Goal: Transaction & Acquisition: Purchase product/service

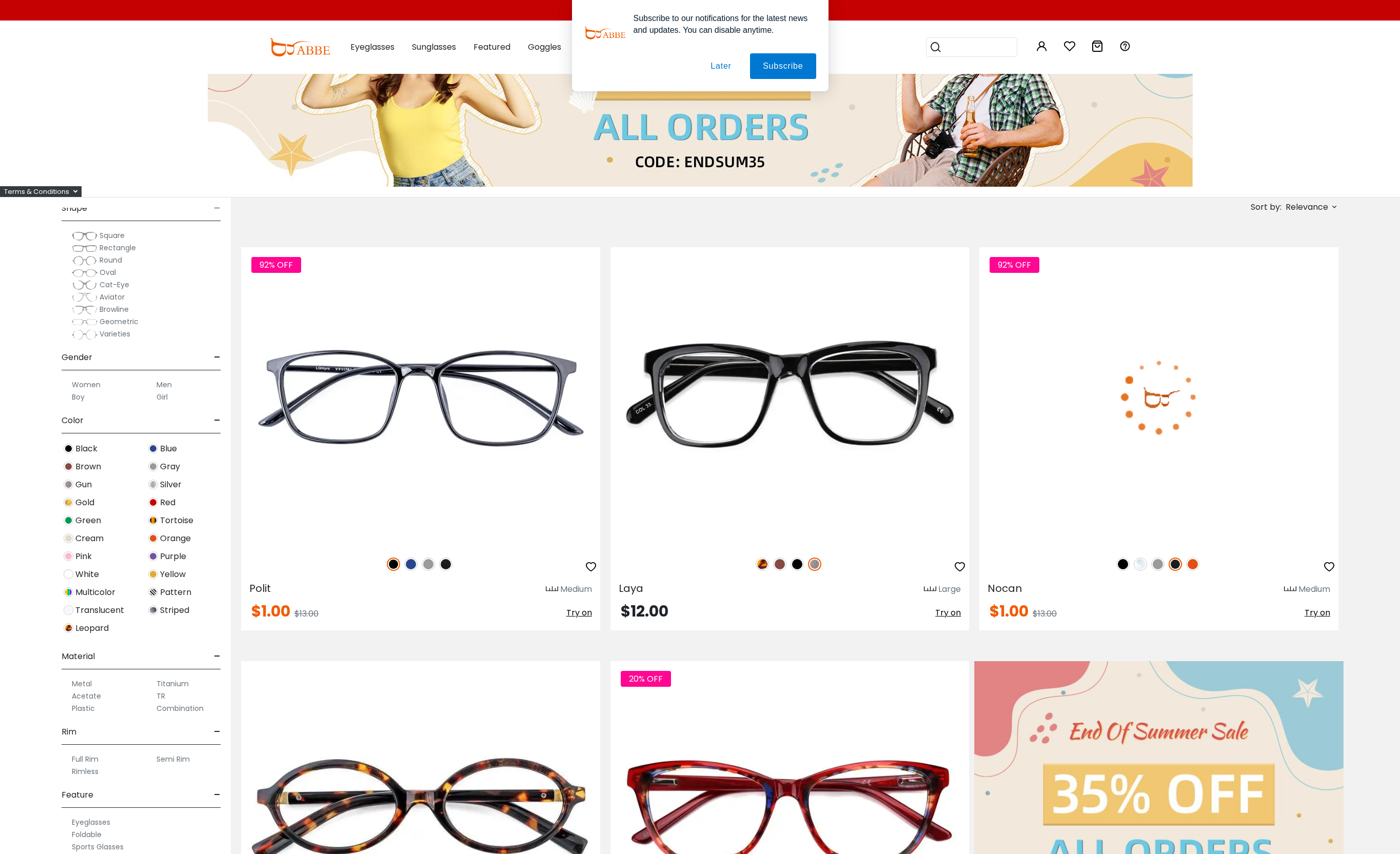
scroll to position [205, 0]
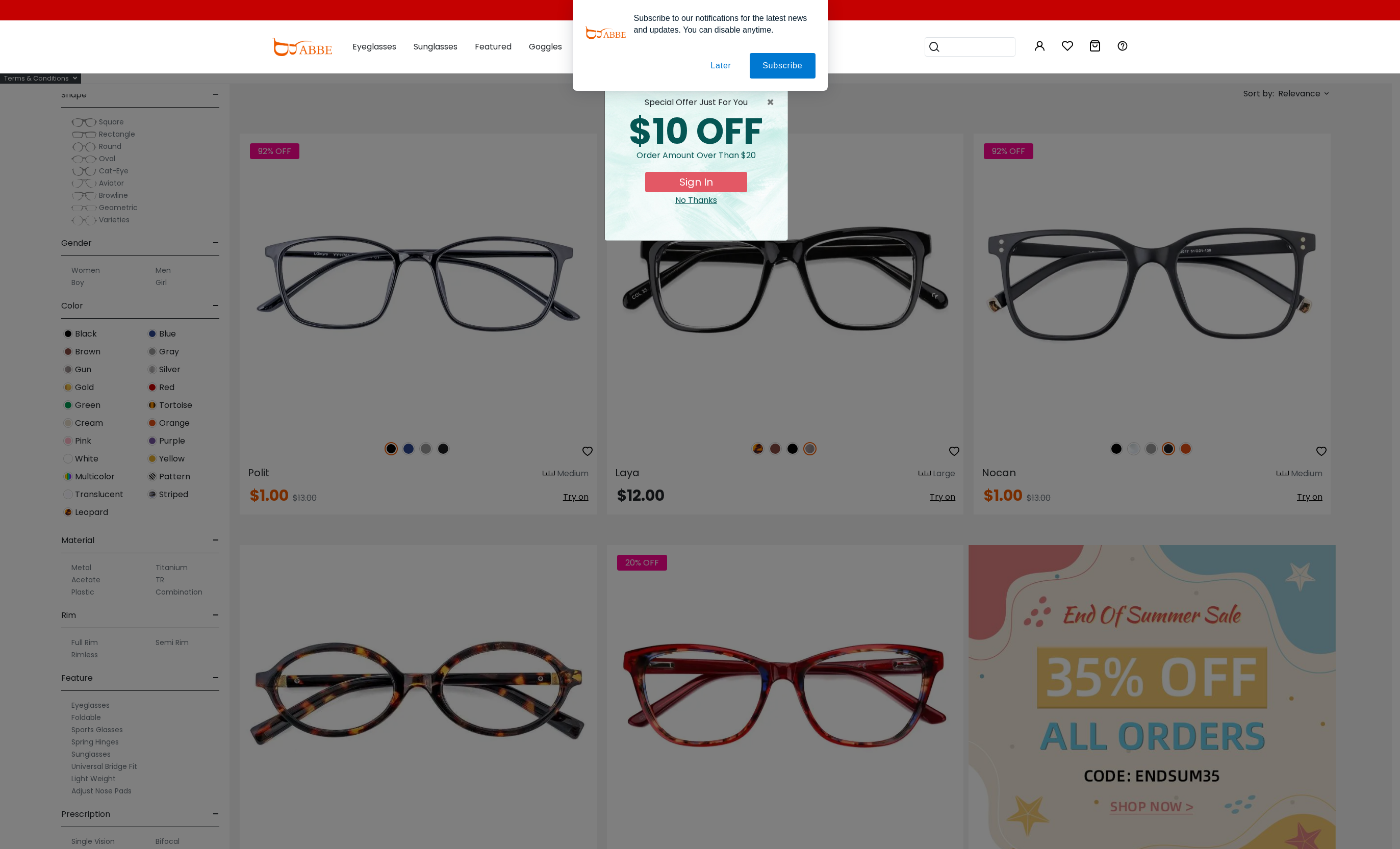
click at [169, 644] on div "× special offer just for you $10 OFF Order amount over than $20 Sign In No Than…" at bounding box center [700, 424] width 1400 height 849
click at [701, 178] on button "Sign In" at bounding box center [696, 182] width 102 height 20
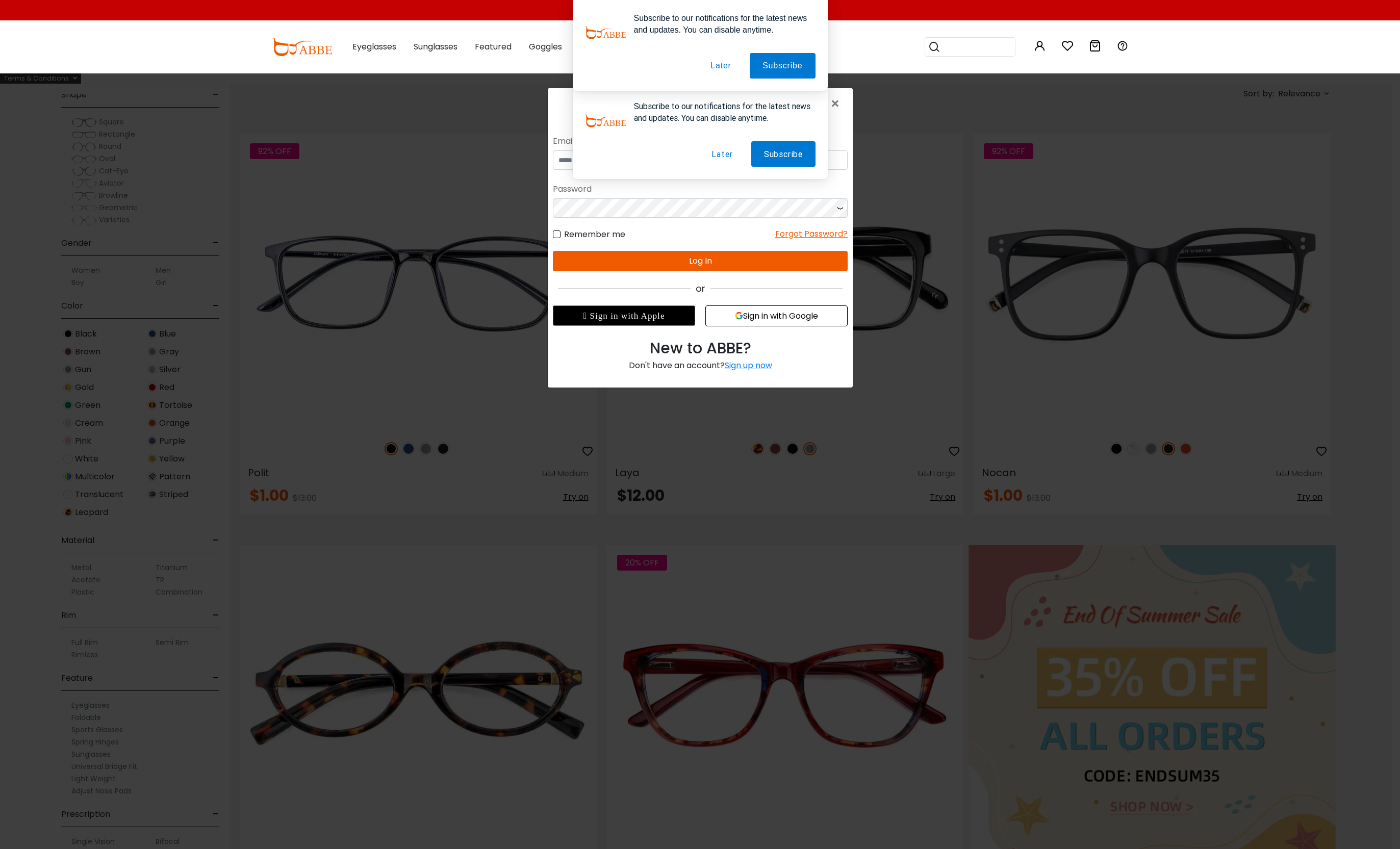
click at [726, 155] on button "Later" at bounding box center [721, 154] width 46 height 25
click at [836, 107] on span "×" at bounding box center [837, 104] width 15 height 22
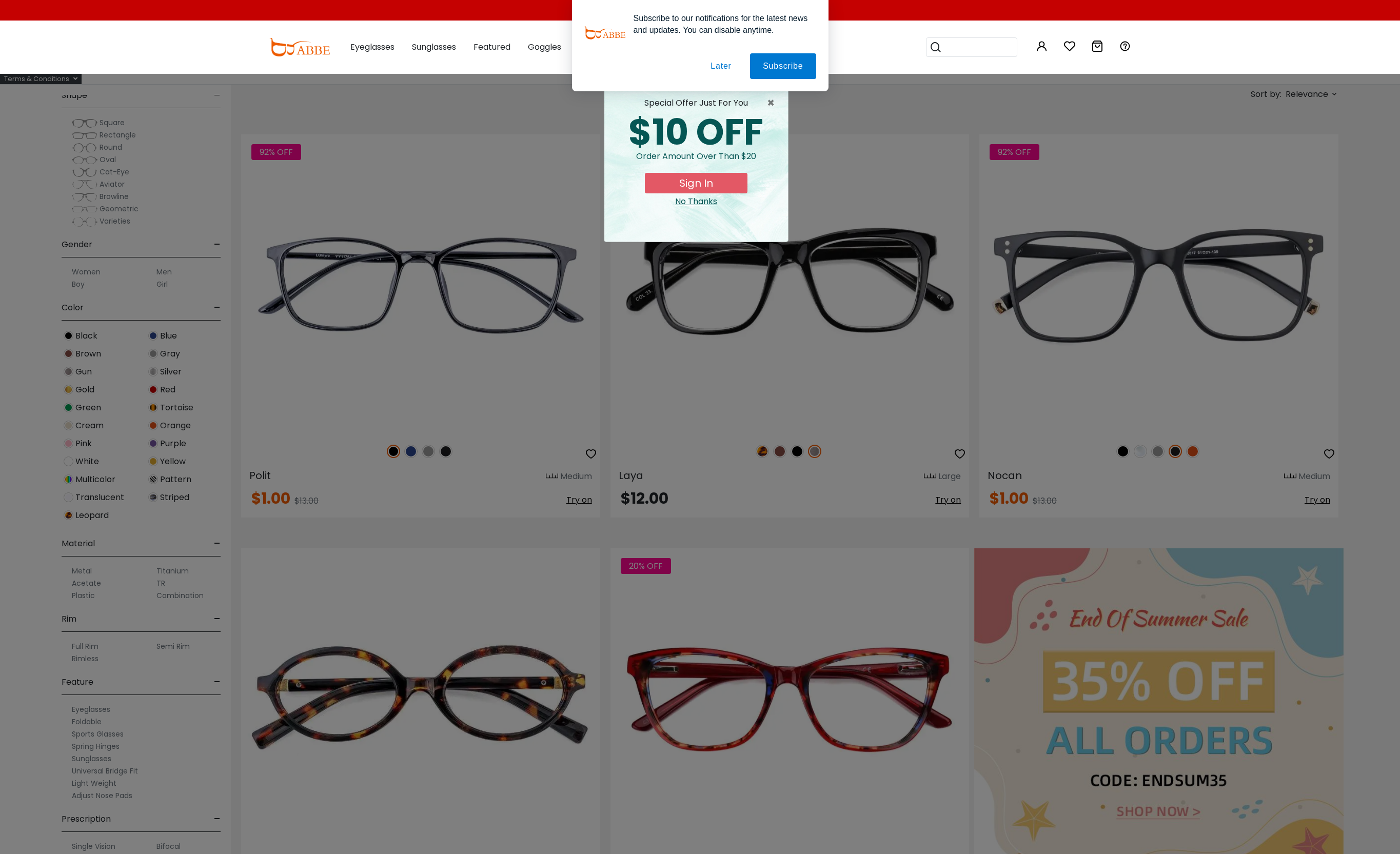
click at [726, 66] on button "Later" at bounding box center [721, 66] width 46 height 26
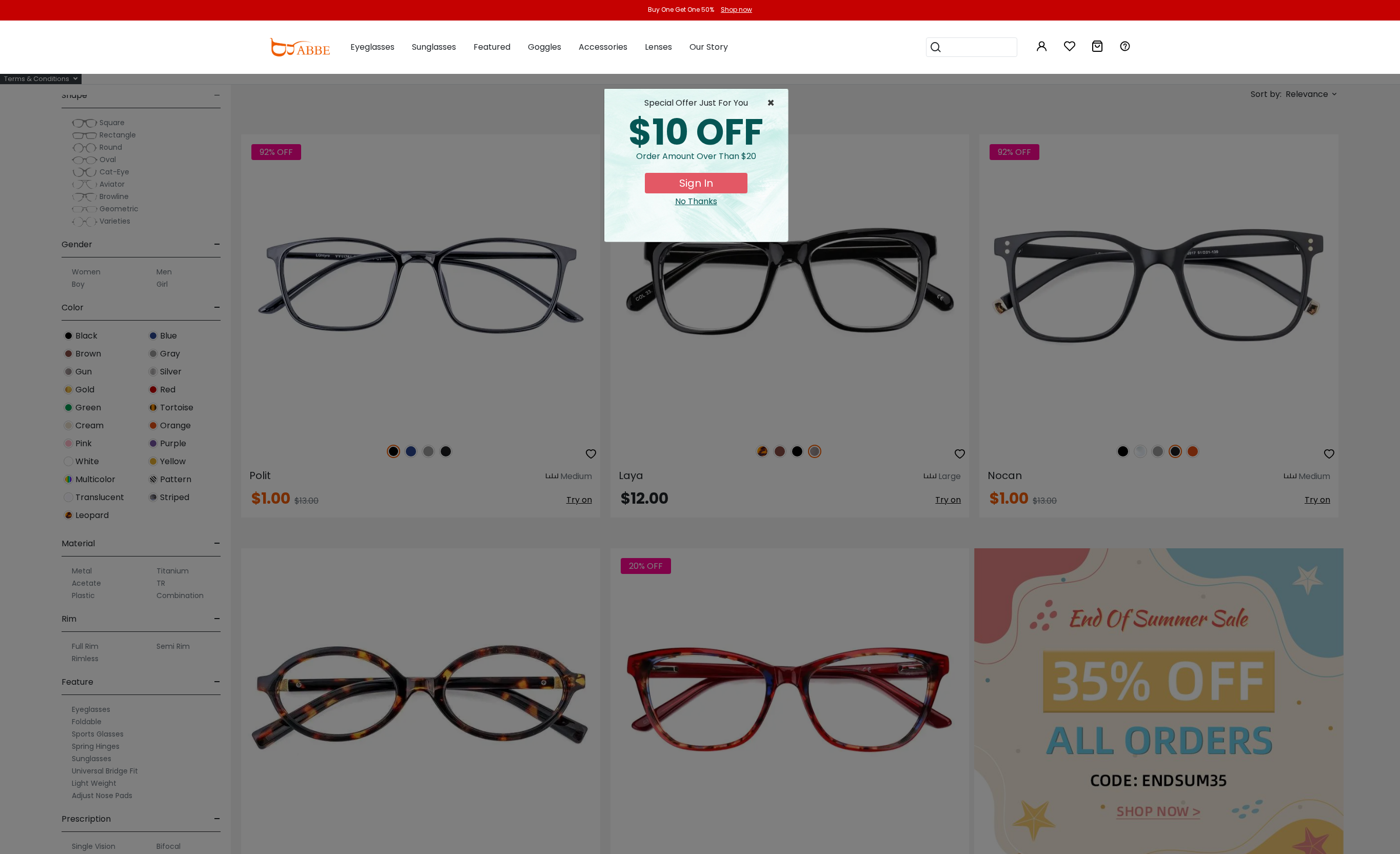
click at [771, 104] on span "×" at bounding box center [773, 103] width 13 height 12
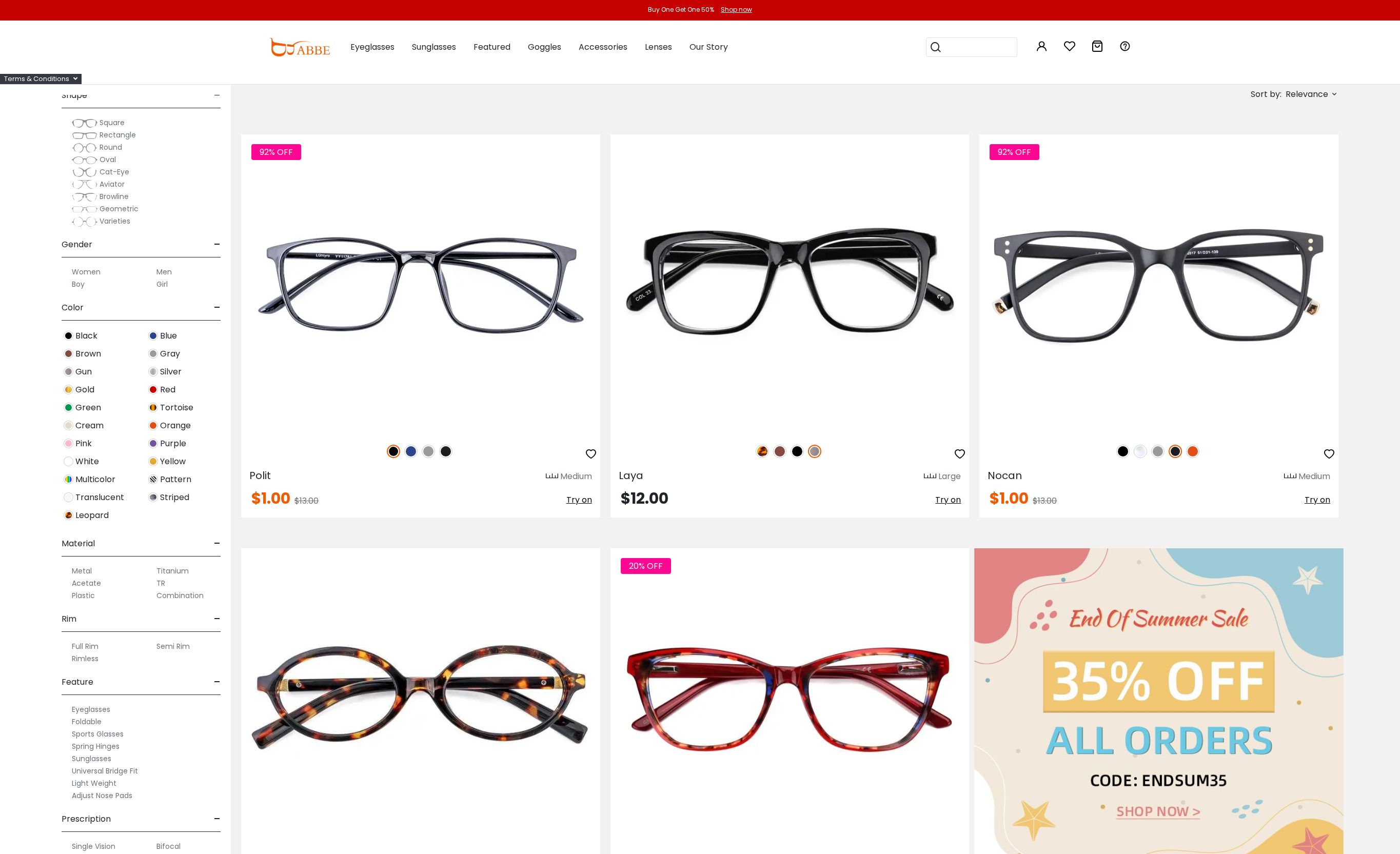
click at [172, 645] on label "Semi Rim" at bounding box center [173, 646] width 33 height 12
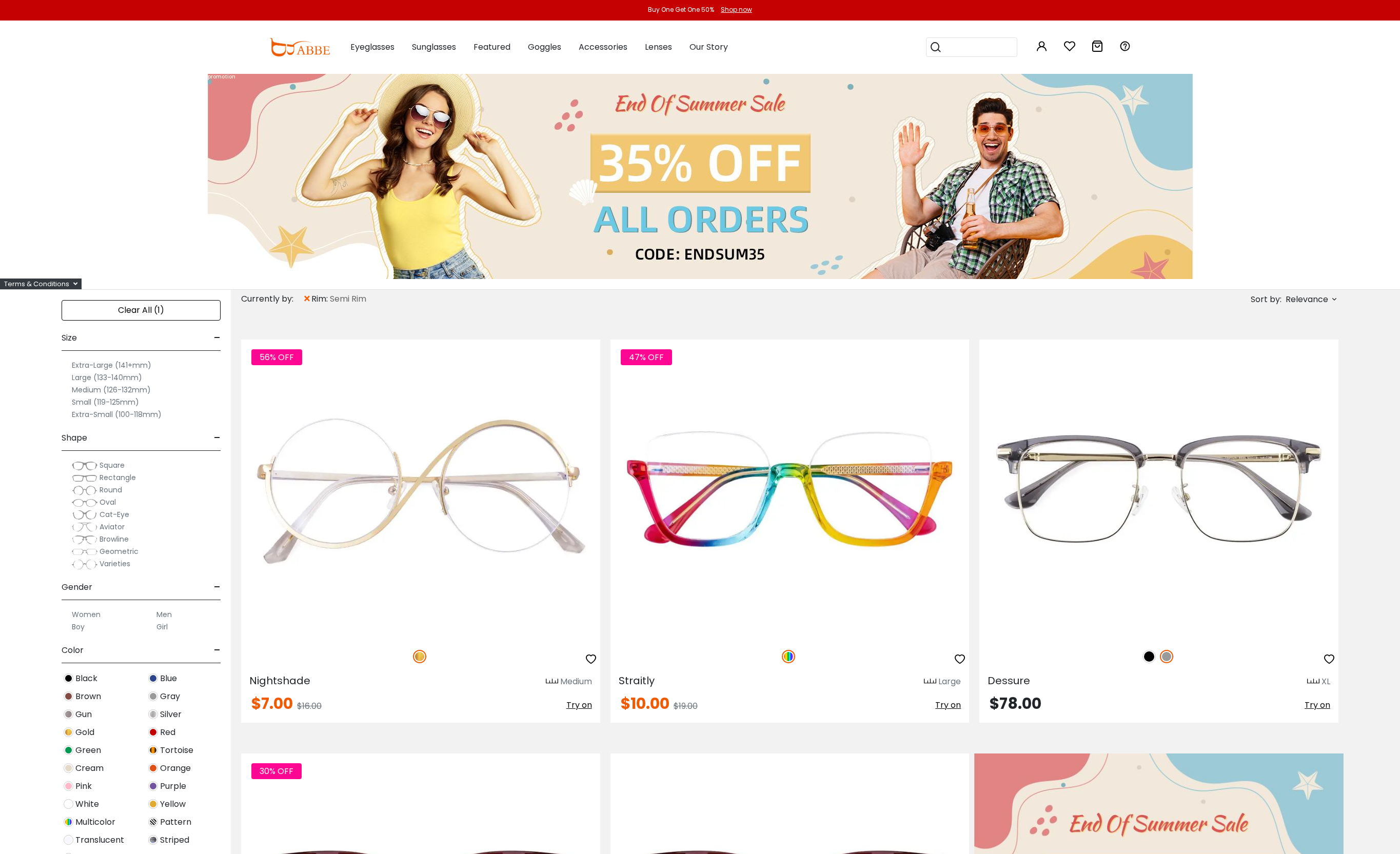
click at [1303, 300] on span "Relevance" at bounding box center [1307, 300] width 43 height 18
click at [1293, 365] on label "Prices Low To High" at bounding box center [1296, 366] width 74 height 12
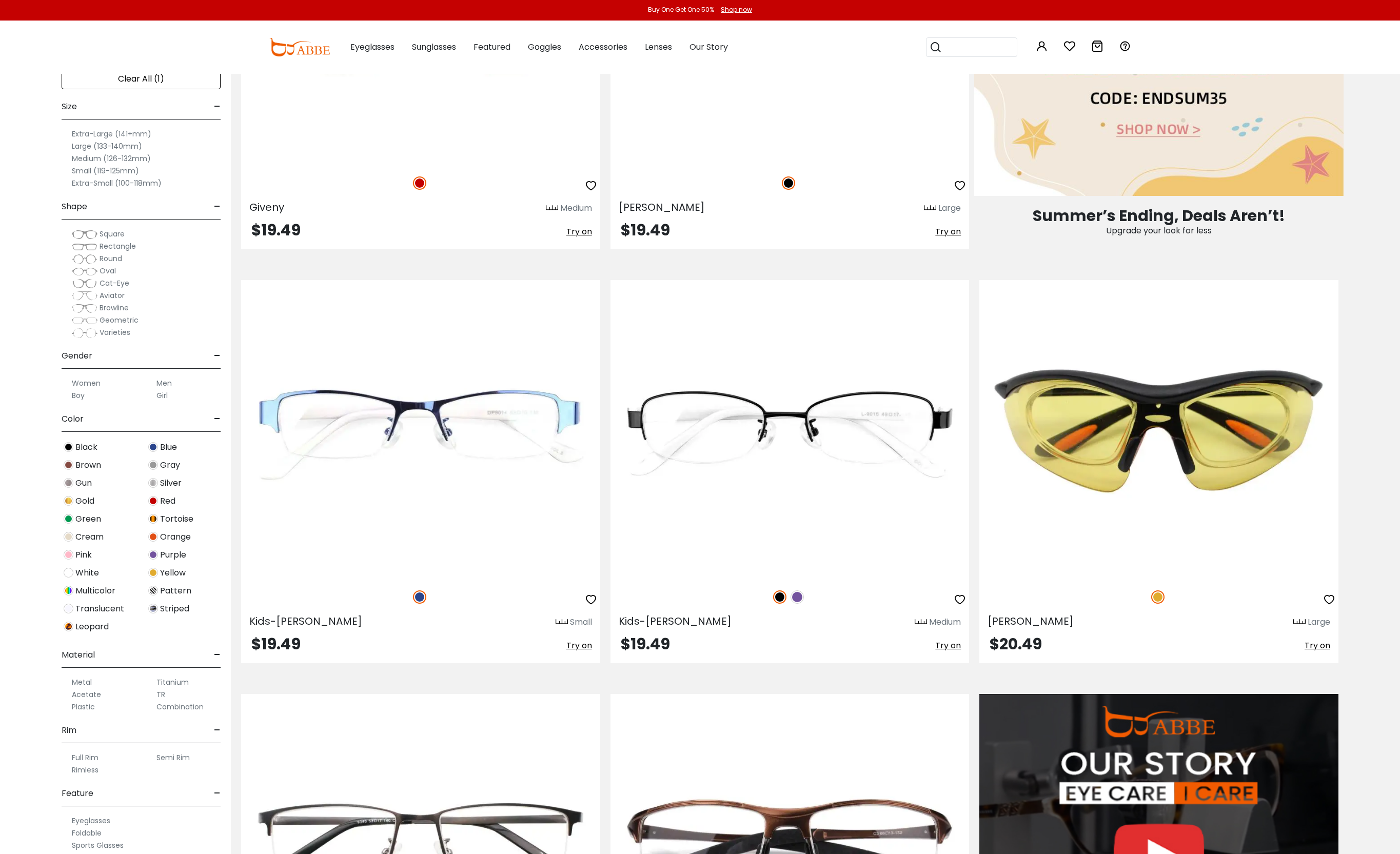
scroll to position [821, 0]
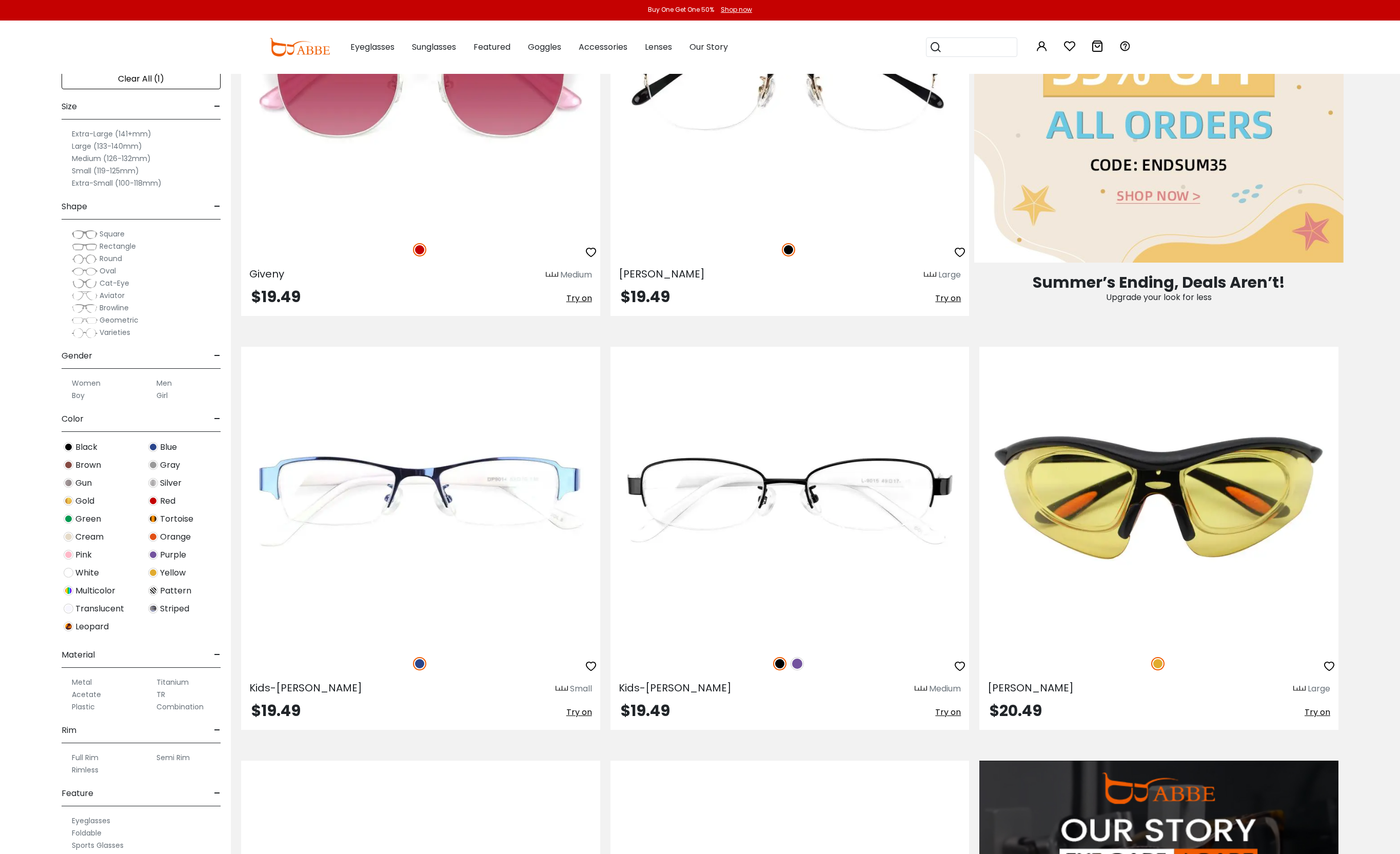
click at [665, 323] on div "56% OFF Nightshade Medium $7.00 $16.00" at bounding box center [790, 745] width 1108 height 2484
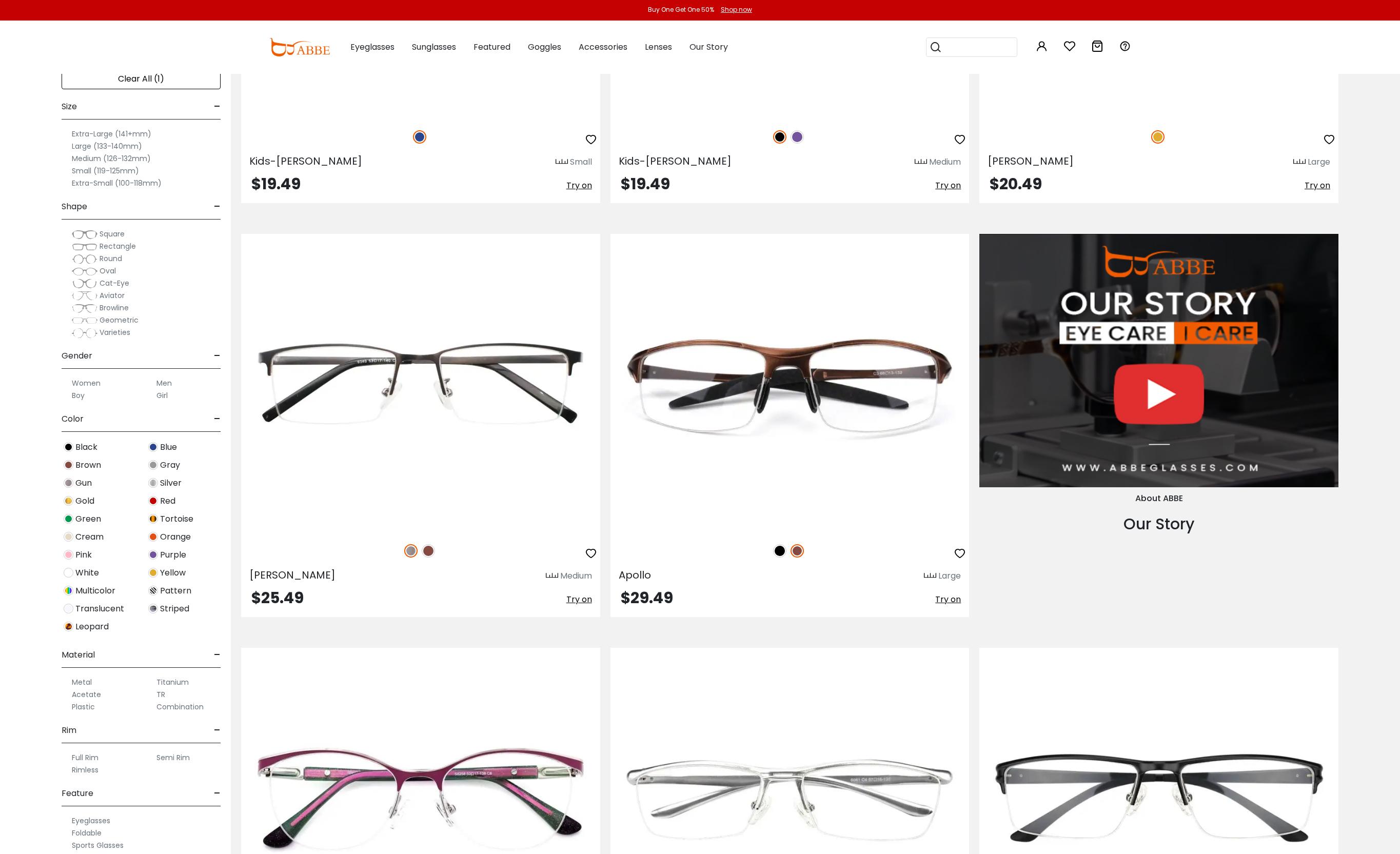
scroll to position [1385, 0]
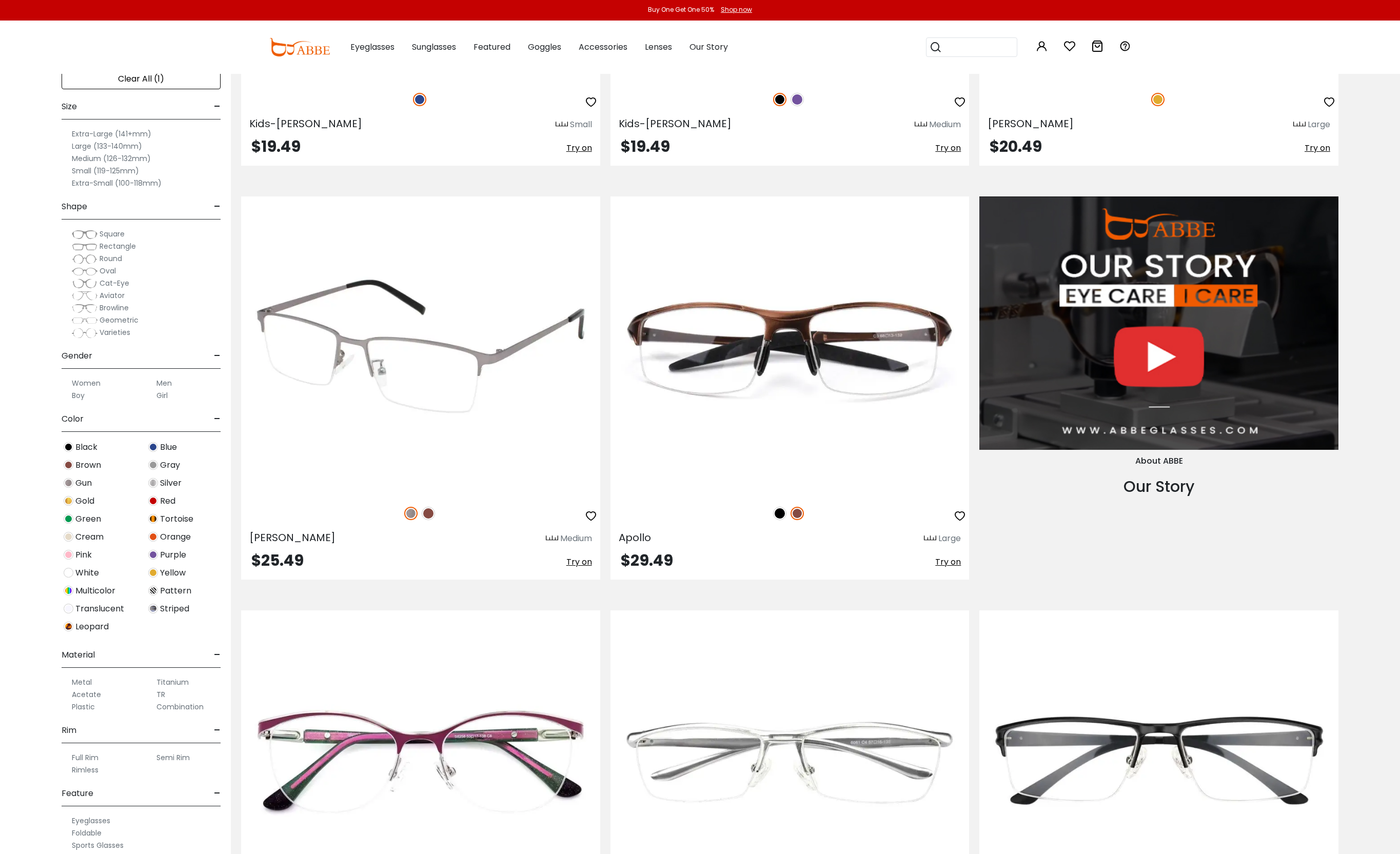
click at [428, 512] on img at bounding box center [428, 513] width 13 height 13
click at [409, 513] on img at bounding box center [411, 513] width 13 height 13
click at [424, 514] on img at bounding box center [428, 513] width 13 height 13
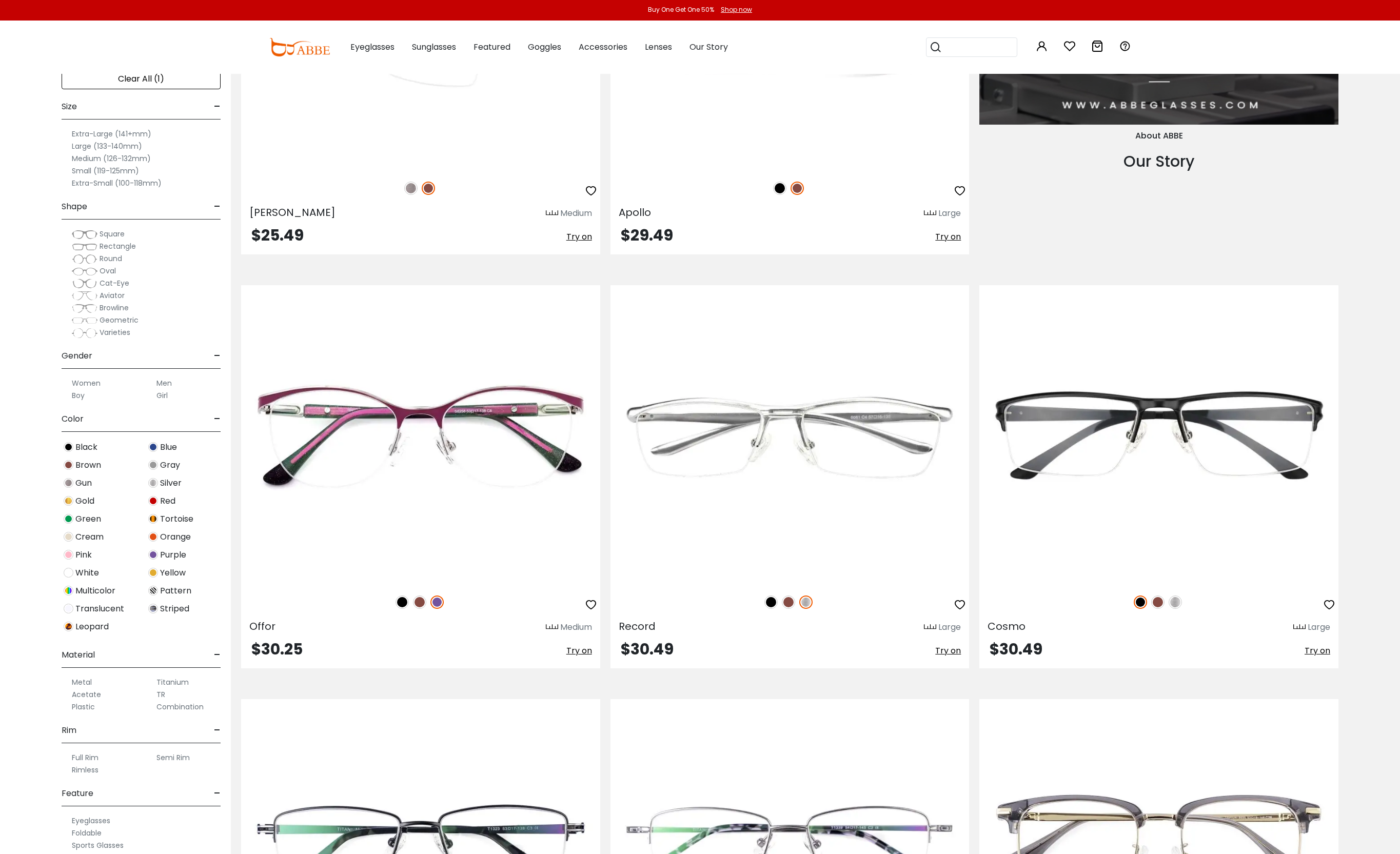
scroll to position [1744, 0]
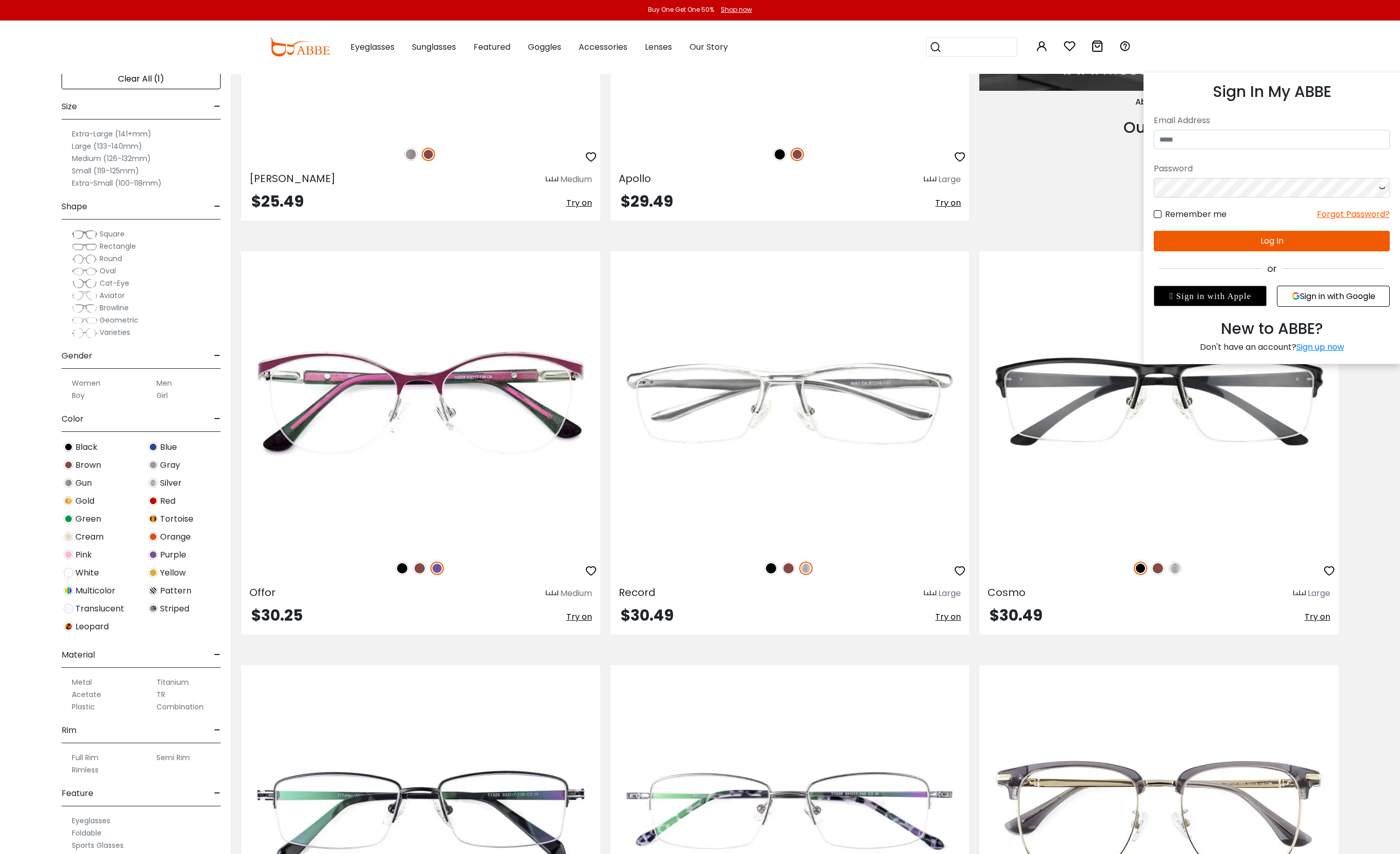
click at [1041, 46] on icon at bounding box center [1041, 46] width 12 height 12
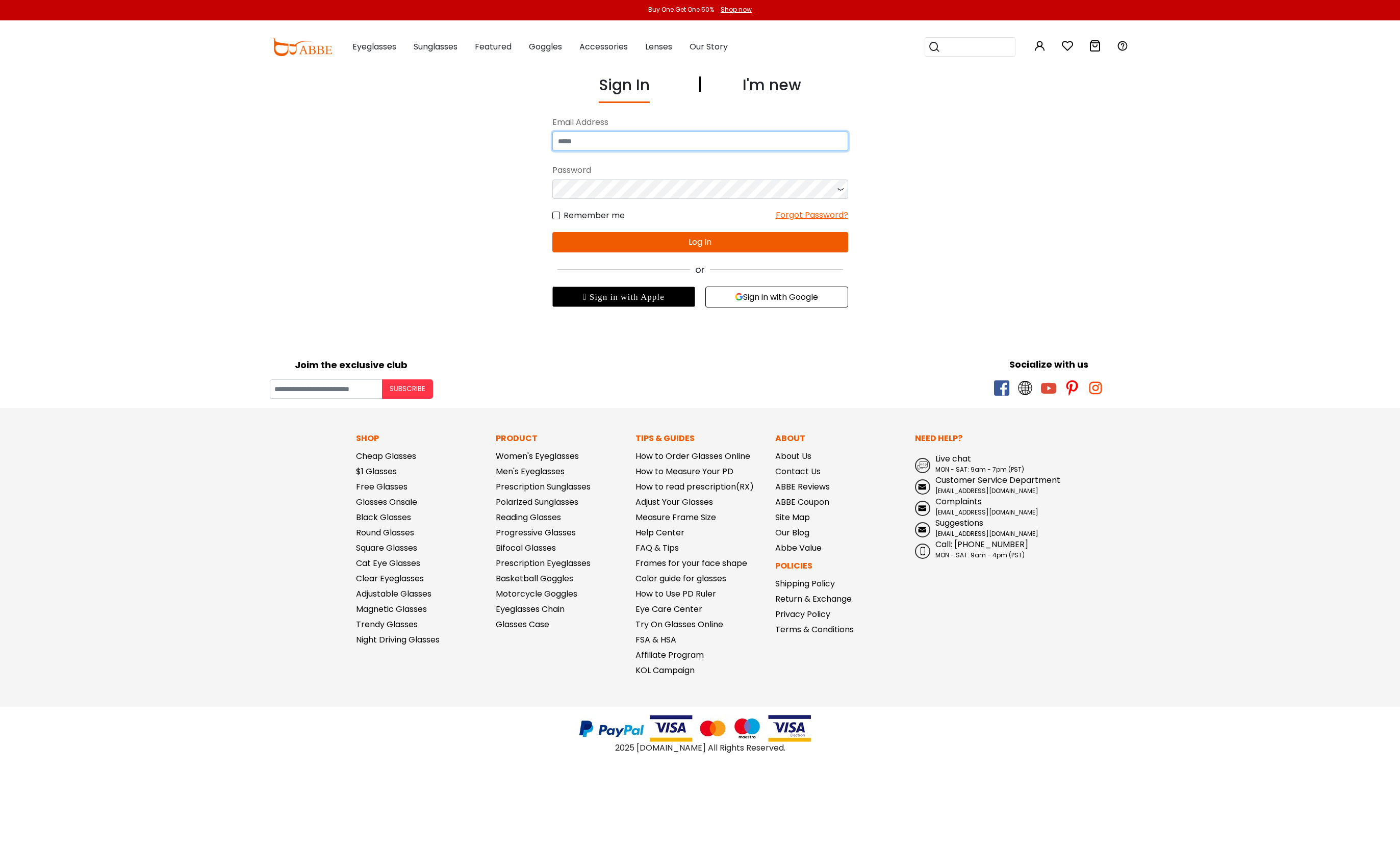
click at [614, 137] on input "email" at bounding box center [700, 141] width 296 height 20
click at [706, 245] on button "Log In" at bounding box center [700, 242] width 296 height 20
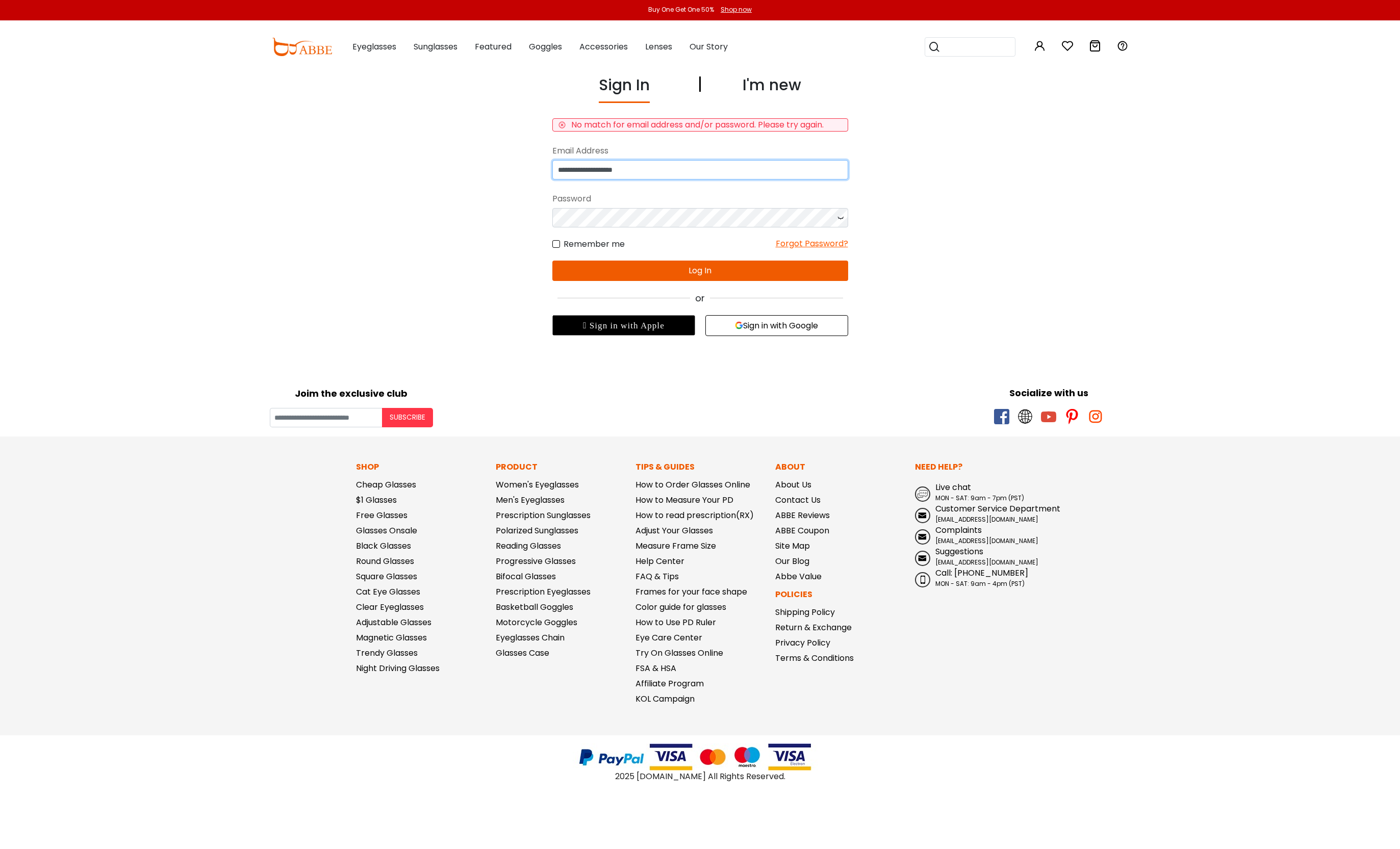
drag, startPoint x: 651, startPoint y: 171, endPoint x: 522, endPoint y: 162, distance: 129.3
click at [522, 162] on div "**********" at bounding box center [700, 205] width 704 height 263
click at [718, 269] on button "Log In" at bounding box center [700, 270] width 296 height 20
click at [692, 267] on button "Log In" at bounding box center [700, 270] width 296 height 20
drag, startPoint x: 575, startPoint y: 170, endPoint x: 549, endPoint y: 167, distance: 26.2
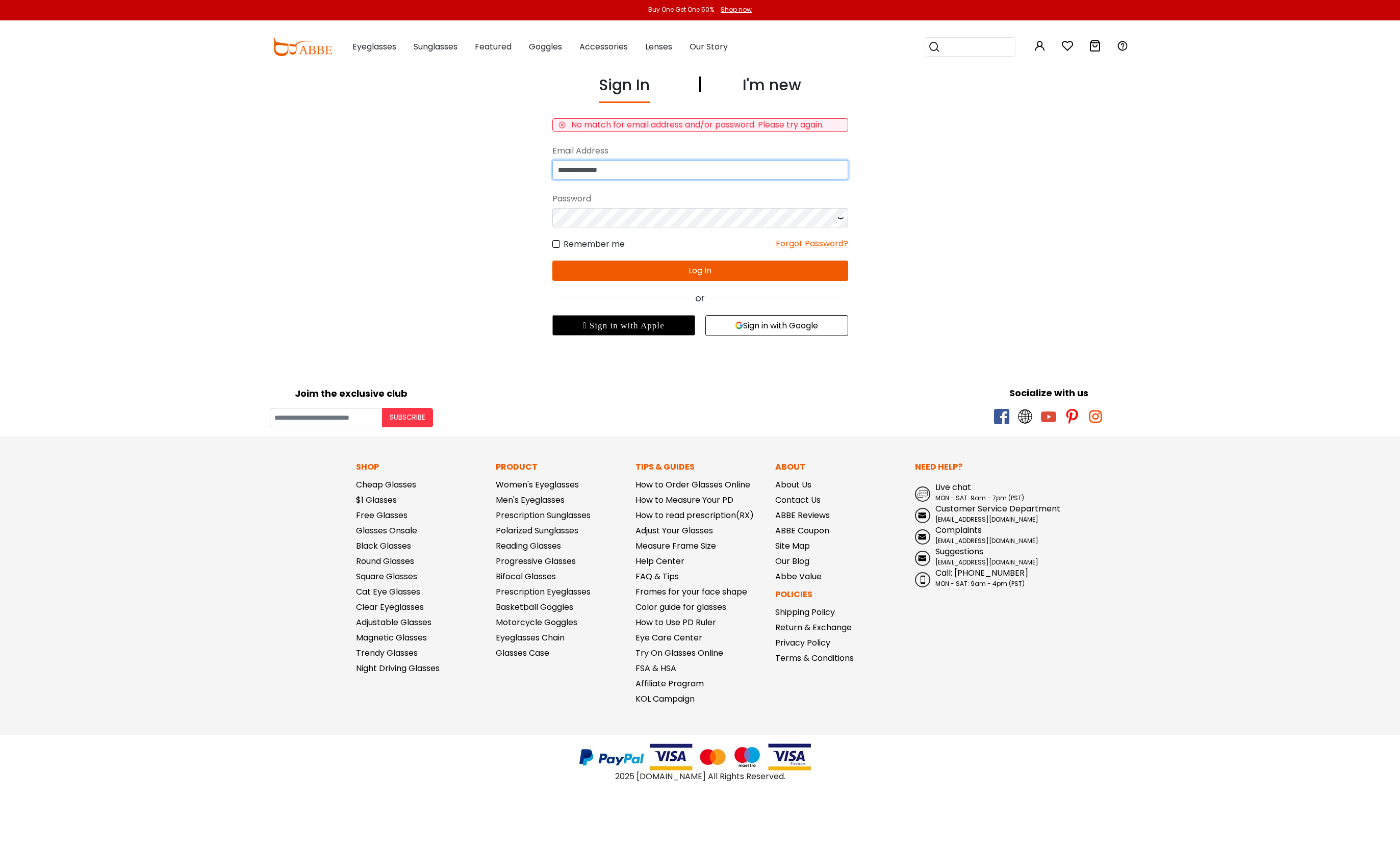
click at [549, 167] on div "**********" at bounding box center [700, 205] width 704 height 263
click at [693, 269] on button "Log In" at bounding box center [700, 270] width 296 height 20
drag, startPoint x: 588, startPoint y: 170, endPoint x: 512, endPoint y: 166, distance: 76.1
click at [512, 166] on div "**********" at bounding box center [700, 205] width 704 height 263
click at [689, 269] on button "Log In" at bounding box center [700, 270] width 296 height 20
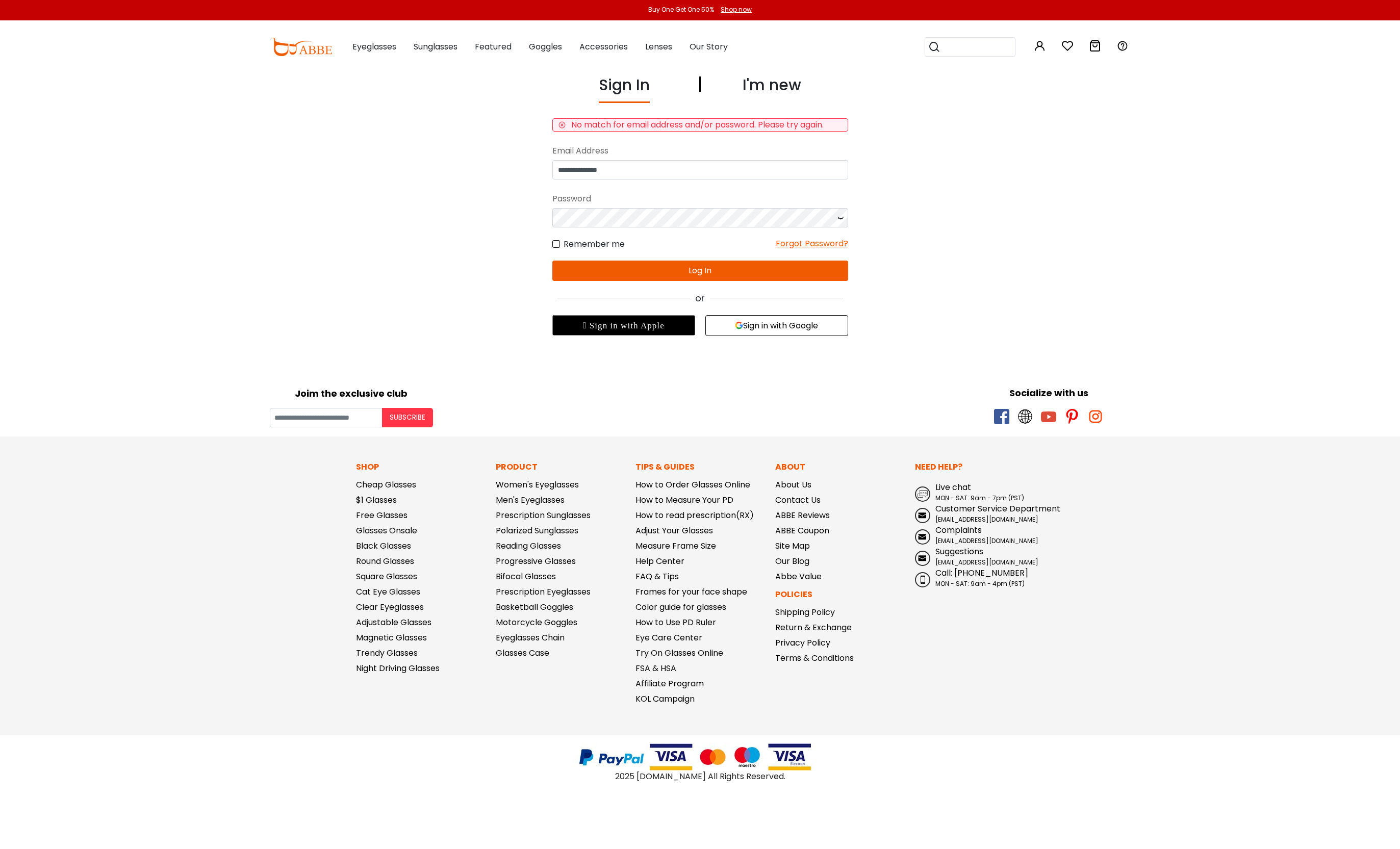
drag, startPoint x: 433, startPoint y: 101, endPoint x: 494, endPoint y: 134, distance: 69.4
click at [433, 101] on div "**********" at bounding box center [700, 205] width 704 height 263
drag, startPoint x: 624, startPoint y: 173, endPoint x: 478, endPoint y: 166, distance: 146.2
click at [478, 166] on div "**********" at bounding box center [700, 205] width 704 height 263
click at [662, 269] on button "Log In" at bounding box center [700, 270] width 296 height 20
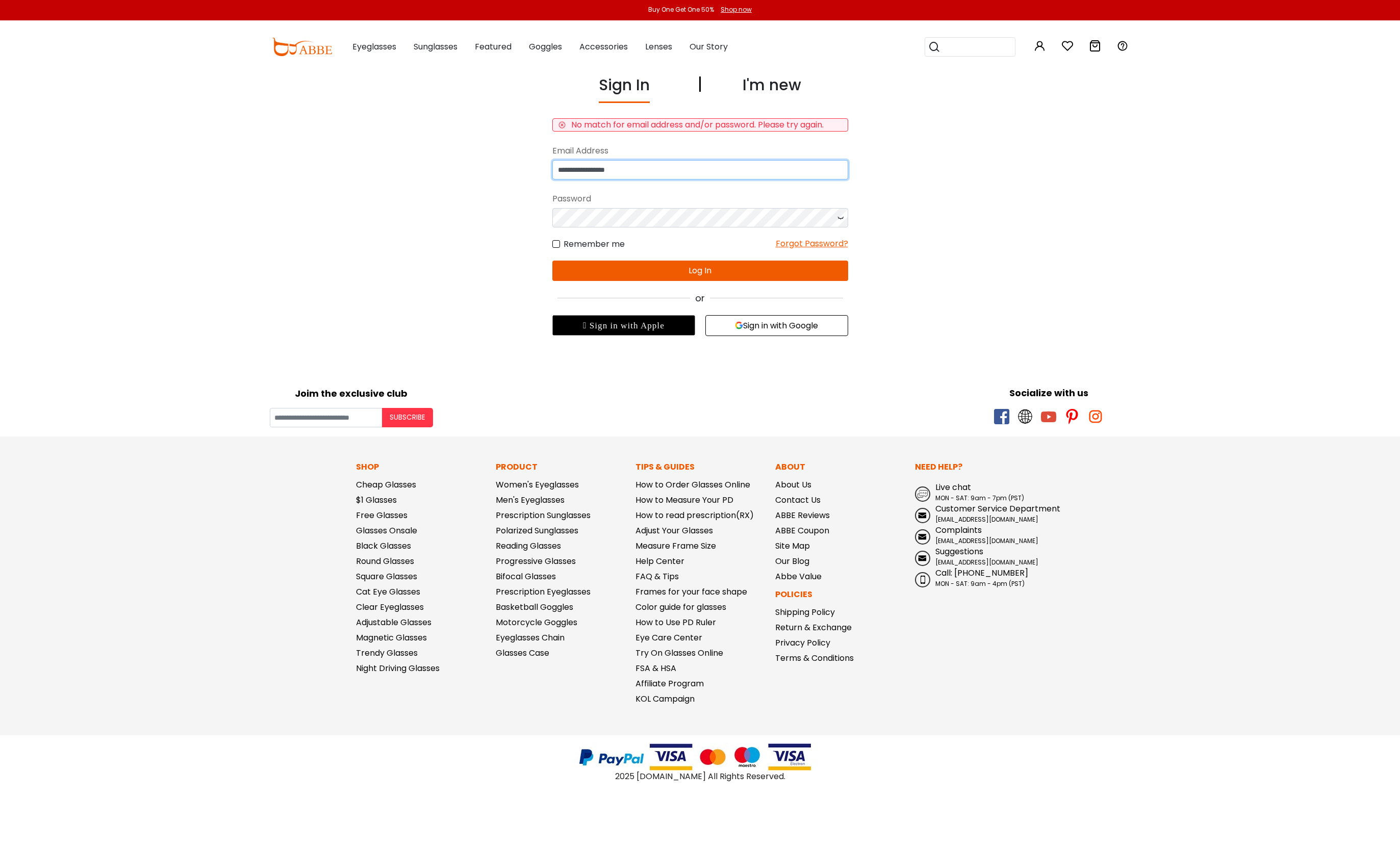
drag, startPoint x: 642, startPoint y: 165, endPoint x: 468, endPoint y: 171, distance: 174.1
click at [468, 171] on div "**********" at bounding box center [700, 205] width 704 height 263
type input "**********"
click at [704, 272] on button "Log In" at bounding box center [700, 270] width 296 height 20
click at [506, 220] on div "**********" at bounding box center [700, 205] width 704 height 263
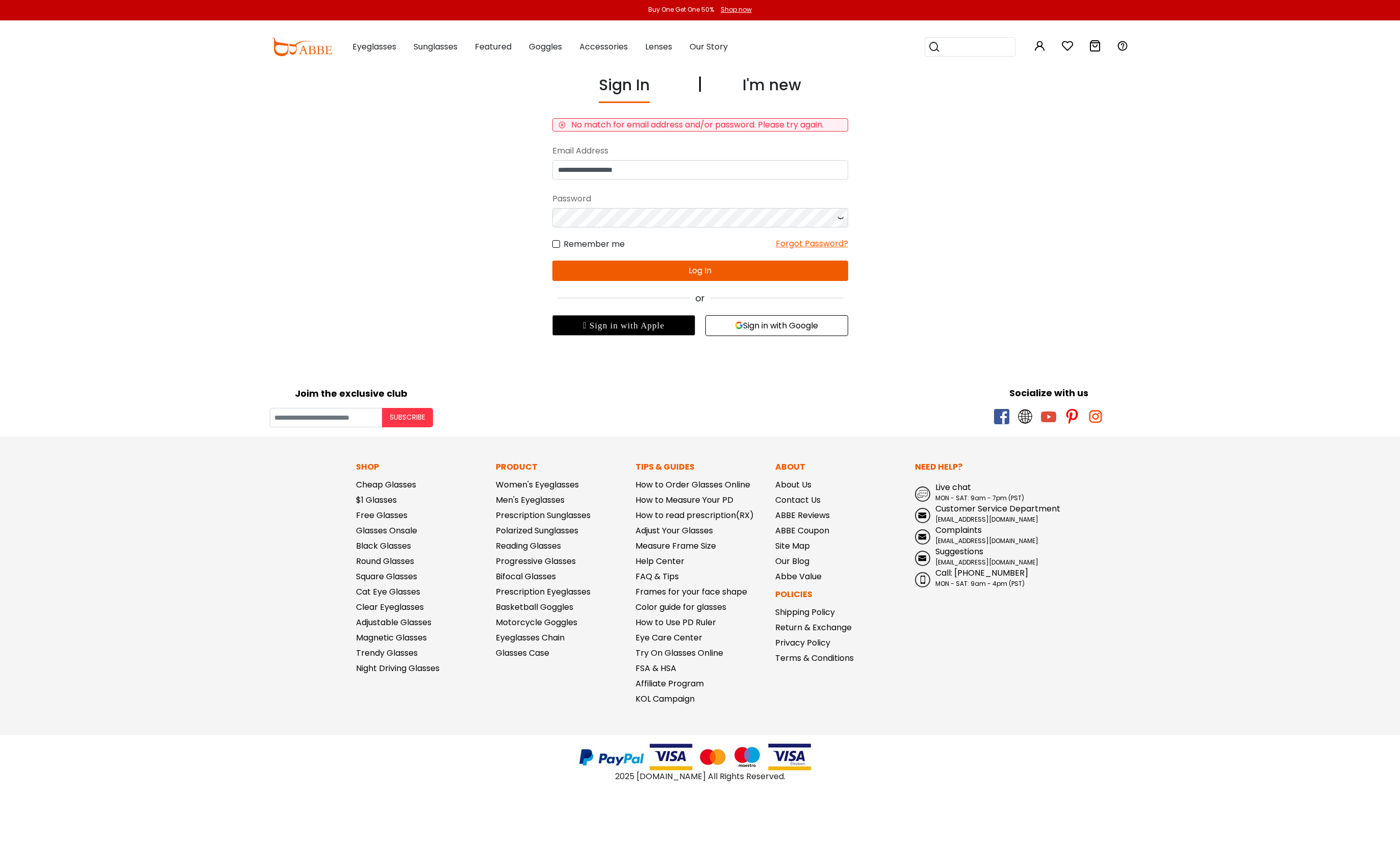
click at [657, 265] on button "Log In" at bounding box center [700, 270] width 296 height 20
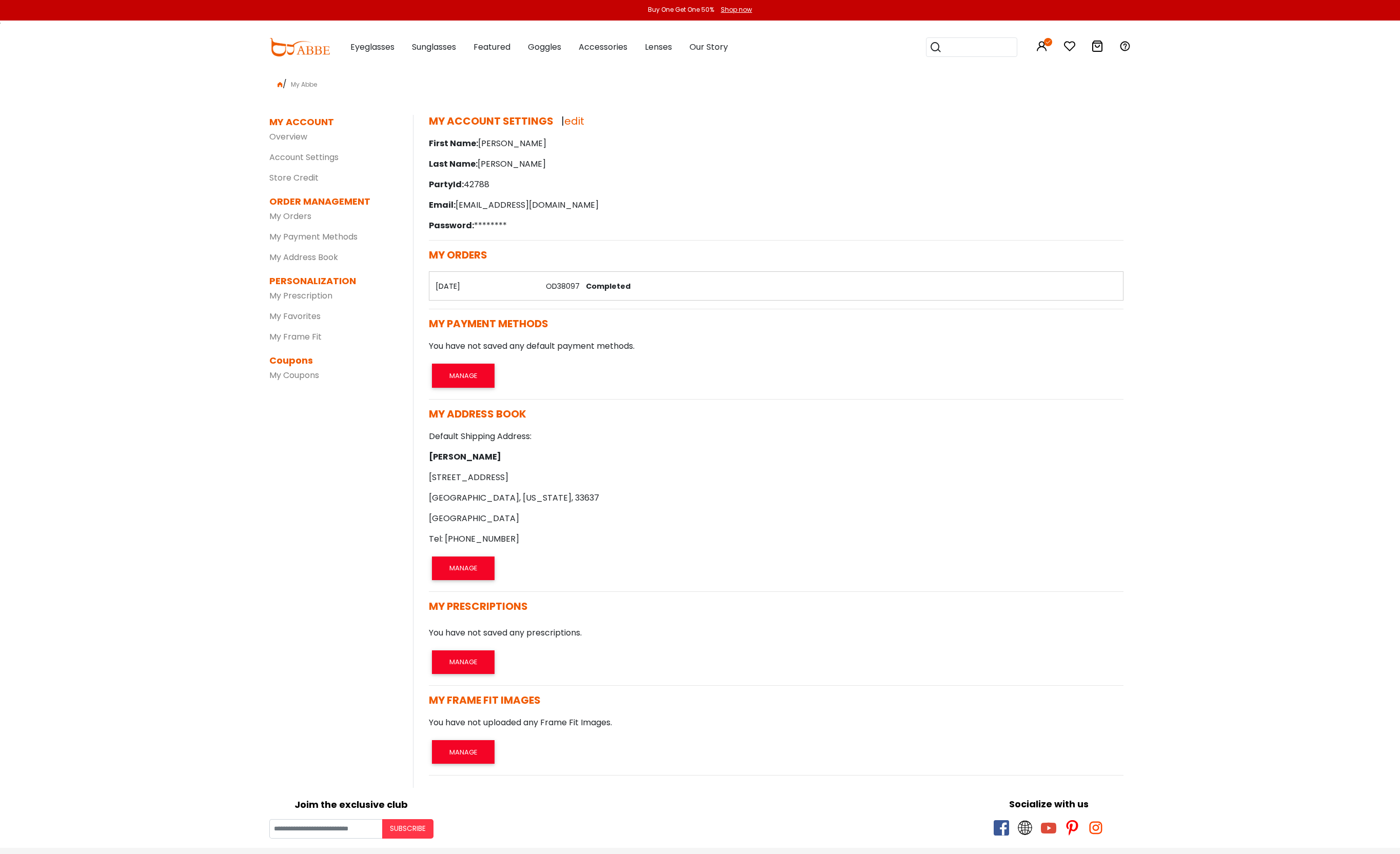
click at [461, 283] on th "[DATE]" at bounding box center [484, 286] width 111 height 29
click at [299, 216] on link "My Orders" at bounding box center [290, 216] width 42 height 12
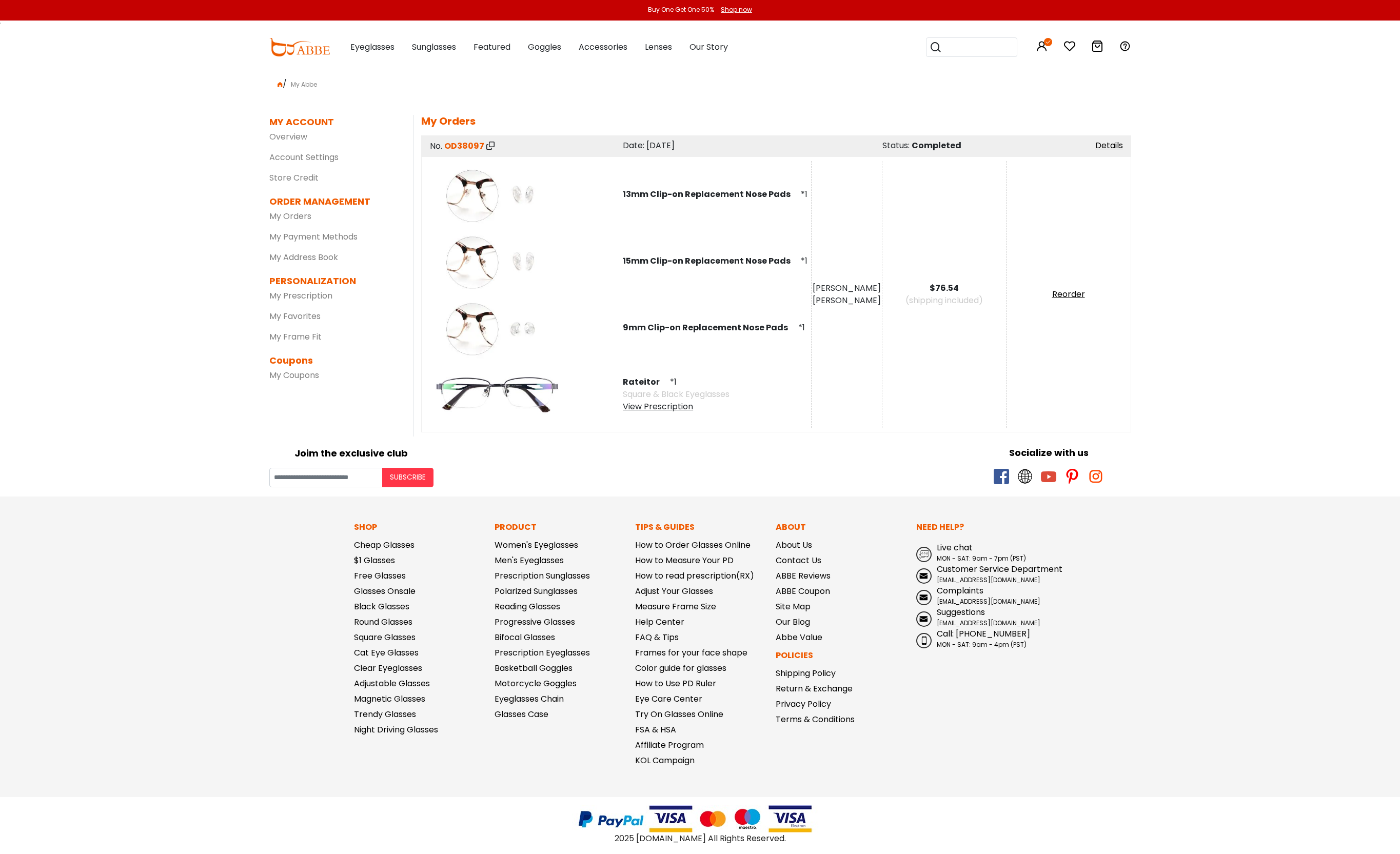
click at [665, 407] on div "View Prescription" at bounding box center [676, 406] width 107 height 12
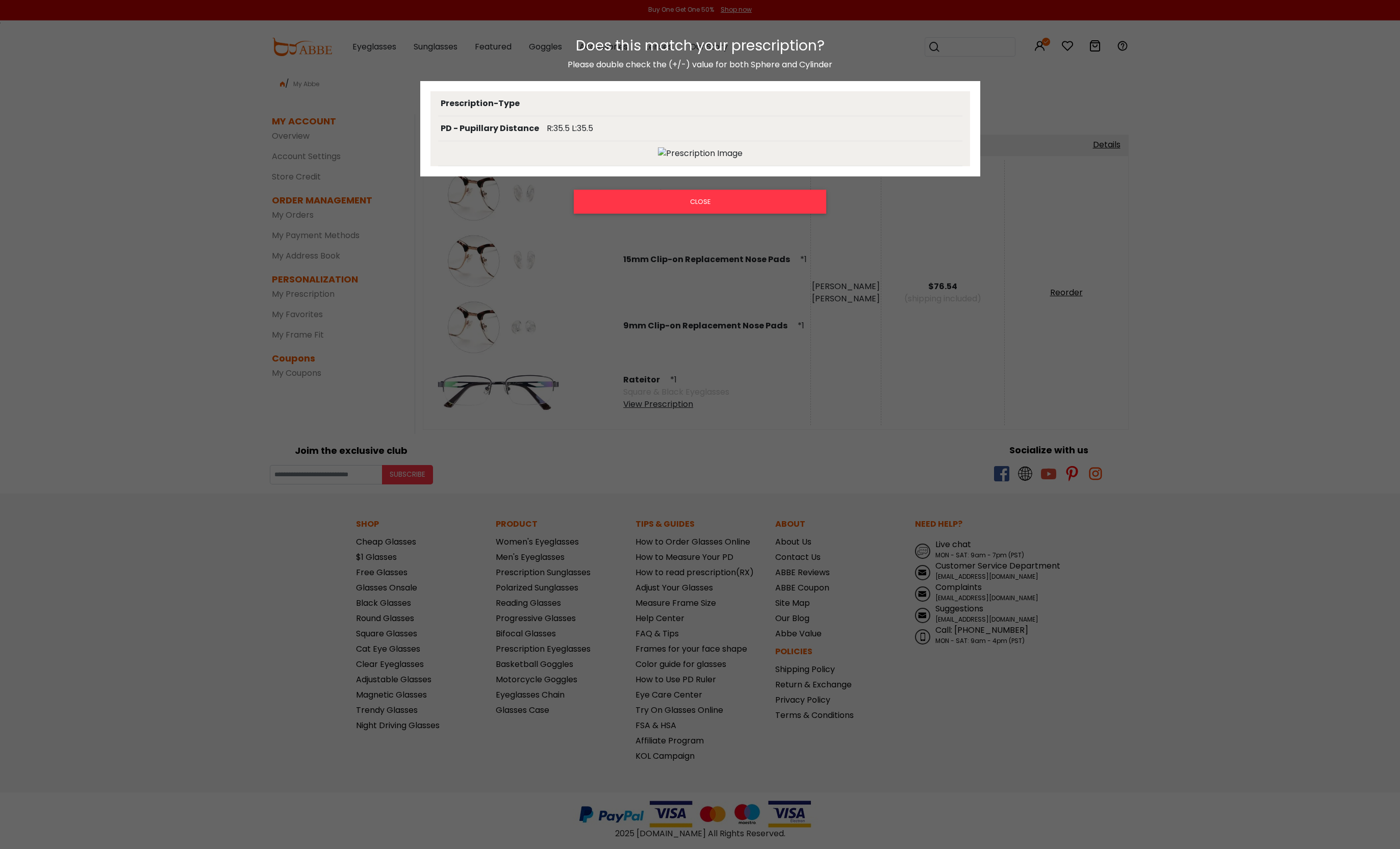
click at [712, 154] on img at bounding box center [700, 153] width 85 height 12
click at [700, 206] on button "CLOSE" at bounding box center [700, 201] width 252 height 23
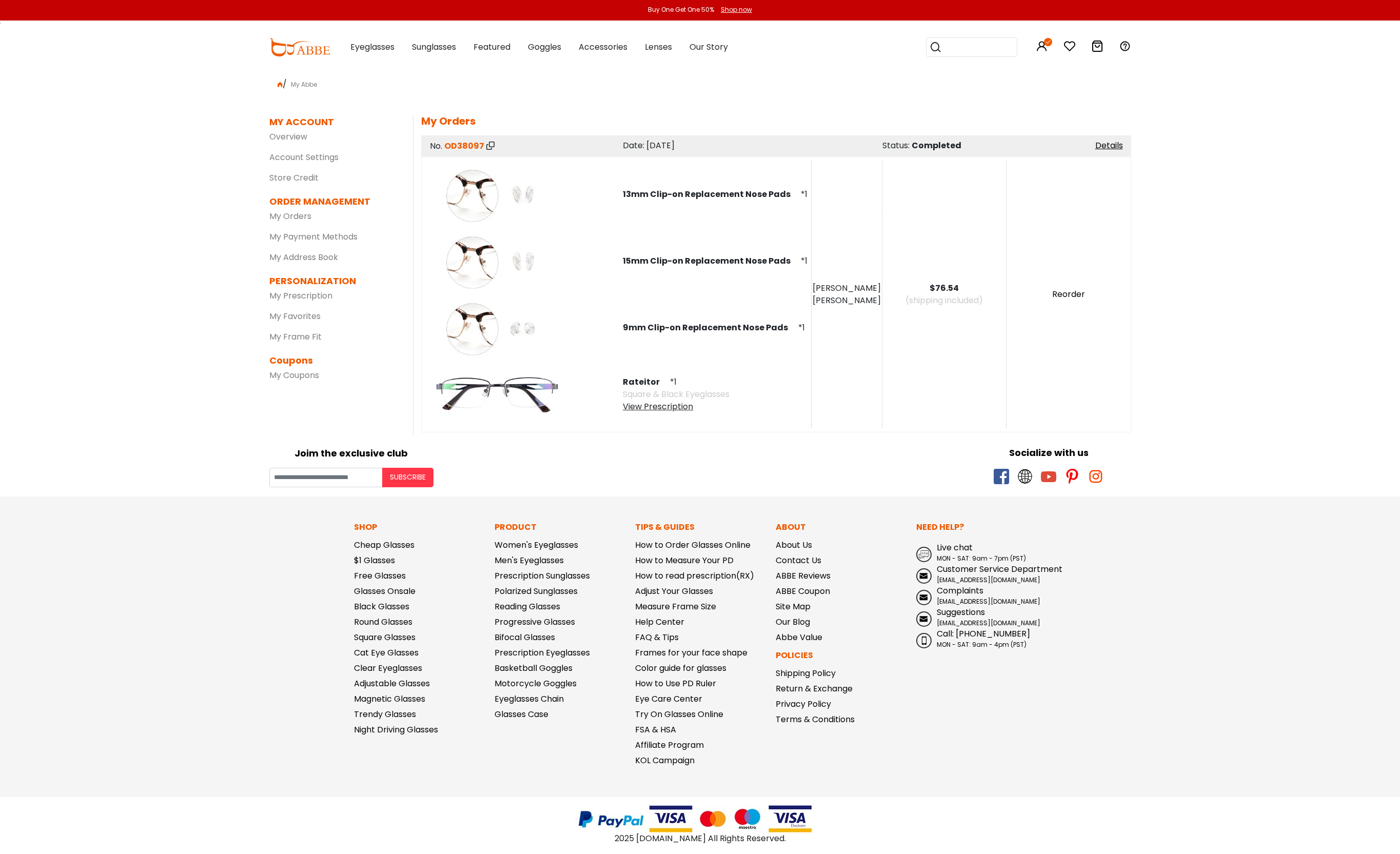
click at [1073, 295] on link "Reorder" at bounding box center [1068, 294] width 33 height 12
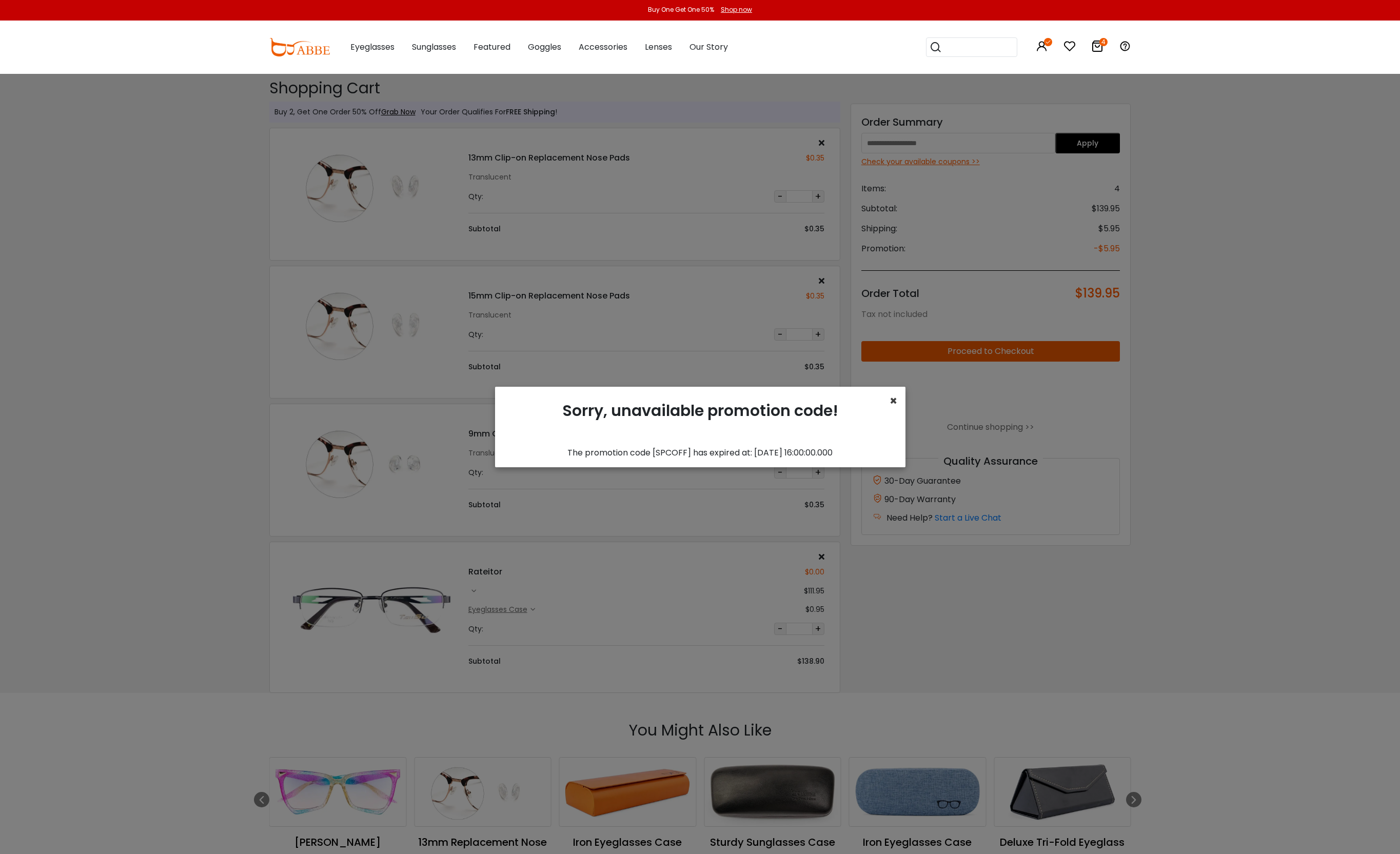
click at [893, 400] on span "×" at bounding box center [893, 401] width 8 height 17
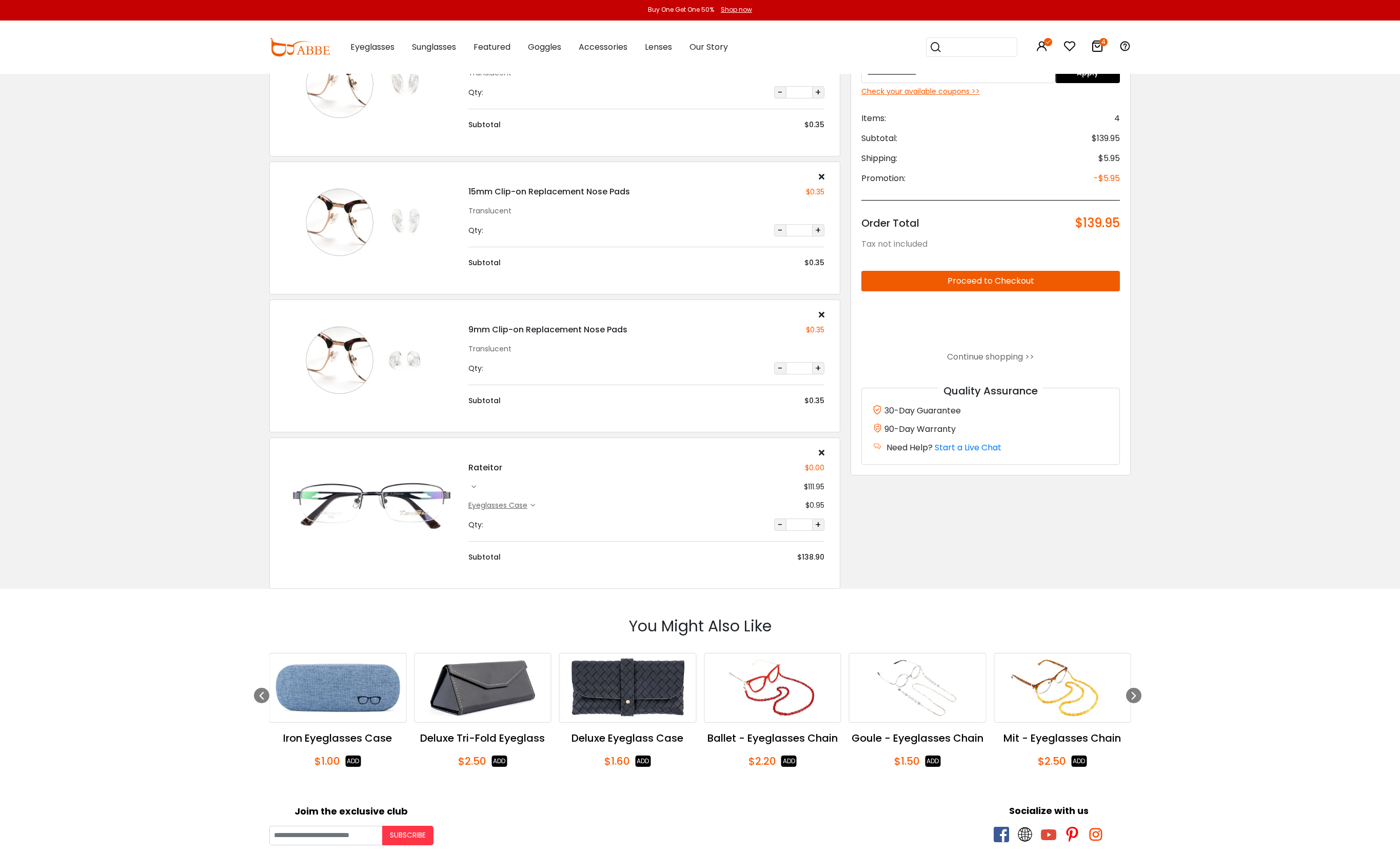
scroll to position [103, 0]
click at [531, 505] on icon at bounding box center [532, 507] width 5 height 5
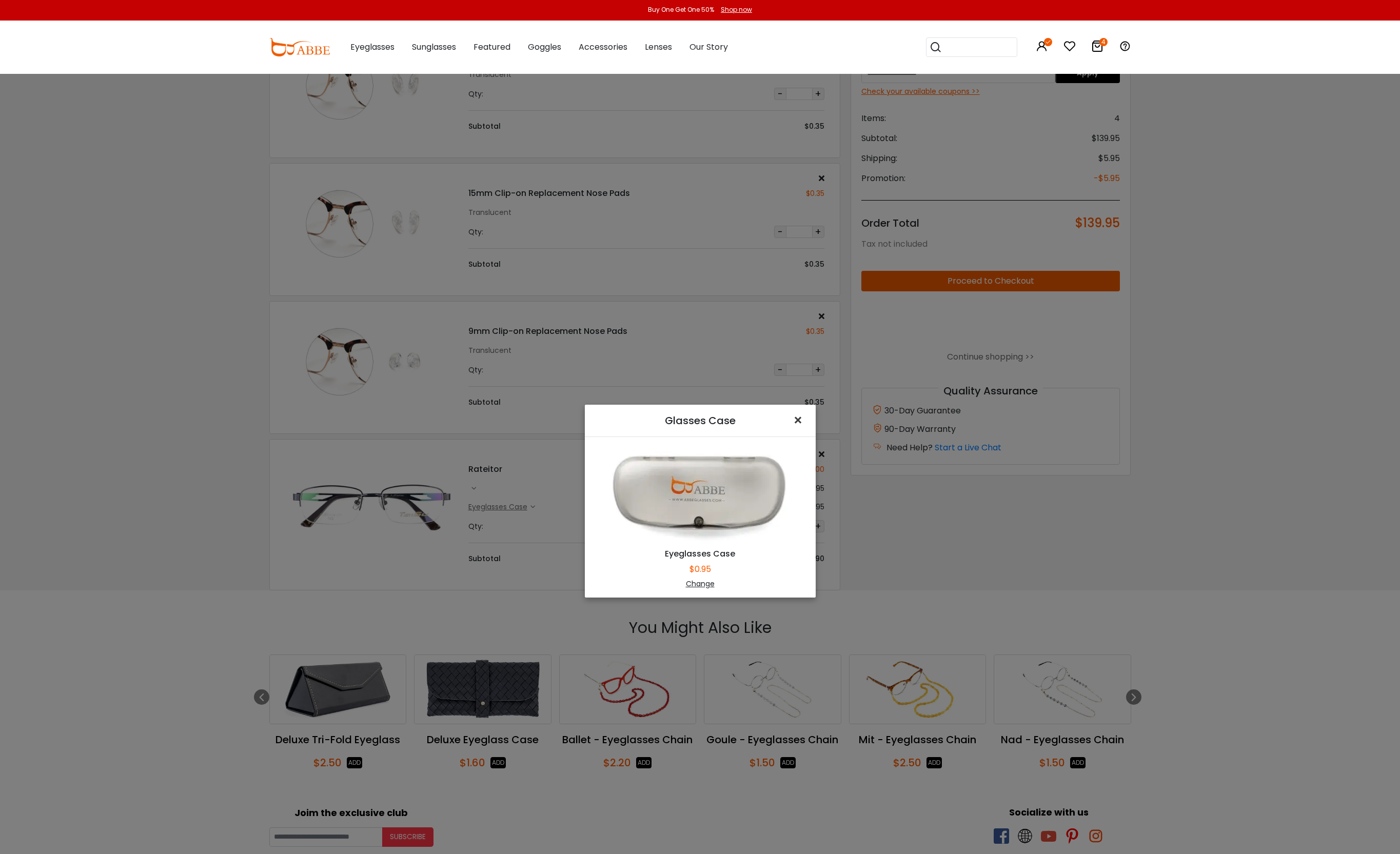
click at [794, 421] on span "×" at bounding box center [800, 421] width 15 height 22
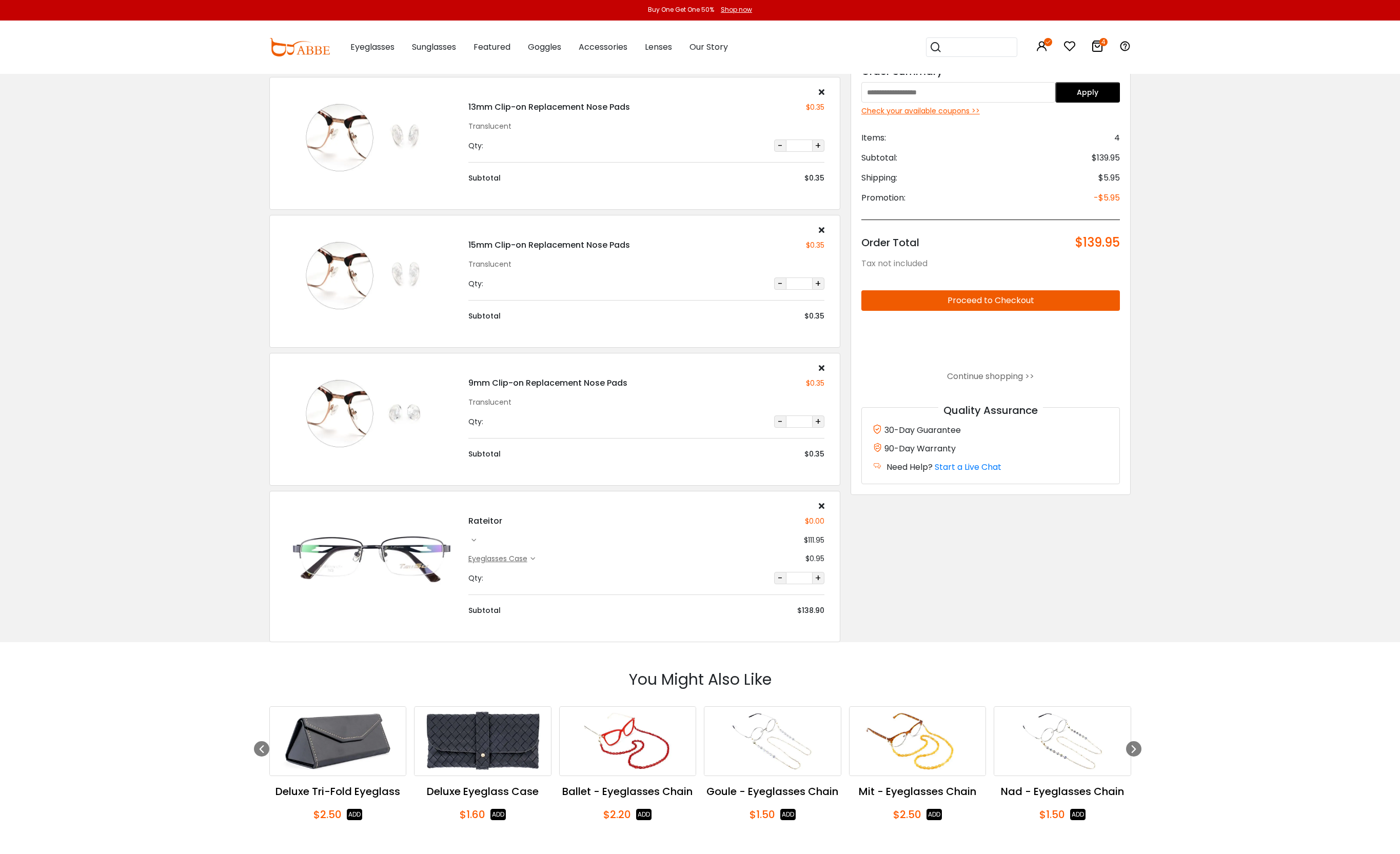
scroll to position [0, 0]
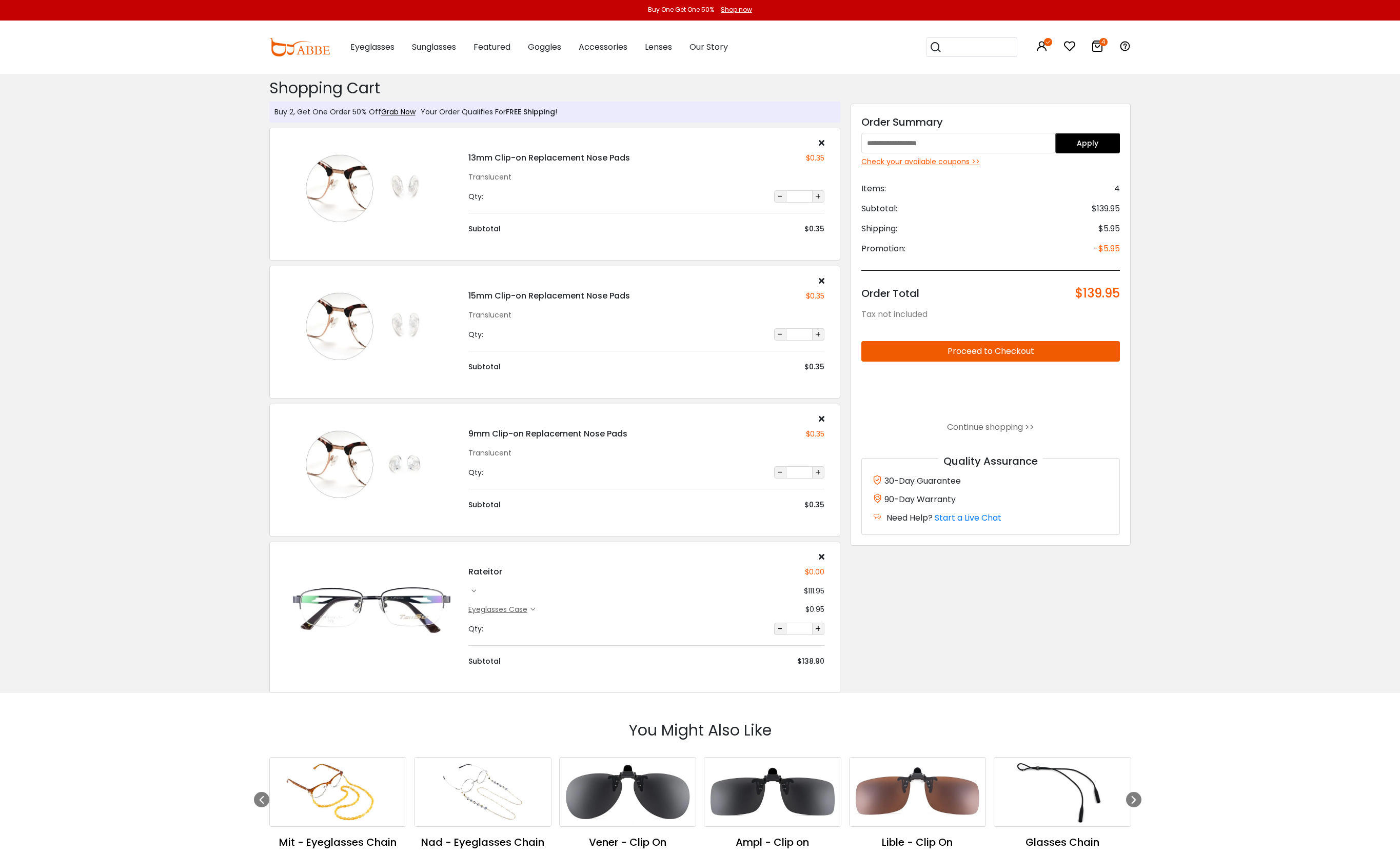
click at [819, 556] on icon at bounding box center [821, 556] width 6 height 9
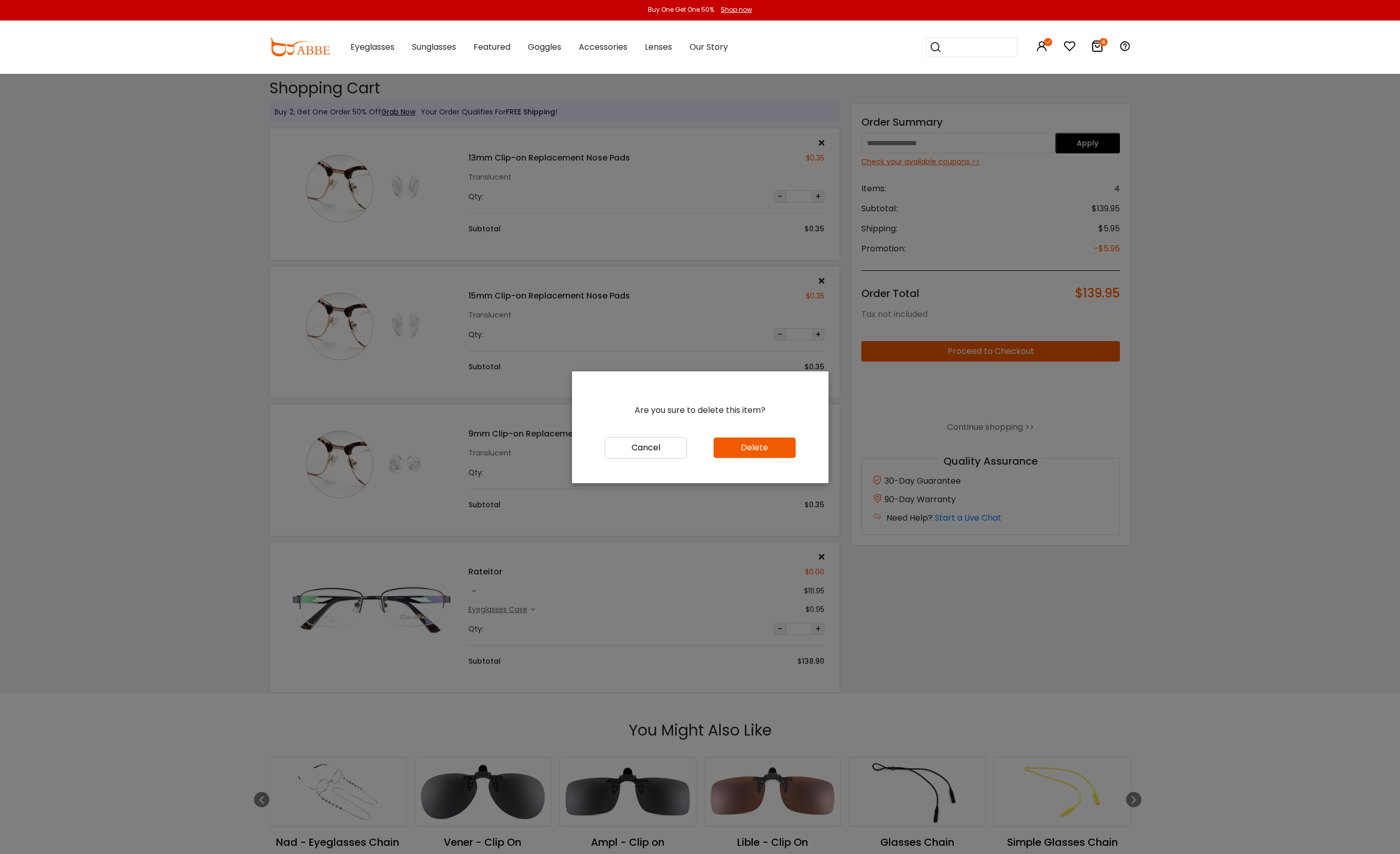
click at [747, 449] on button "Delete" at bounding box center [754, 448] width 82 height 20
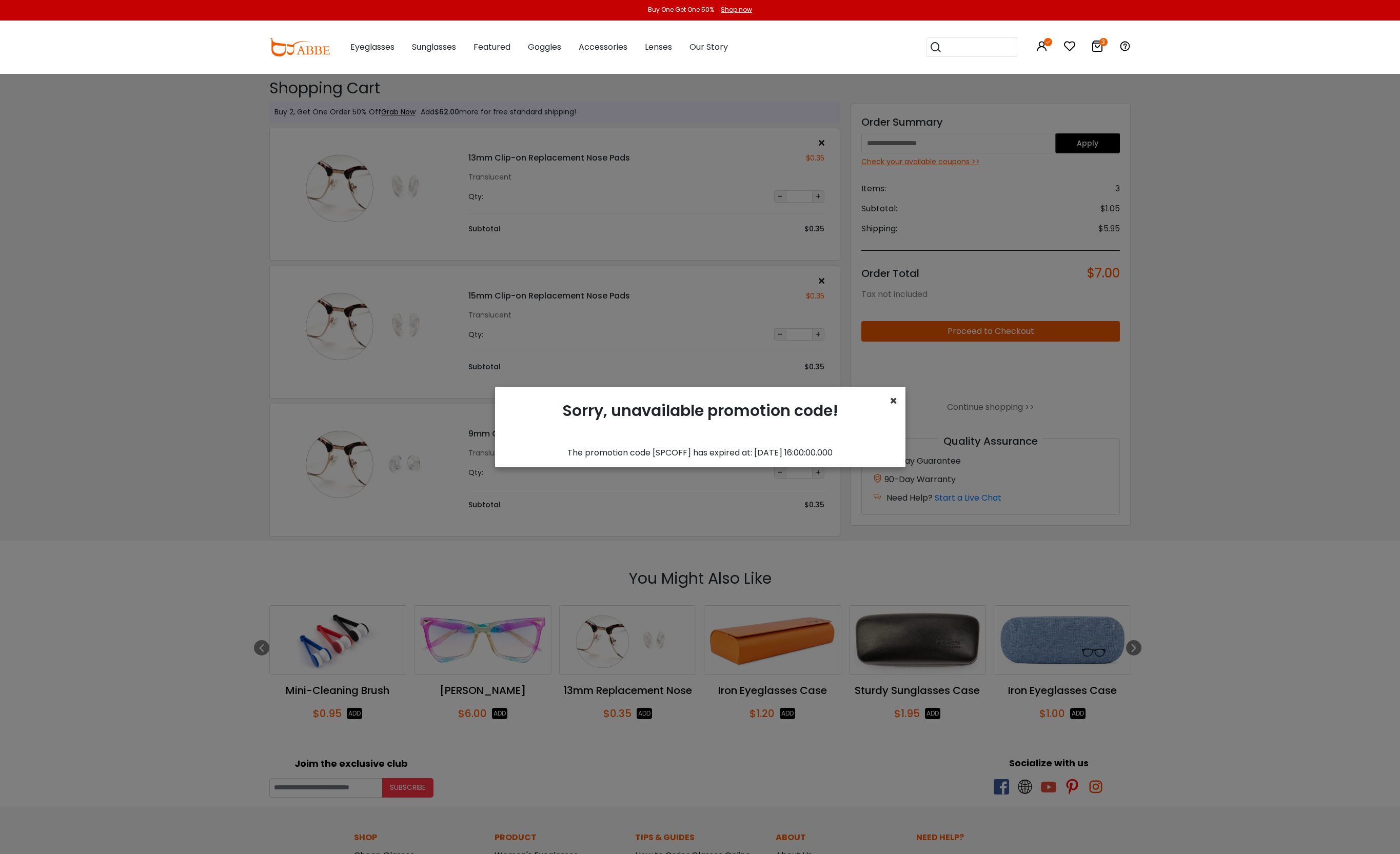
click at [892, 398] on span "×" at bounding box center [893, 401] width 8 height 17
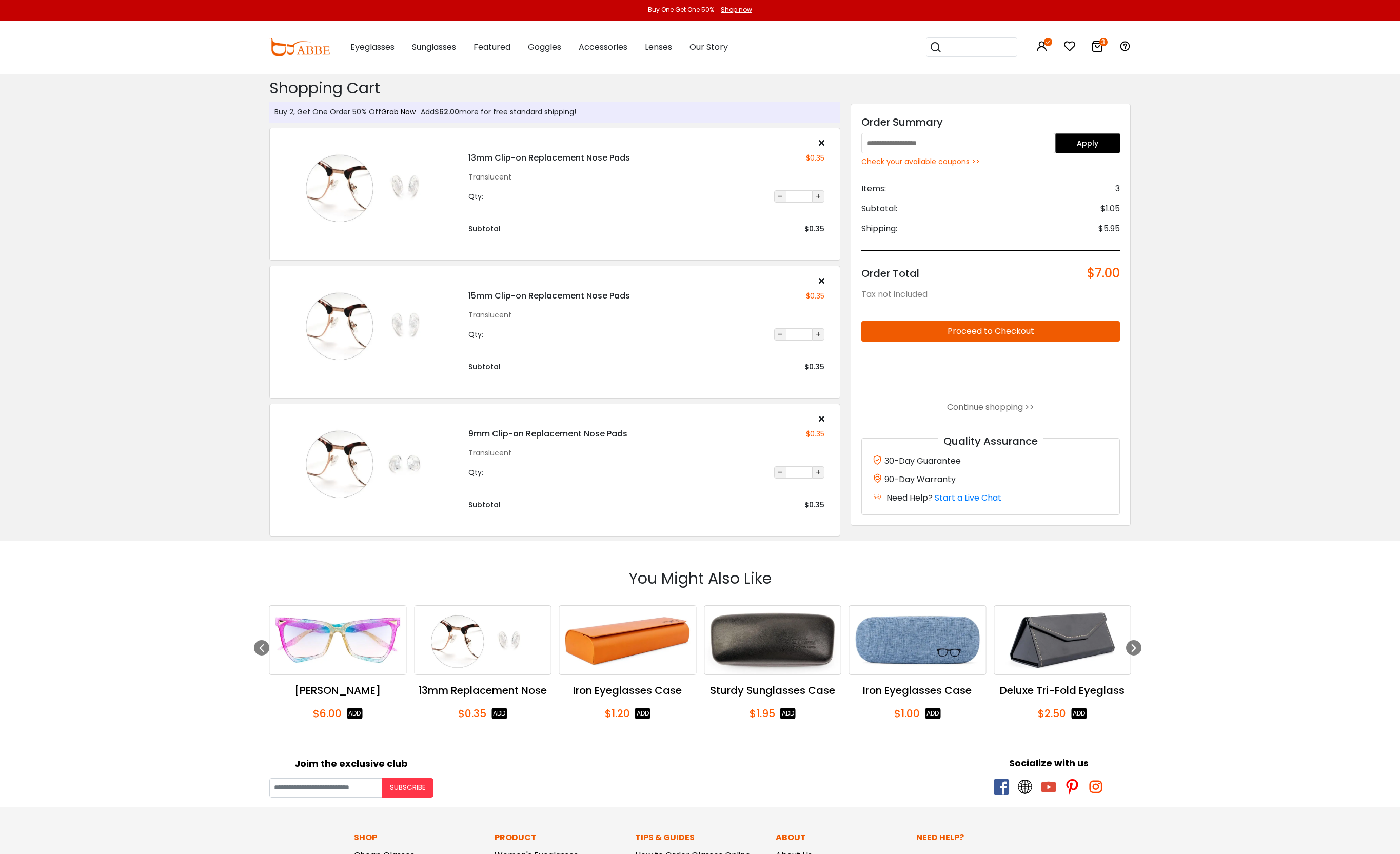
click at [821, 419] on icon at bounding box center [821, 418] width 6 height 9
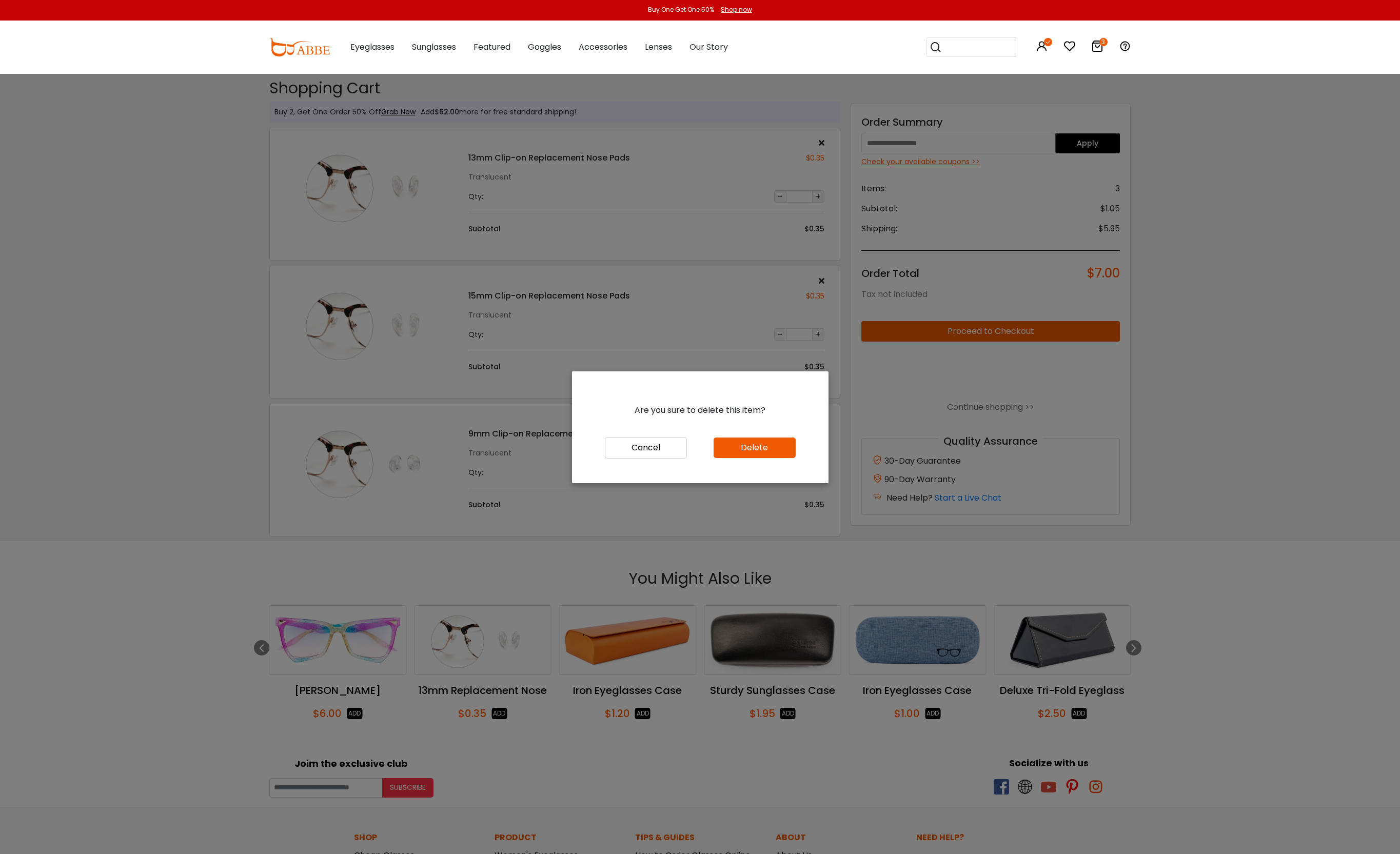
click at [737, 442] on button "Delete" at bounding box center [754, 448] width 82 height 20
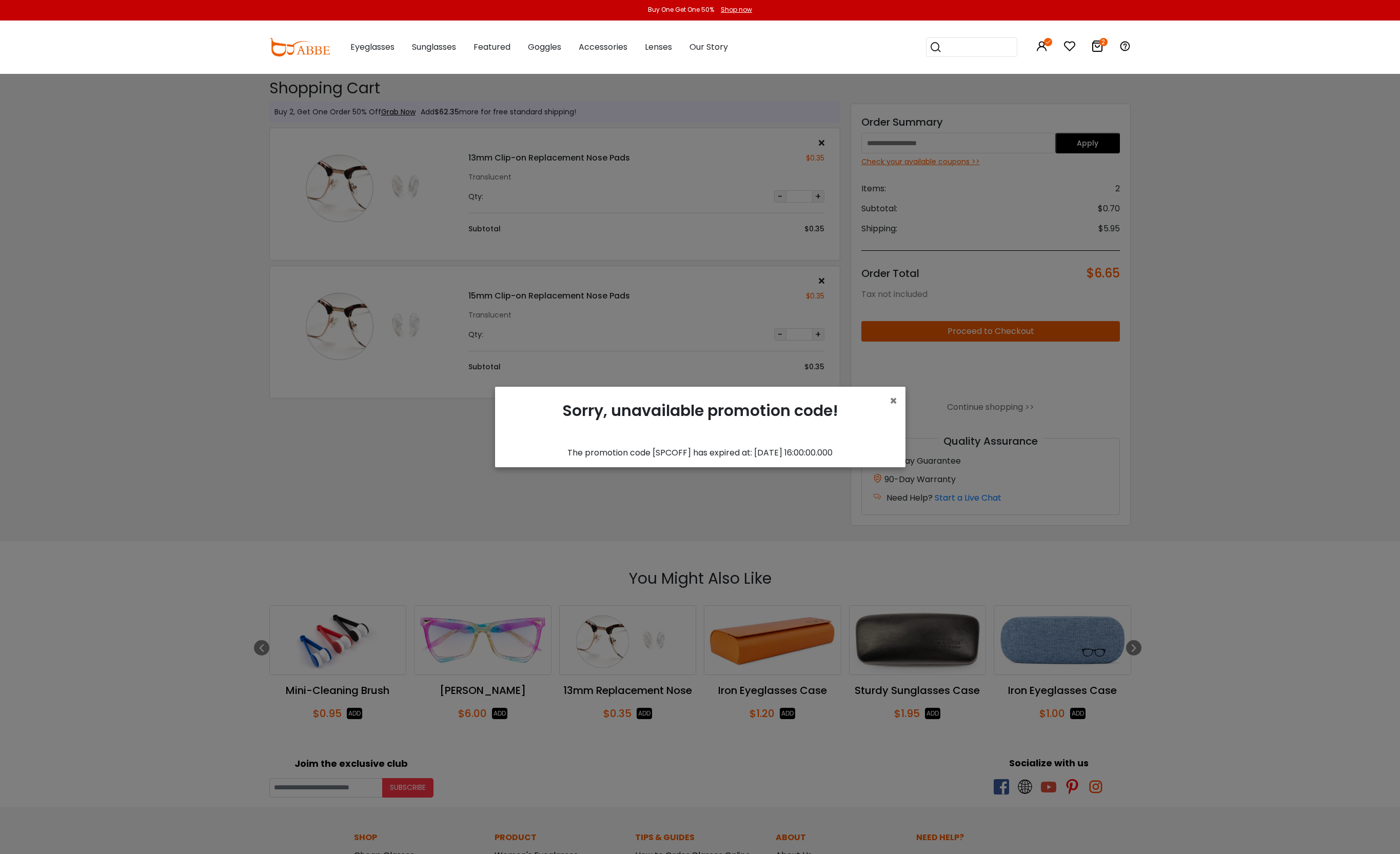
click at [822, 279] on div "× Sorry, unavailable promotion code! The promotion code [SPCOFF] has expired at…" at bounding box center [700, 427] width 1400 height 854
click at [894, 402] on span "×" at bounding box center [893, 401] width 8 height 17
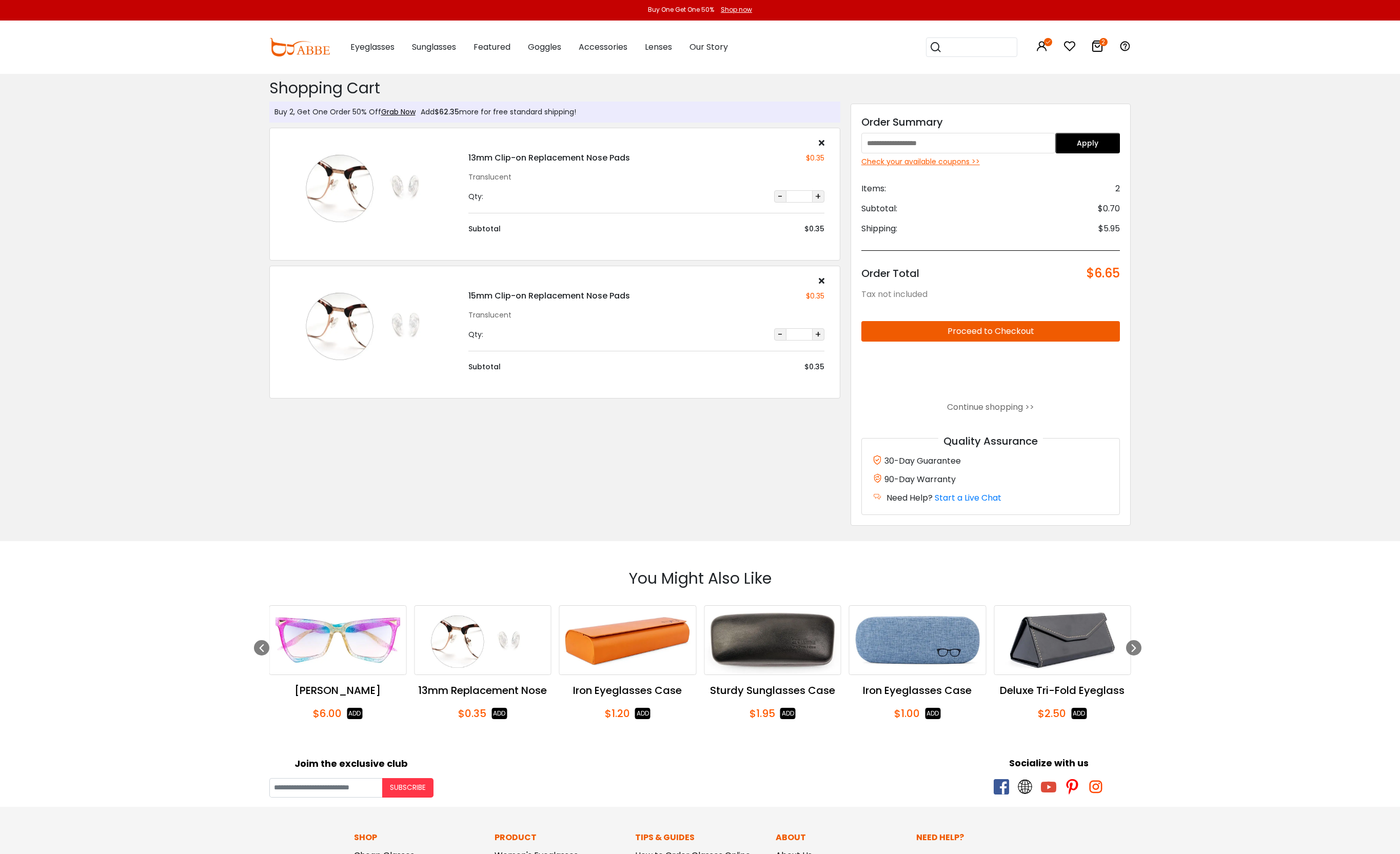
click at [822, 282] on icon at bounding box center [821, 281] width 6 height 9
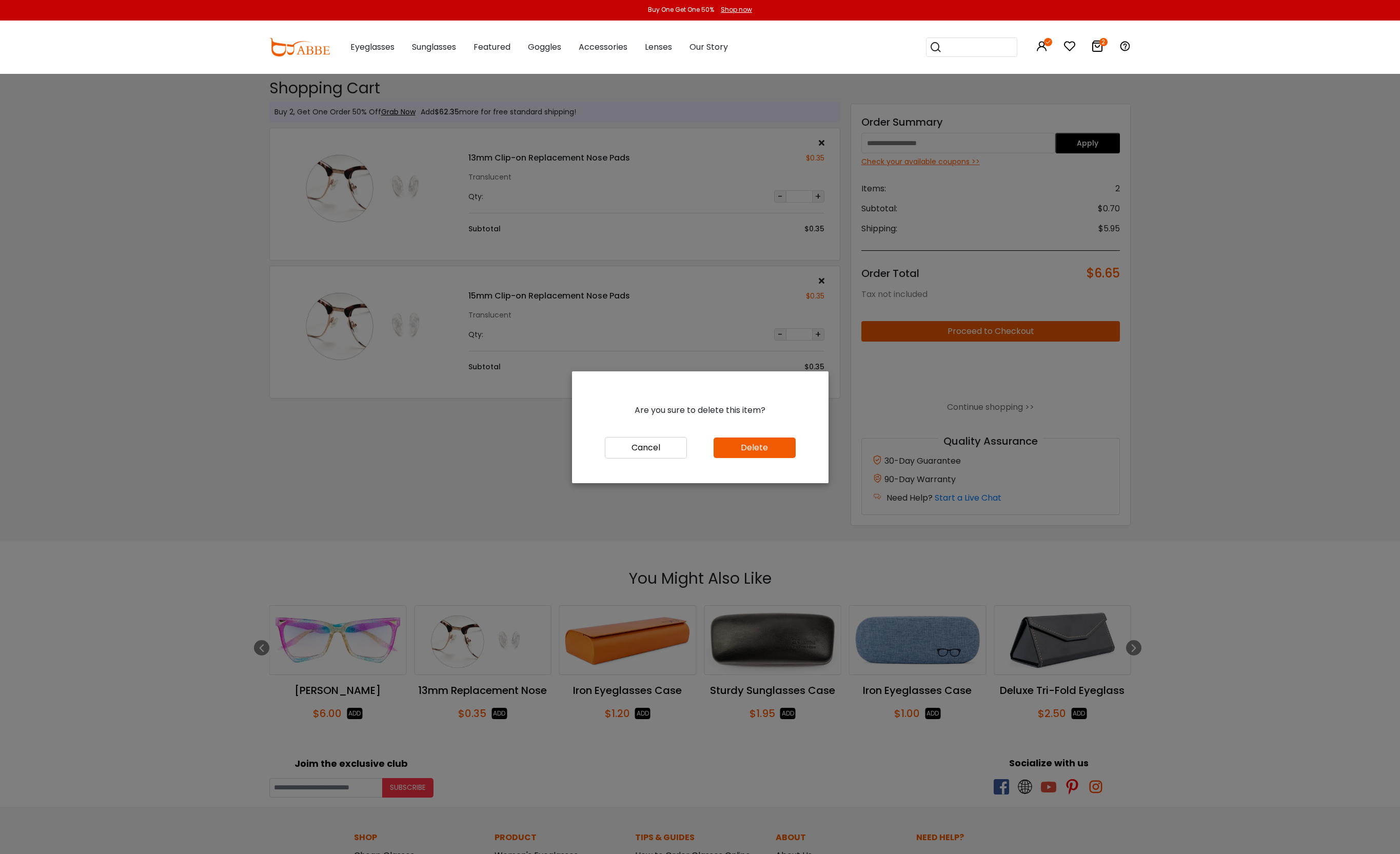
click at [742, 445] on button "Delete" at bounding box center [754, 448] width 82 height 20
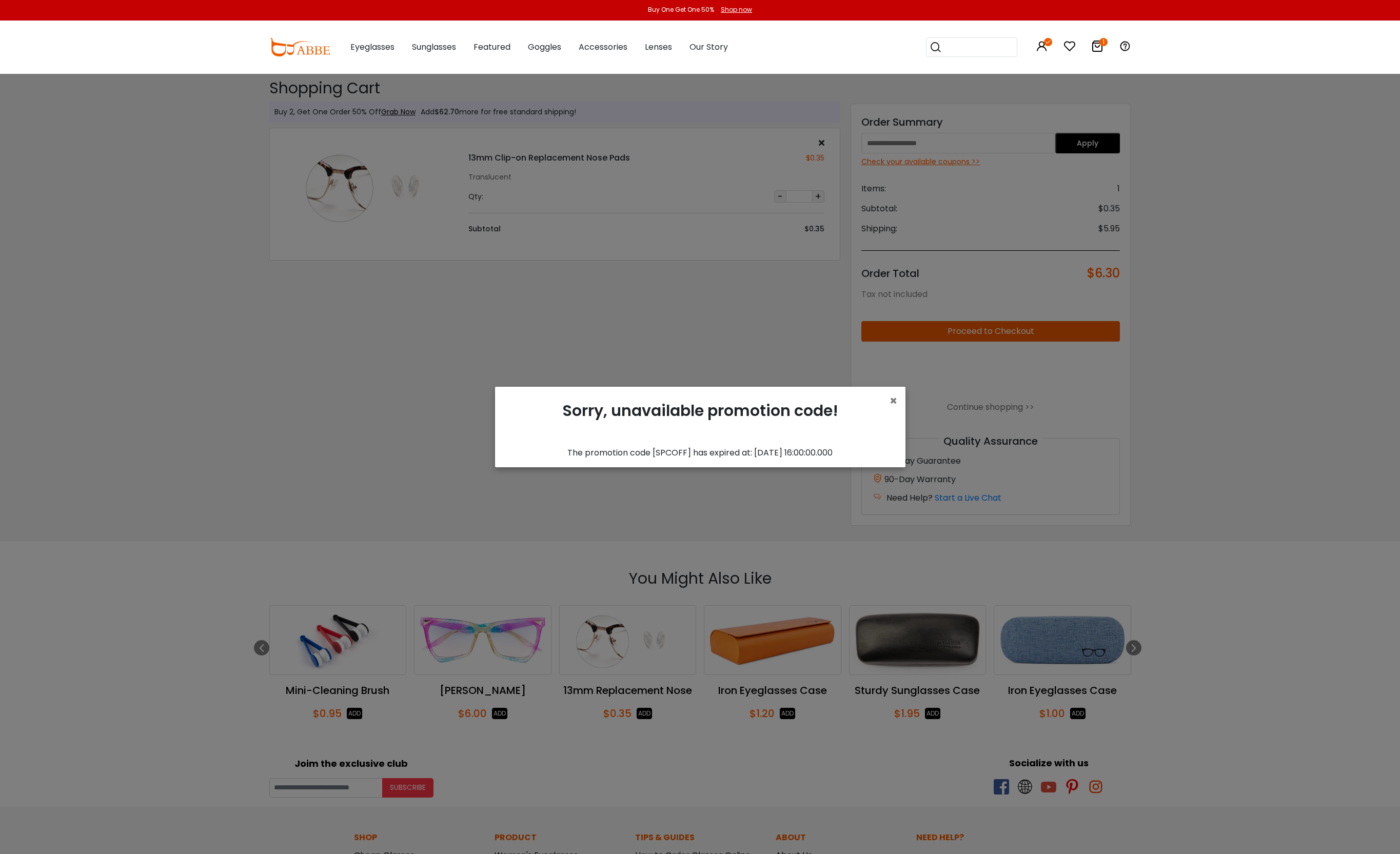
drag, startPoint x: 0, startPoint y: 0, endPoint x: 823, endPoint y: 141, distance: 835.0
click at [823, 141] on div "× Sorry, unavailable promotion code! The promotion code [SPCOFF] has expired at…" at bounding box center [700, 427] width 1400 height 854
click at [894, 402] on span "×" at bounding box center [893, 401] width 8 height 17
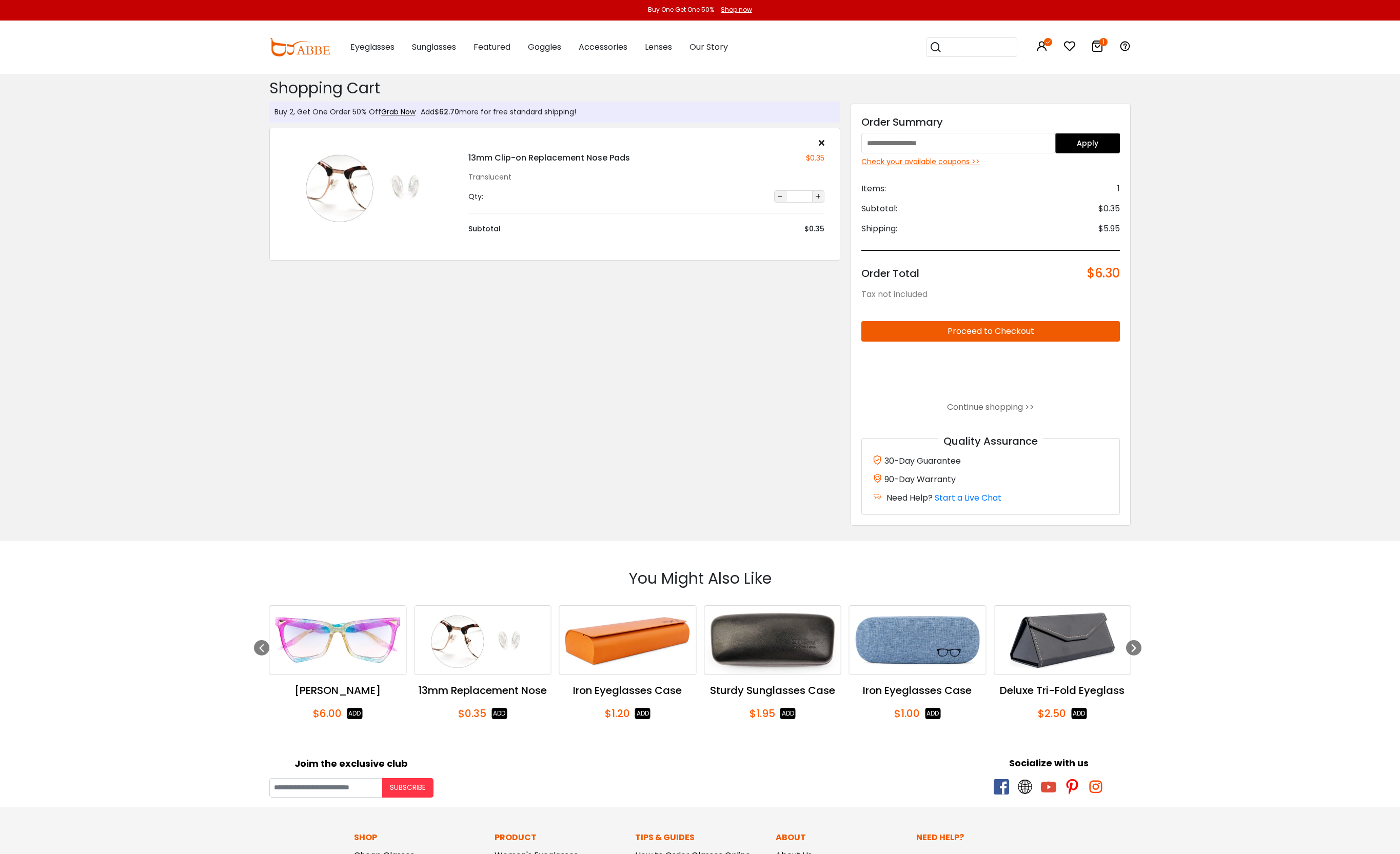
click at [823, 143] on icon at bounding box center [821, 142] width 6 height 9
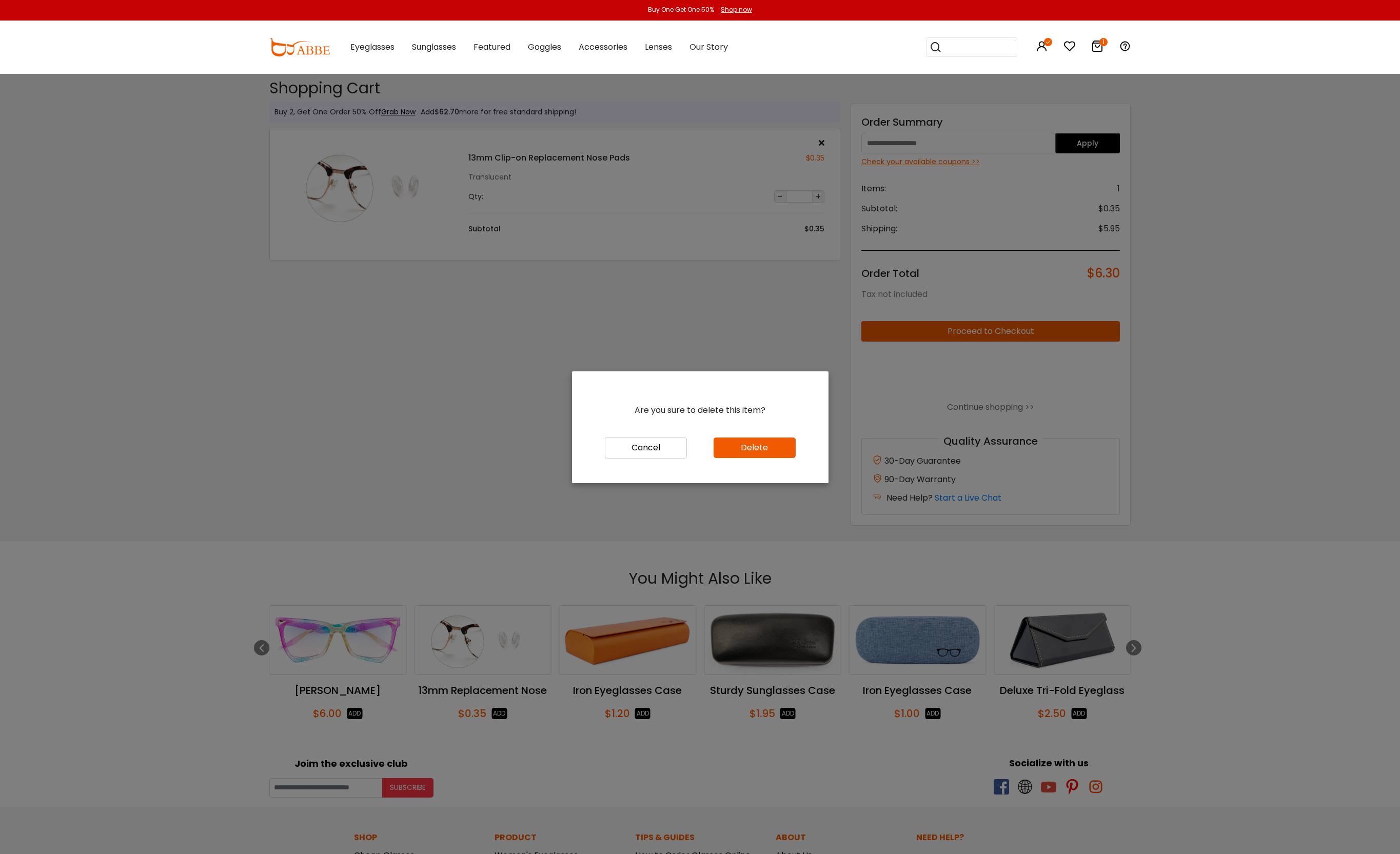
click at [728, 450] on button "Delete" at bounding box center [754, 448] width 82 height 20
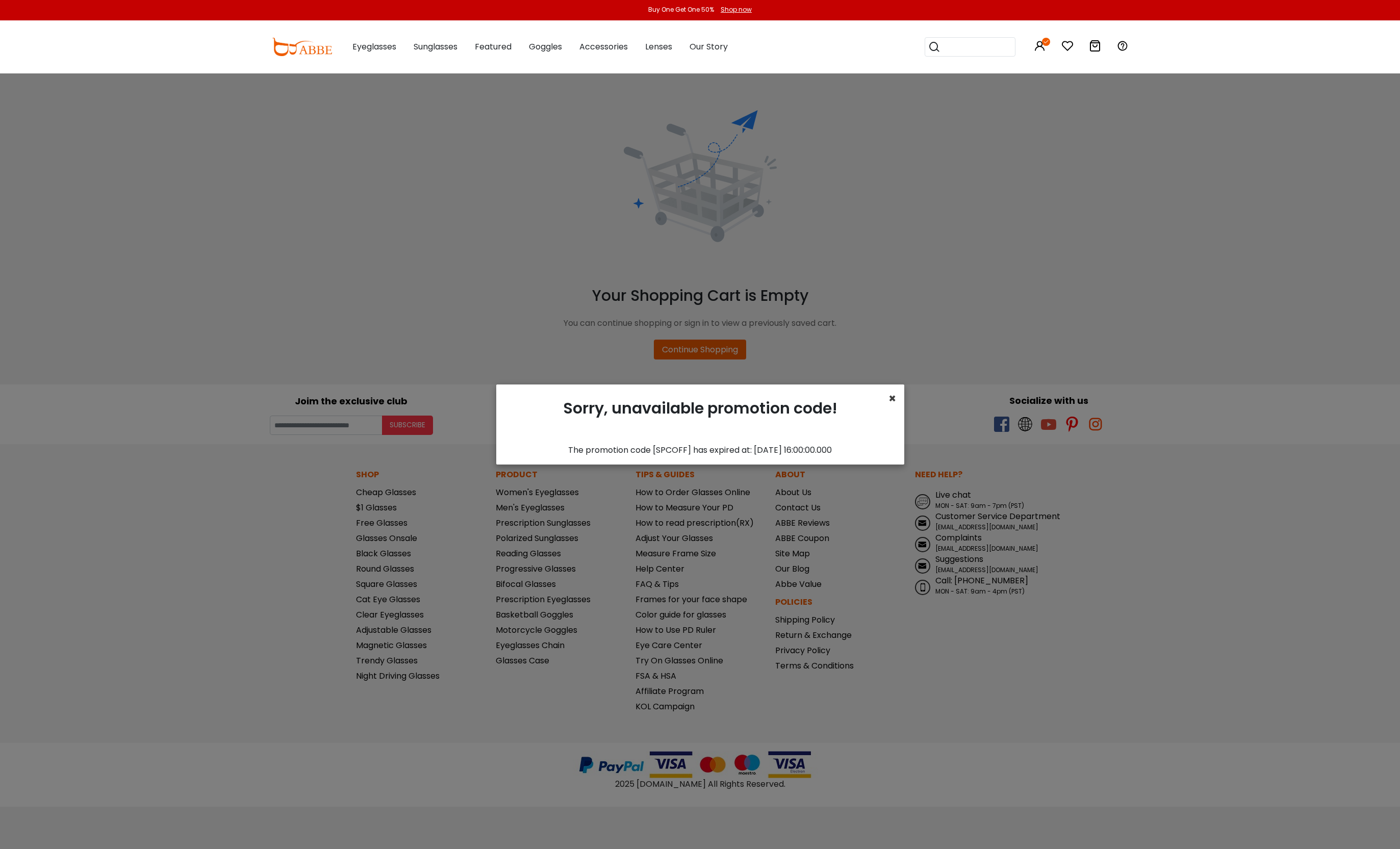
click at [893, 394] on span "×" at bounding box center [893, 399] width 8 height 17
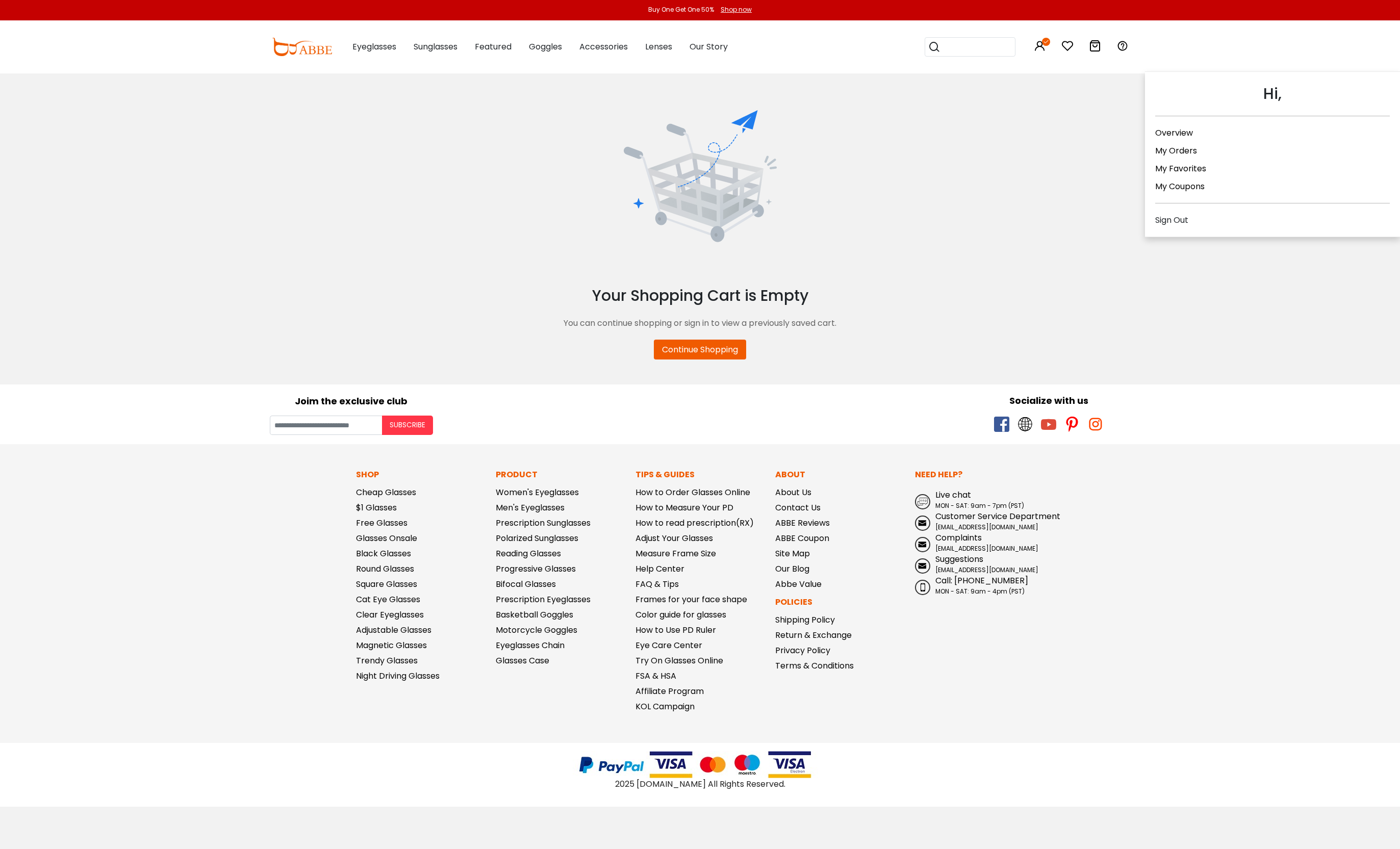
click at [1042, 46] on icon at bounding box center [1040, 46] width 12 height 12
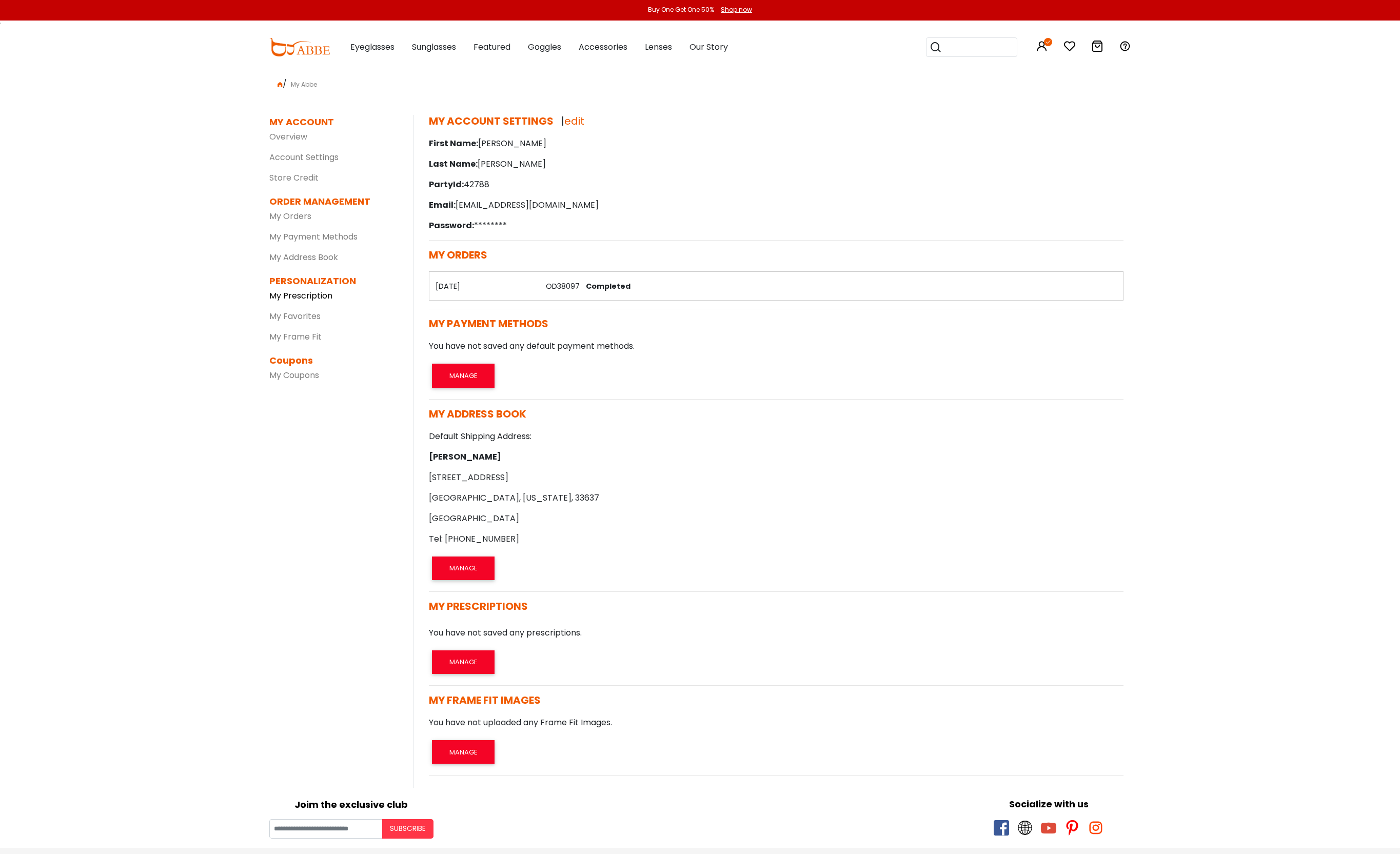
click at [309, 297] on link "My Prescription" at bounding box center [301, 296] width 63 height 12
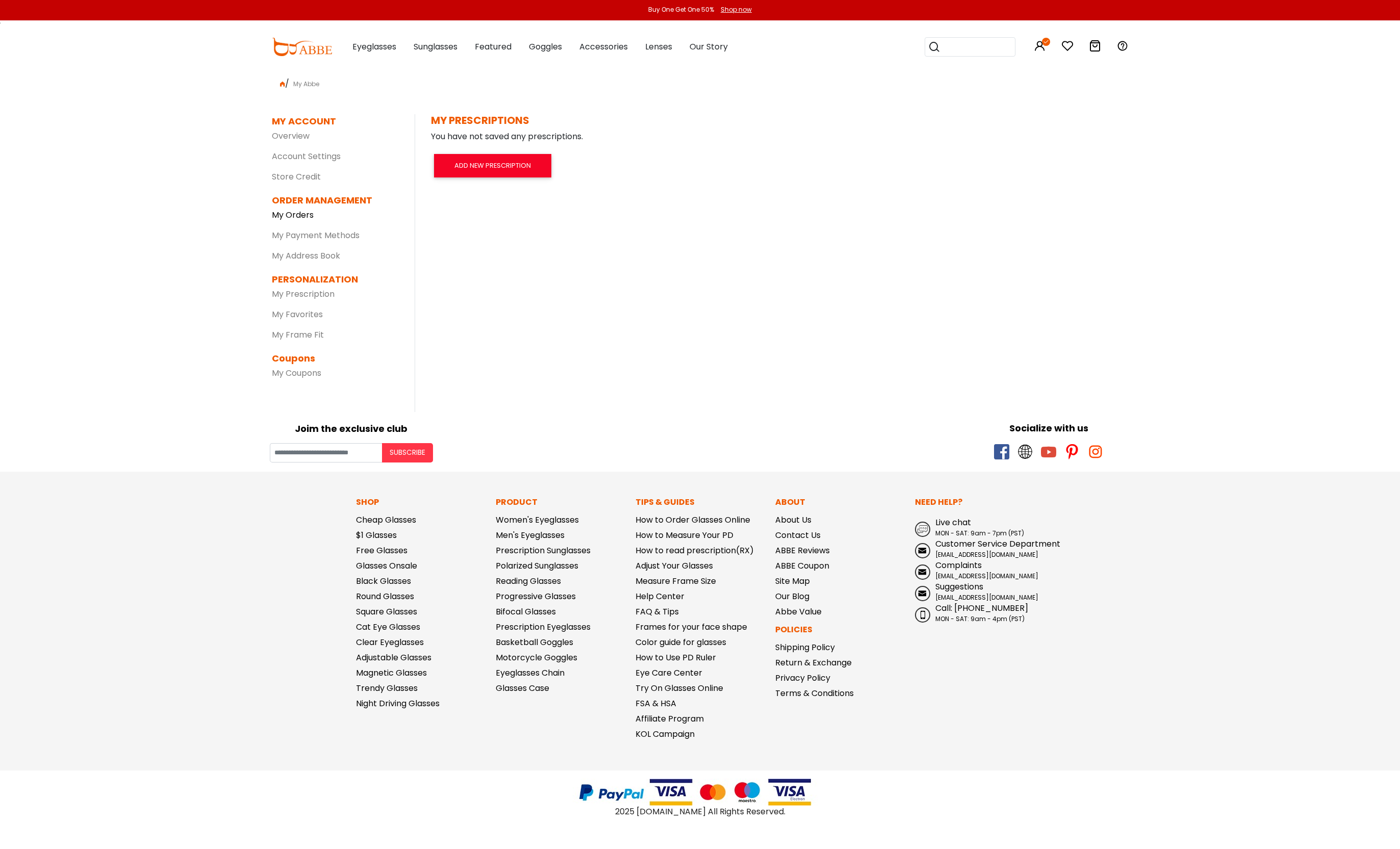
click at [296, 216] on link "My Orders" at bounding box center [293, 215] width 42 height 12
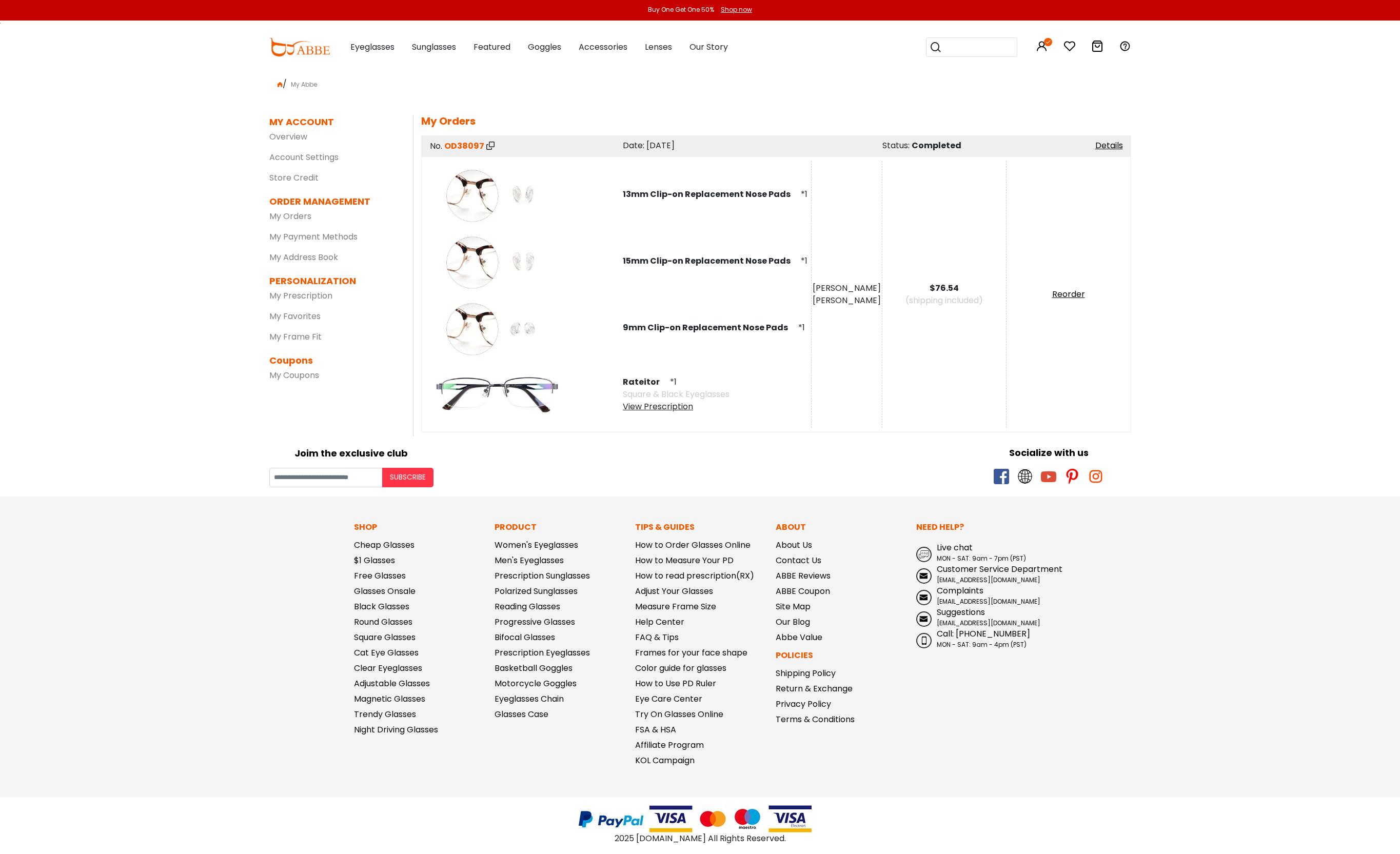
click at [514, 391] on img at bounding box center [497, 395] width 134 height 67
click at [641, 381] on span "Rateitor" at bounding box center [645, 382] width 45 height 12
click at [653, 406] on div "View Prescription" at bounding box center [676, 406] width 107 height 12
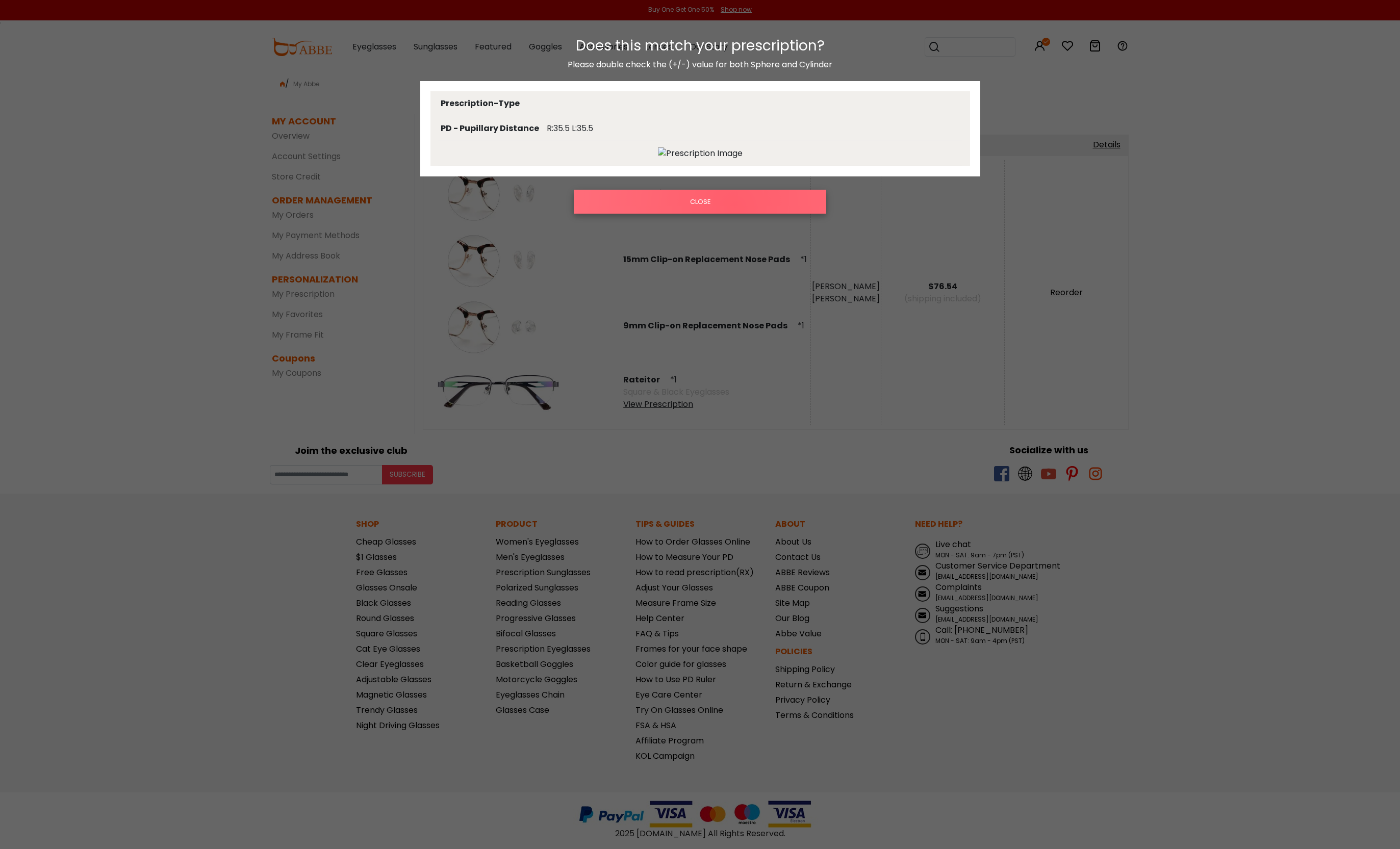
click at [735, 207] on button "CLOSE" at bounding box center [700, 201] width 252 height 23
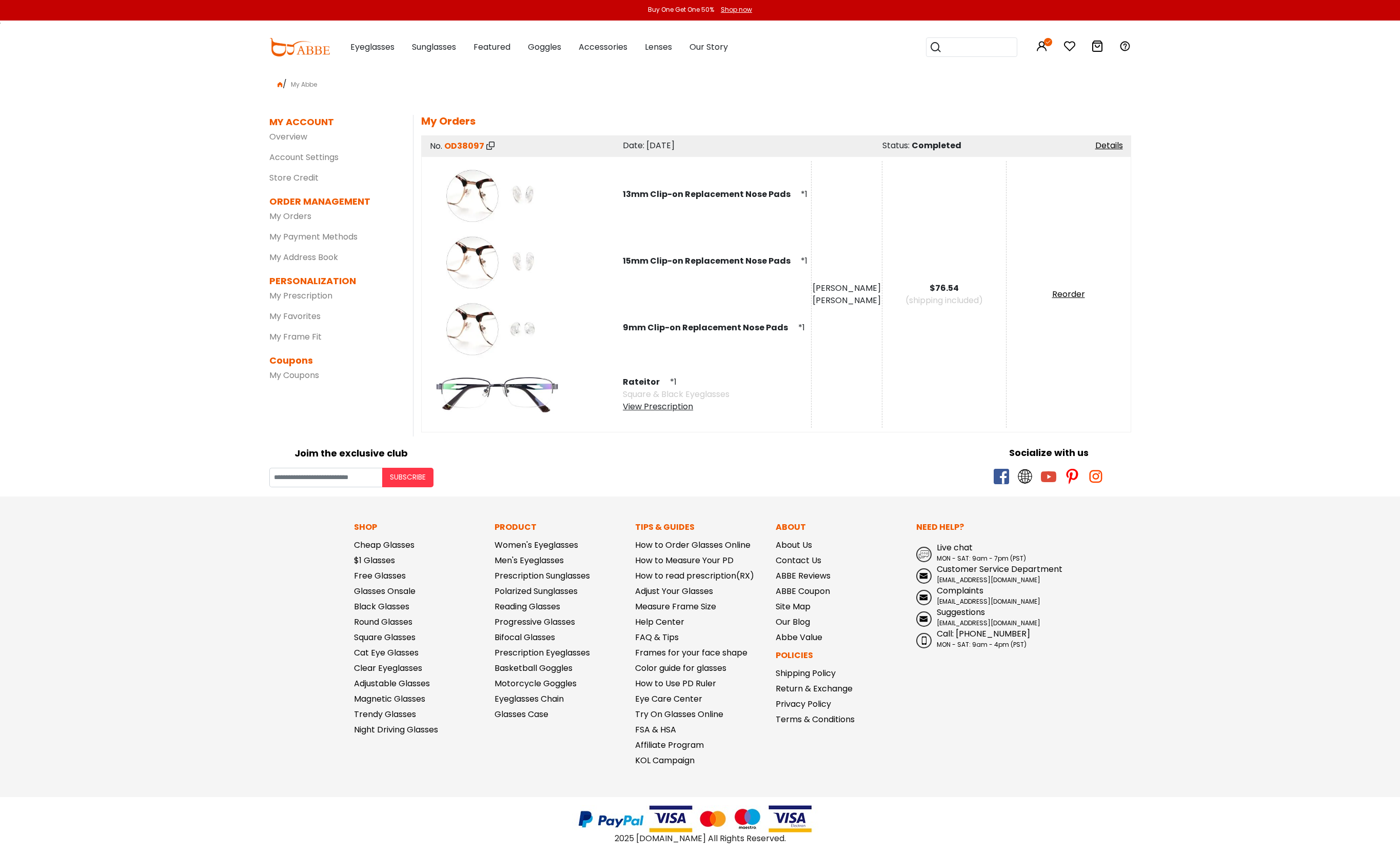
drag, startPoint x: 518, startPoint y: 387, endPoint x: 539, endPoint y: 386, distance: 21.0
click at [518, 387] on img at bounding box center [497, 395] width 134 height 67
drag, startPoint x: 625, startPoint y: 381, endPoint x: 655, endPoint y: 382, distance: 30.0
click at [655, 382] on span "Rateitor" at bounding box center [645, 382] width 45 height 12
copy span "Rateitor"
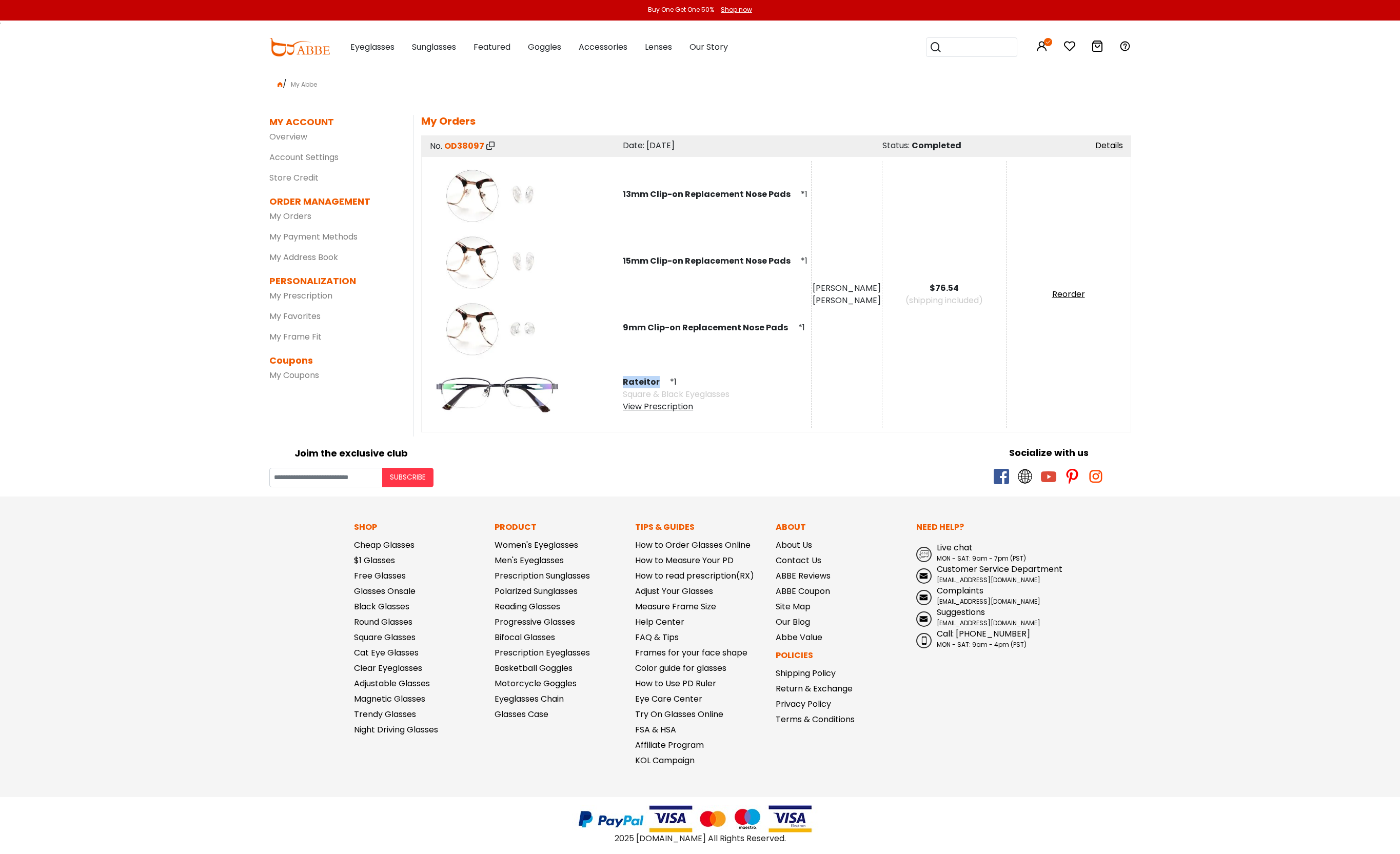
click at [950, 47] on input "search" at bounding box center [978, 47] width 72 height 18
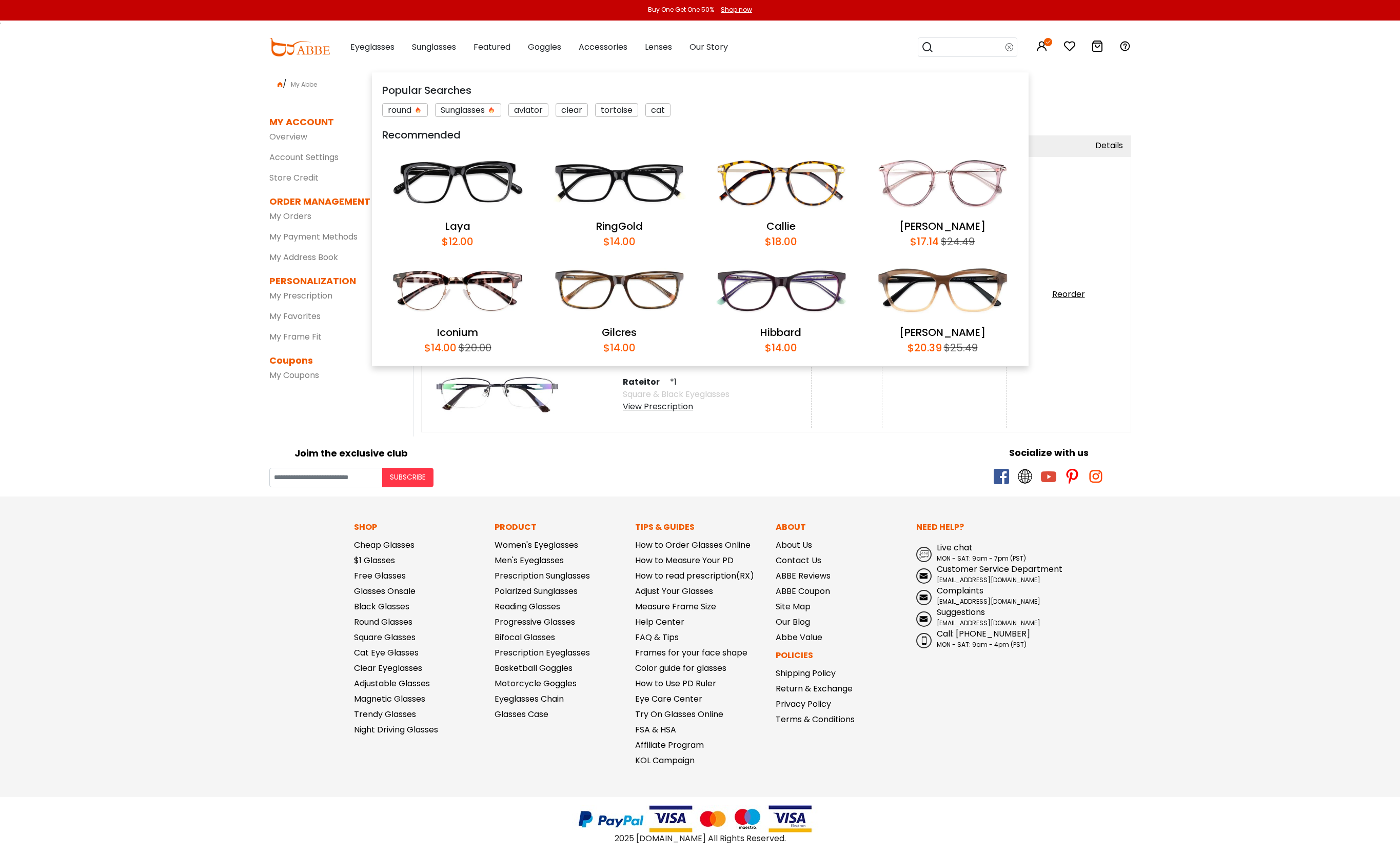
paste input "********"
type input "********"
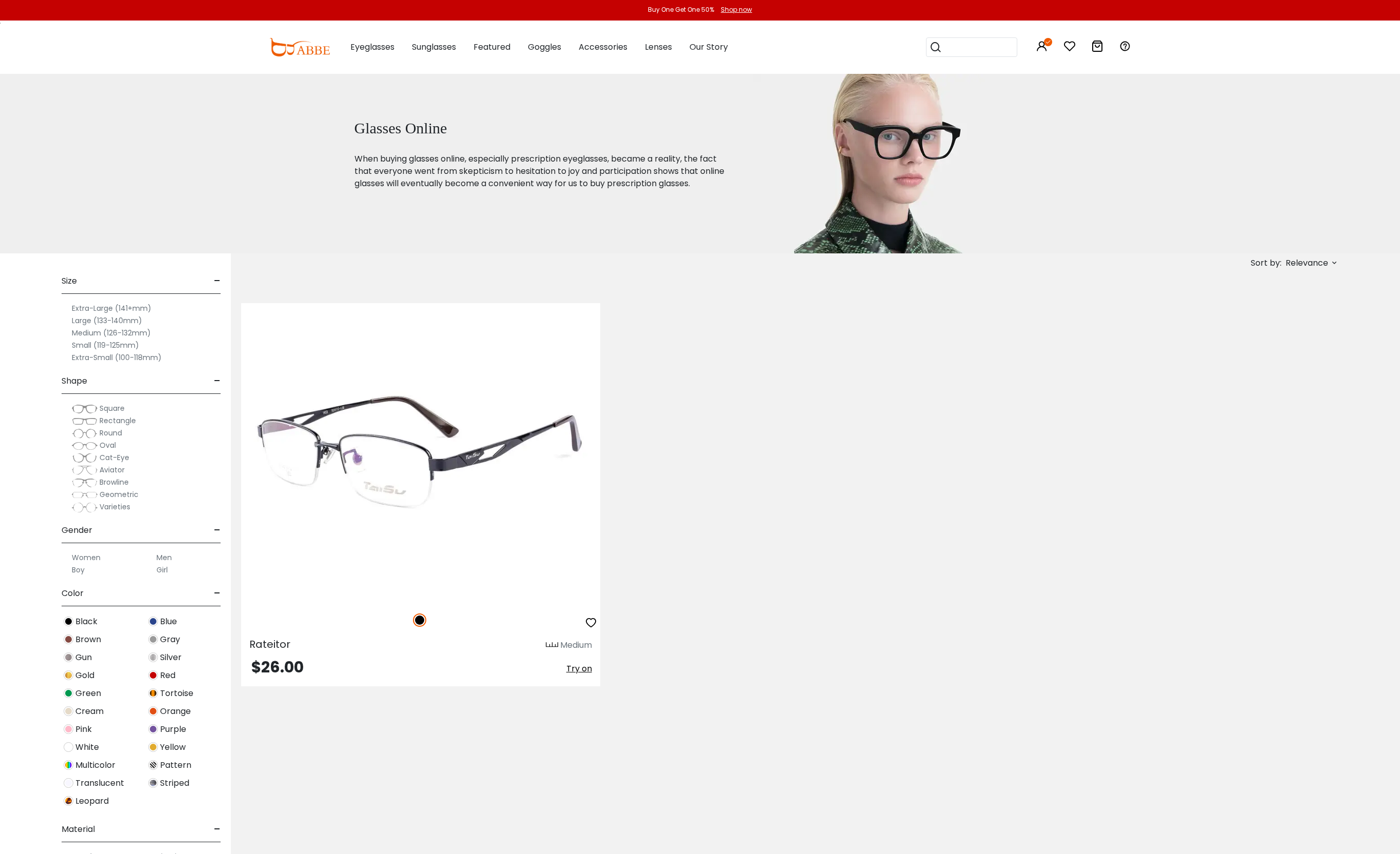
click at [402, 461] on img at bounding box center [421, 453] width 359 height 299
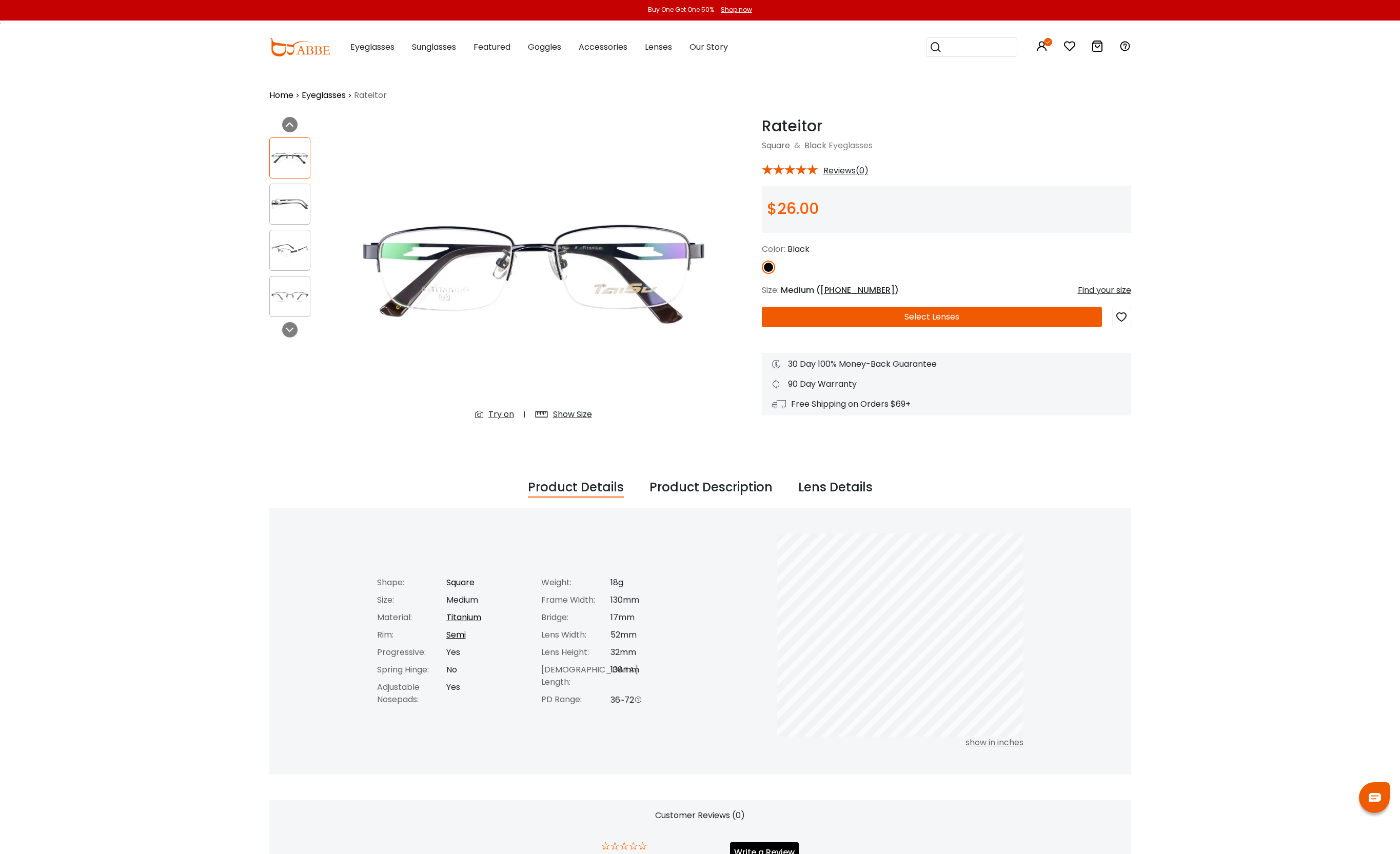
click at [142, 702] on body "Eyeglasses Thanks for your subscription Please use coupon code " NEWCOMER " to …" at bounding box center [700, 783] width 1400 height 1418
click at [927, 315] on button "Select Lenses" at bounding box center [931, 317] width 340 height 20
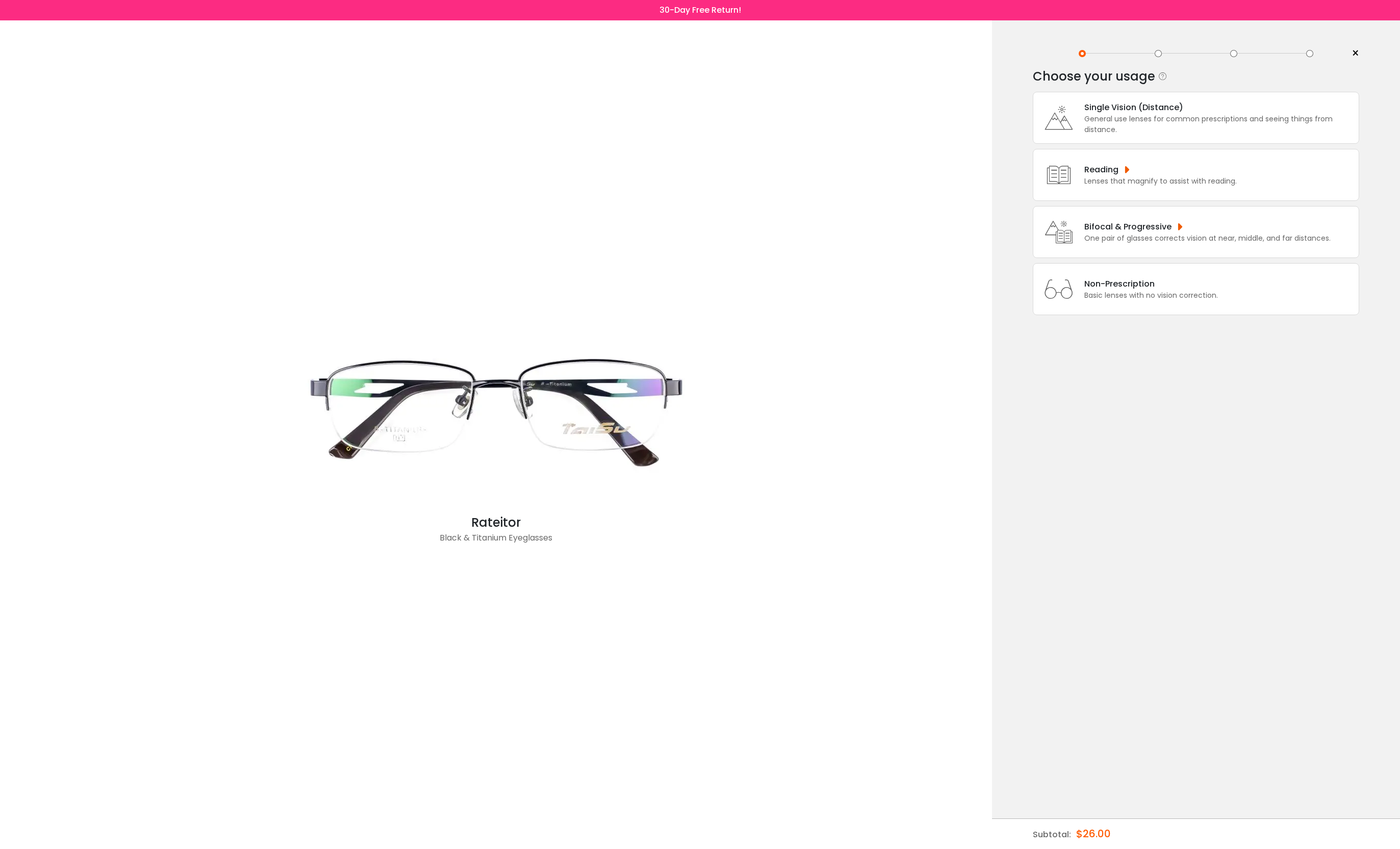
click at [1103, 111] on div "Single Vision (Distance)" at bounding box center [1218, 108] width 269 height 13
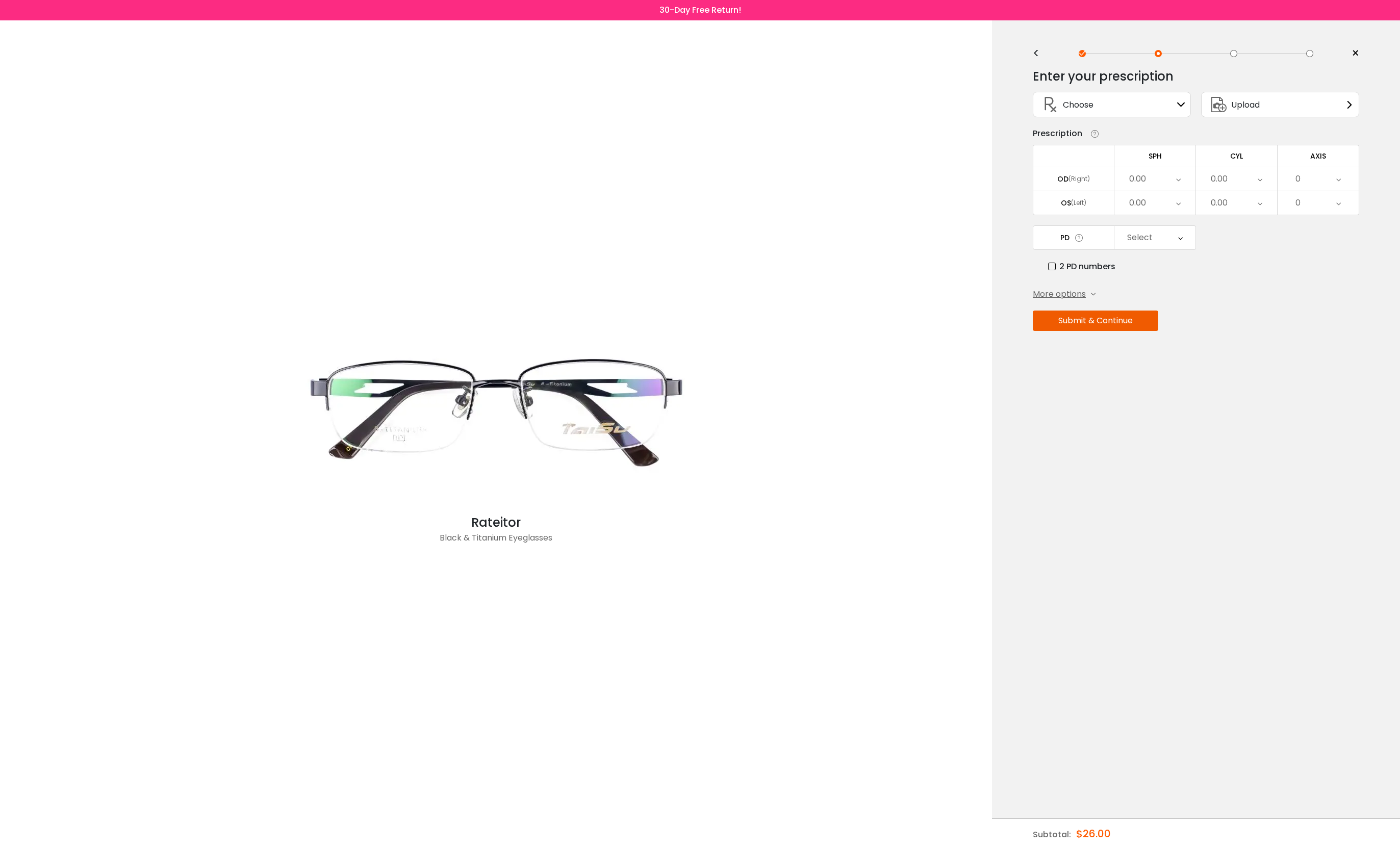
click at [1181, 104] on icon at bounding box center [1181, 104] width 8 height 8
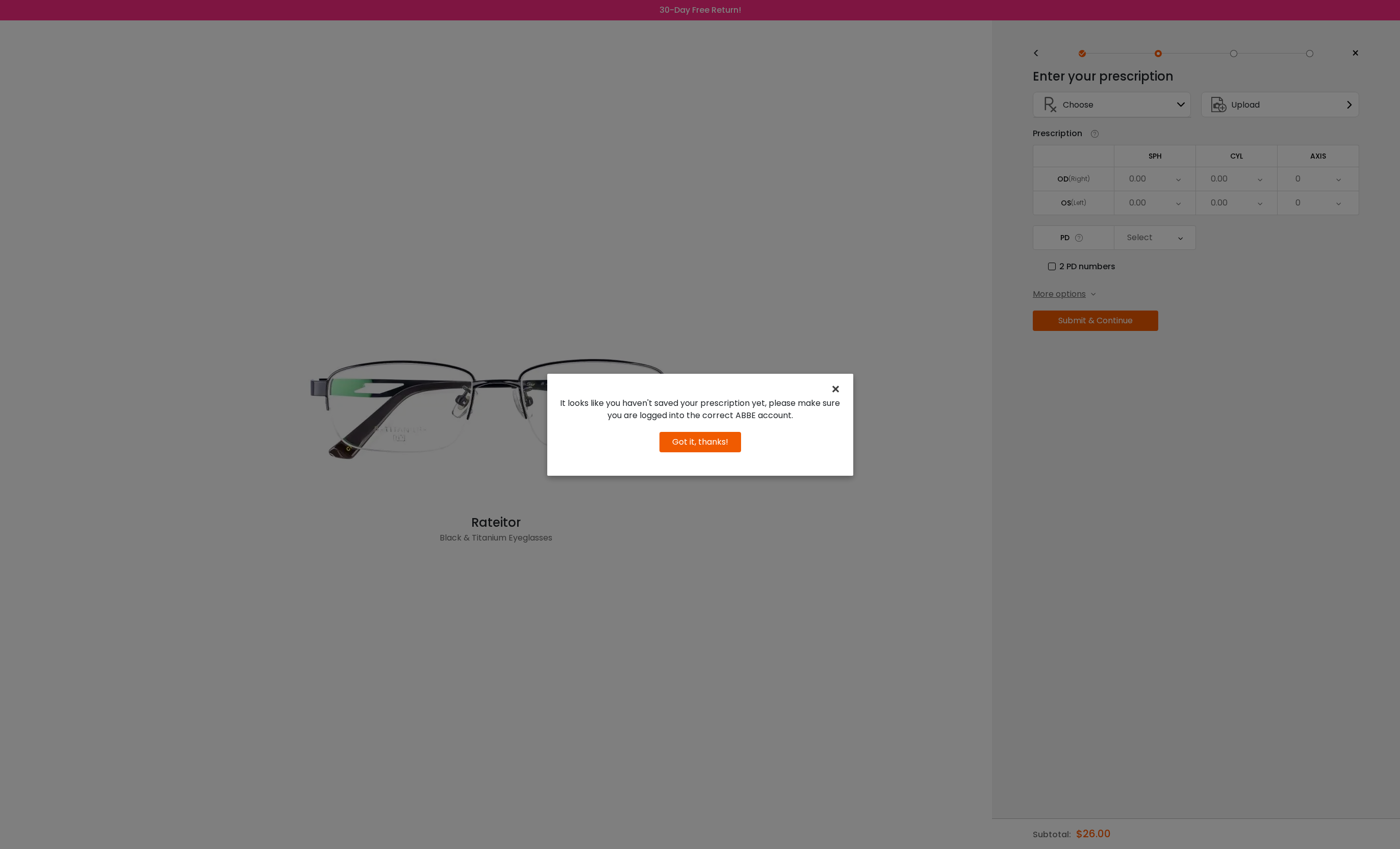
click at [839, 387] on span "×" at bounding box center [837, 390] width 15 height 22
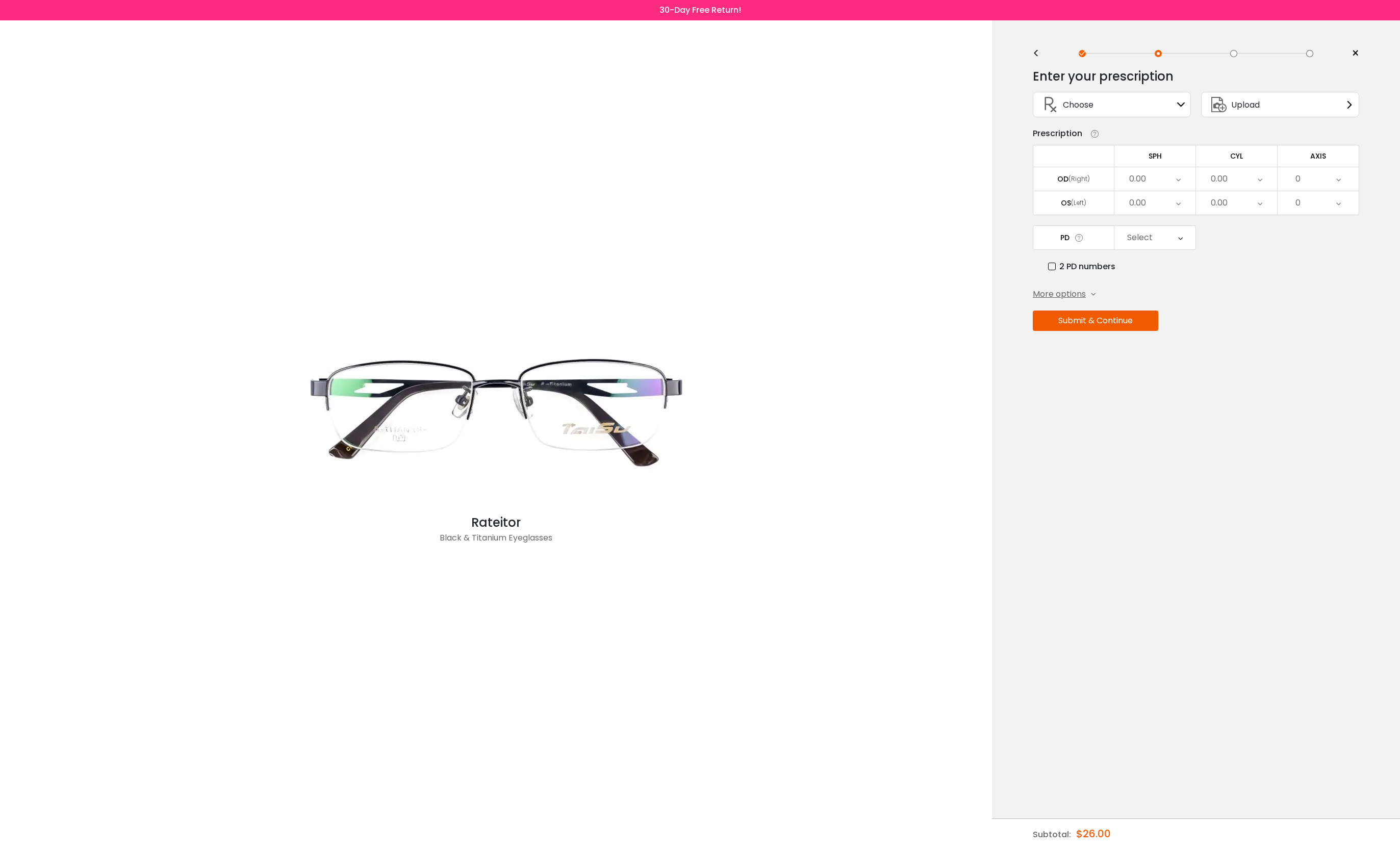
click at [1179, 180] on icon at bounding box center [1178, 179] width 5 height 23
click at [1164, 220] on li "-3.50" at bounding box center [1154, 214] width 81 height 18
click at [1177, 203] on icon at bounding box center [1178, 203] width 5 height 23
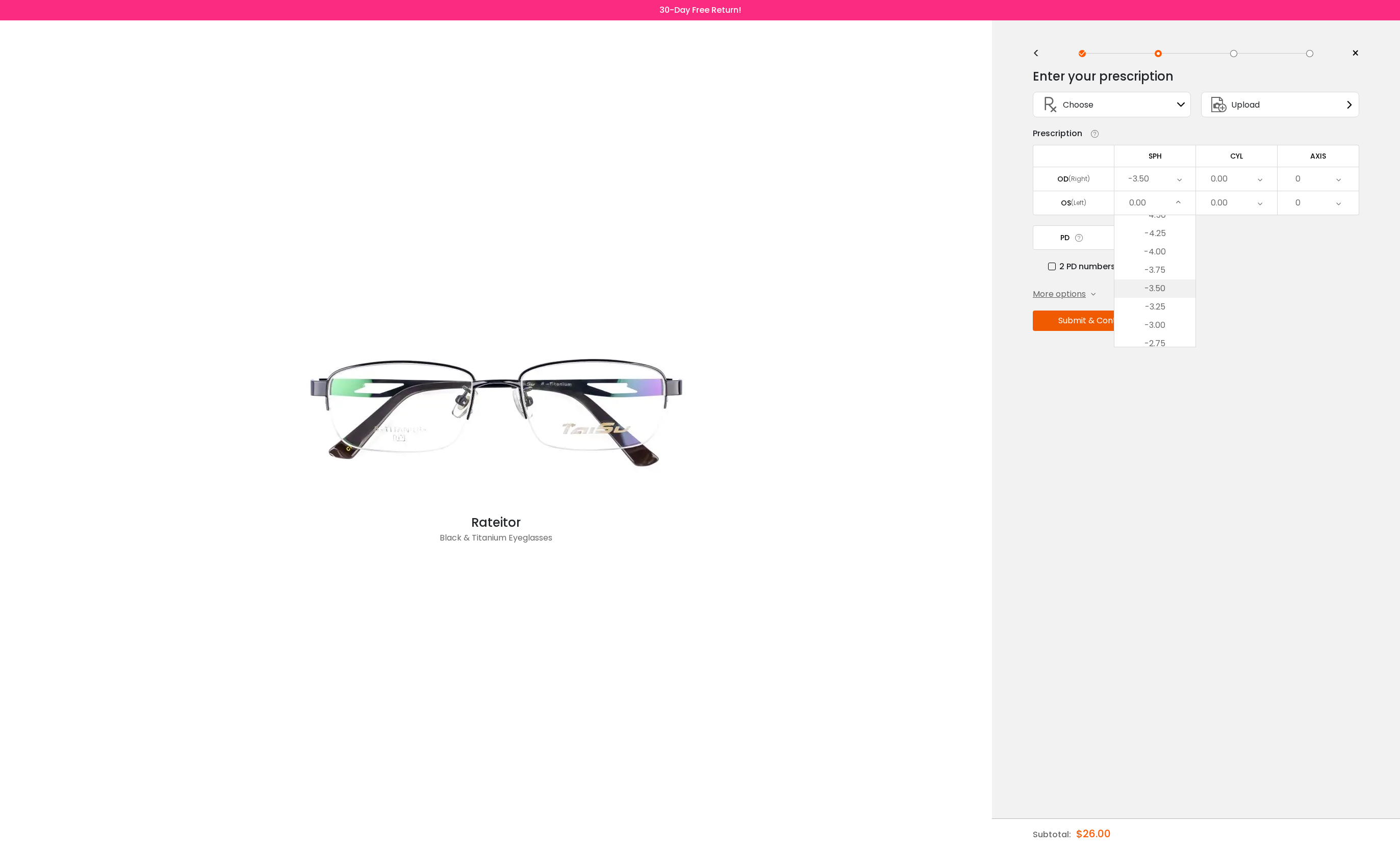
click at [1160, 291] on li "-3.50" at bounding box center [1154, 289] width 81 height 18
click at [1182, 236] on div "Select" at bounding box center [1154, 238] width 81 height 23
click at [1053, 266] on label "2 PD numbers" at bounding box center [1081, 266] width 67 height 13
click at [1179, 238] on div "Right PD" at bounding box center [1154, 238] width 81 height 23
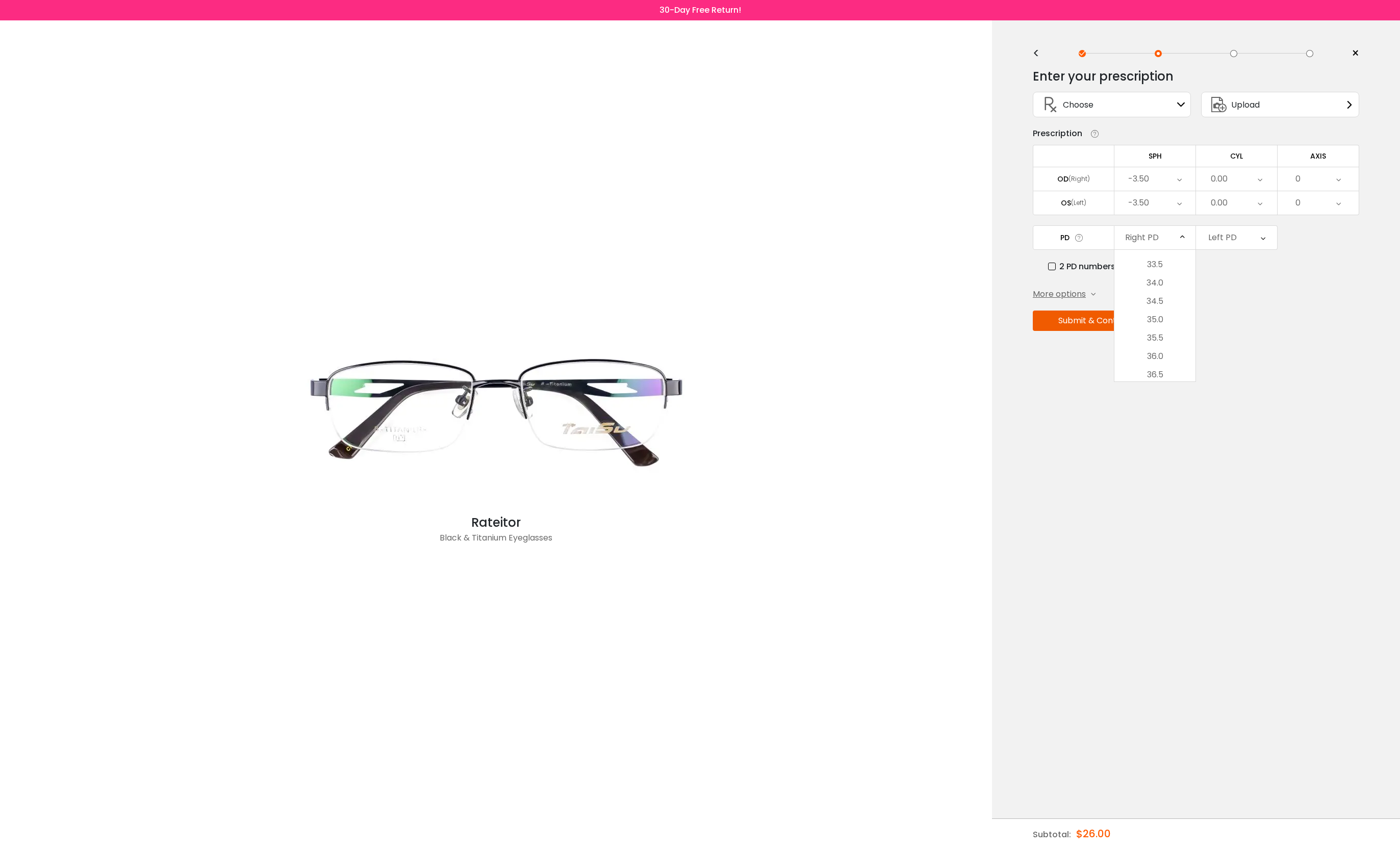
scroll to position [381, 0]
click at [1161, 339] on li "35.5" at bounding box center [1154, 338] width 81 height 18
click at [1264, 238] on icon at bounding box center [1263, 238] width 5 height 23
click at [1237, 342] on li "35.5" at bounding box center [1236, 338] width 81 height 18
click at [565, 670] on div "Rateitor Black & Titanium Eyeglasses" at bounding box center [496, 435] width 982 height 829
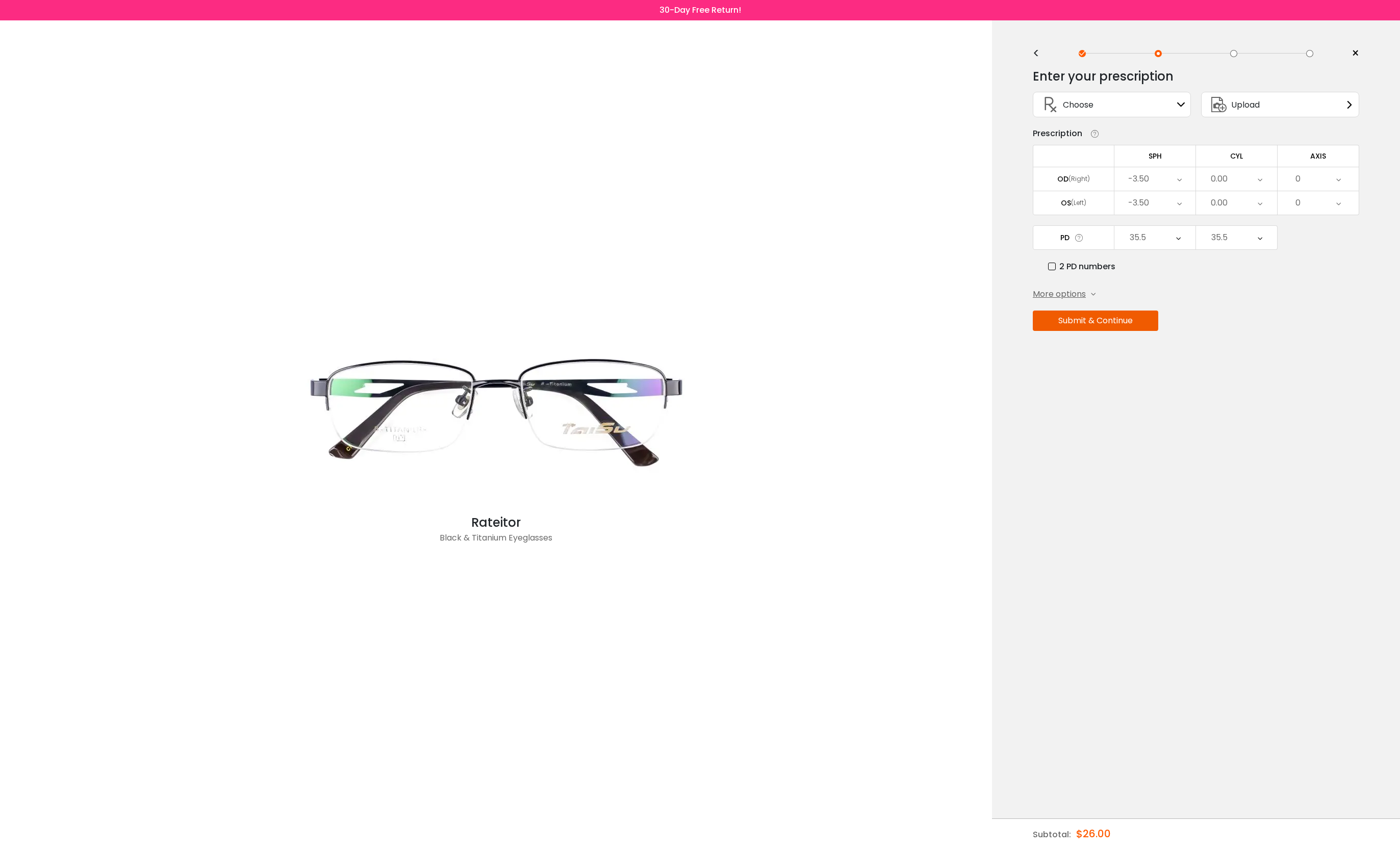
click at [1061, 321] on button "Submit & Continue" at bounding box center [1095, 321] width 126 height 20
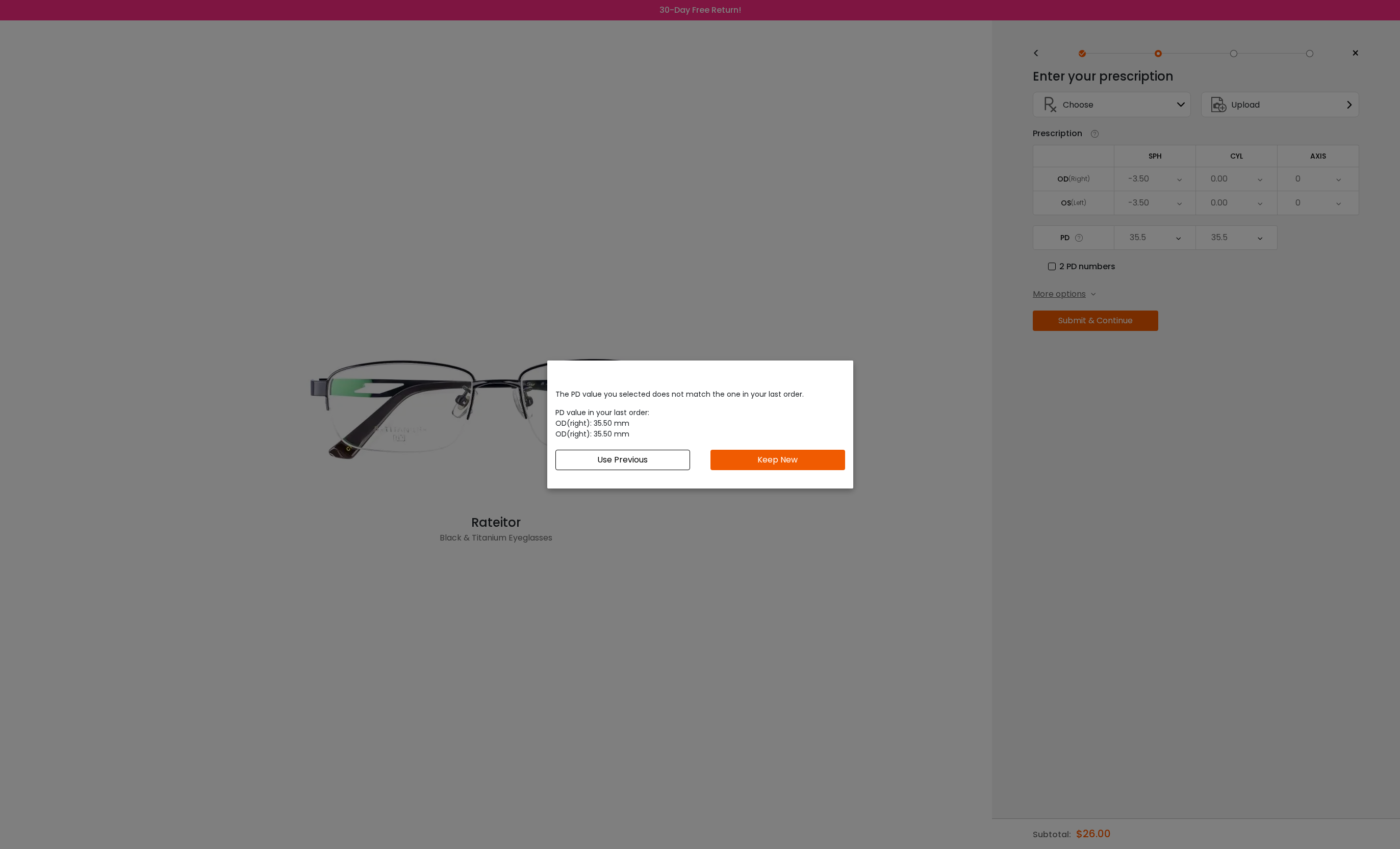
click at [623, 459] on button "Use Previous" at bounding box center [622, 459] width 135 height 20
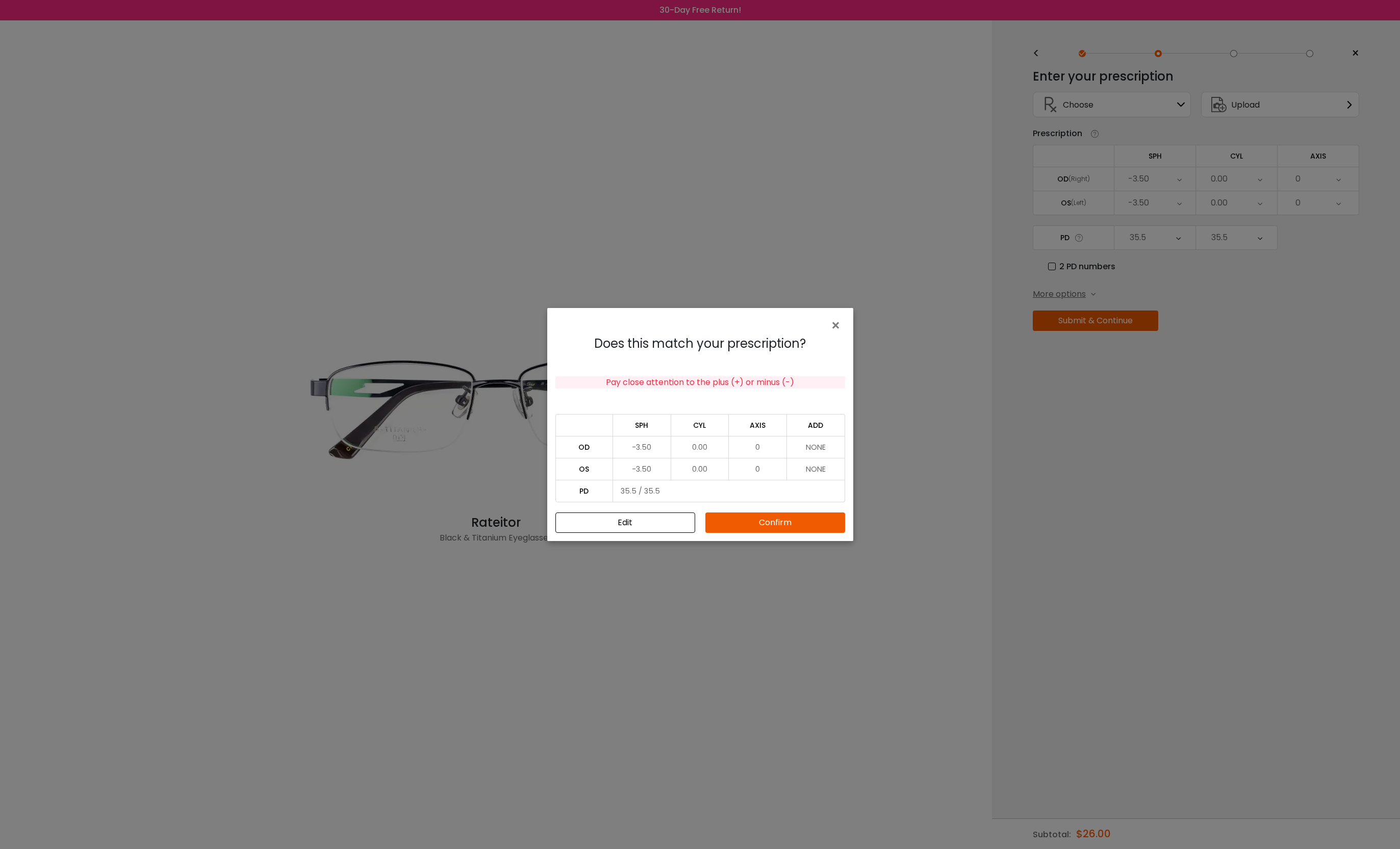
click at [754, 523] on button "Confirm" at bounding box center [775, 523] width 139 height 20
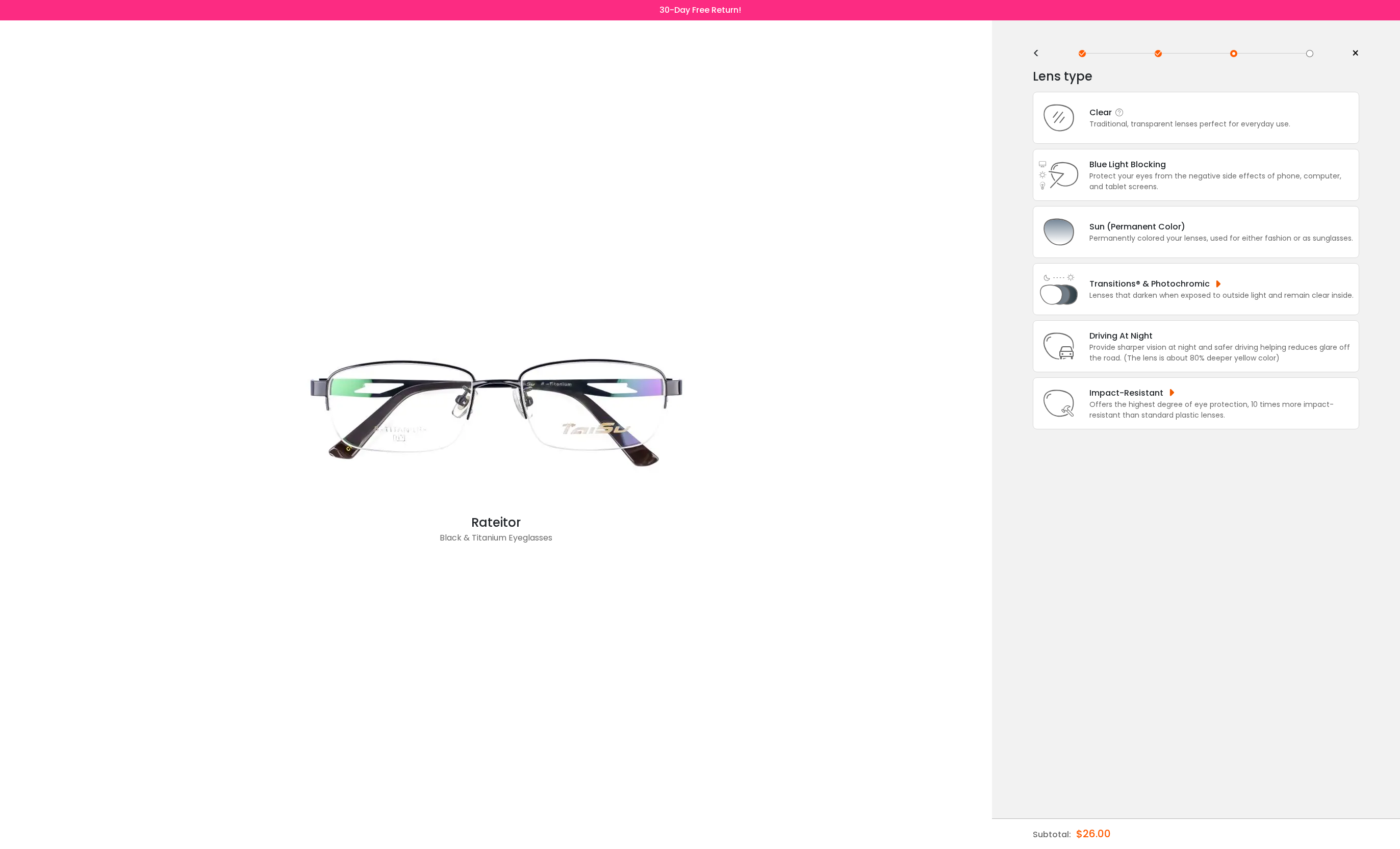
click at [1113, 122] on div "Traditional, transparent lenses perfect for everyday use." at bounding box center [1190, 124] width 201 height 10
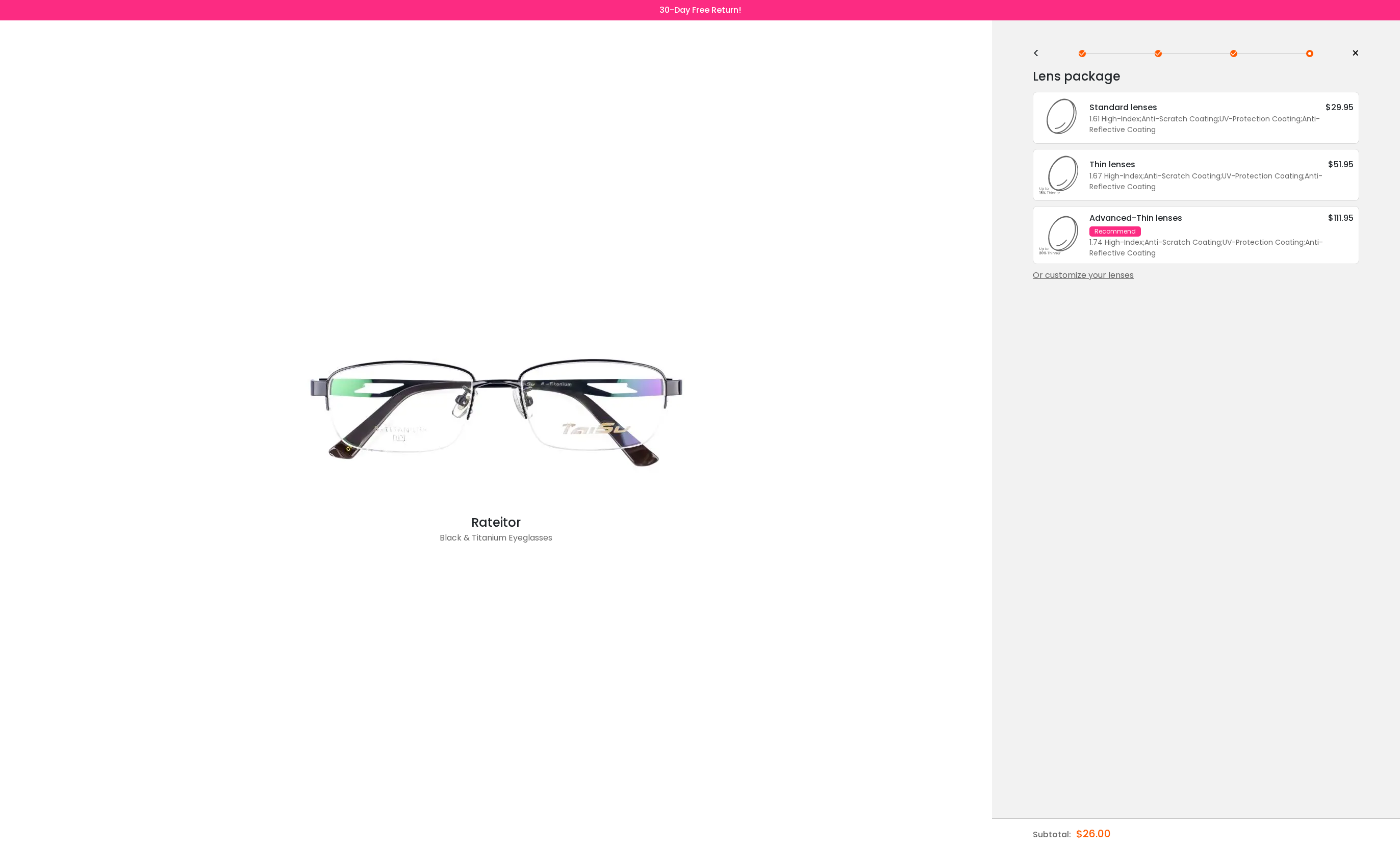
click at [1085, 361] on div "< × Choose your usage Single Vision (Distance) This lens helps you see details …" at bounding box center [1195, 435] width 408 height 829
click at [1147, 115] on div "1.61 High-Index ; Anti-Scratch Coating ; UV-Protection Coating ; Anti-Reflectiv…" at bounding box center [1221, 124] width 264 height 22
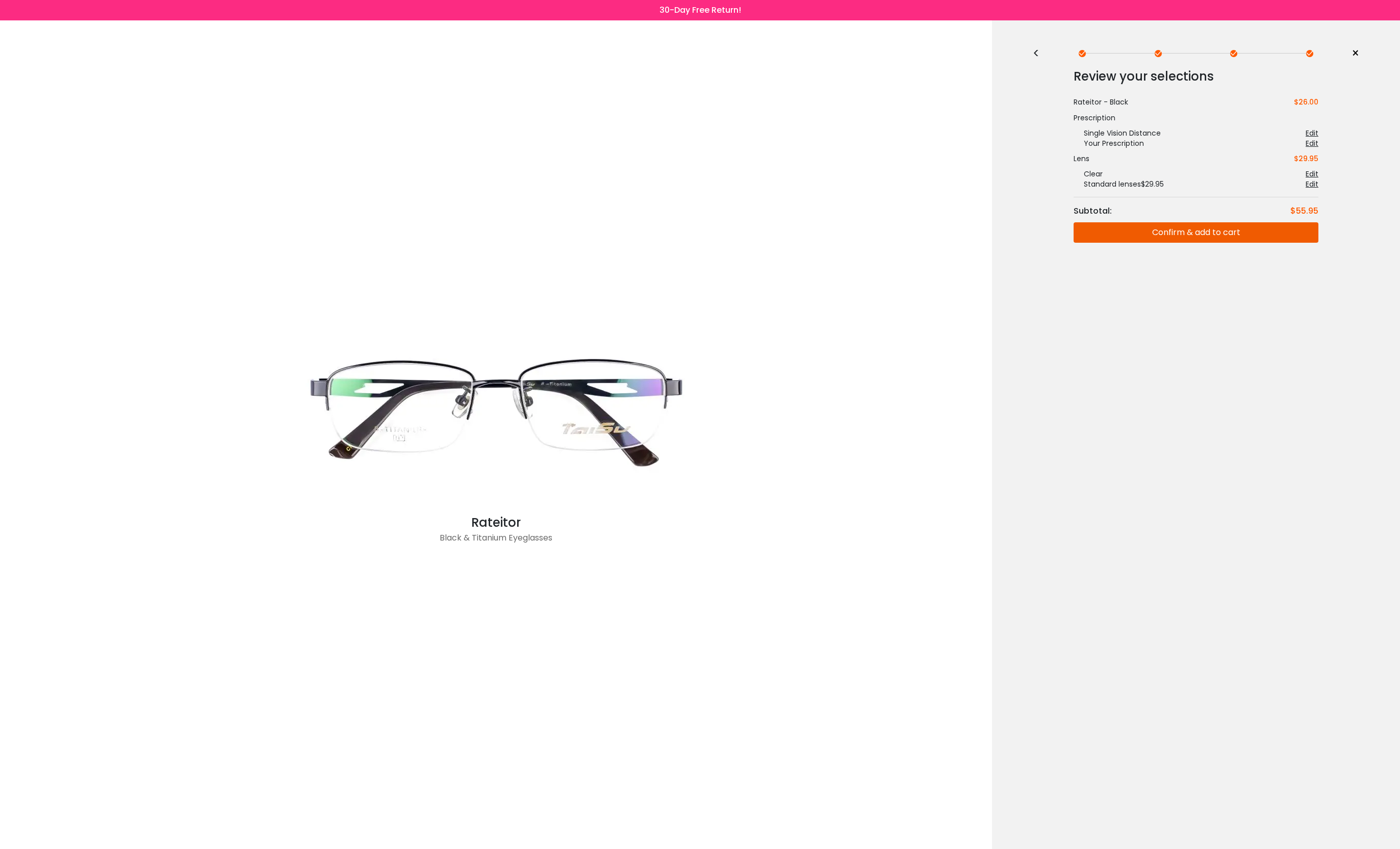
click at [1037, 56] on div "<" at bounding box center [1040, 53] width 15 height 8
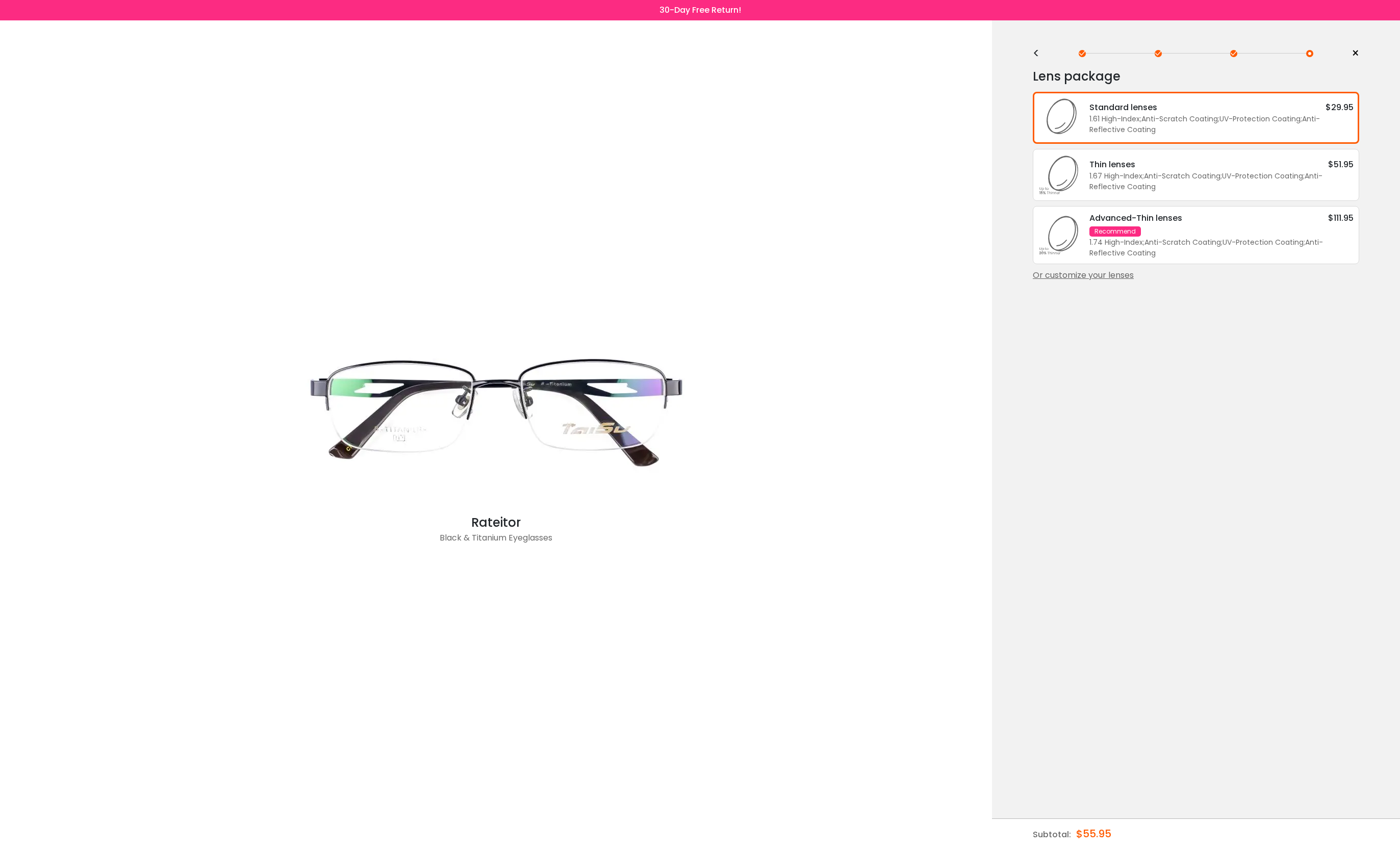
click at [1165, 337] on div "< × Choose your usage Single Vision (Distance) This lens helps you see details …" at bounding box center [1195, 435] width 408 height 829
click at [1035, 55] on div "<" at bounding box center [1040, 53] width 15 height 8
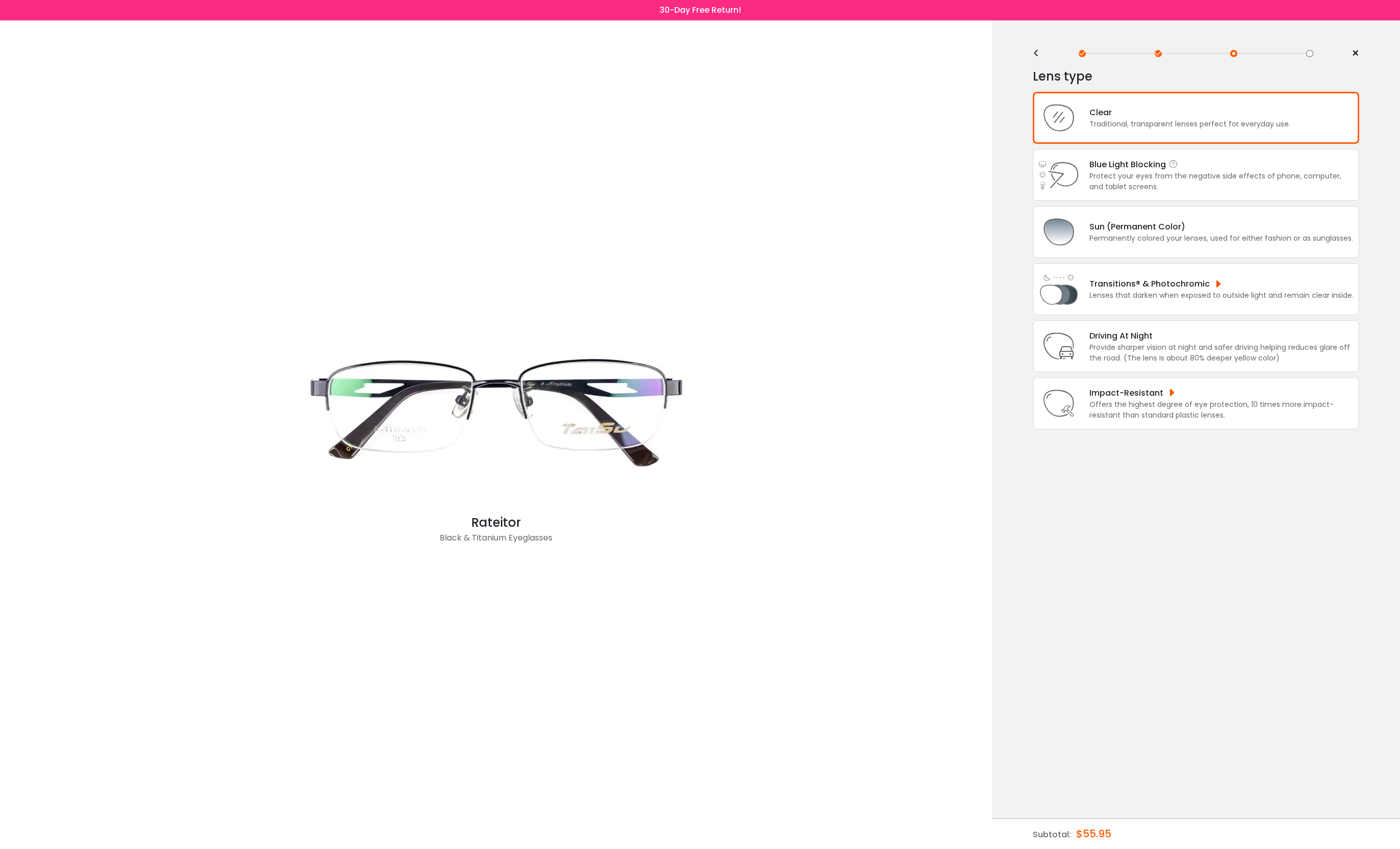
click at [1107, 177] on div "Protect your eyes from the negative side effects of phone, computer, and tablet…" at bounding box center [1221, 181] width 264 height 22
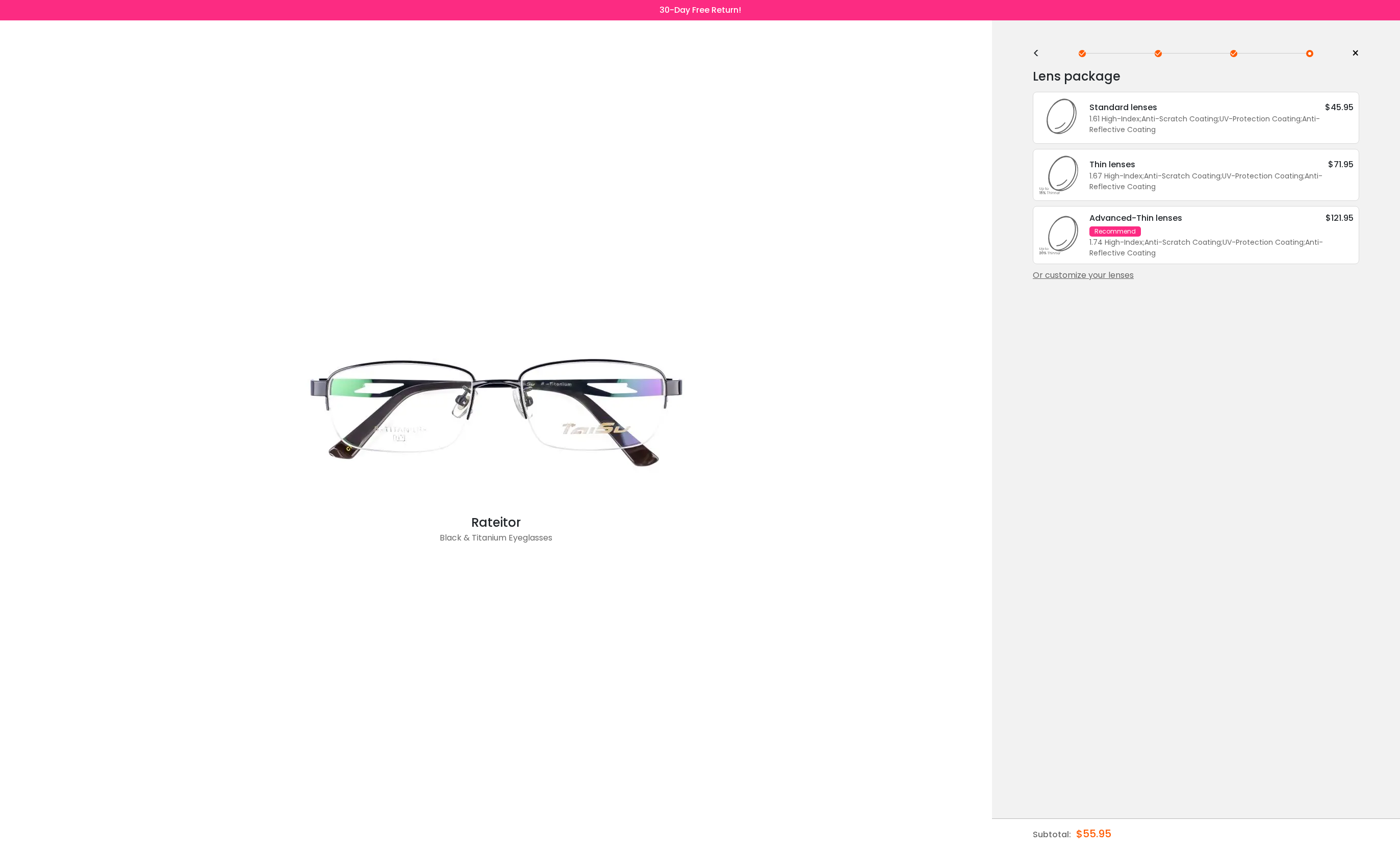
click at [1038, 54] on div "<" at bounding box center [1040, 53] width 15 height 8
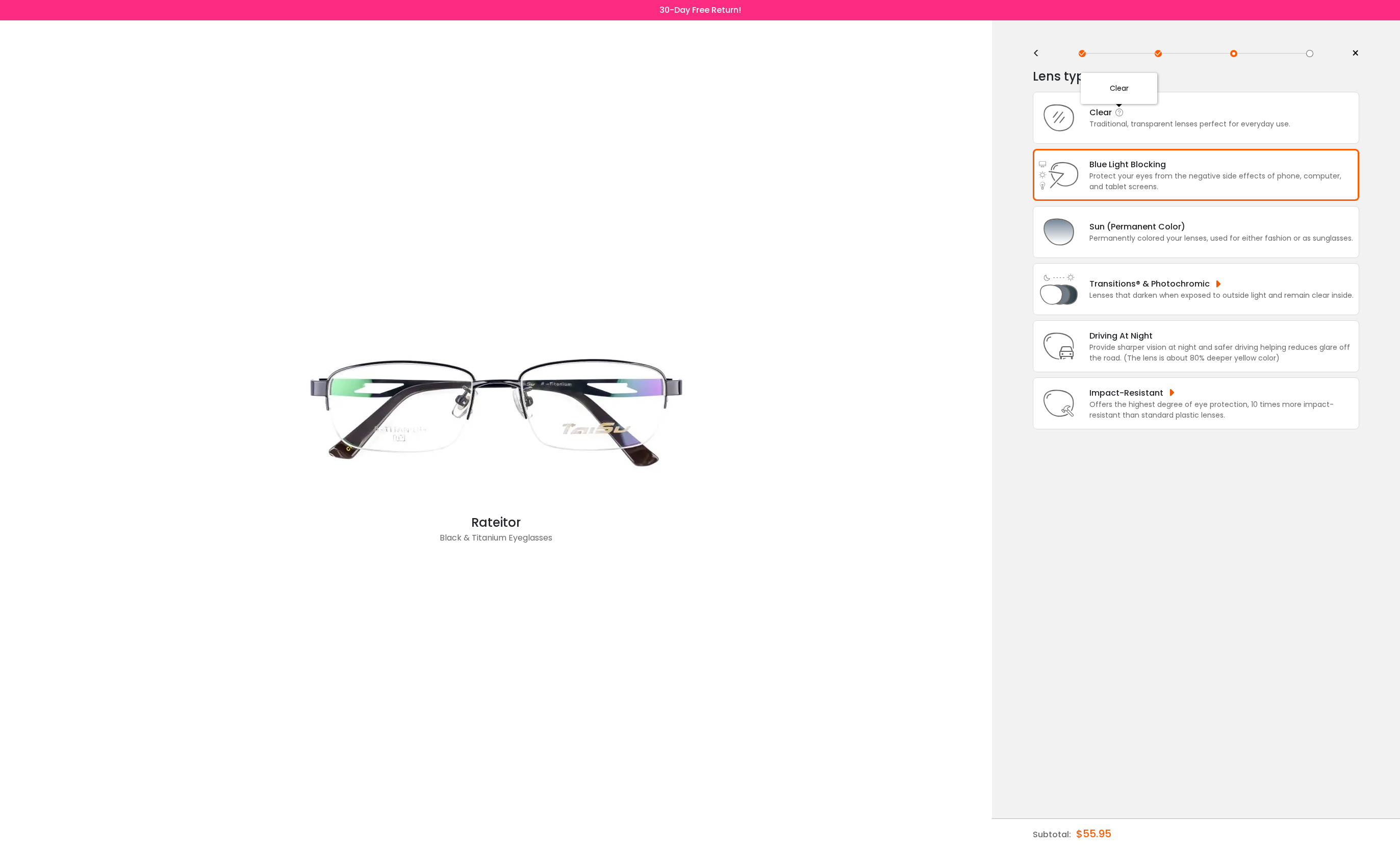
click at [1116, 110] on icon at bounding box center [1119, 113] width 10 height 10
click at [1104, 119] on div "Traditional, transparent lenses perfect for everyday use." at bounding box center [1190, 124] width 201 height 10
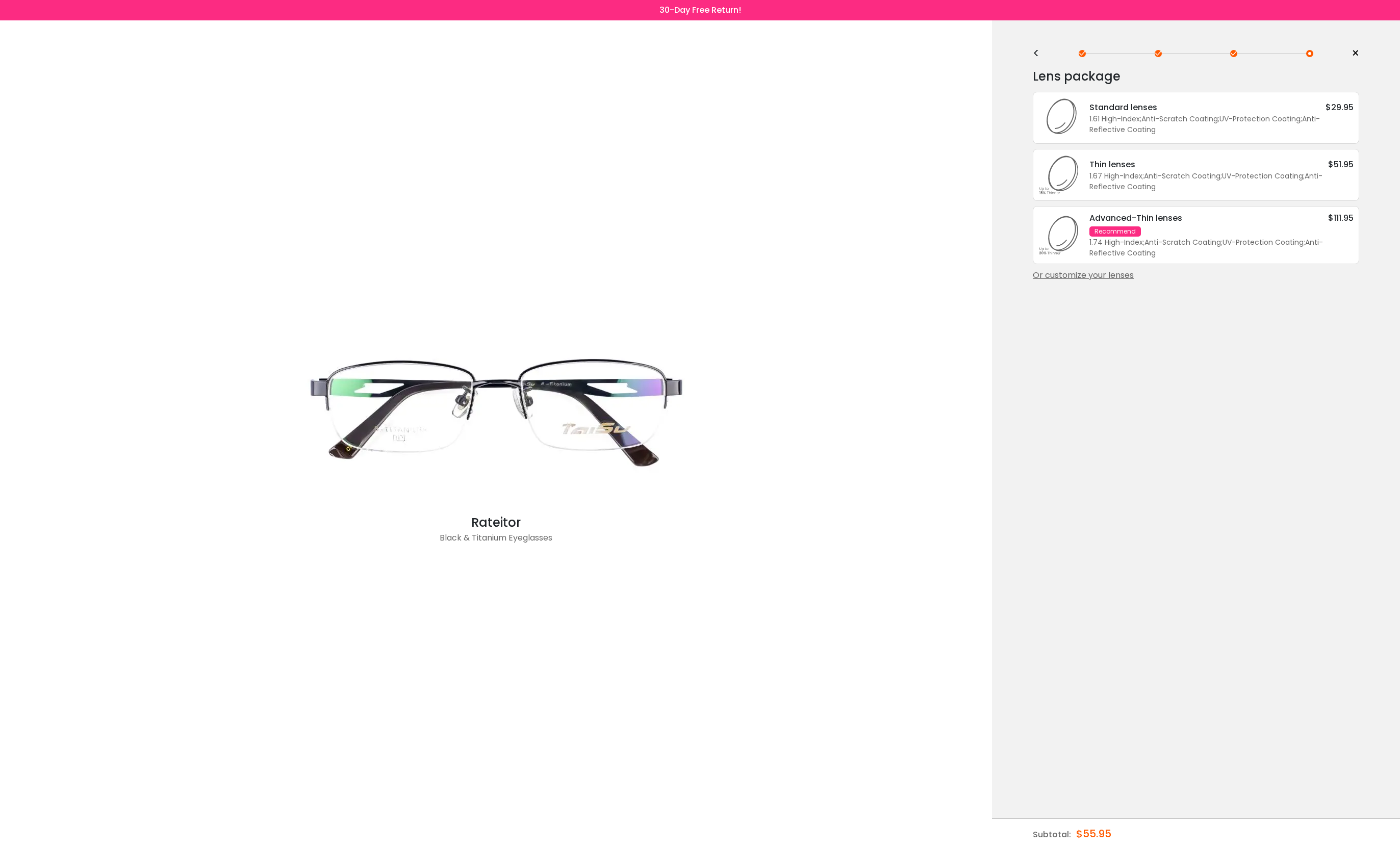
click at [1233, 53] on div at bounding box center [1233, 53] width 7 height 7
click at [1139, 426] on div "< × Choose your usage Single Vision (Distance) This lens helps you see details …" at bounding box center [1195, 435] width 408 height 829
click at [1085, 278] on div "Or customize your lenses" at bounding box center [1195, 275] width 326 height 12
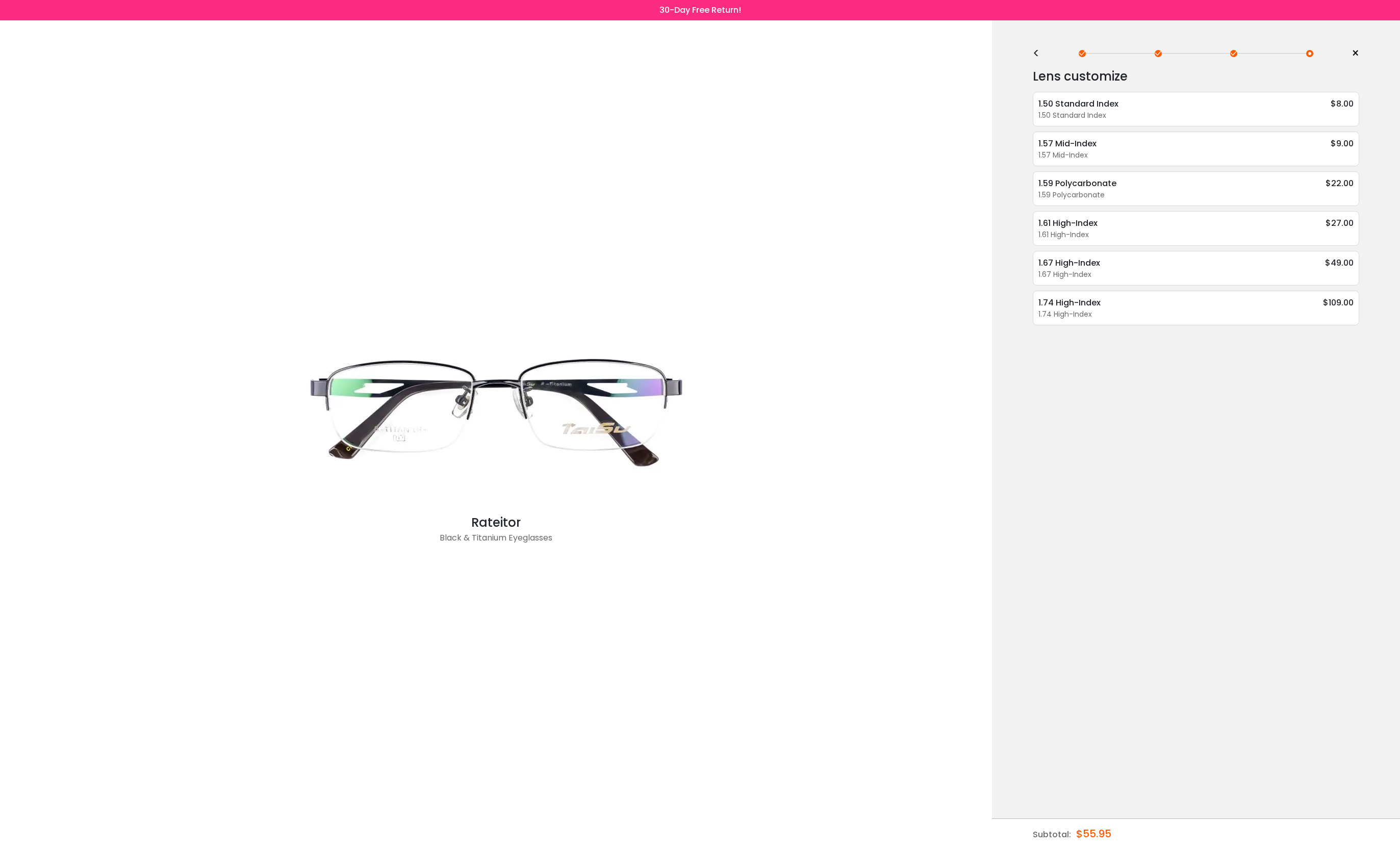
click at [1036, 57] on div "<" at bounding box center [1040, 53] width 15 height 8
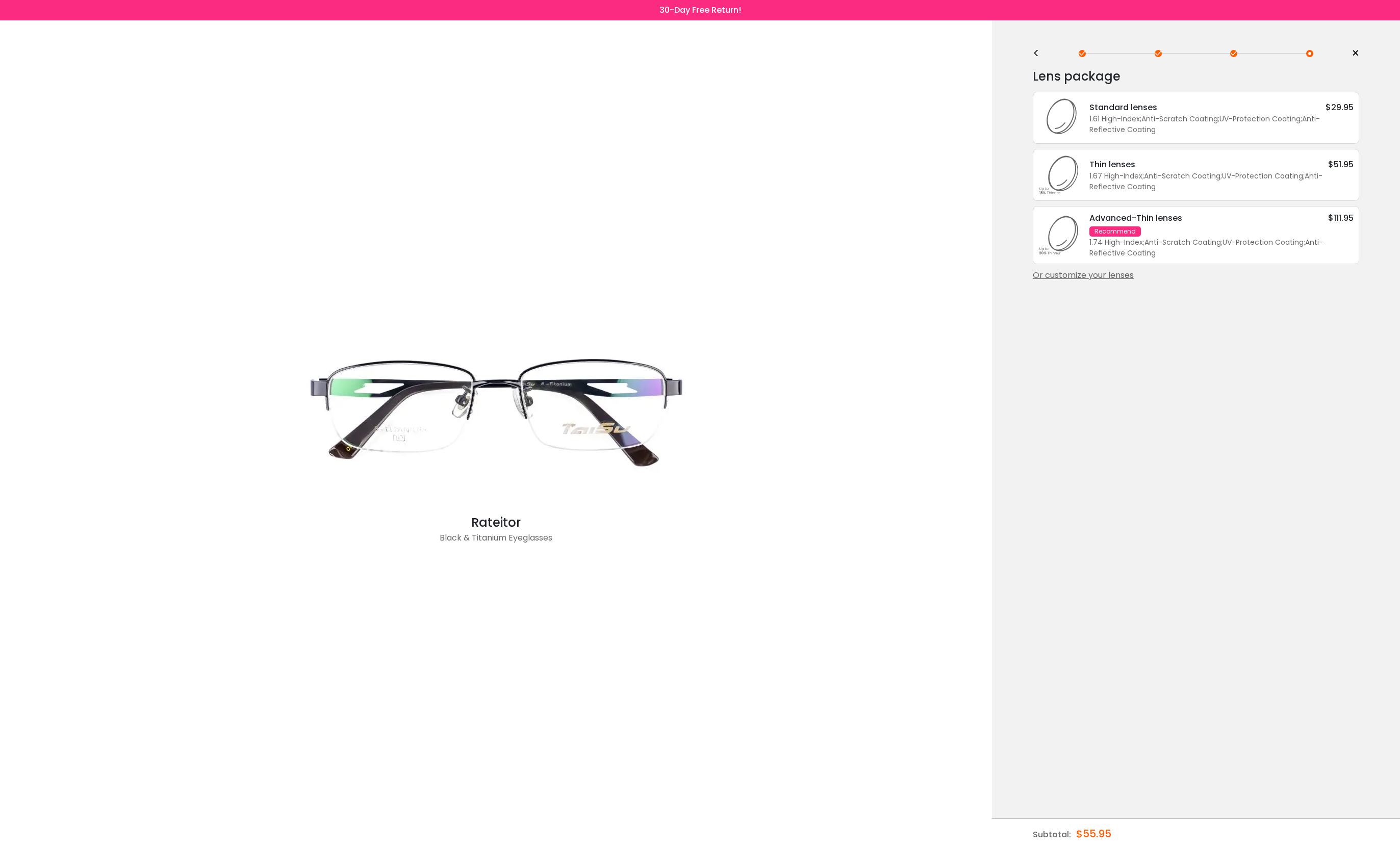
click at [1159, 111] on div "Standard lenses $29.95" at bounding box center [1221, 108] width 264 height 13
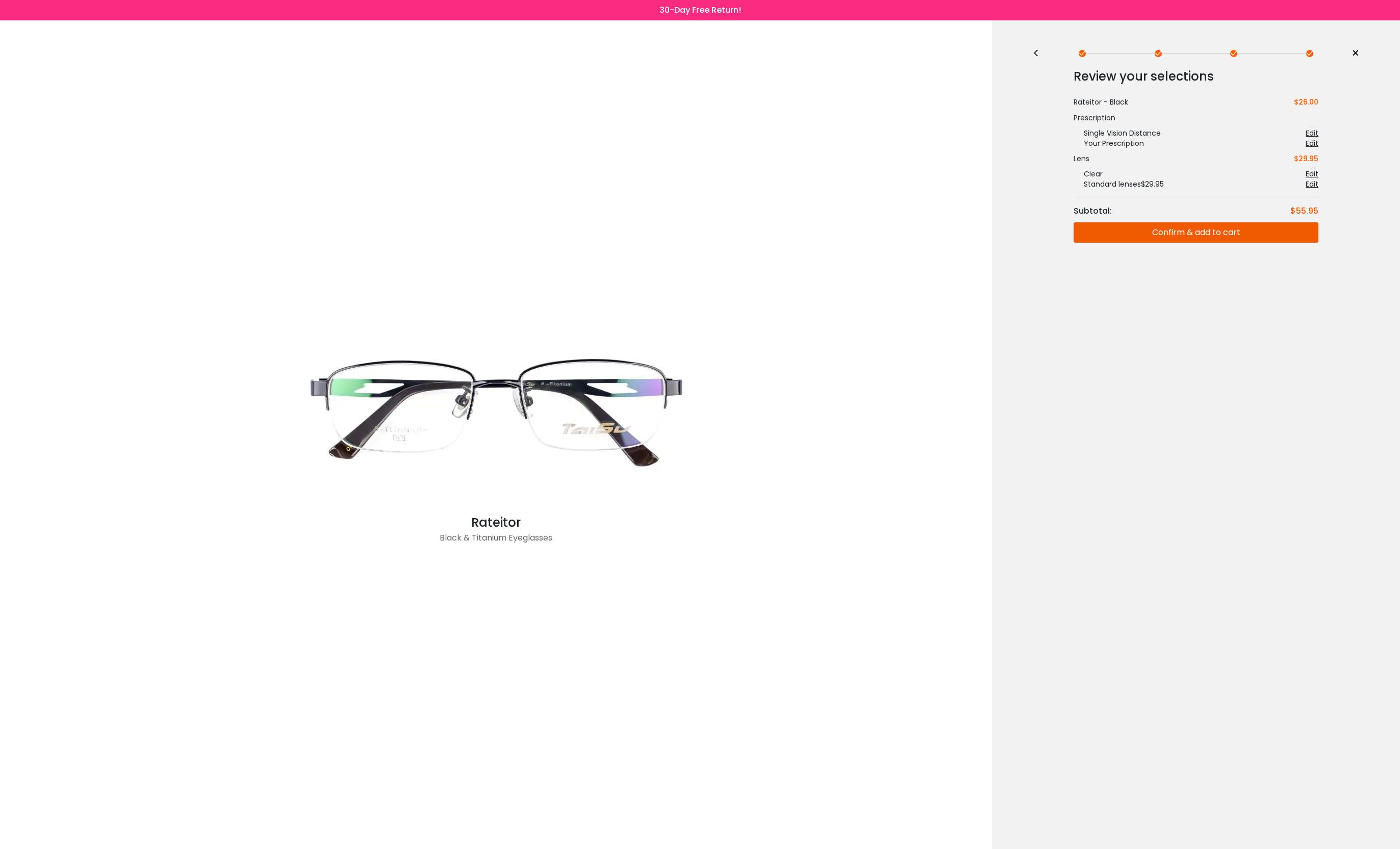
click at [1037, 53] on div "<" at bounding box center [1040, 53] width 15 height 8
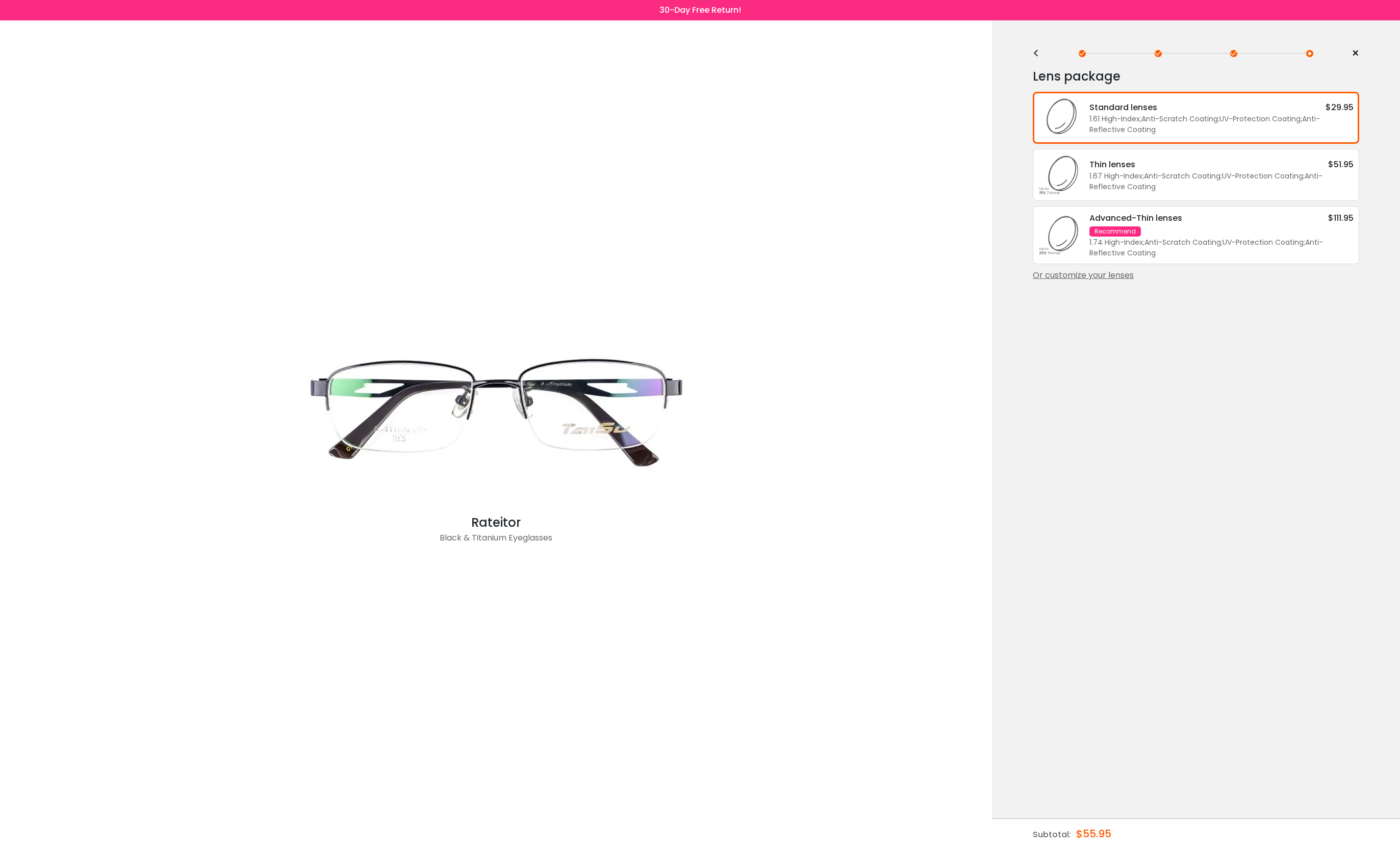
click at [1073, 274] on div "Or customize your lenses" at bounding box center [1195, 275] width 326 height 12
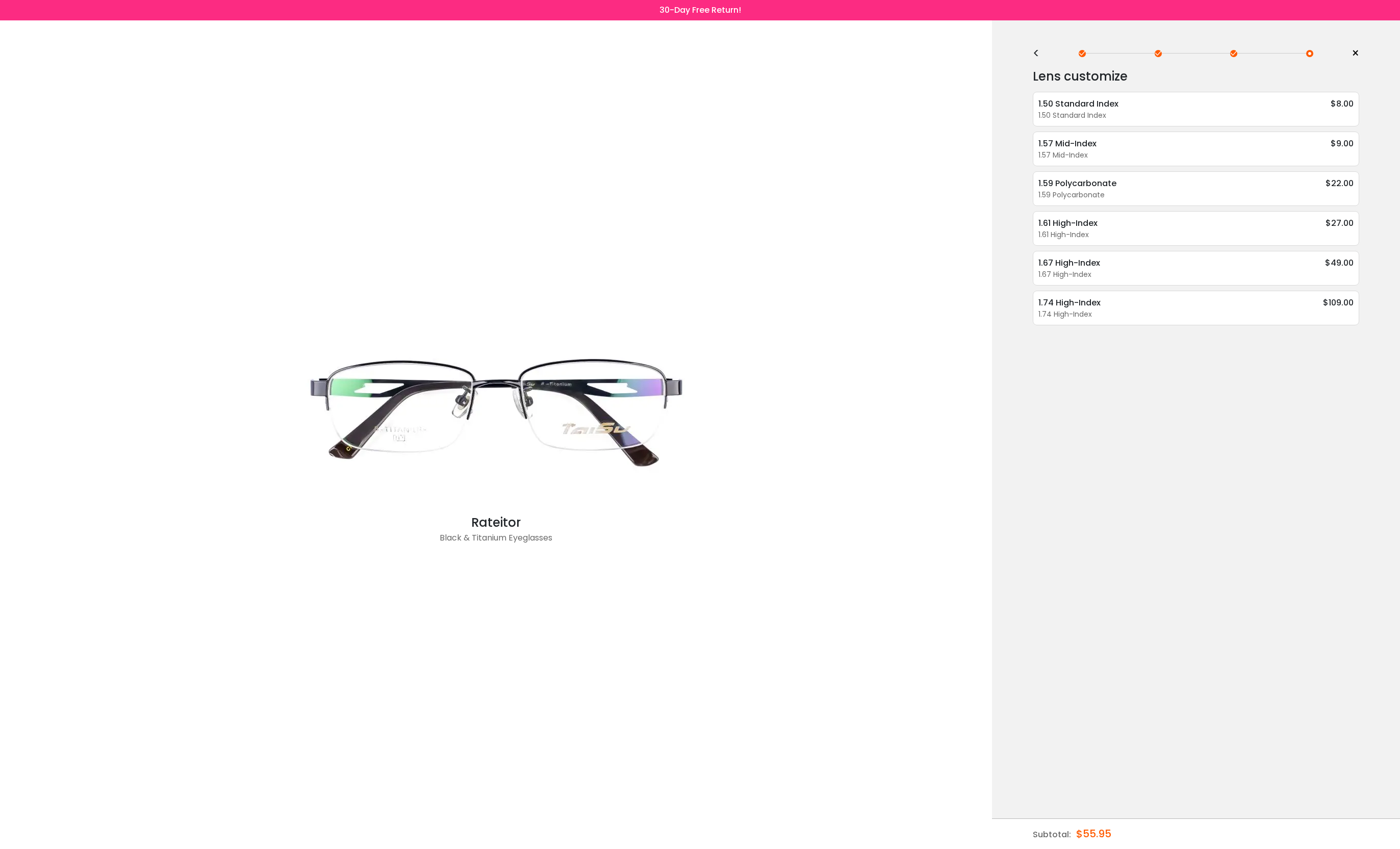
click at [1038, 55] on div "<" at bounding box center [1040, 53] width 15 height 8
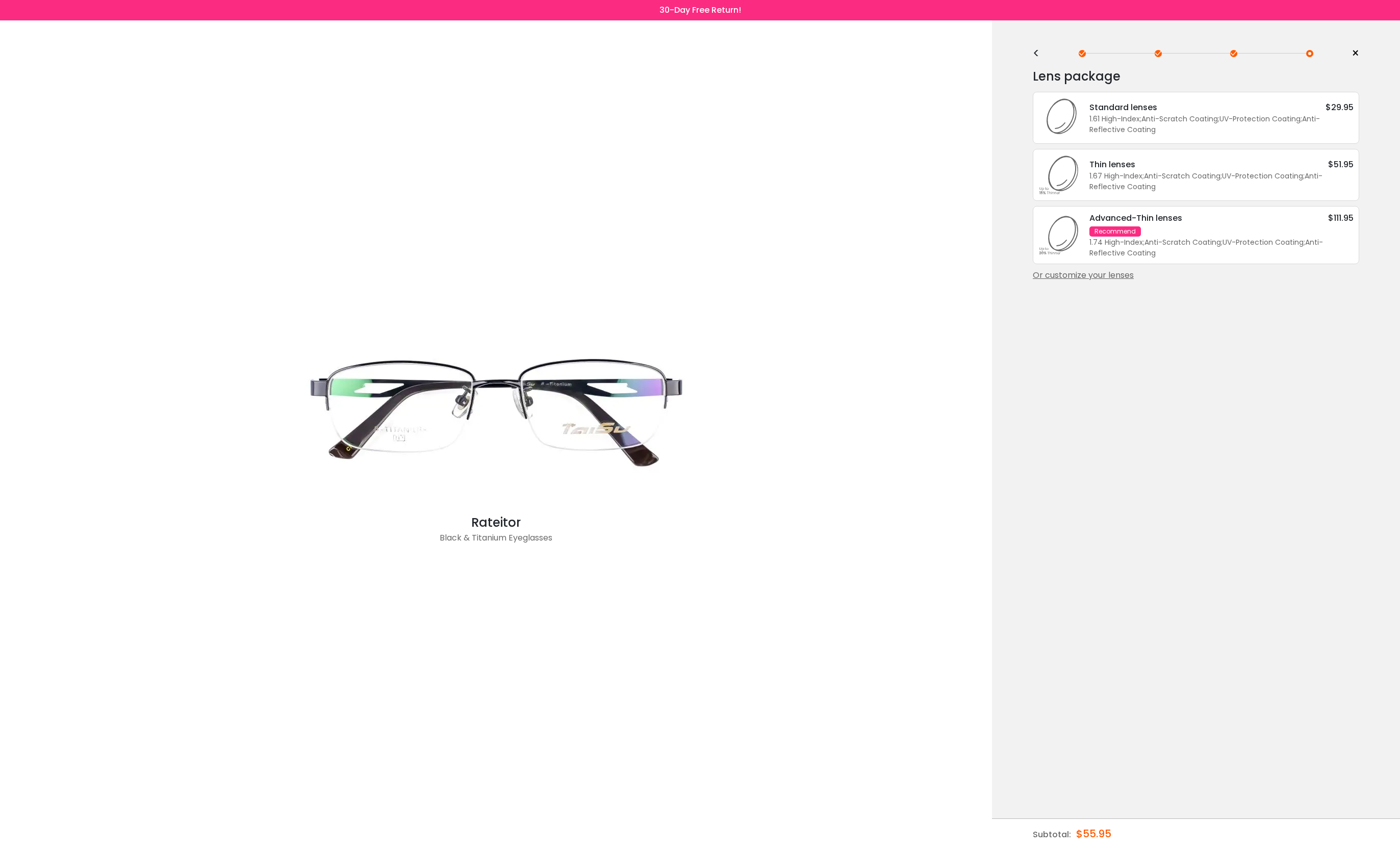
click at [1130, 121] on div "1.61 High-Index ; Anti-Scratch Coating ; UV-Protection Coating ; Anti-Reflectiv…" at bounding box center [1221, 124] width 264 height 22
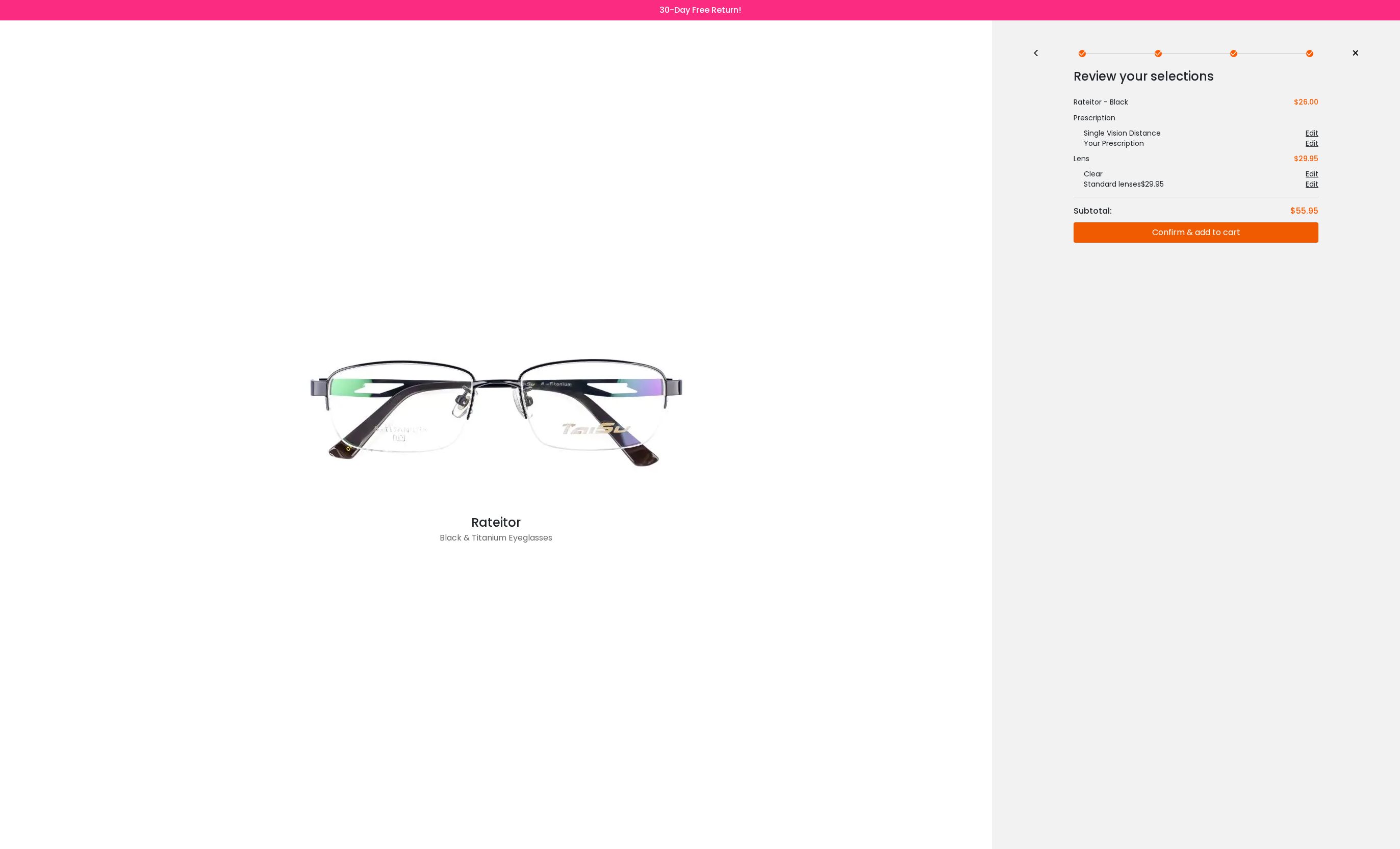
click at [1182, 230] on button "Confirm & add to cart" at bounding box center [1196, 232] width 245 height 20
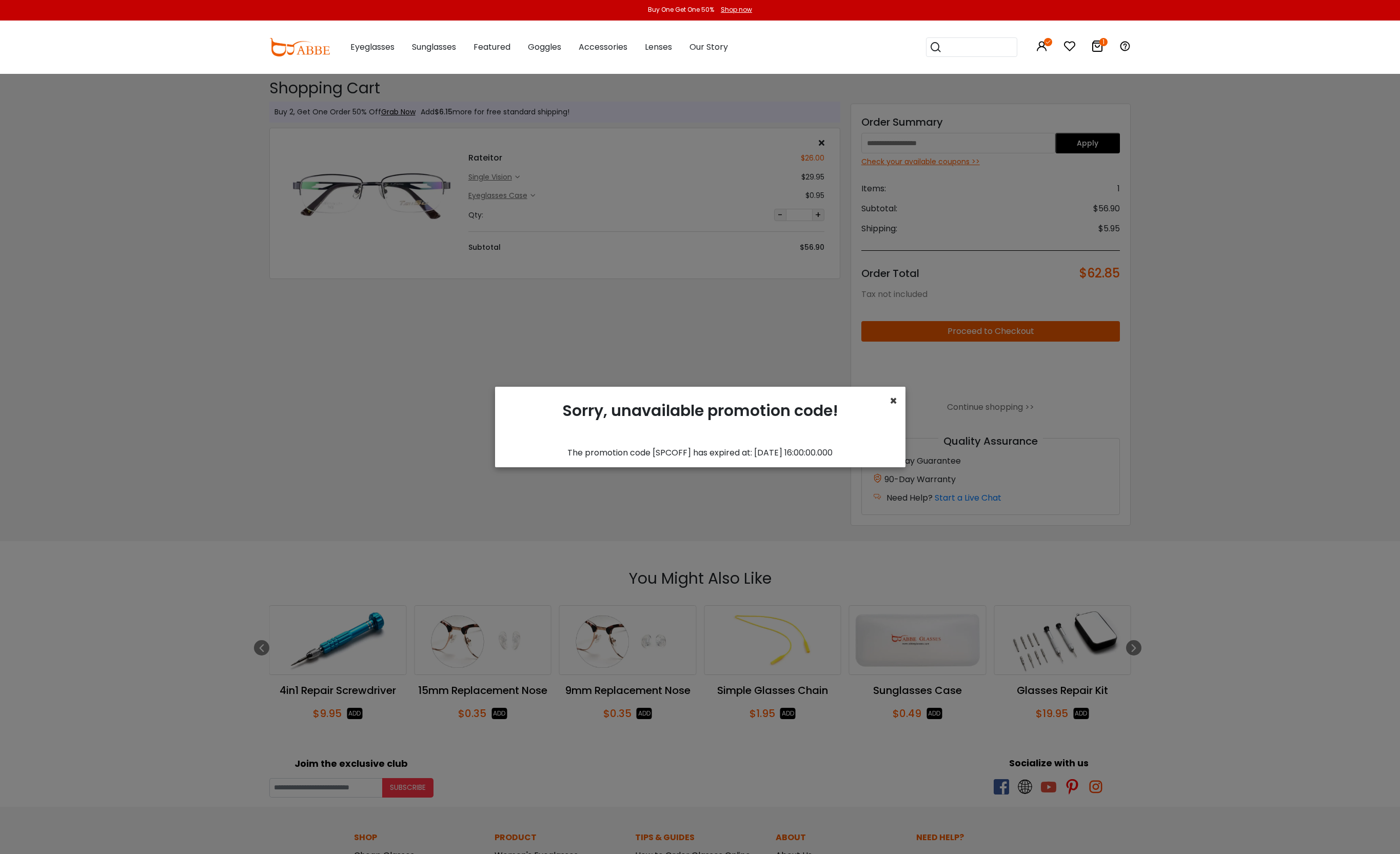
click at [894, 400] on span "×" at bounding box center [893, 401] width 8 height 17
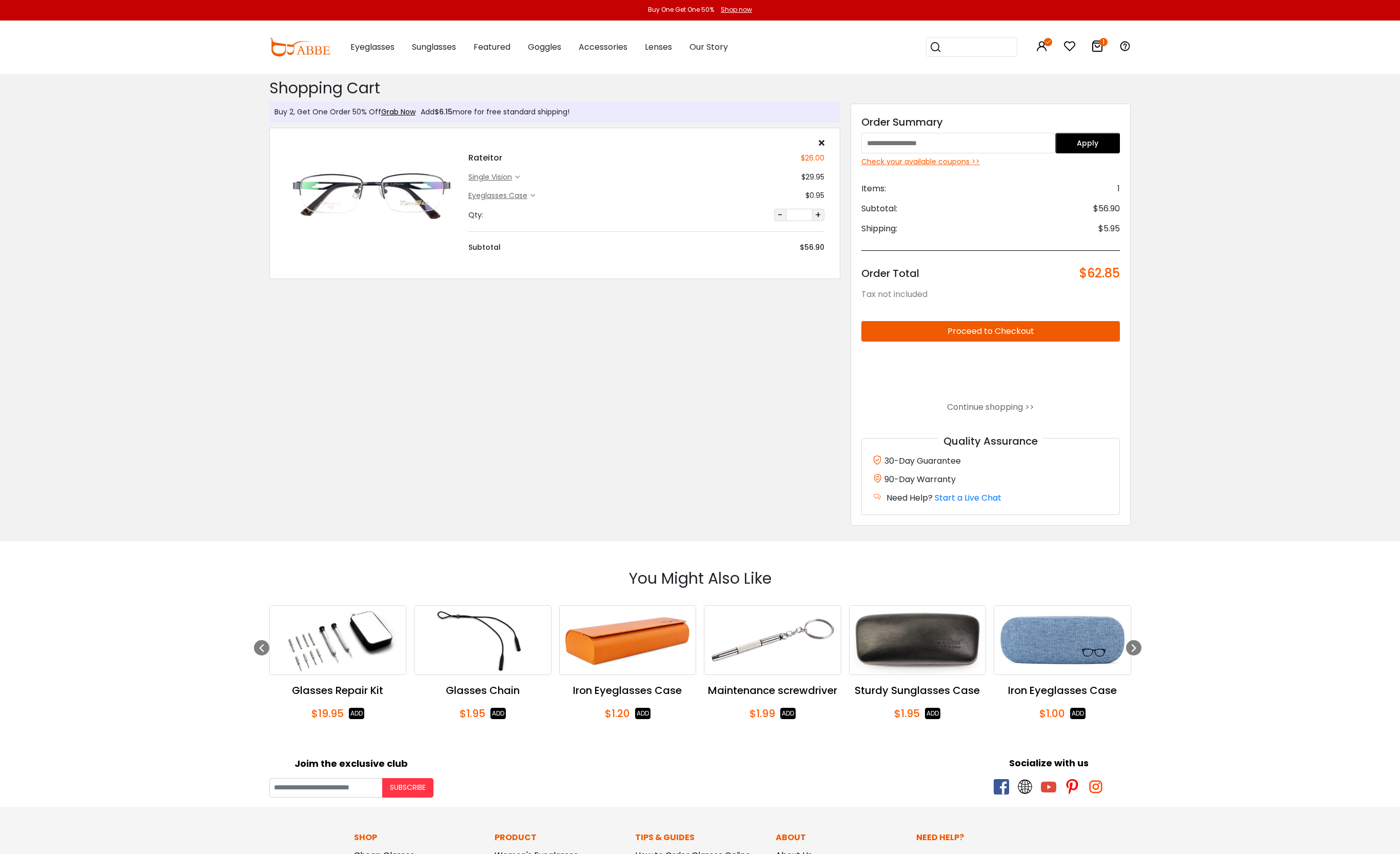
click at [910, 138] on input "text" at bounding box center [958, 143] width 194 height 20
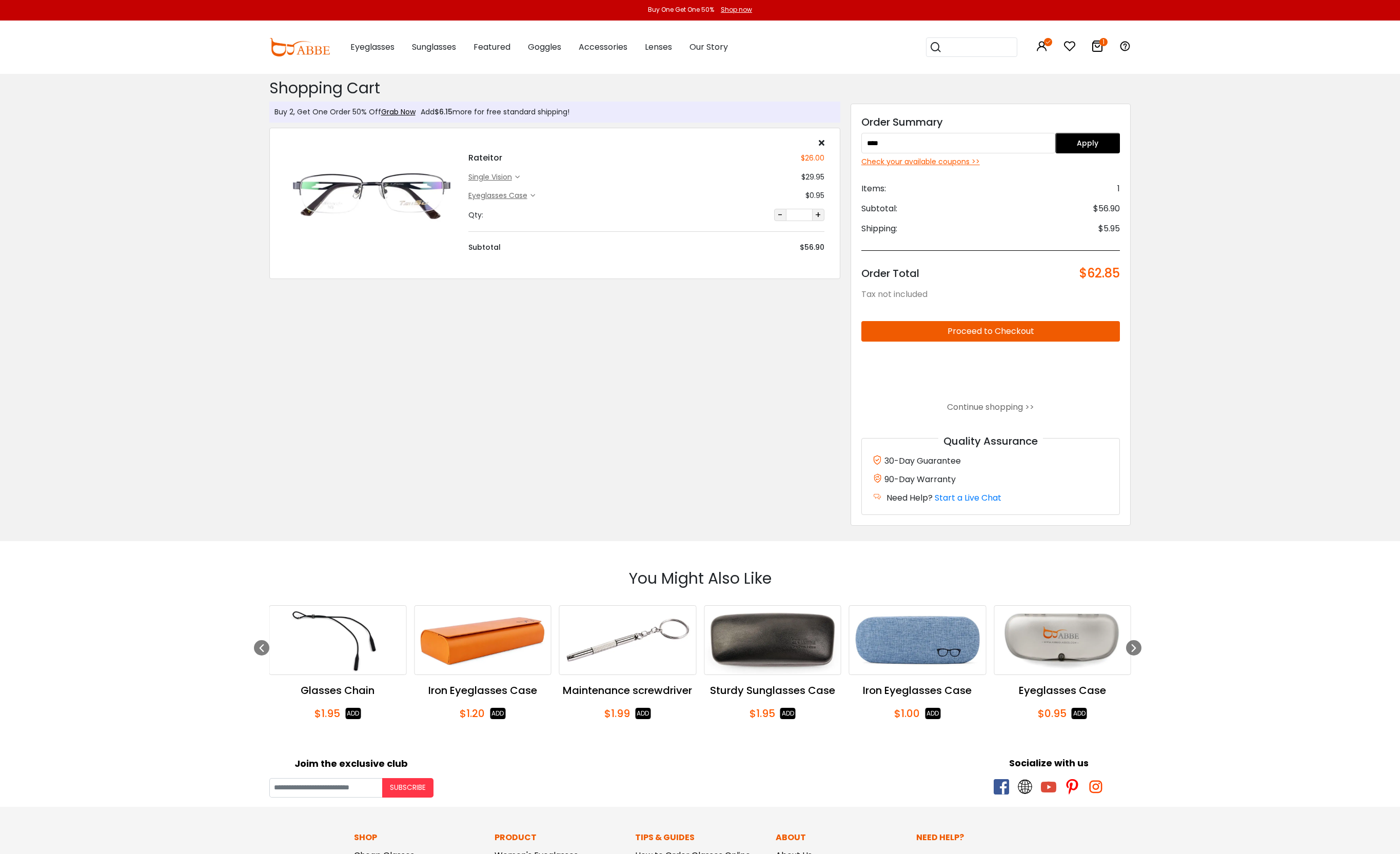
type input "****"
click at [1086, 142] on button "Apply" at bounding box center [1087, 143] width 65 height 20
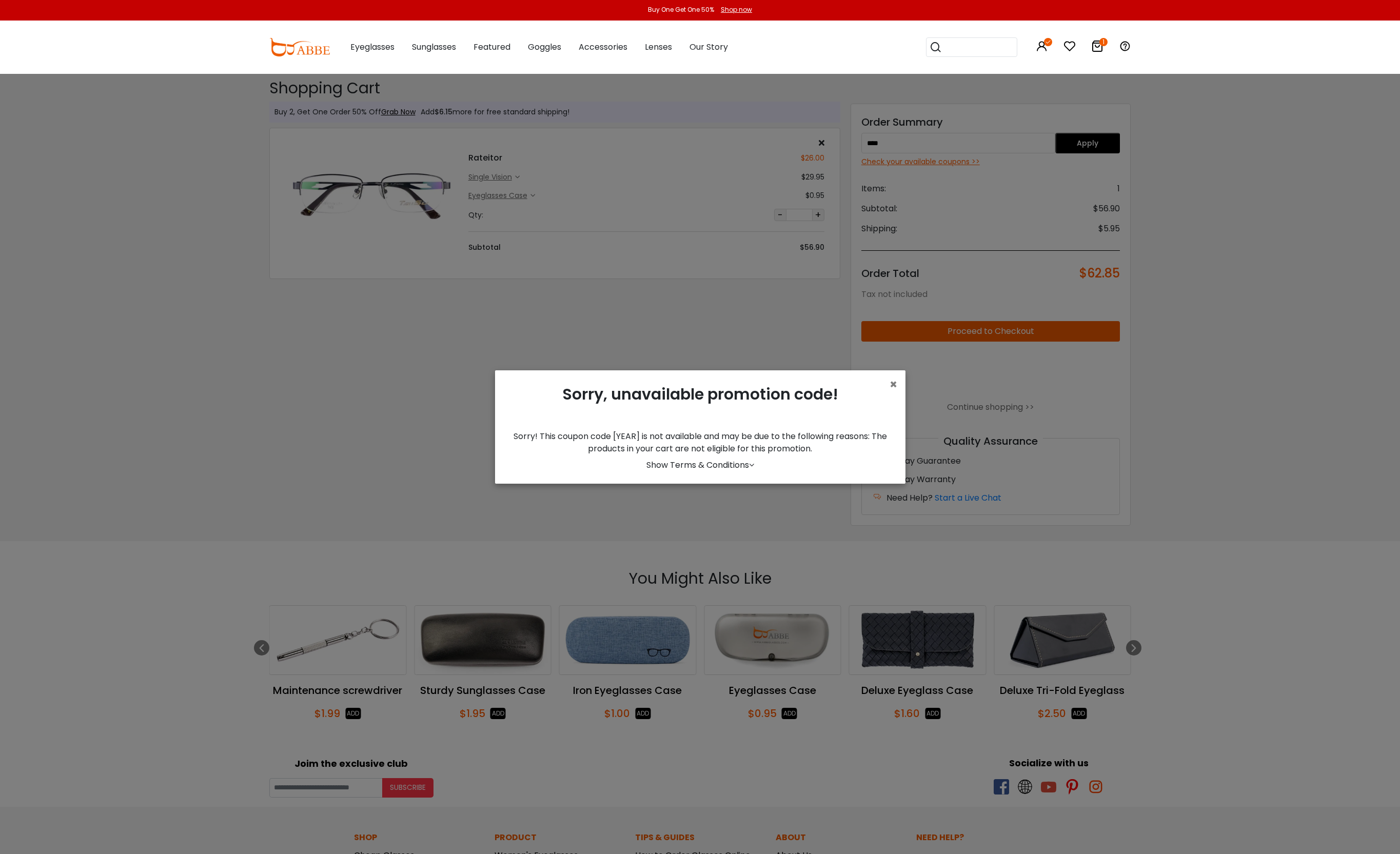
click at [752, 463] on icon at bounding box center [752, 465] width 5 height 9
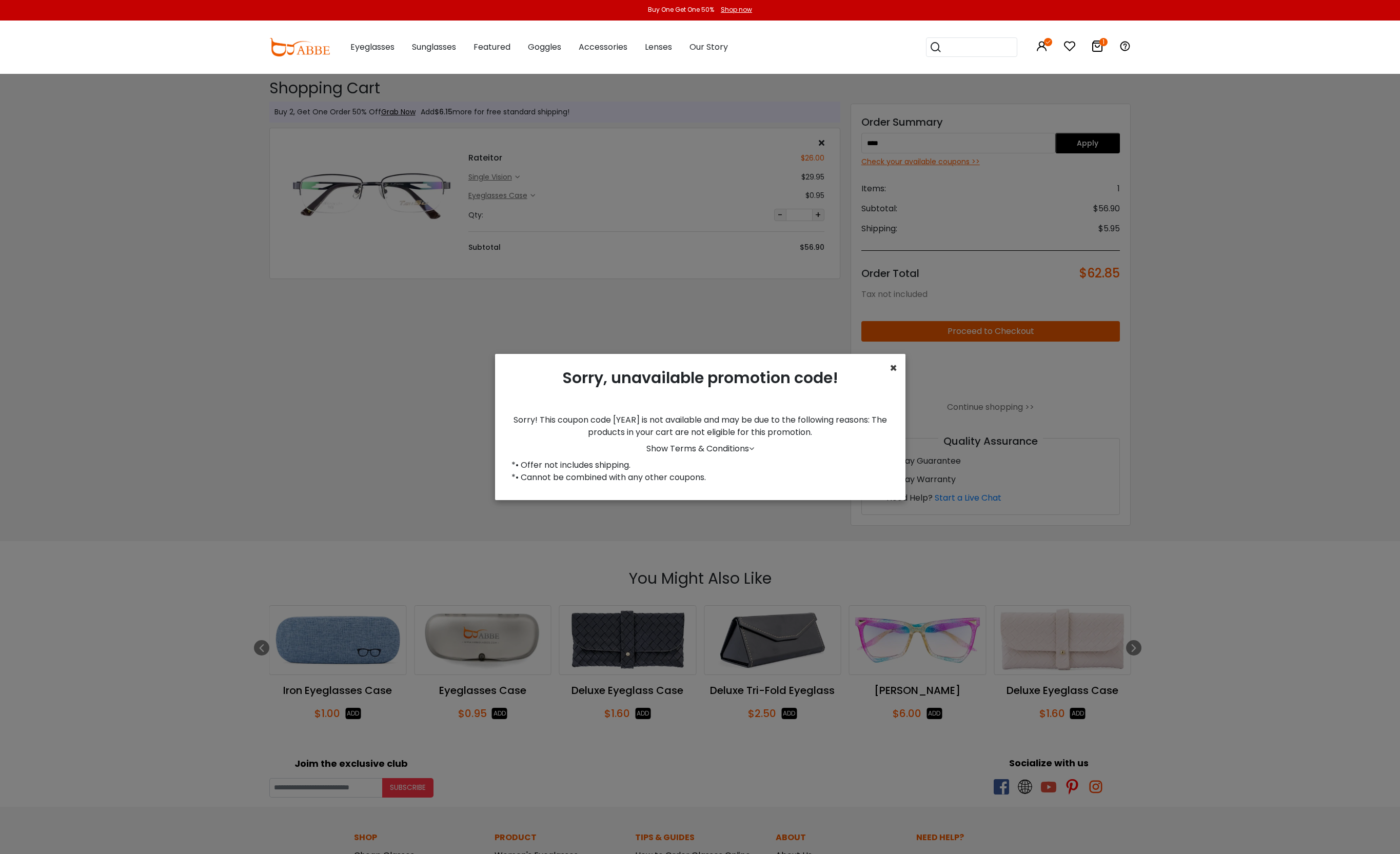
click at [893, 365] on span "×" at bounding box center [893, 368] width 8 height 17
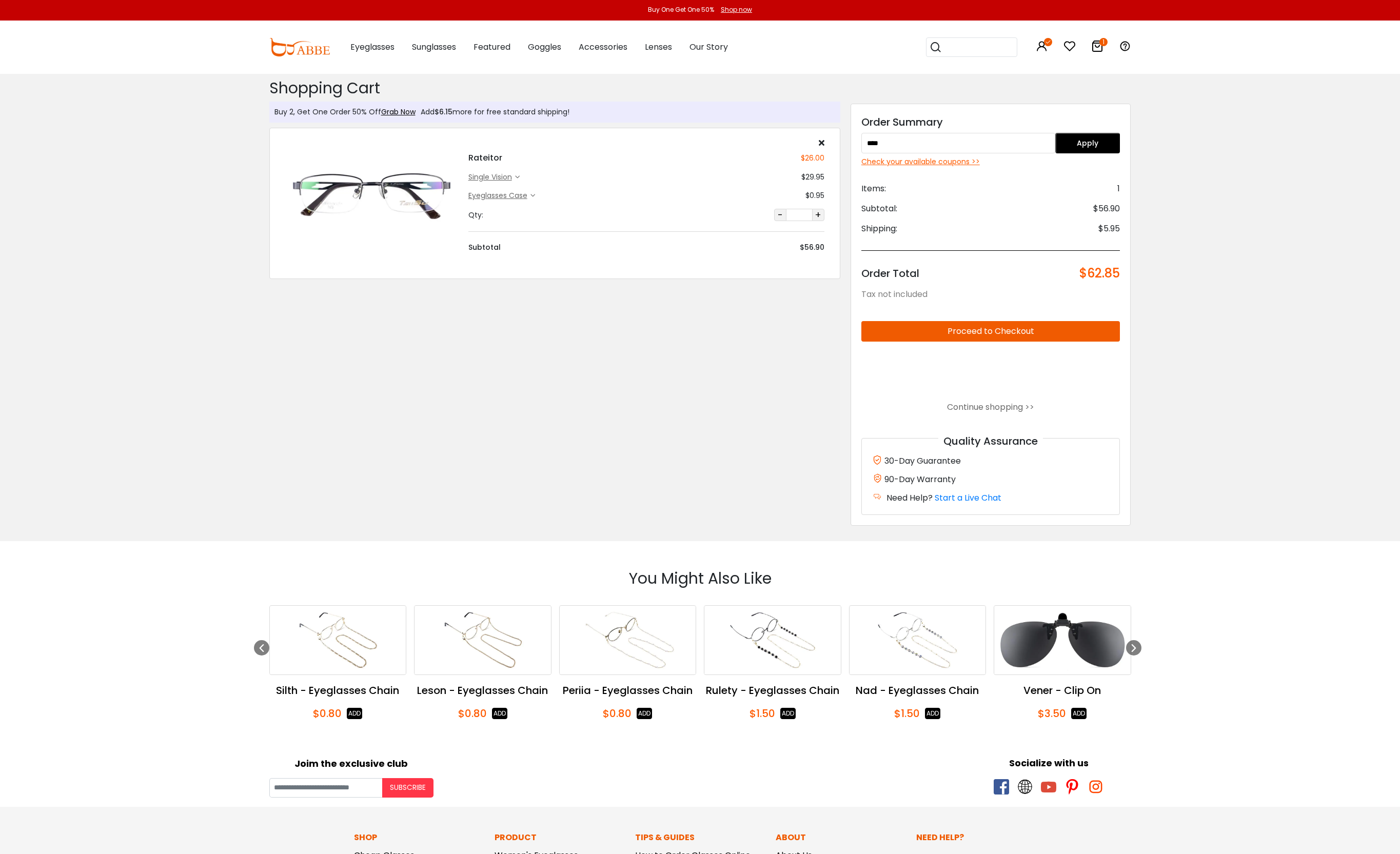
click at [571, 336] on div "Shopping Cart ( 1 ): $62.85 Shopping Cart Buy 2, Get One Order 50% Off Grab Now…" at bounding box center [554, 307] width 581 height 467
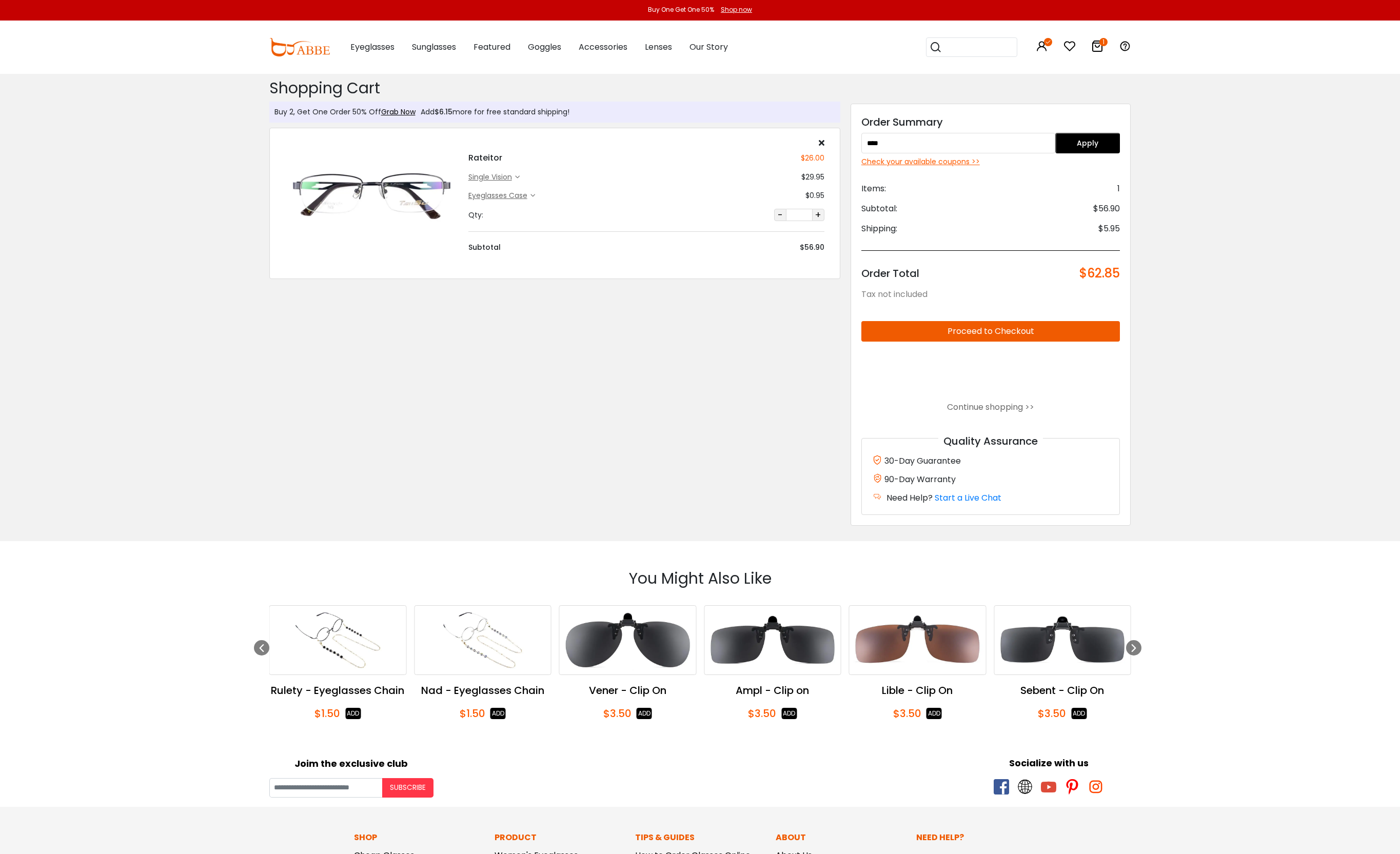
click at [515, 176] on div "single vision" at bounding box center [492, 177] width 47 height 10
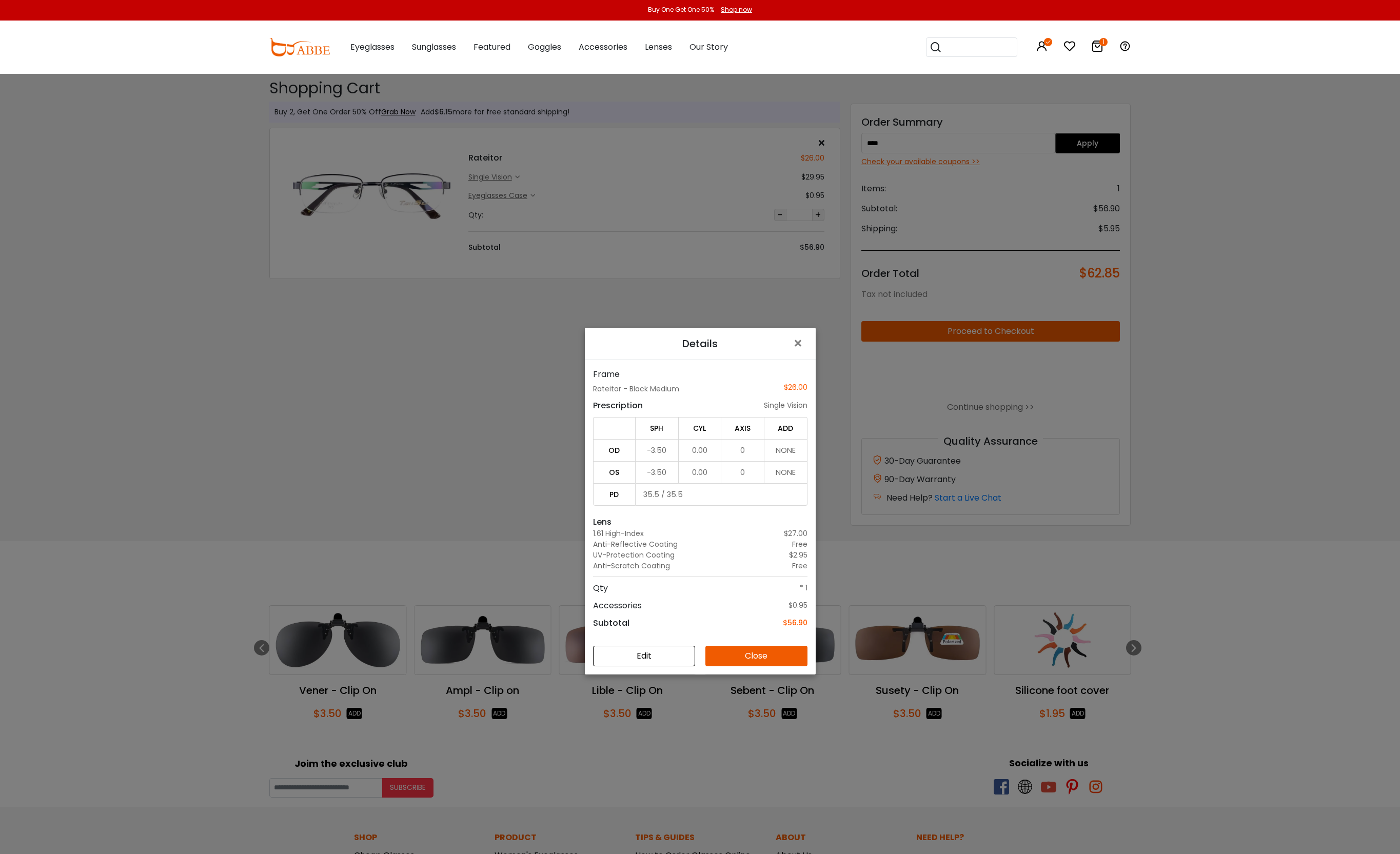
click at [625, 657] on button "Edit" at bounding box center [644, 655] width 102 height 20
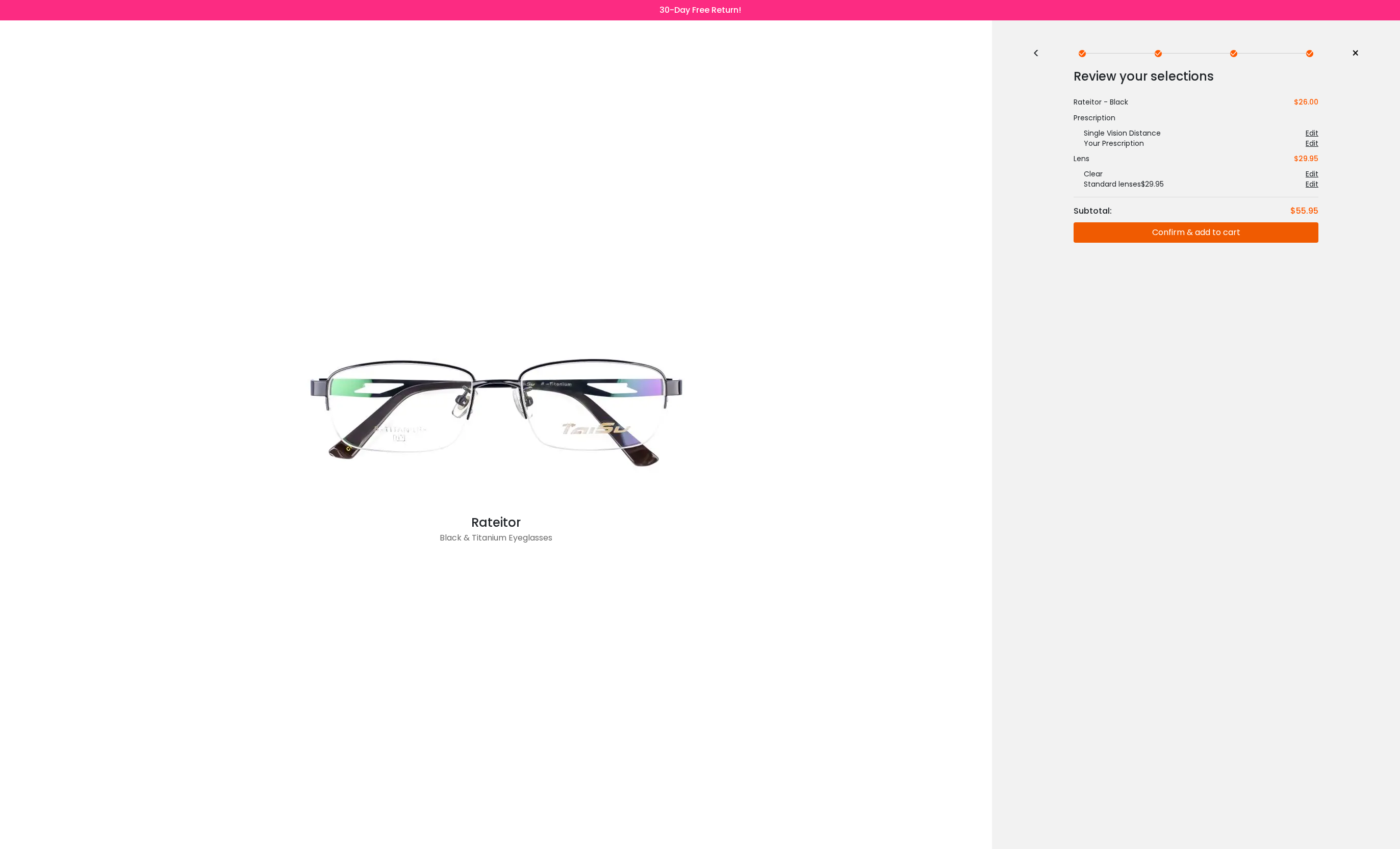
click at [1036, 53] on div "<" at bounding box center [1040, 53] width 15 height 8
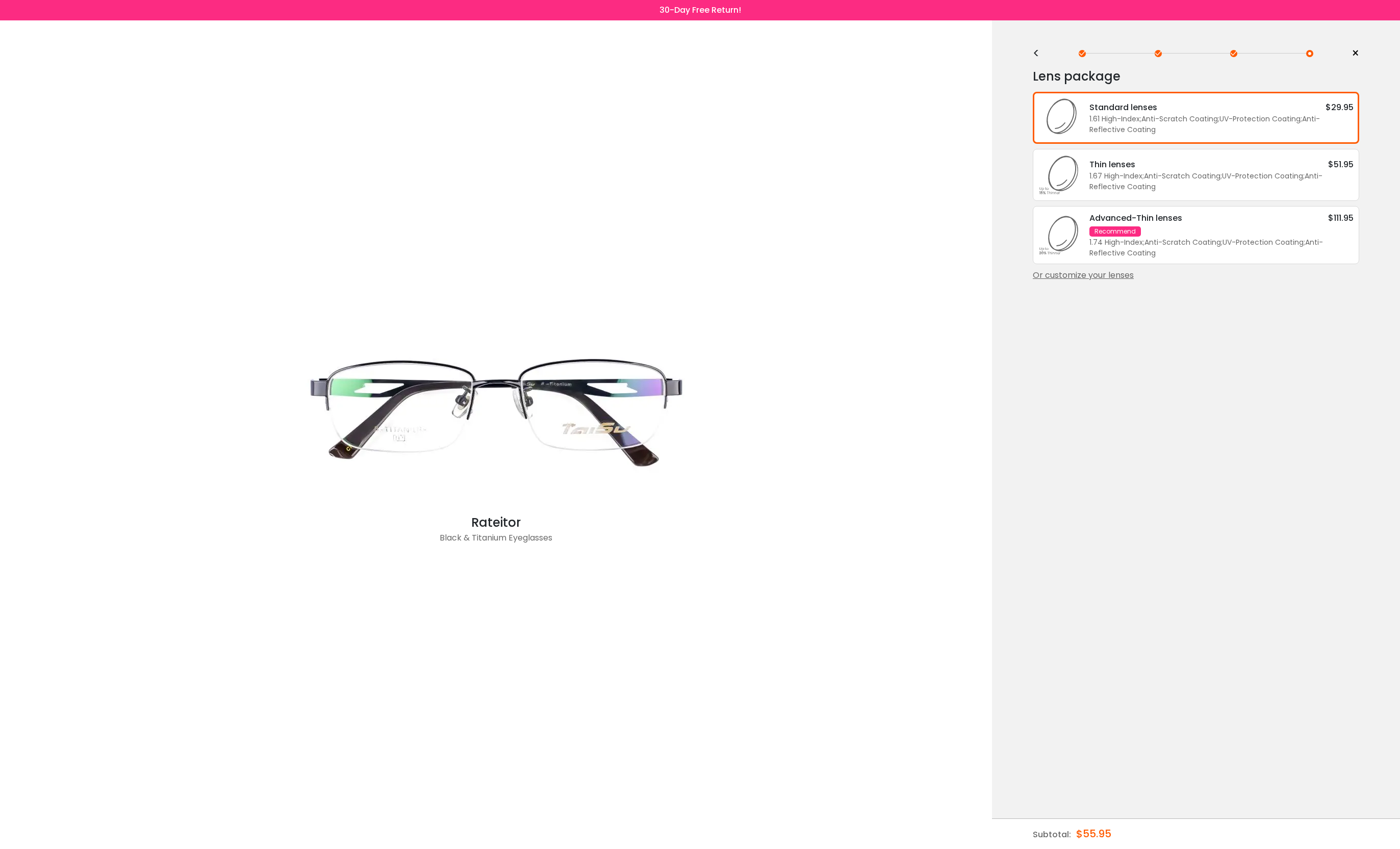
click at [1163, 128] on div "1.61 High-Index ; Anti-Scratch Coating ; UV-Protection Coating ; Anti-Reflectiv…" at bounding box center [1221, 124] width 264 height 22
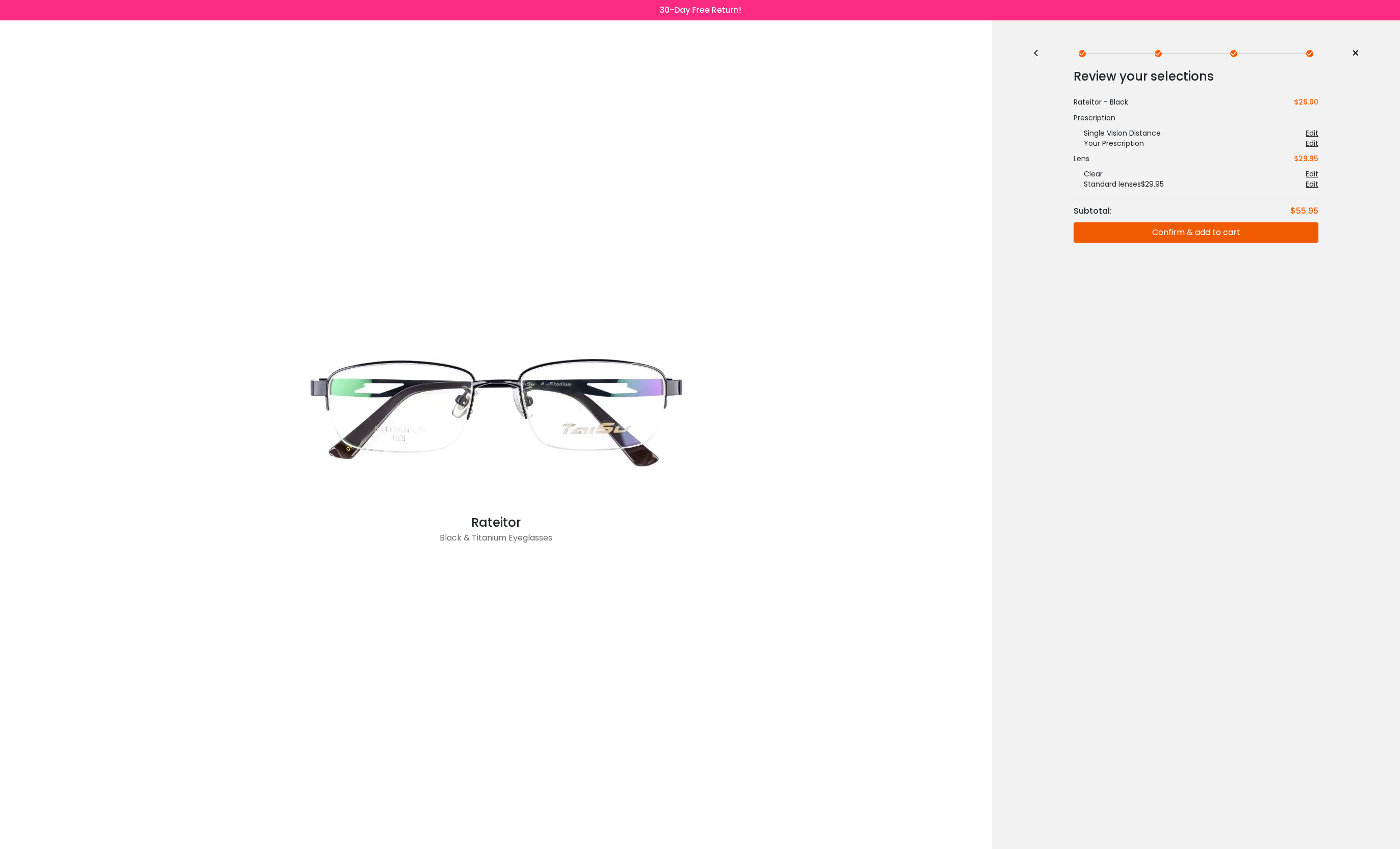
click at [1037, 55] on div "<" at bounding box center [1040, 53] width 15 height 8
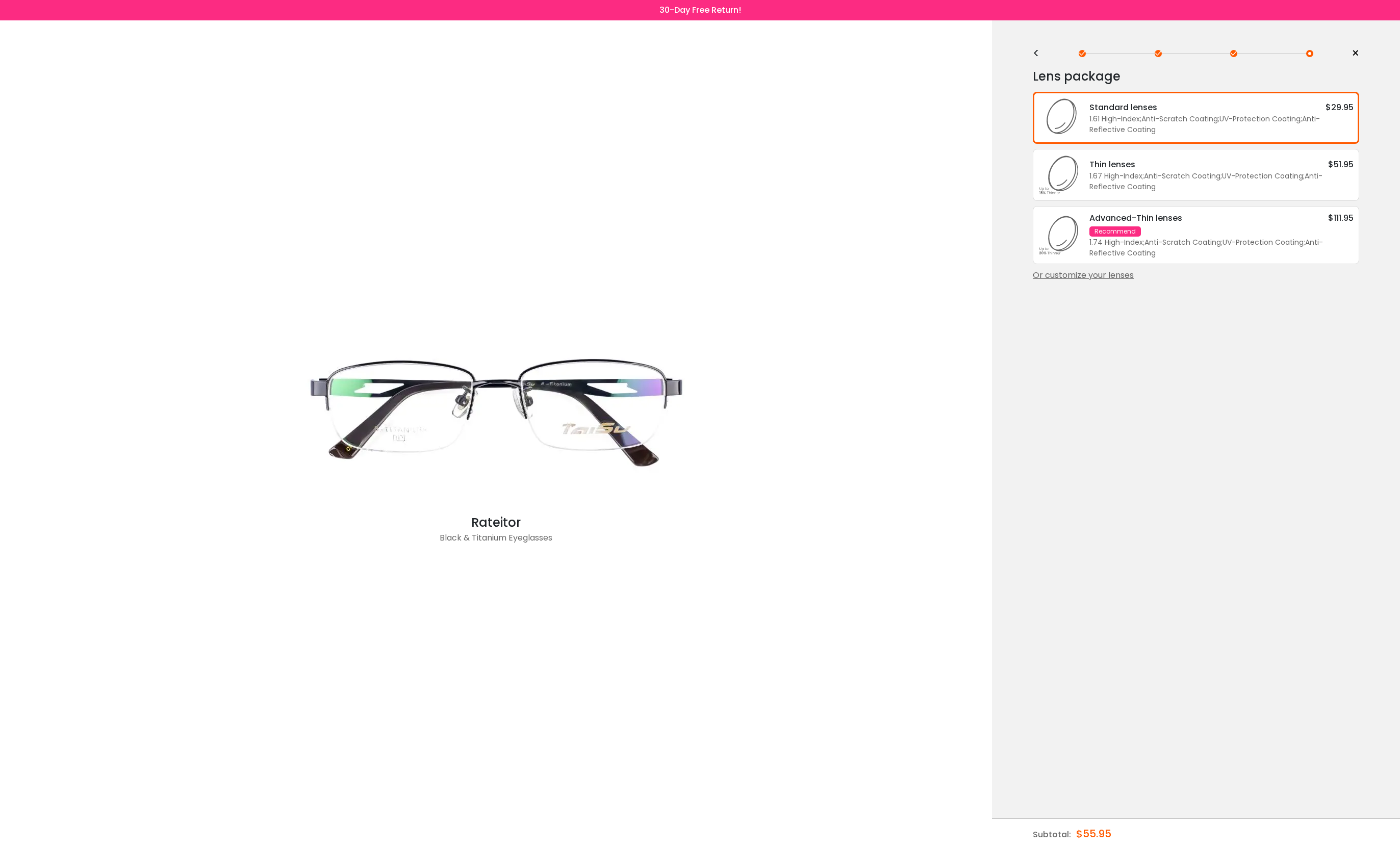
click at [1111, 280] on div "Or customize your lenses" at bounding box center [1195, 275] width 326 height 12
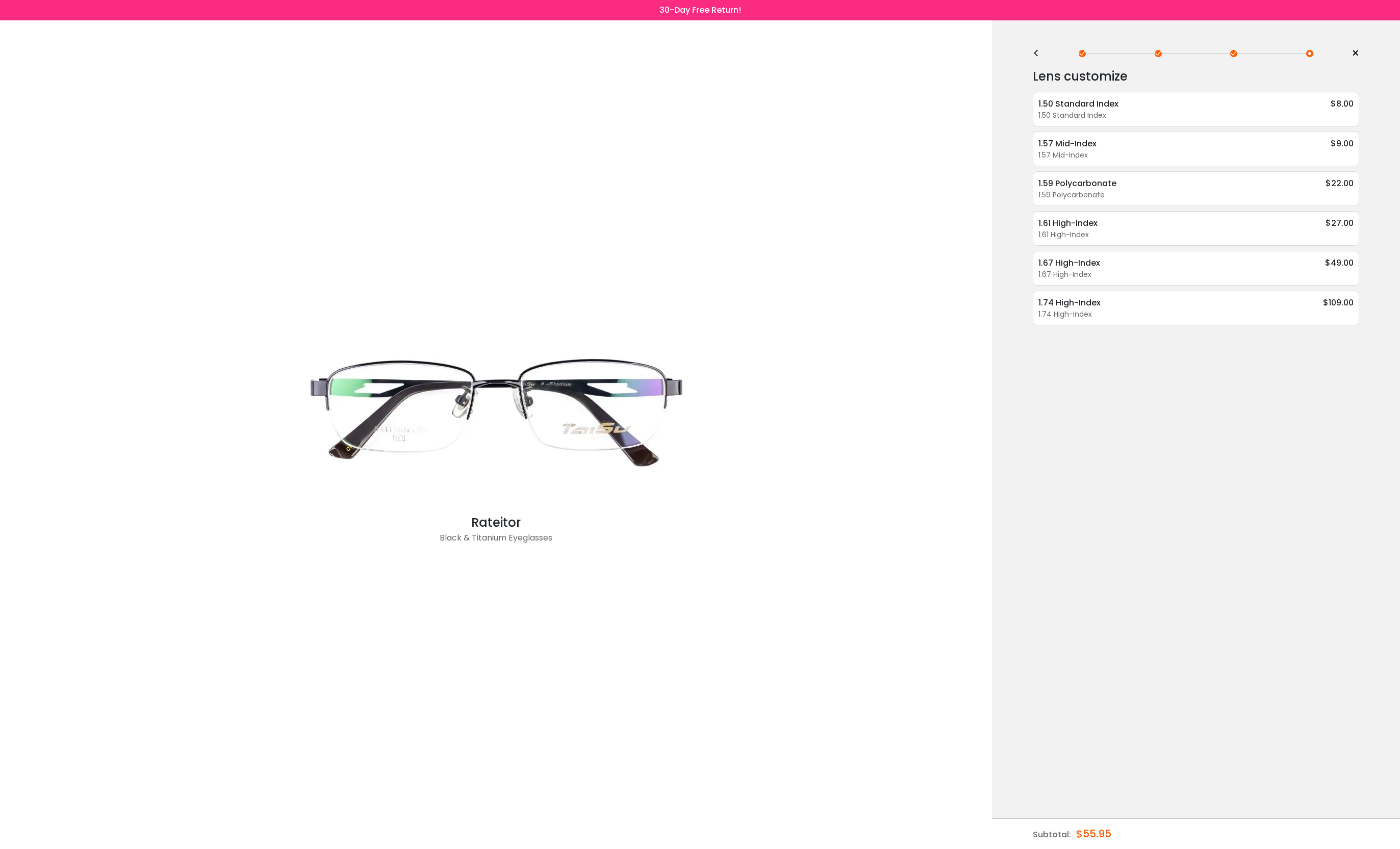
click at [1036, 50] on div "<" at bounding box center [1040, 53] width 15 height 8
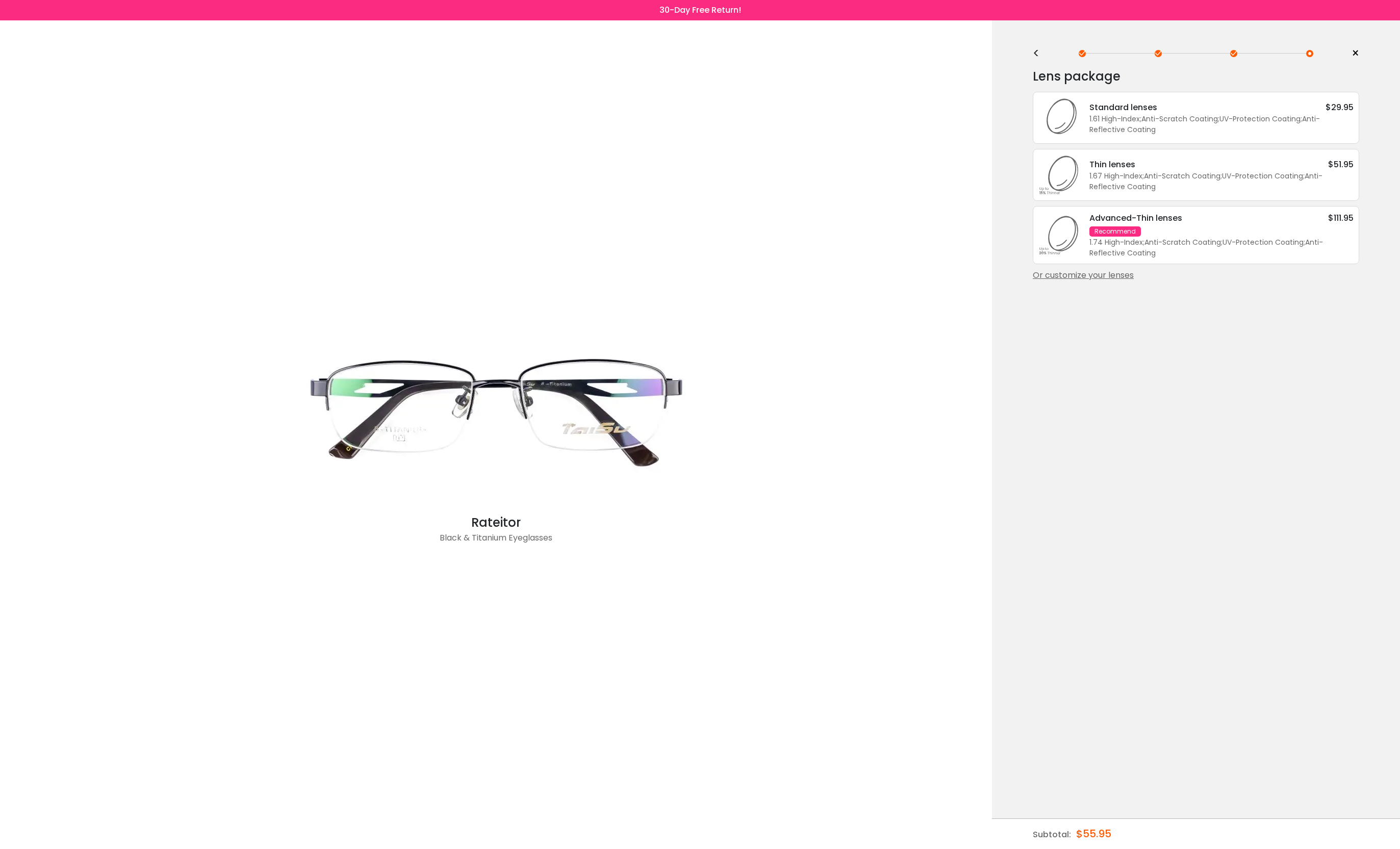
click at [1150, 115] on div "1.61 High-Index ; Anti-Scratch Coating ; UV-Protection Coating ; Anti-Reflectiv…" at bounding box center [1221, 124] width 264 height 22
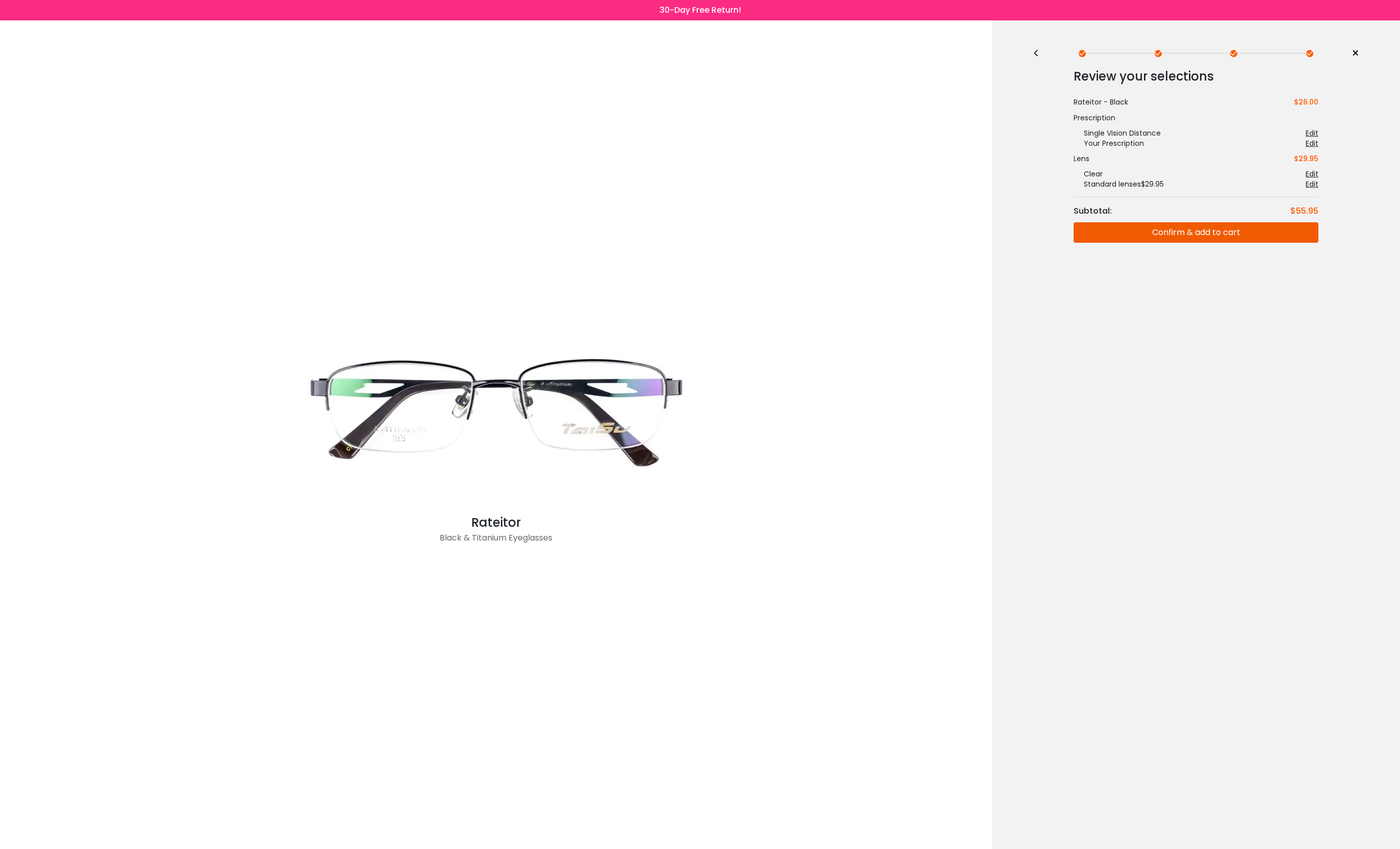
click at [1036, 54] on div "<" at bounding box center [1040, 53] width 15 height 8
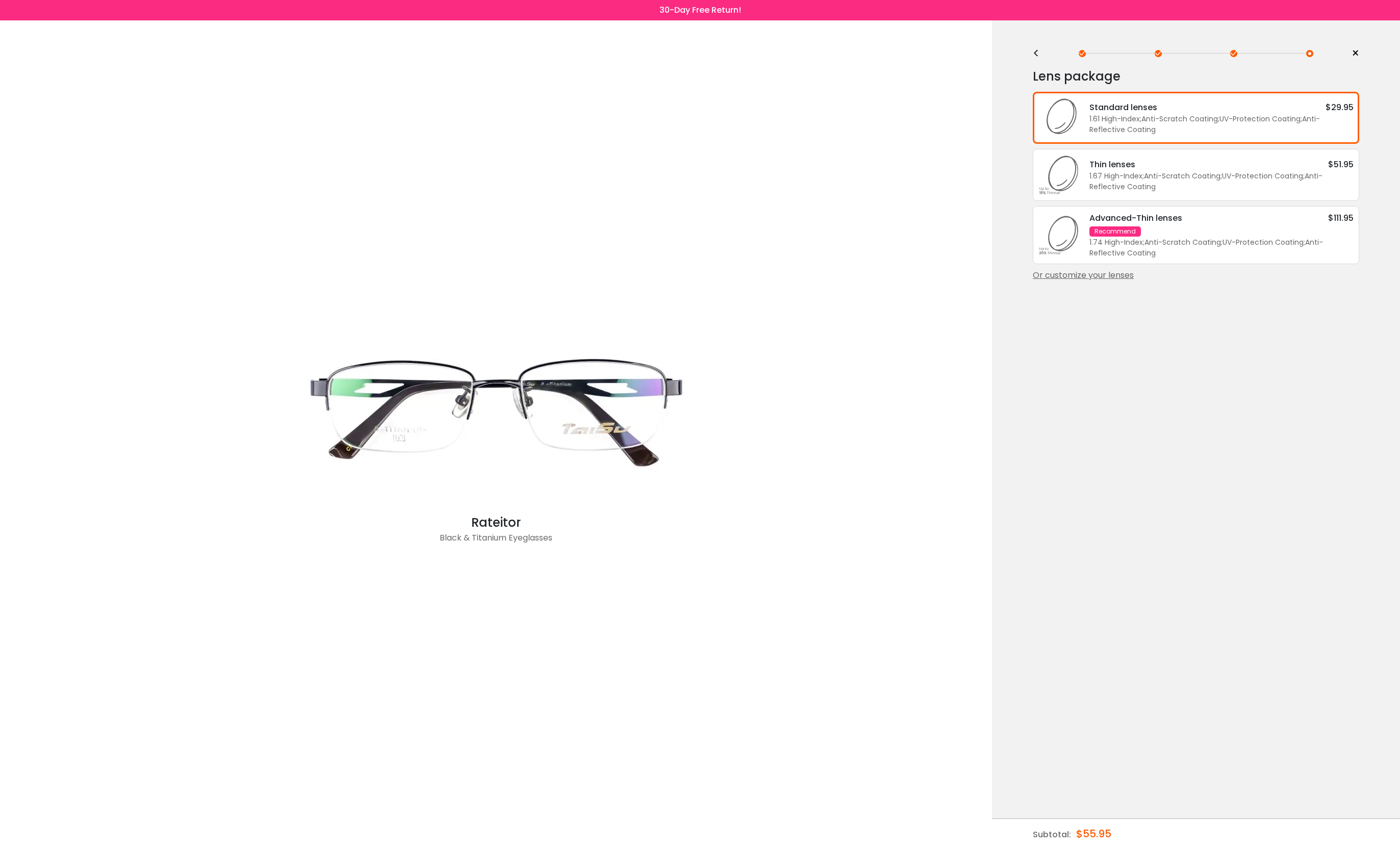
click at [1036, 54] on div "<" at bounding box center [1040, 53] width 15 height 8
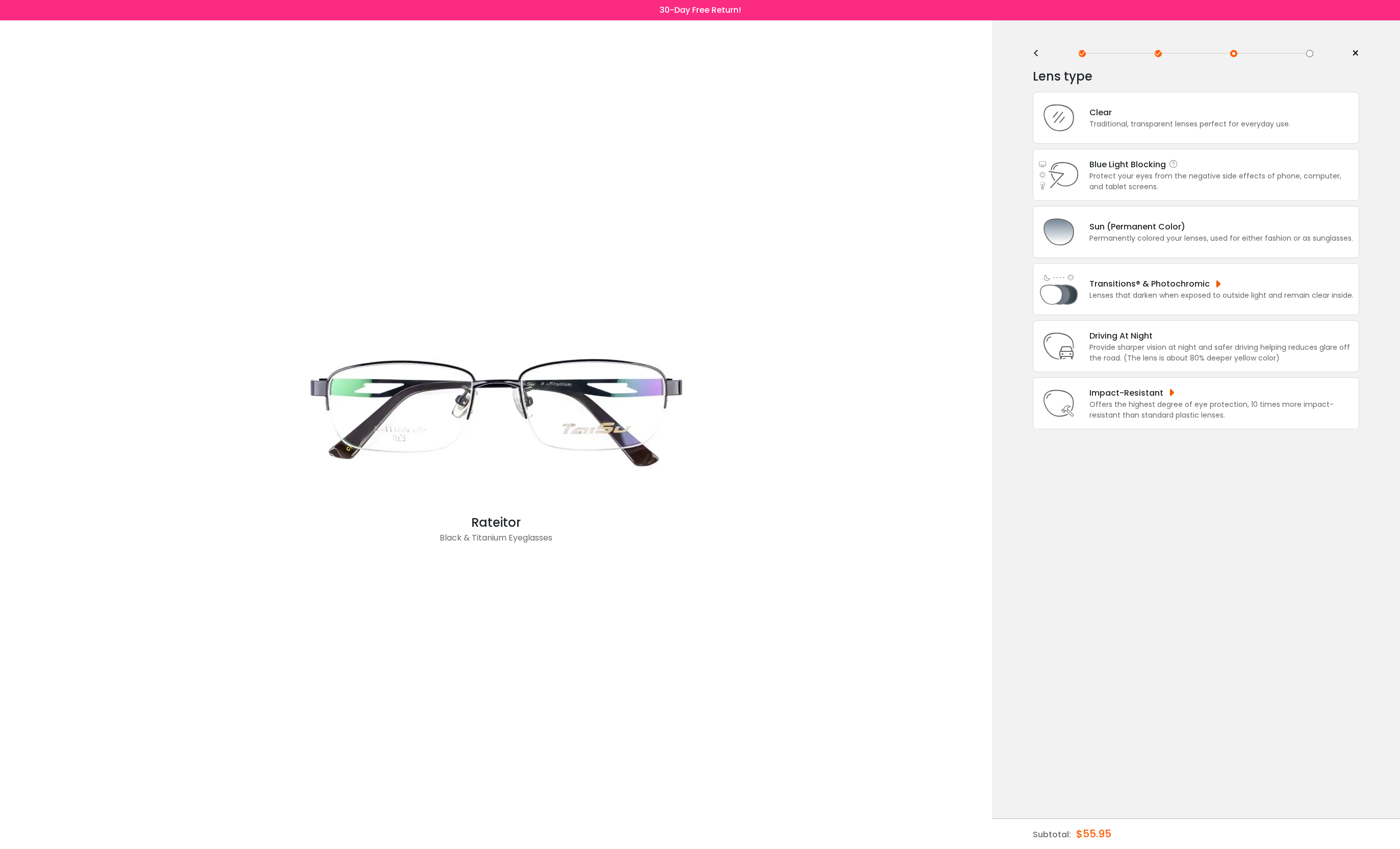
click at [1122, 175] on div "Protect your eyes from the negative side effects of phone, computer, and tablet…" at bounding box center [1221, 181] width 264 height 22
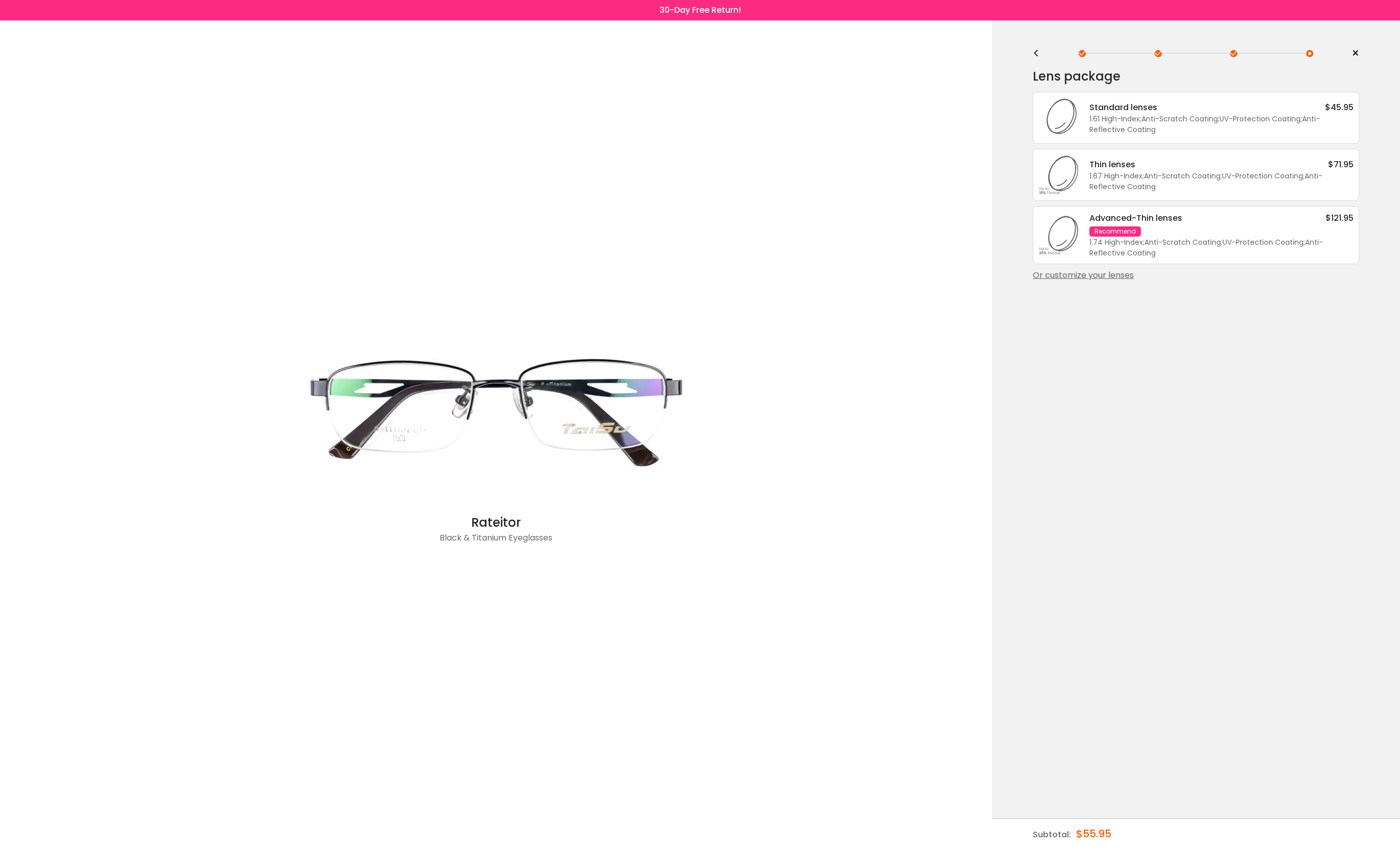
click at [1137, 117] on div "1.61 High-Index ; Anti-Scratch Coating ; UV-Protection Coating ; Anti-Reflectiv…" at bounding box center [1221, 124] width 264 height 22
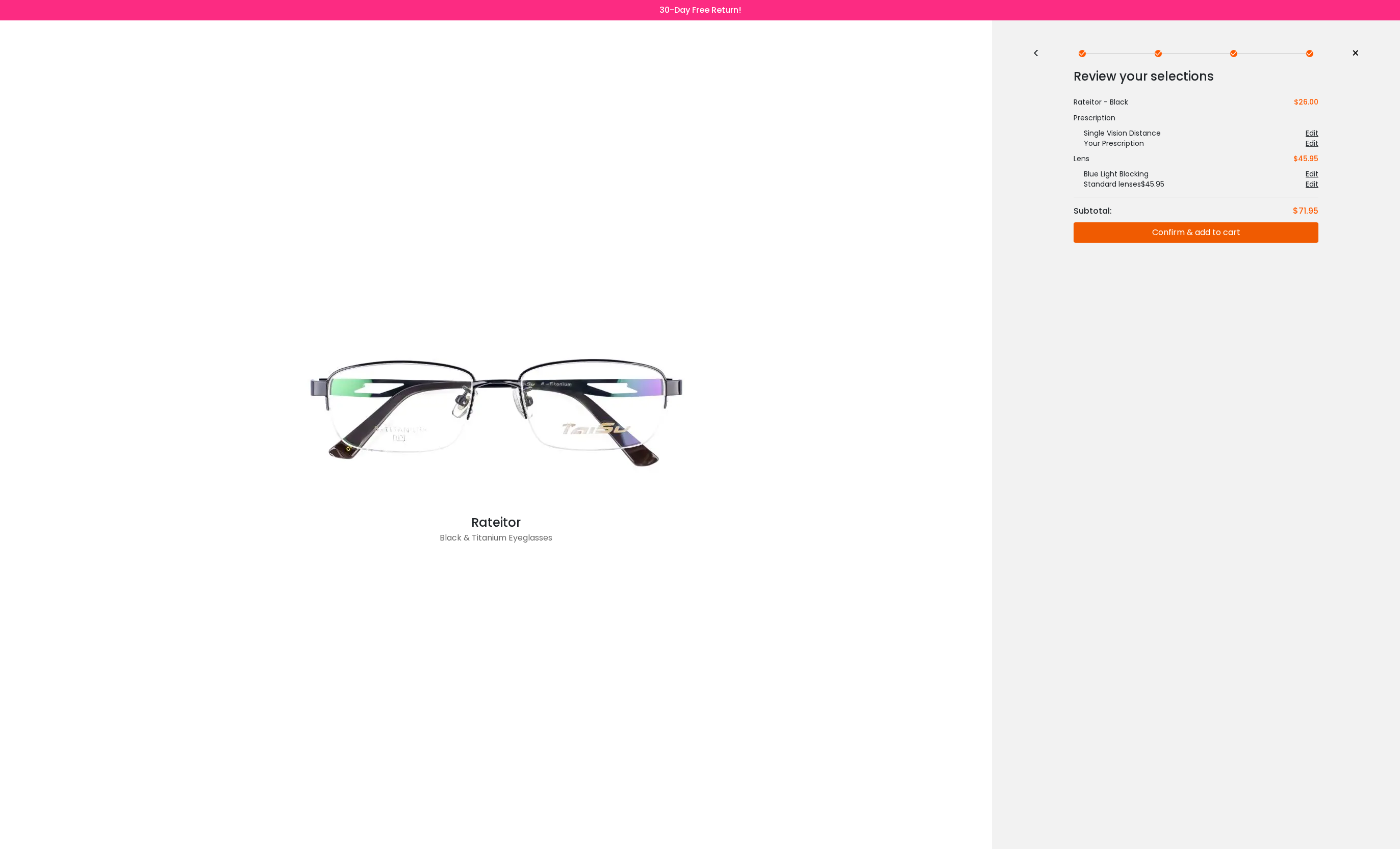
click at [1184, 233] on button "Confirm & add to cart" at bounding box center [1196, 232] width 245 height 20
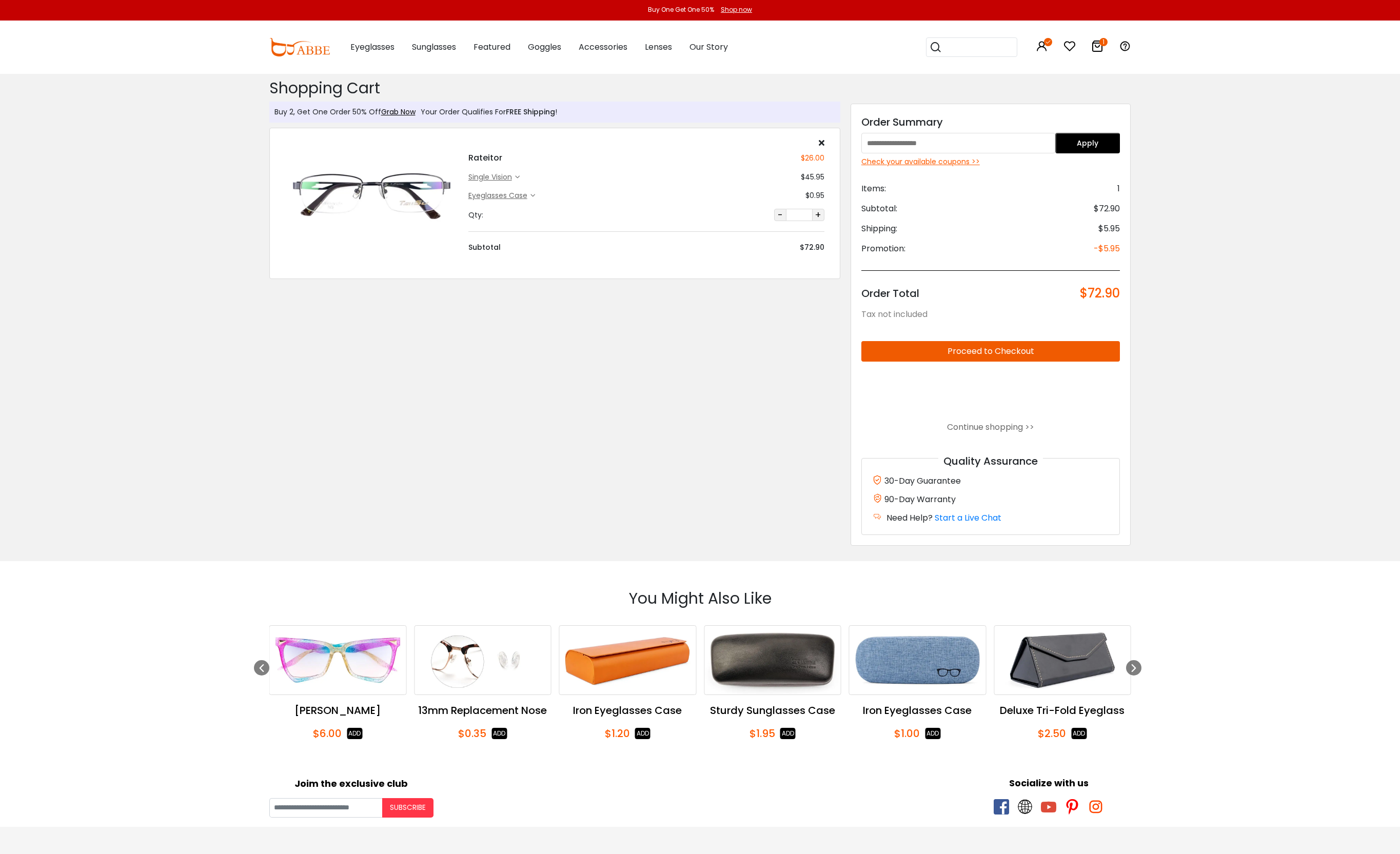
click at [962, 146] on input "text" at bounding box center [958, 143] width 194 height 20
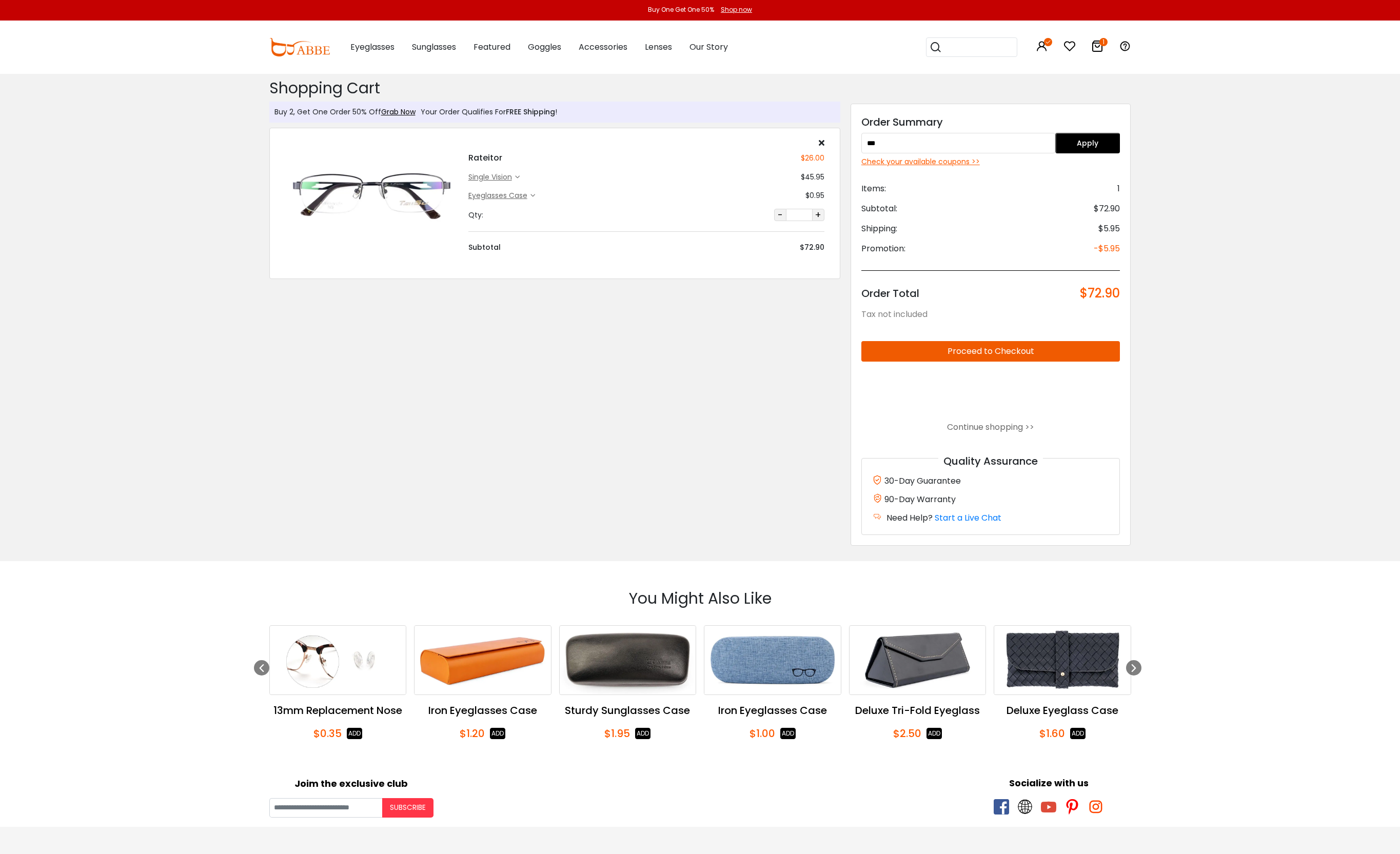
type input "***"
click at [1091, 142] on button "Apply" at bounding box center [1087, 143] width 65 height 20
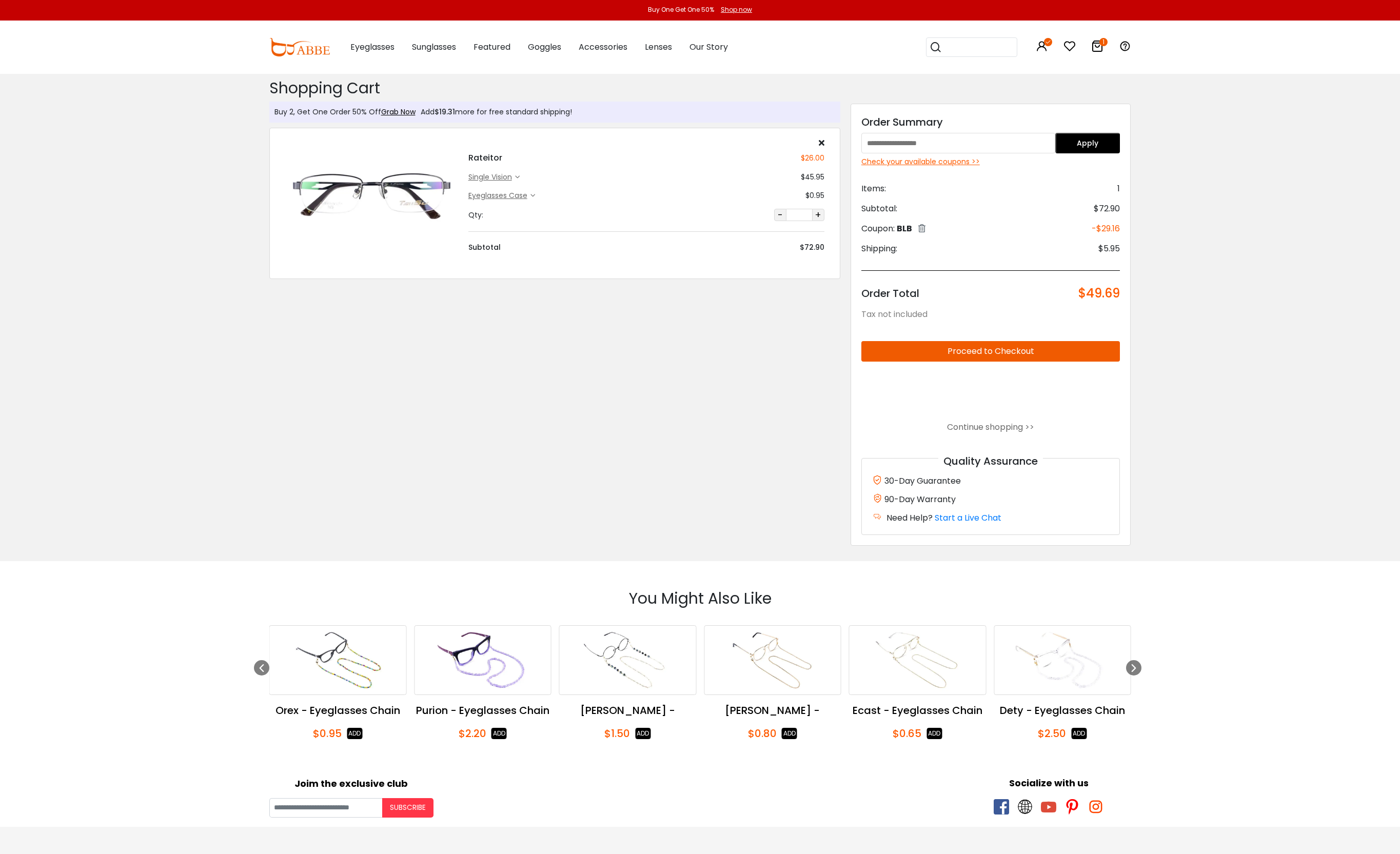
click at [951, 142] on input "text" at bounding box center [958, 143] width 194 height 20
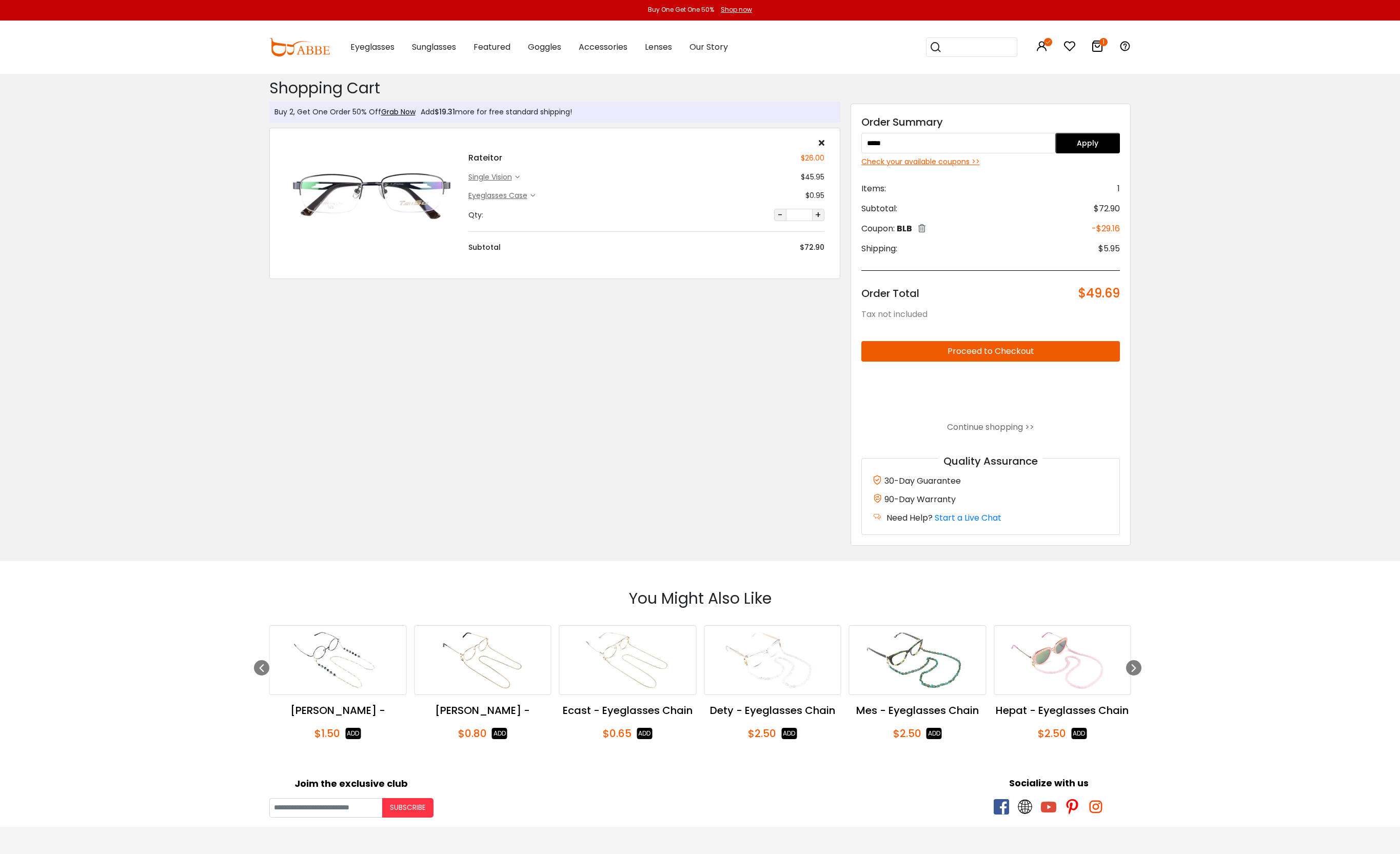
click at [1087, 138] on button "Apply" at bounding box center [1087, 143] width 65 height 20
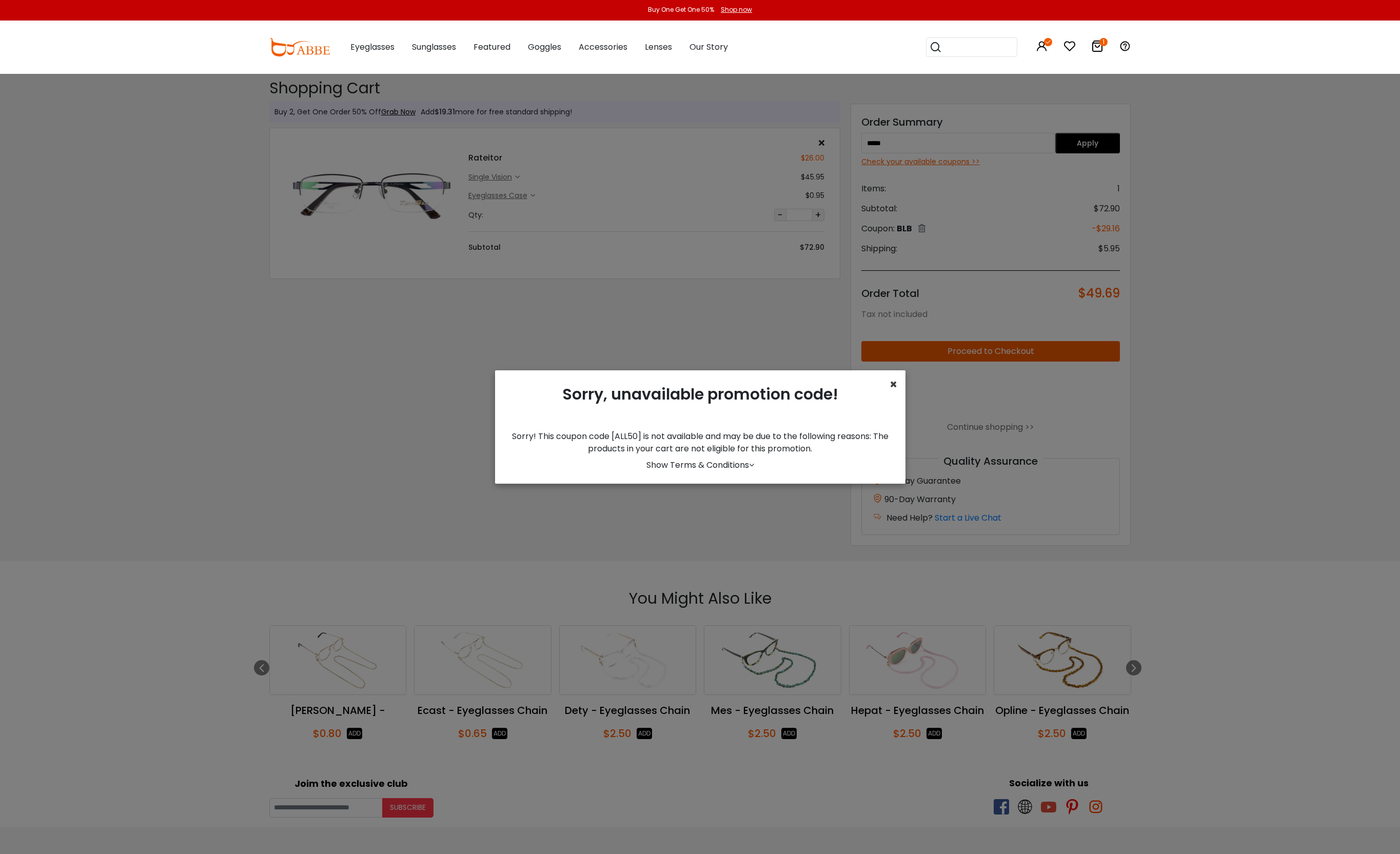
click at [894, 385] on span "×" at bounding box center [893, 385] width 8 height 17
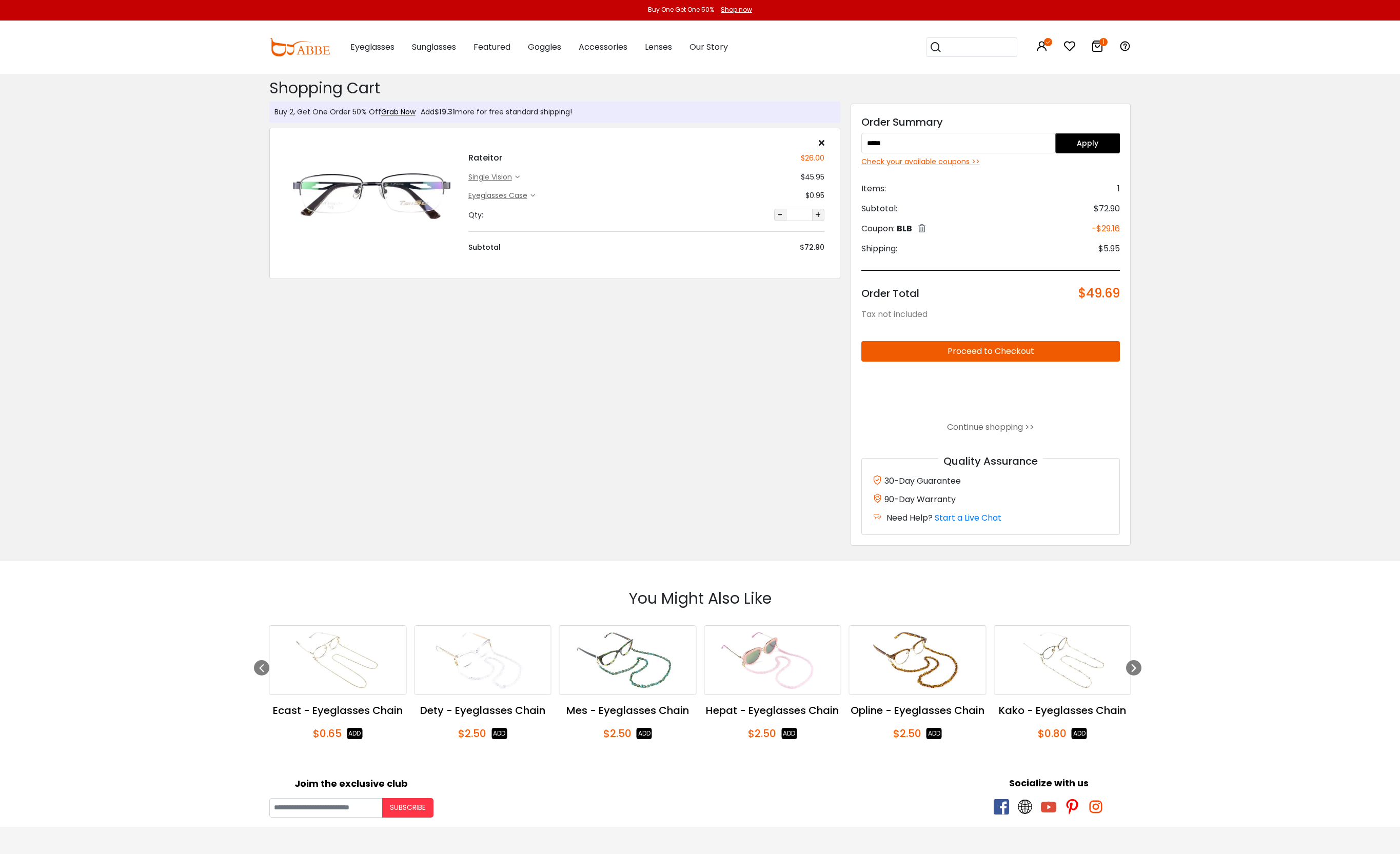
drag, startPoint x: 890, startPoint y: 141, endPoint x: 851, endPoint y: 142, distance: 39.0
click at [851, 142] on div "Order Summary ***** Apply Check your available coupons >> Items: 1 Subtotal: $7…" at bounding box center [991, 324] width 281 height 442
click at [1079, 147] on button "Apply" at bounding box center [1087, 143] width 65 height 20
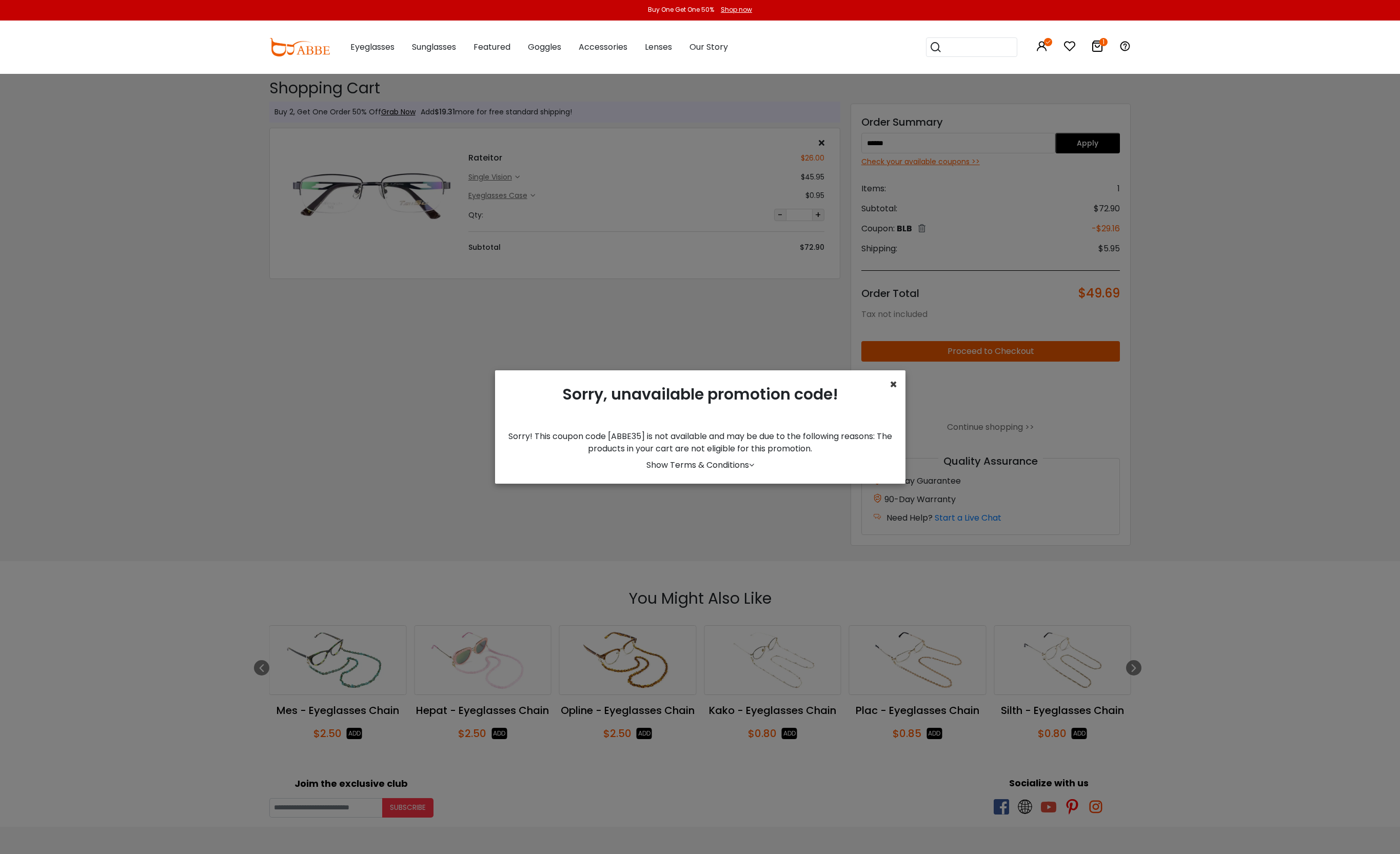
click at [892, 388] on span "×" at bounding box center [893, 385] width 8 height 17
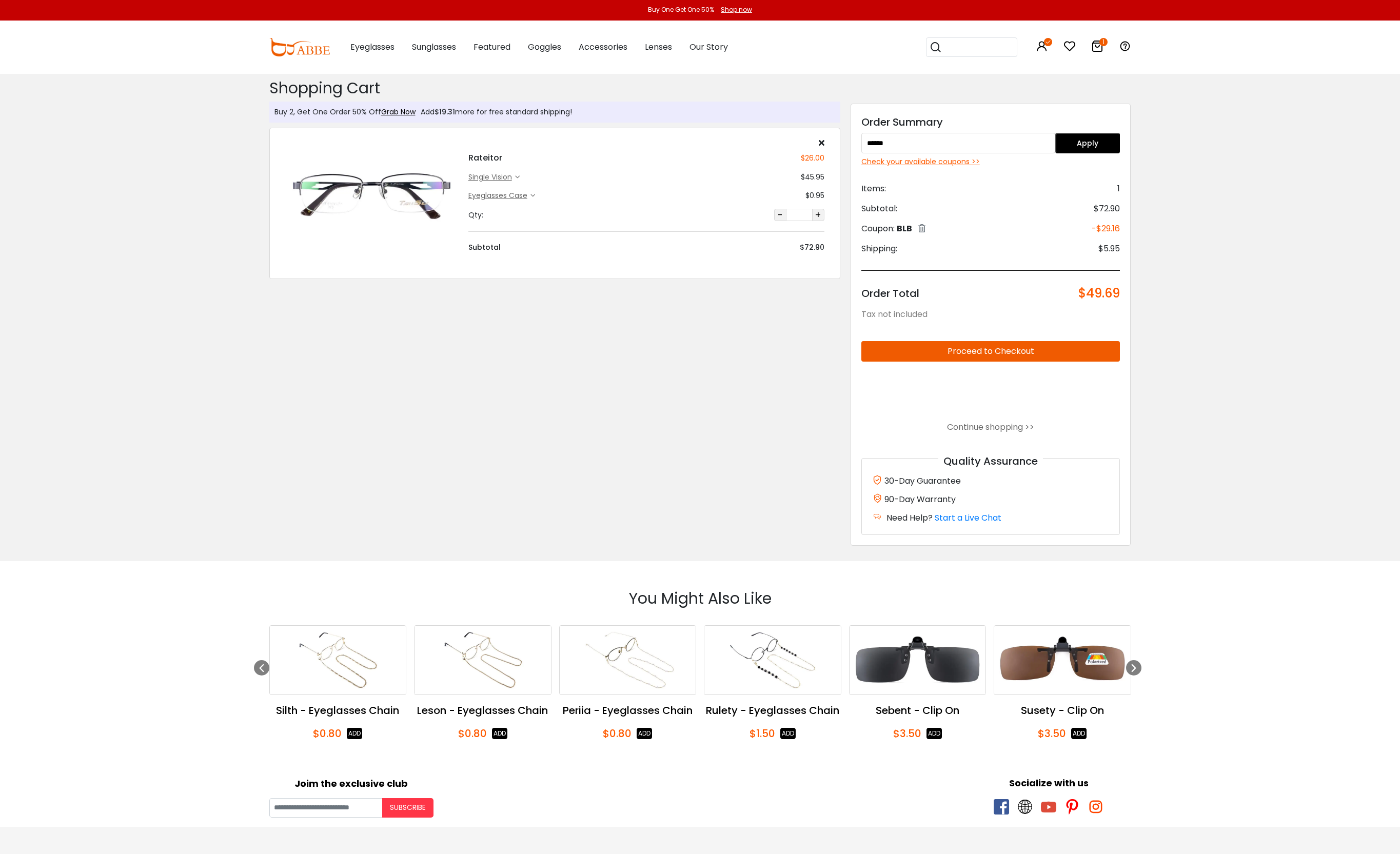
click at [899, 145] on input "******" at bounding box center [958, 143] width 194 height 20
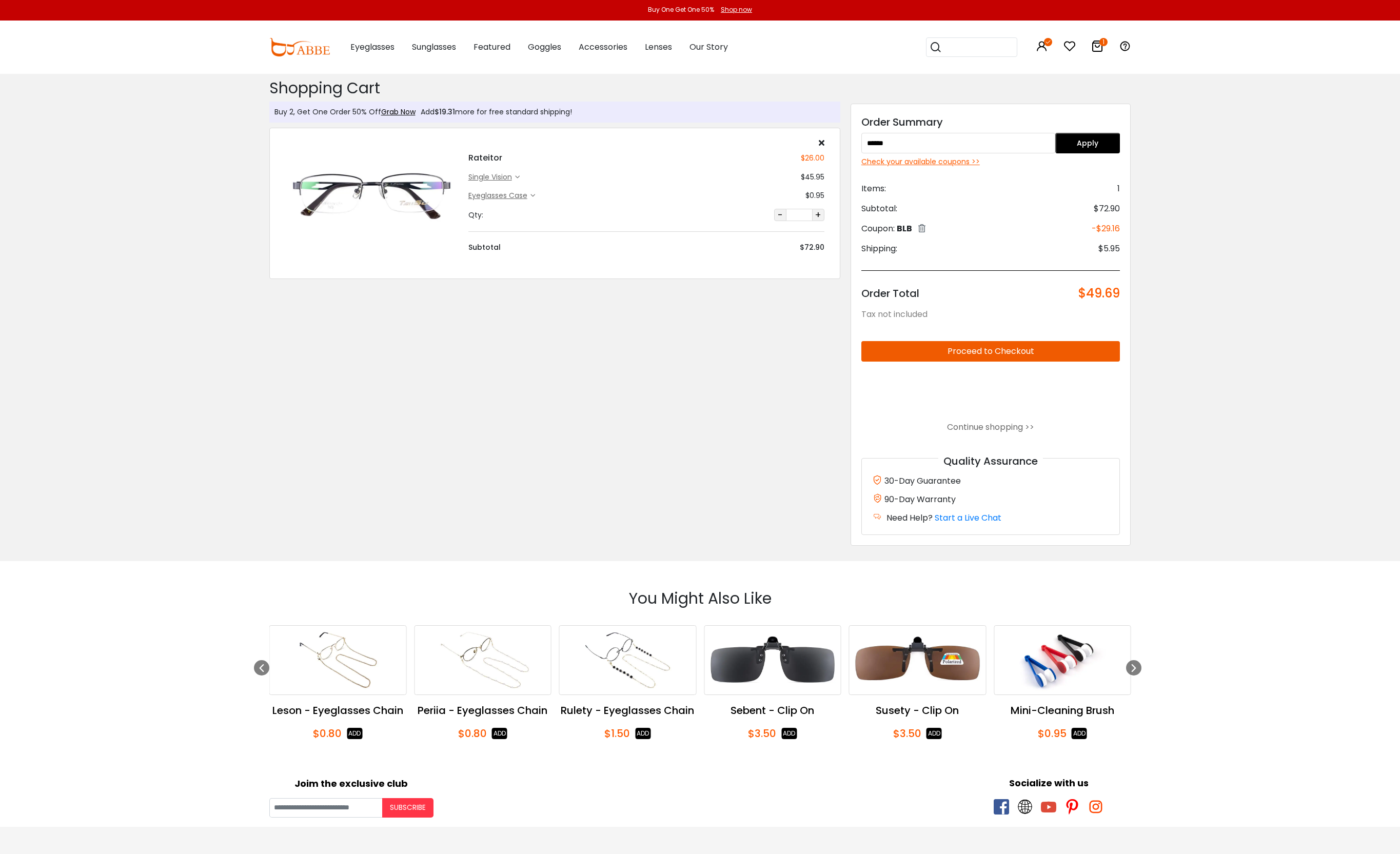
click at [1103, 138] on button "Apply" at bounding box center [1087, 143] width 65 height 20
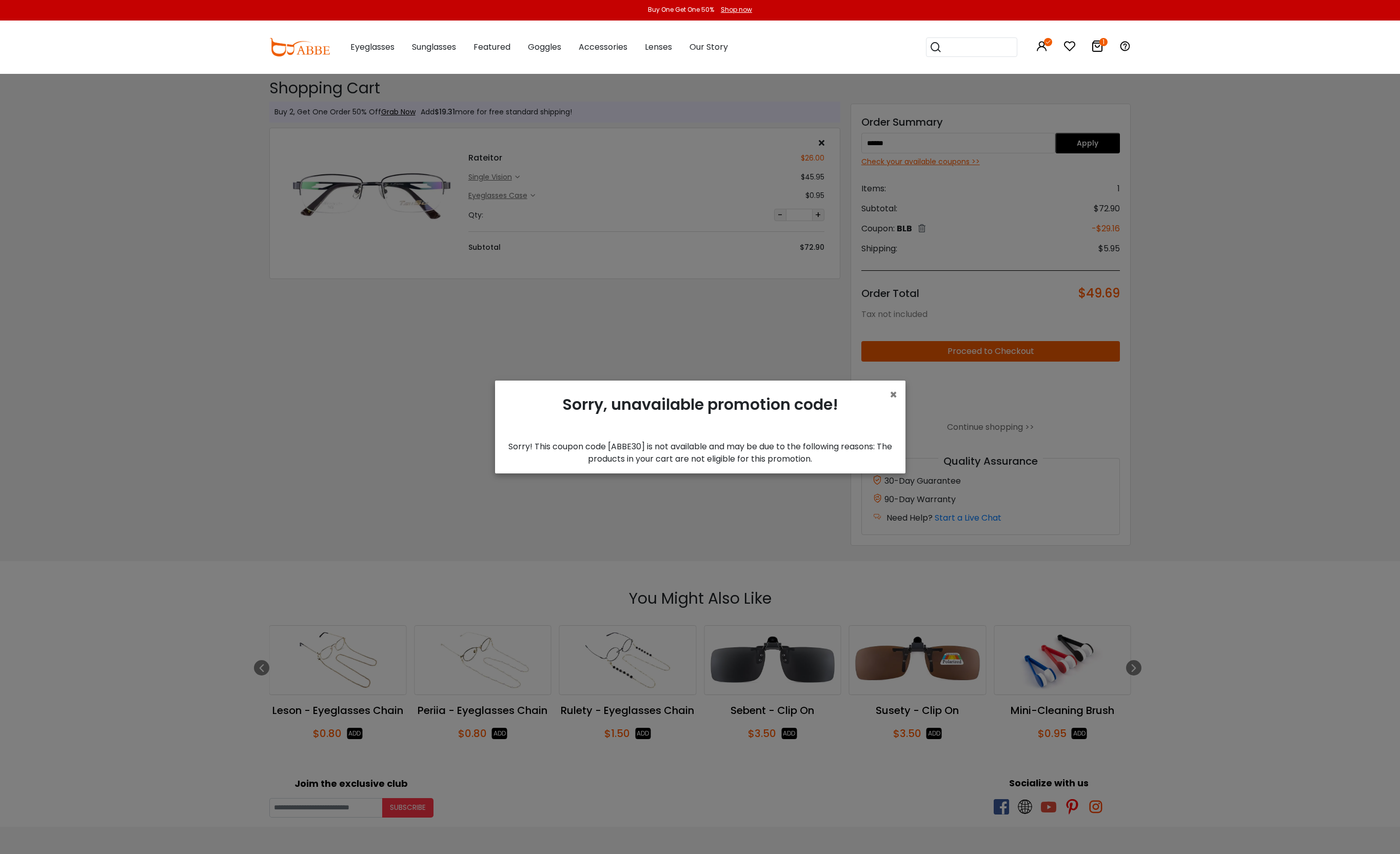
click at [889, 395] on div "Sorry, unavailable promotion code!" at bounding box center [700, 414] width 394 height 52
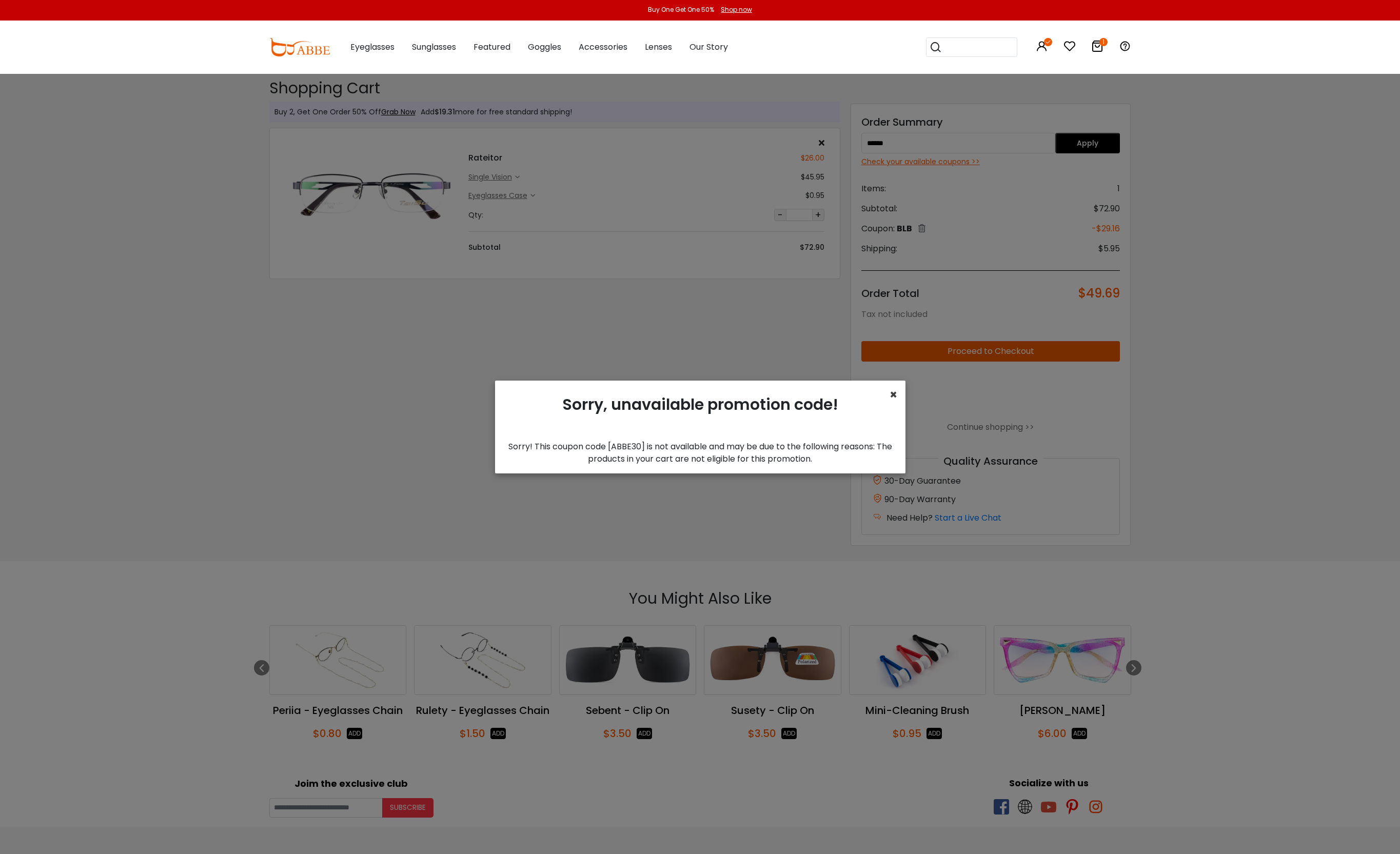
click at [894, 397] on span "×" at bounding box center [893, 395] width 8 height 17
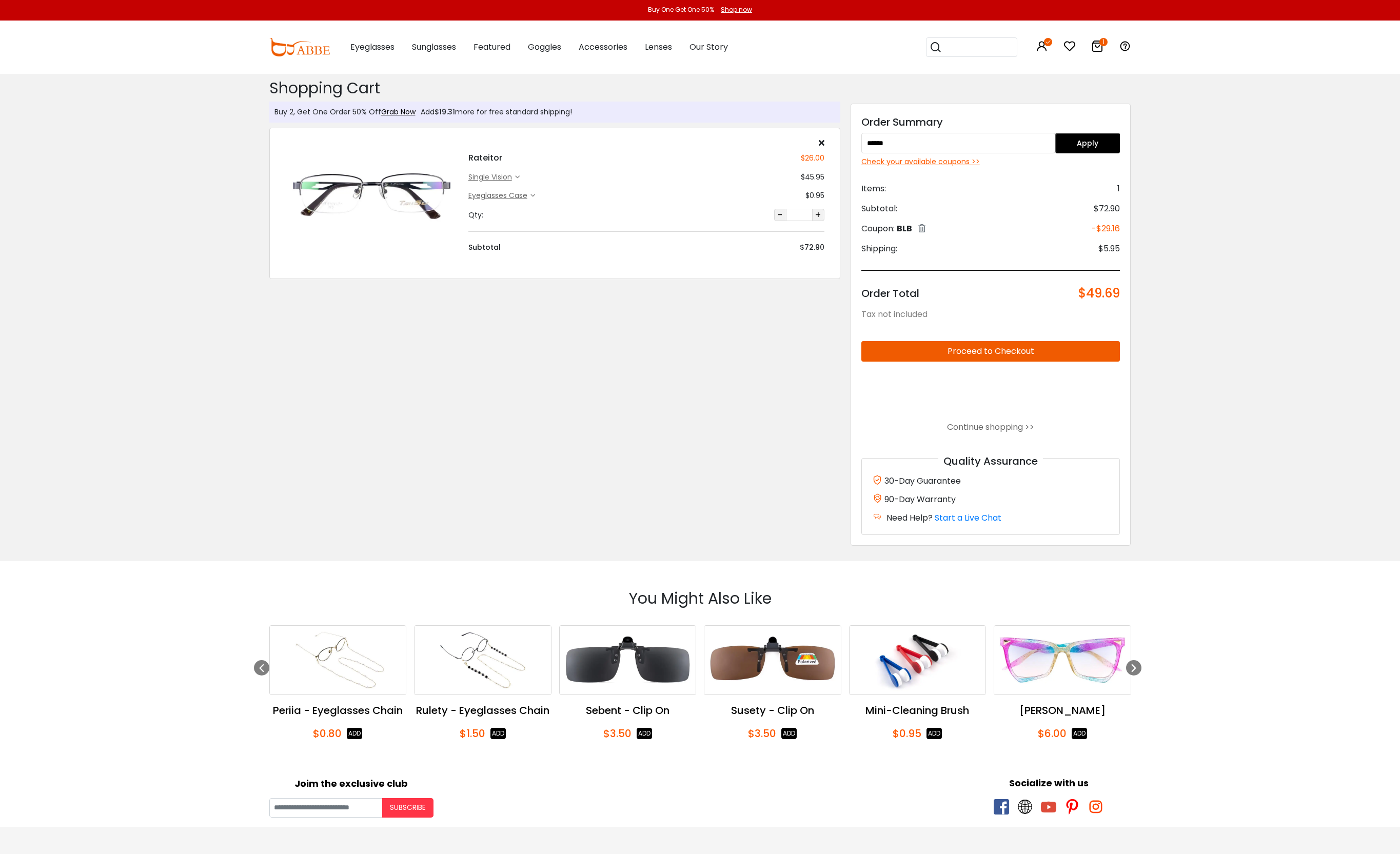
drag, startPoint x: 899, startPoint y: 141, endPoint x: 838, endPoint y: 136, distance: 61.2
click at [838, 136] on div "Buy 2, Get One Order 50% Off Grab Now Add $19.31 more for free standard shippin…" at bounding box center [700, 318] width 872 height 488
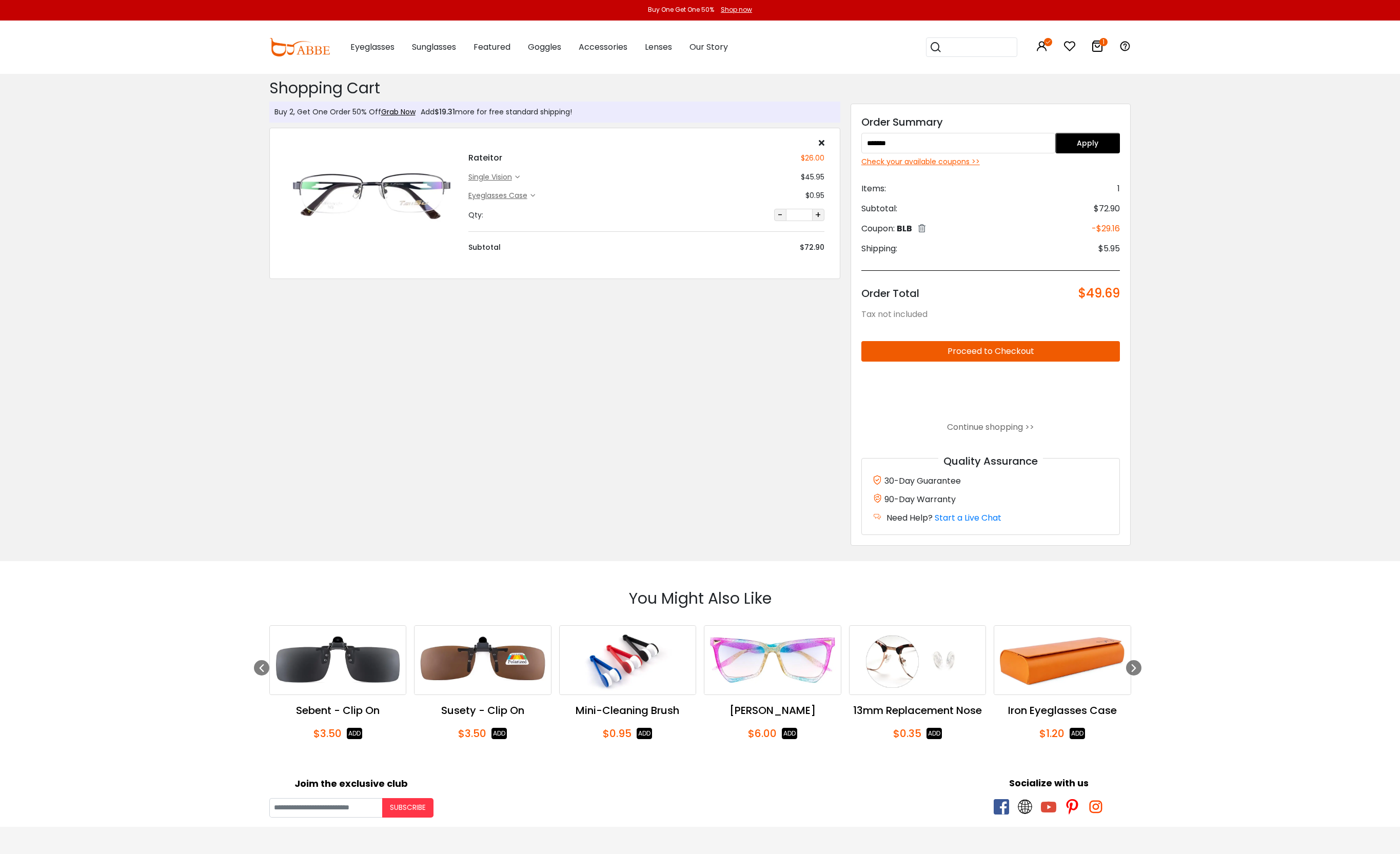
type input "*******"
click at [1085, 143] on button "Apply" at bounding box center [1087, 143] width 65 height 20
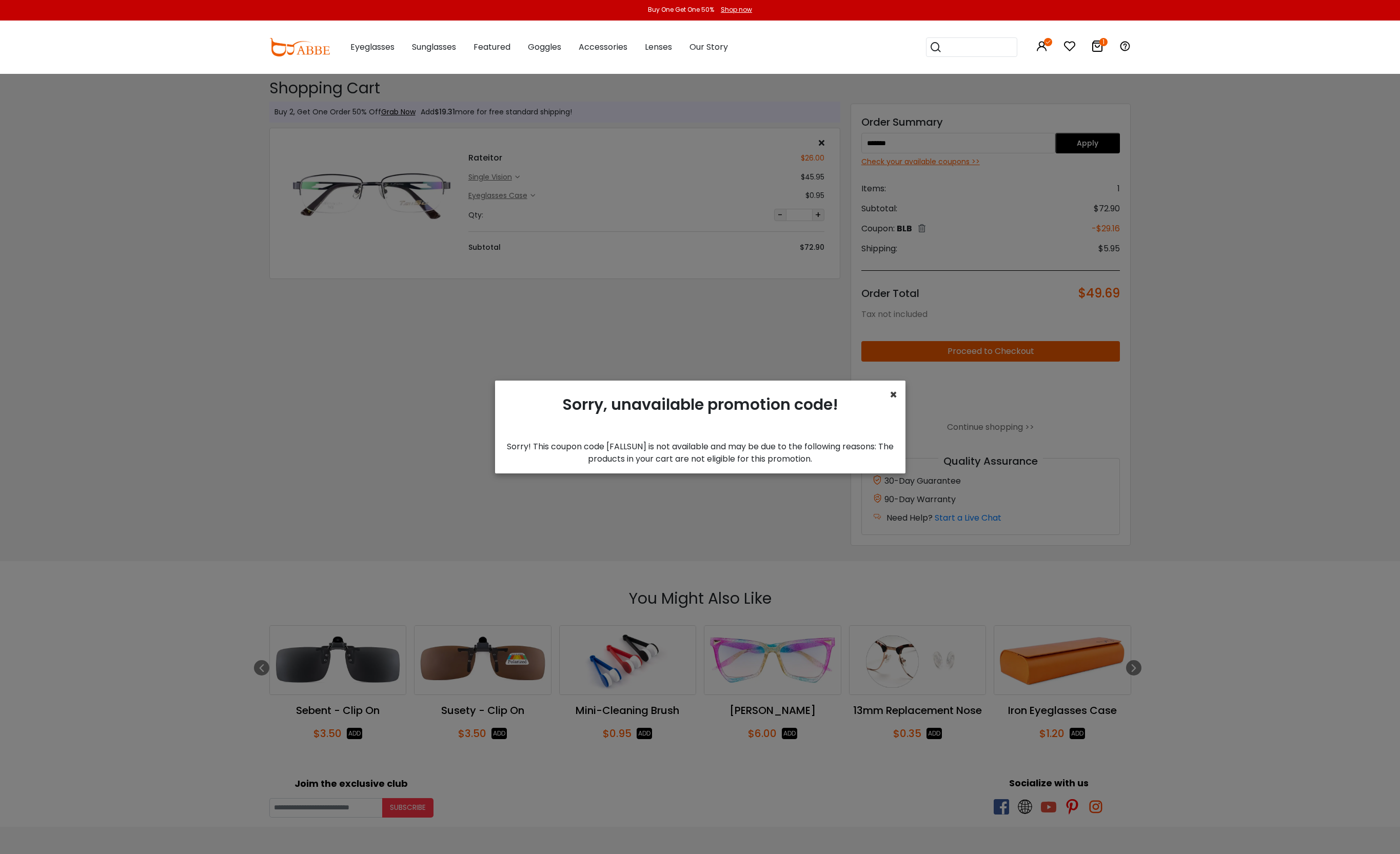
click at [891, 393] on span "×" at bounding box center [893, 395] width 8 height 17
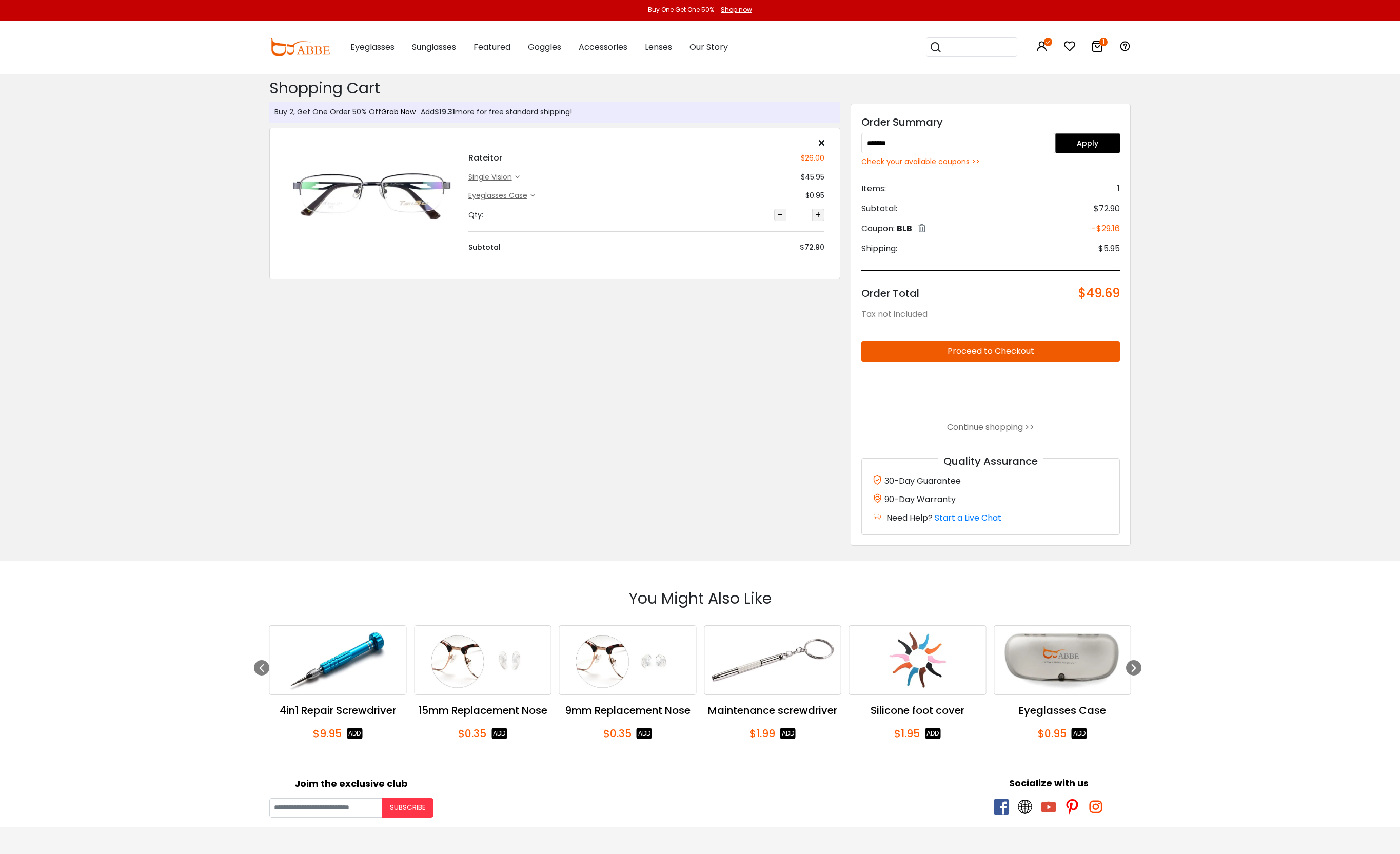
click at [515, 175] on div "single vision" at bounding box center [492, 177] width 47 height 10
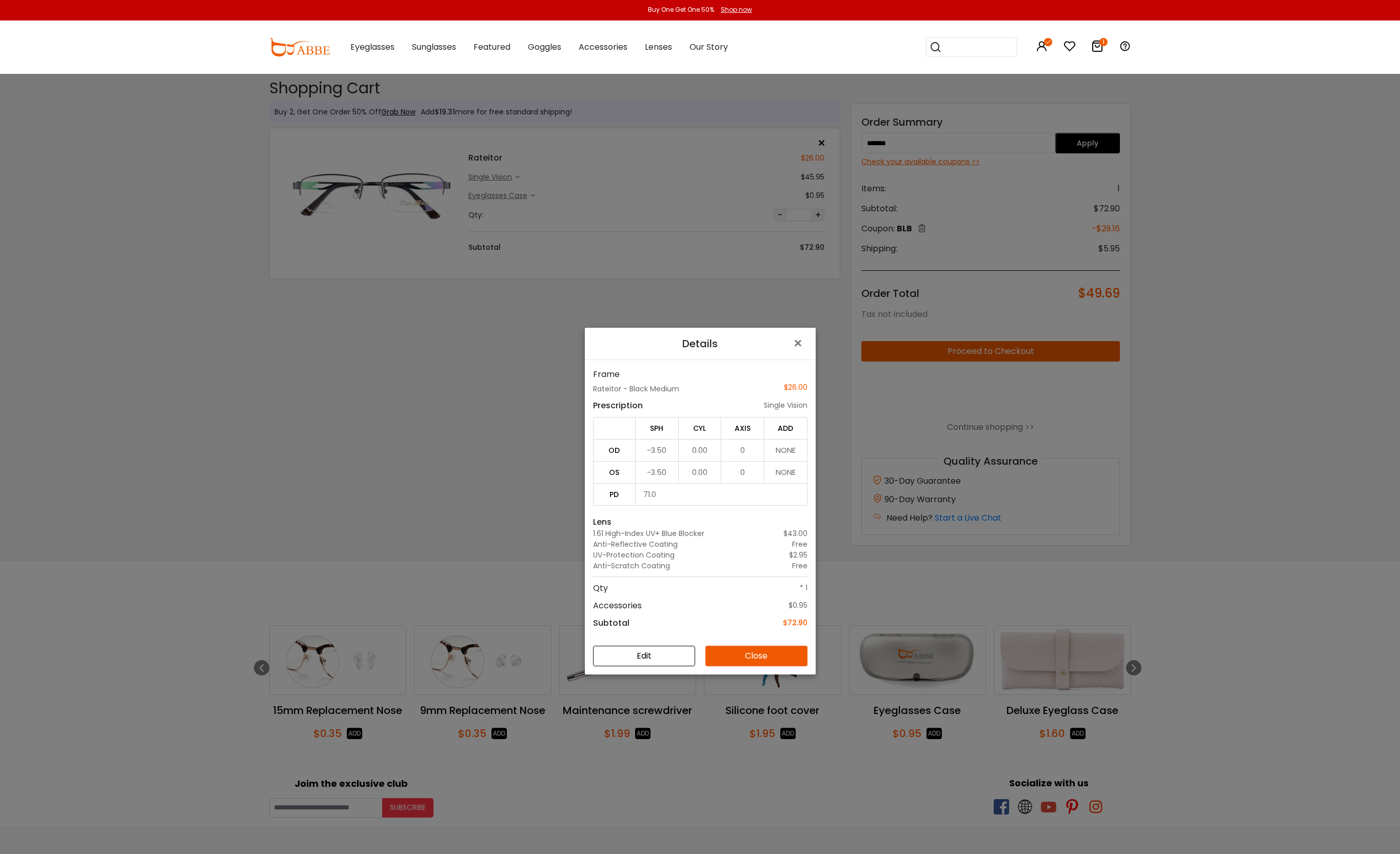
click at [653, 655] on button "Edit" at bounding box center [644, 655] width 102 height 20
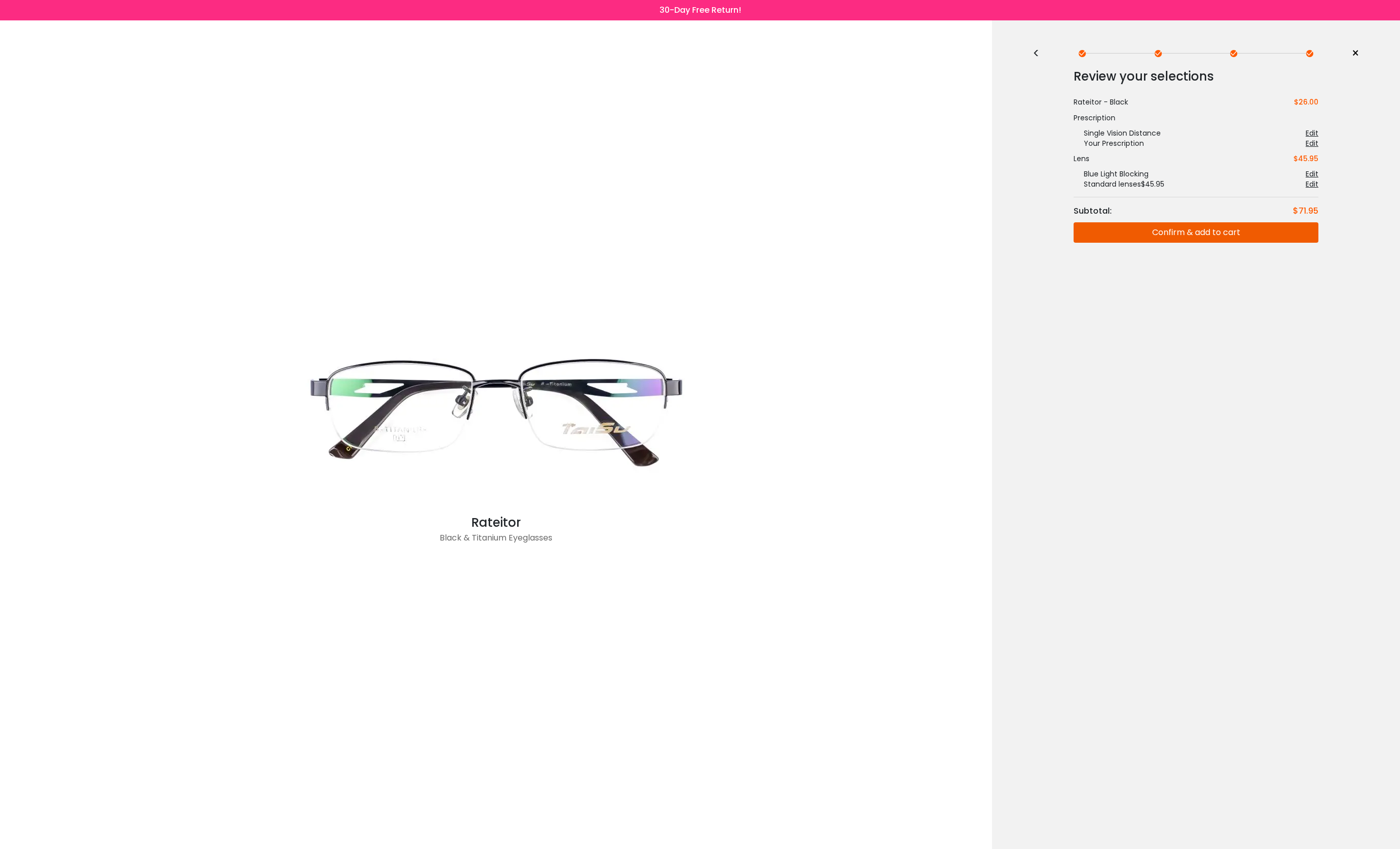
click at [1037, 123] on div "Review your selections Subtotal: $71.95 Rateitor - Black $26.00 Prescription Si…" at bounding box center [1195, 154] width 326 height 177
click at [1037, 50] on div "<" at bounding box center [1040, 53] width 15 height 8
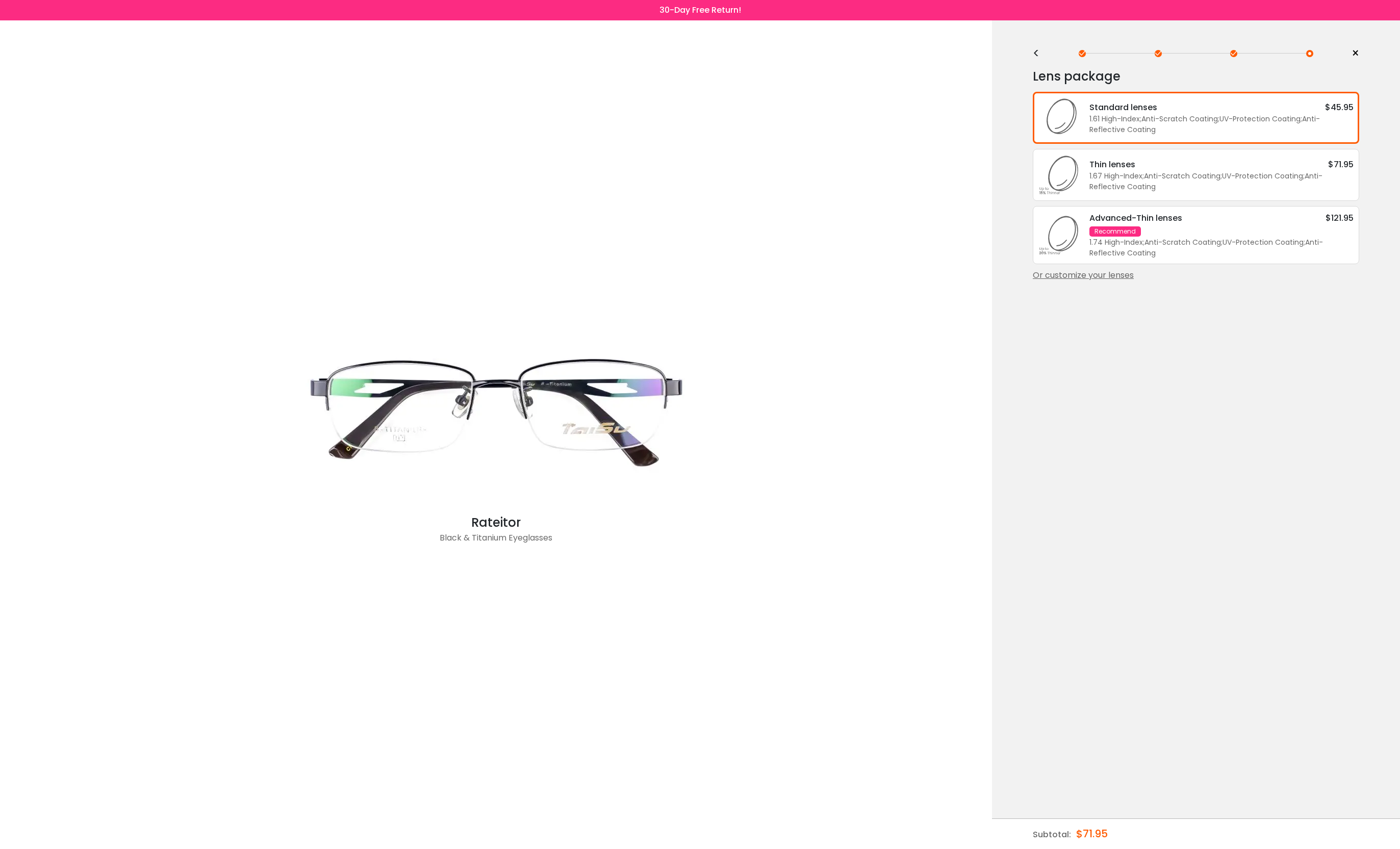
click at [1037, 50] on div "<" at bounding box center [1040, 53] width 15 height 8
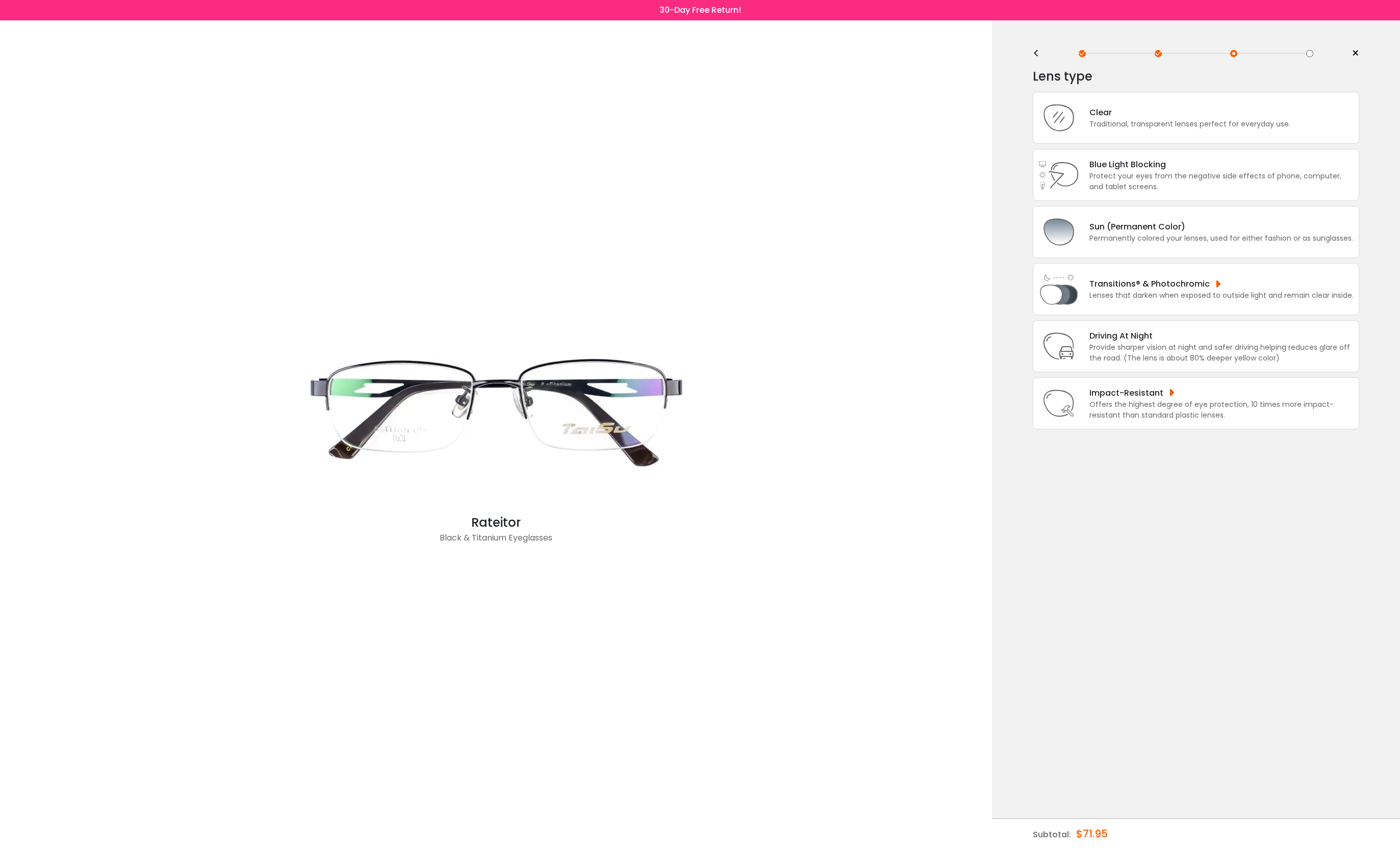
click at [1189, 525] on div "< × Choose your usage Single Vision (Distance) This lens helps you see details …" at bounding box center [1195, 435] width 408 height 829
click at [1275, 499] on div "< × Choose your usage Single Vision (Distance) This lens helps you see details …" at bounding box center [1195, 435] width 408 height 829
click at [1138, 352] on div "Provide sharper vision at night and safer driving helping reduces glare off the…" at bounding box center [1221, 353] width 264 height 22
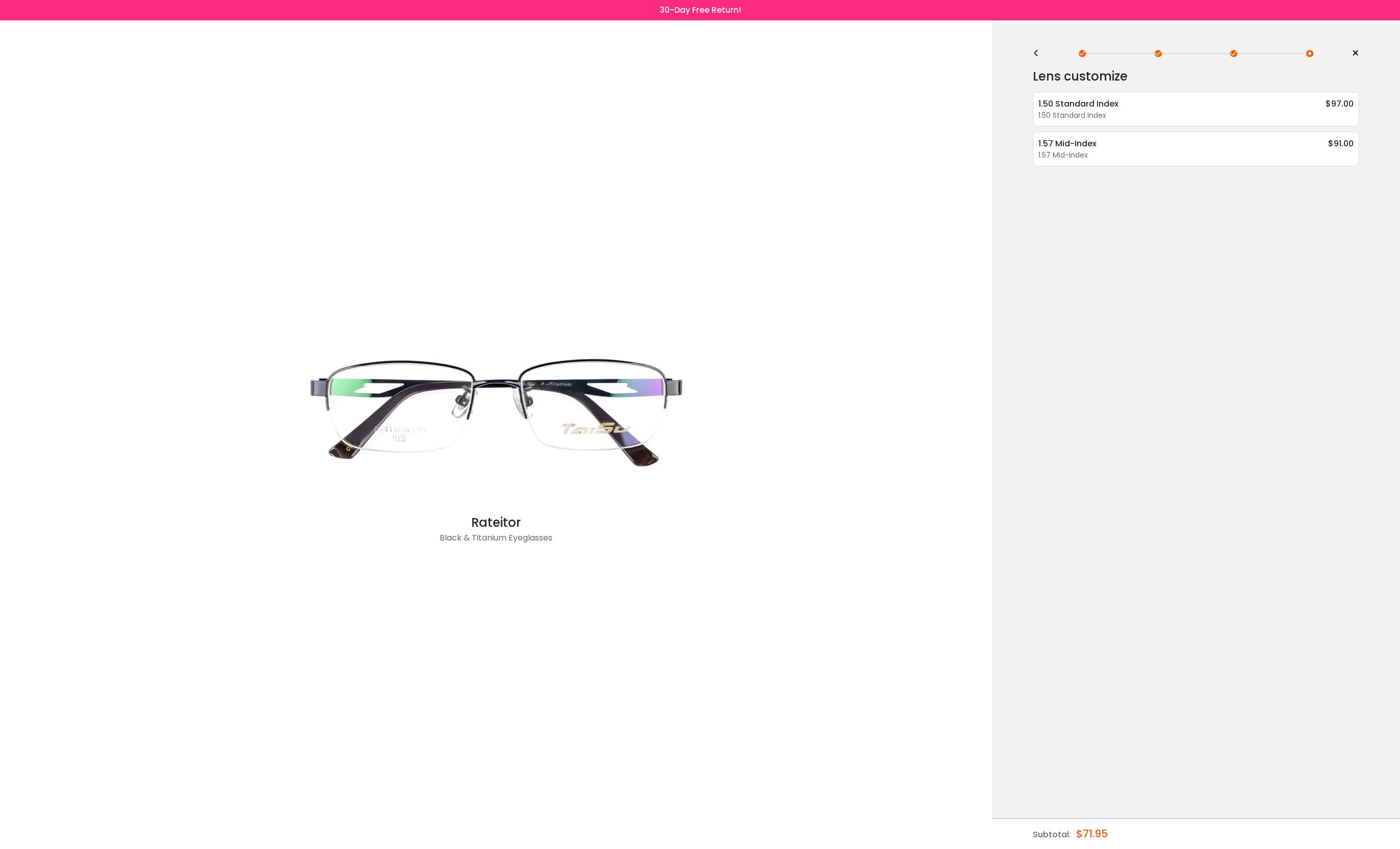
click at [1036, 53] on div "<" at bounding box center [1040, 53] width 15 height 8
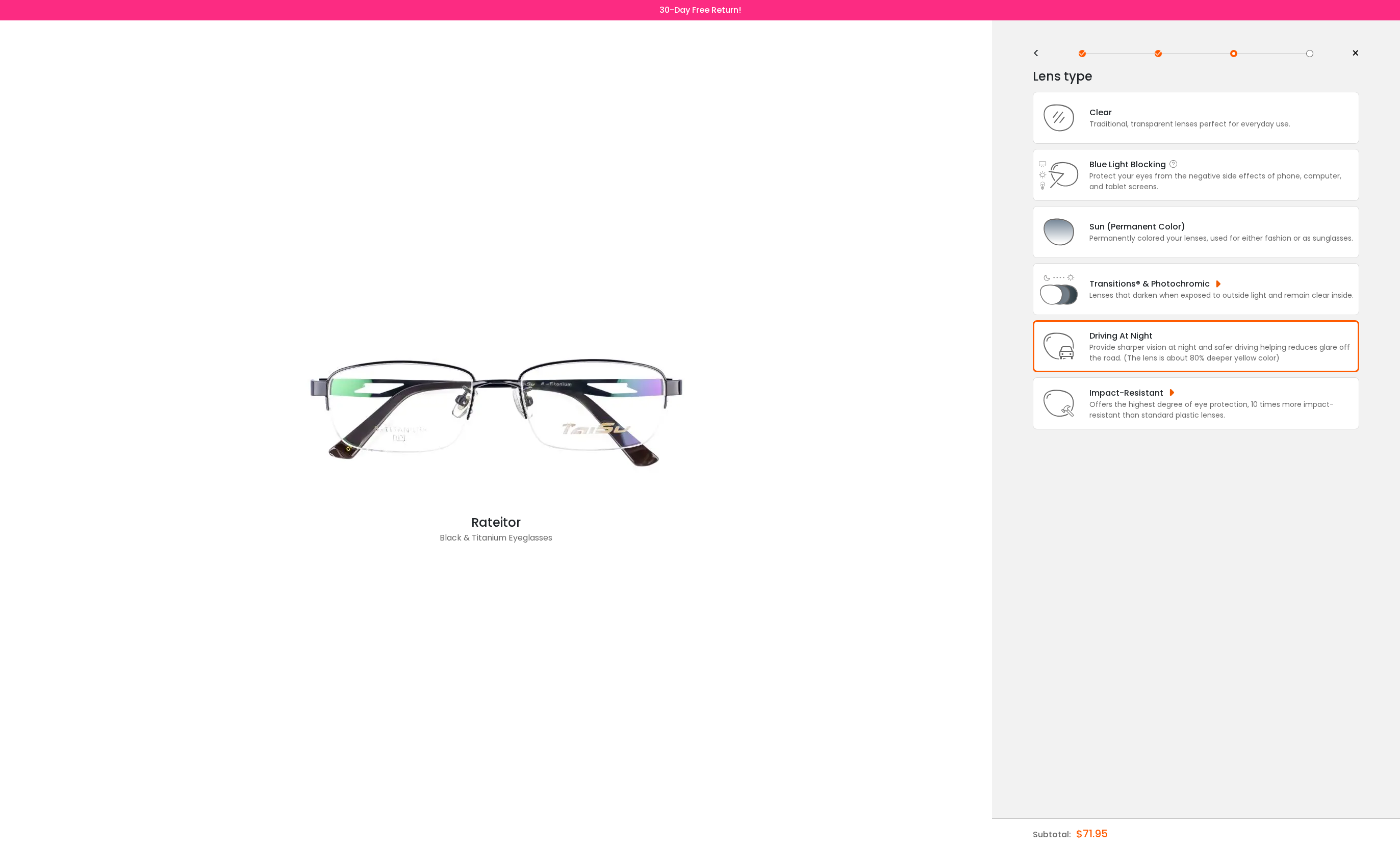
click at [1126, 175] on div "Protect your eyes from the negative side effects of phone, computer, and tablet…" at bounding box center [1221, 181] width 264 height 22
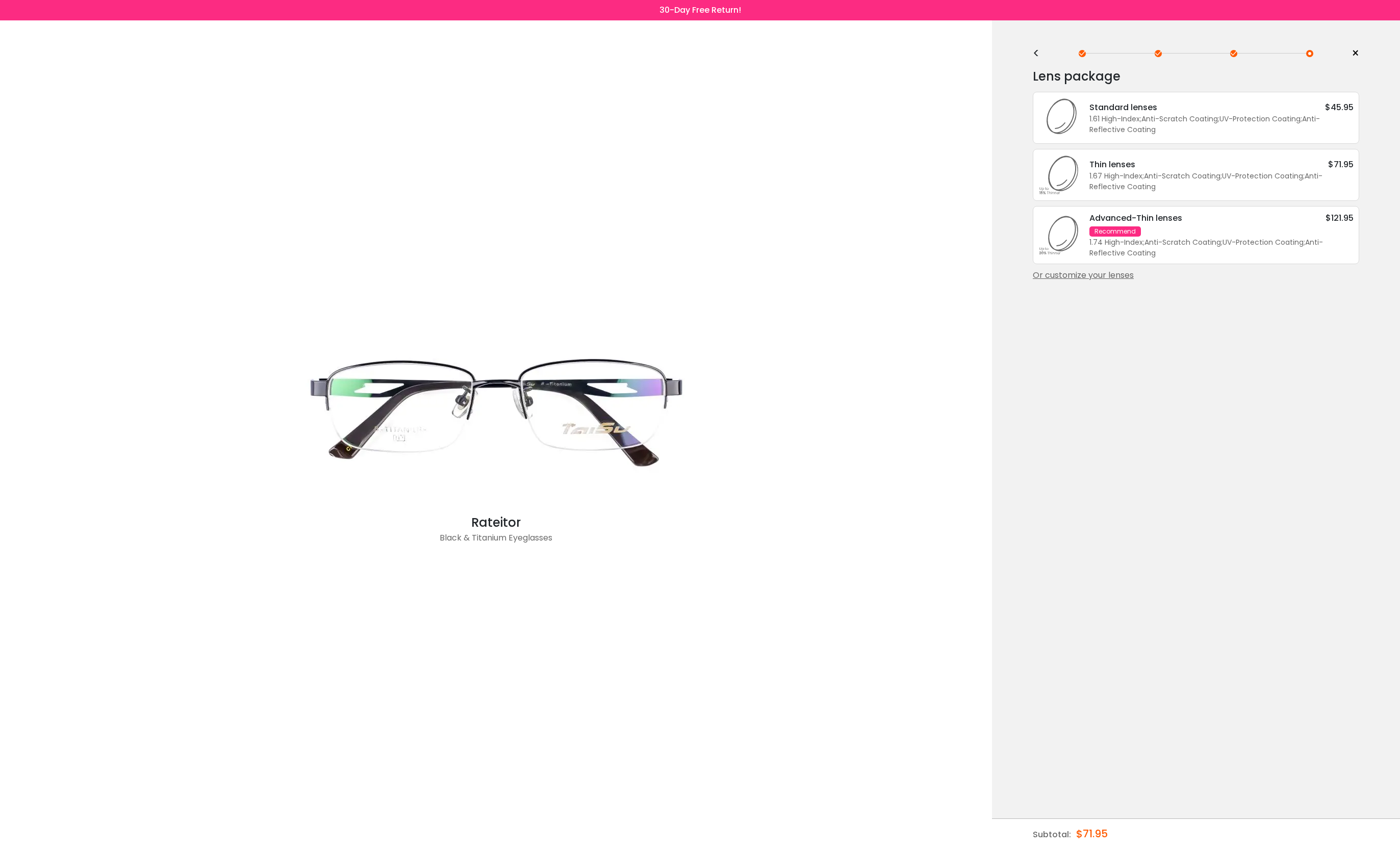
click at [1053, 276] on div "Or customize your lenses" at bounding box center [1195, 275] width 326 height 12
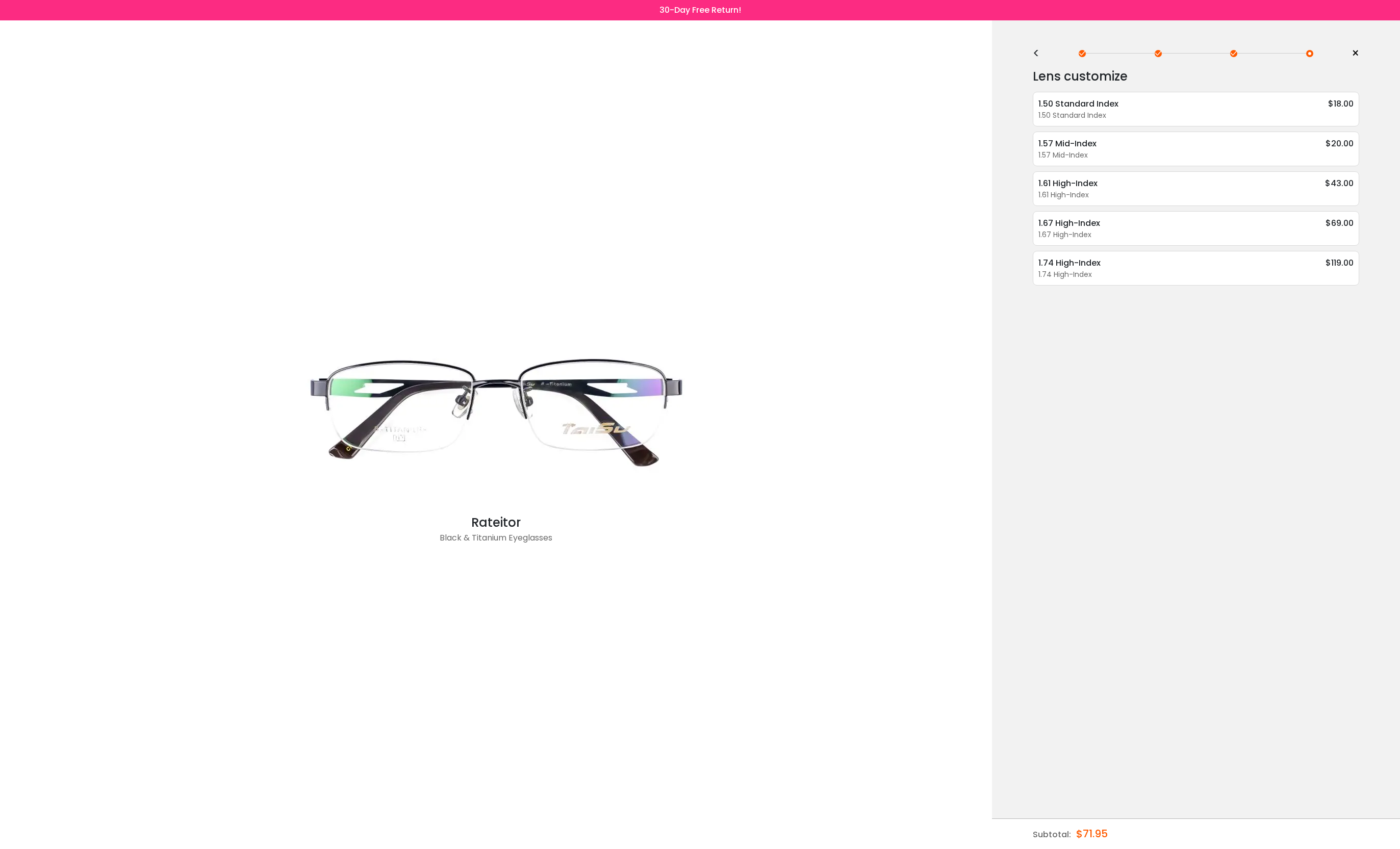
click at [1037, 53] on div "<" at bounding box center [1040, 53] width 15 height 8
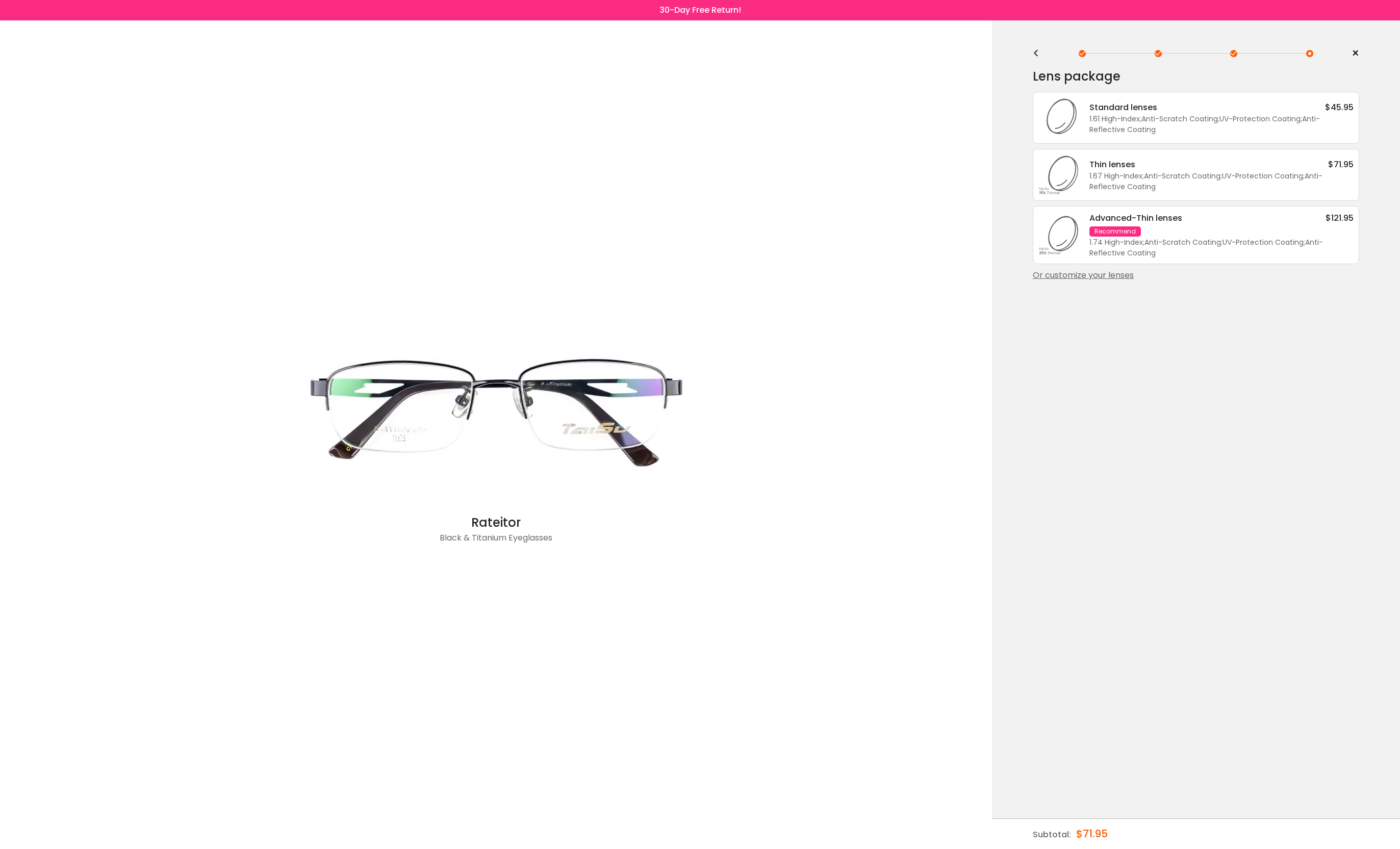
click at [1120, 115] on div "1.61 High-Index ; Anti-Scratch Coating ; UV-Protection Coating ; Anti-Reflectiv…" at bounding box center [1221, 124] width 264 height 22
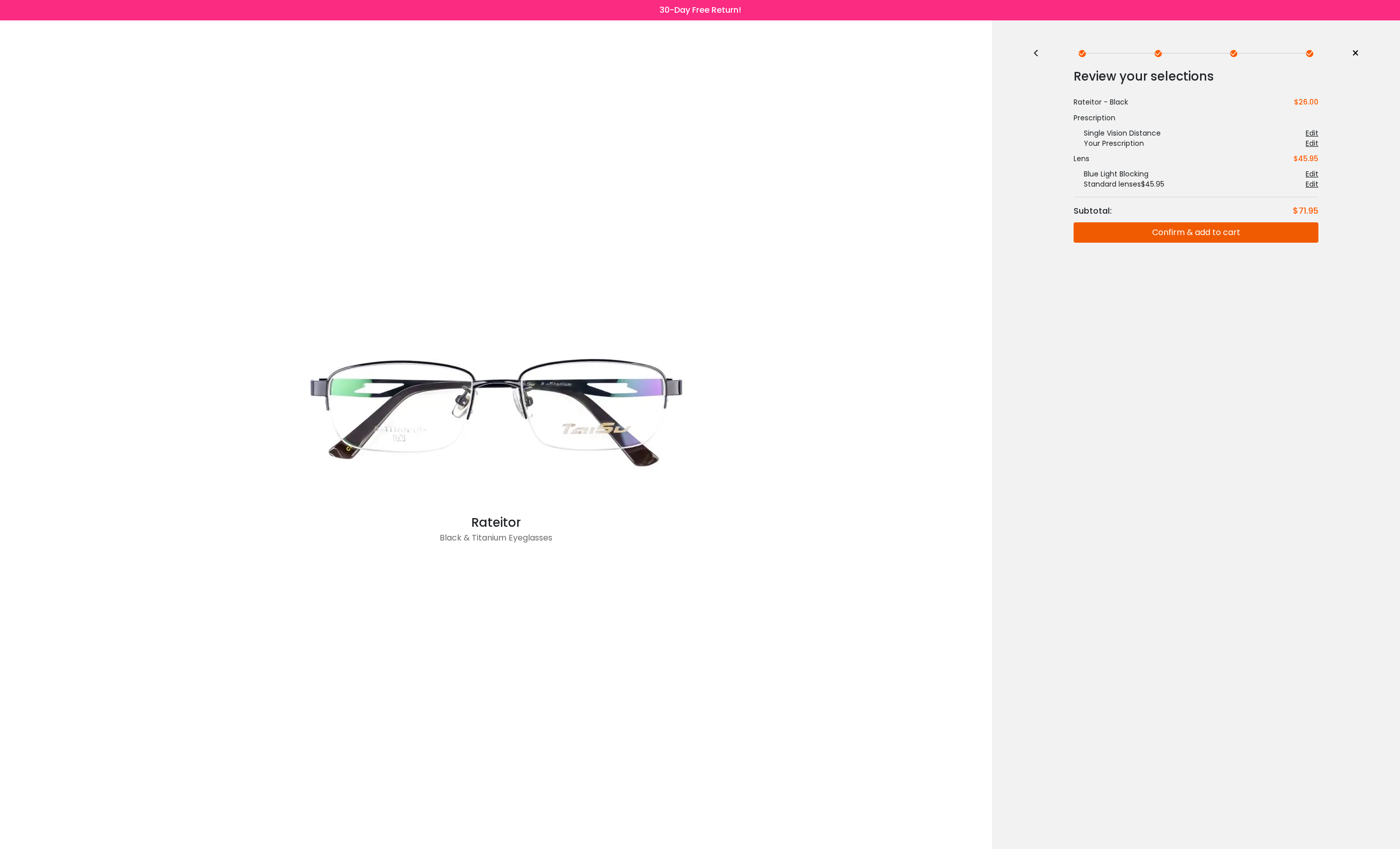
click at [1180, 236] on button "Confirm & add to cart" at bounding box center [1196, 232] width 245 height 20
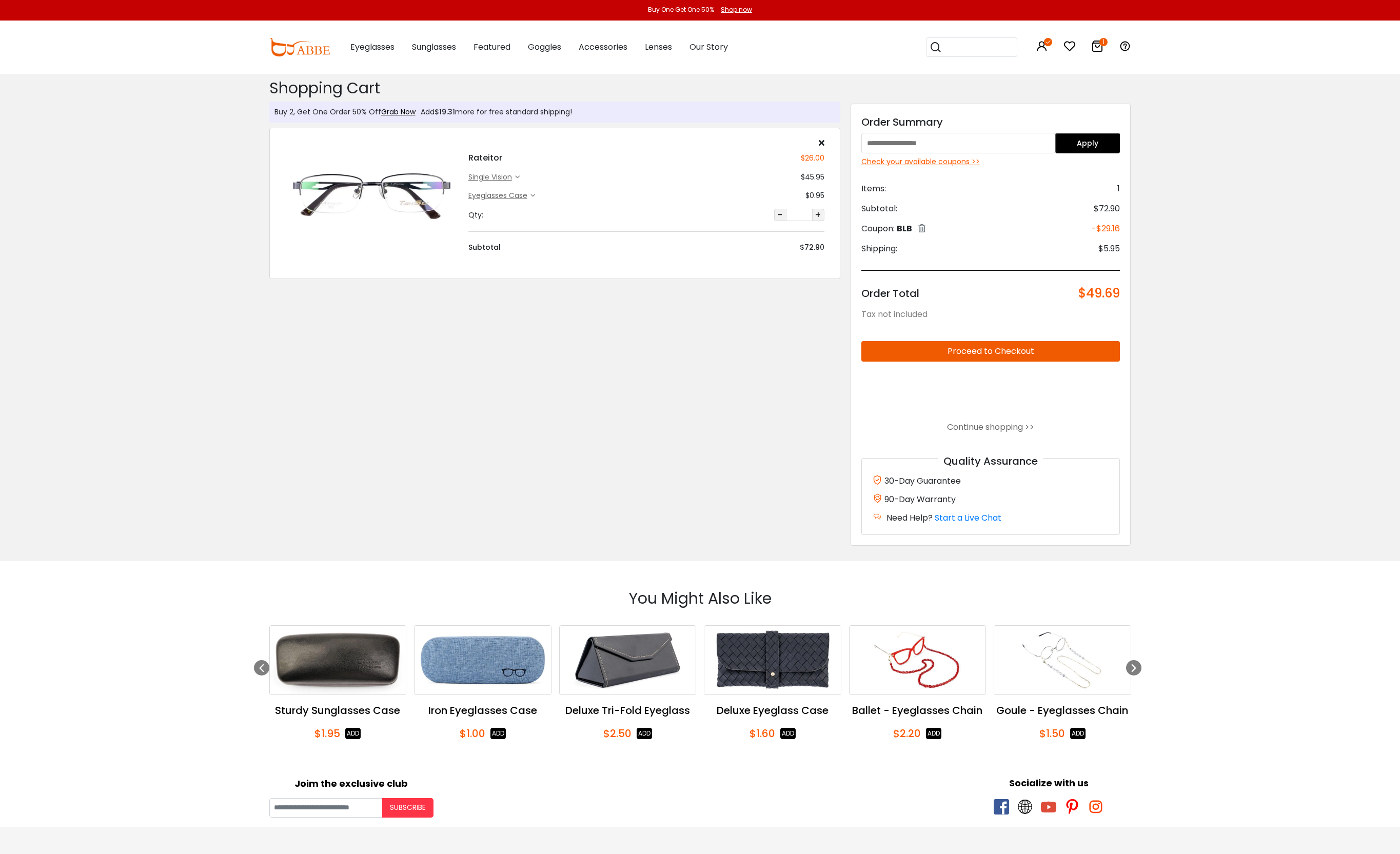
click at [515, 176] on div "single vision" at bounding box center [492, 177] width 47 height 10
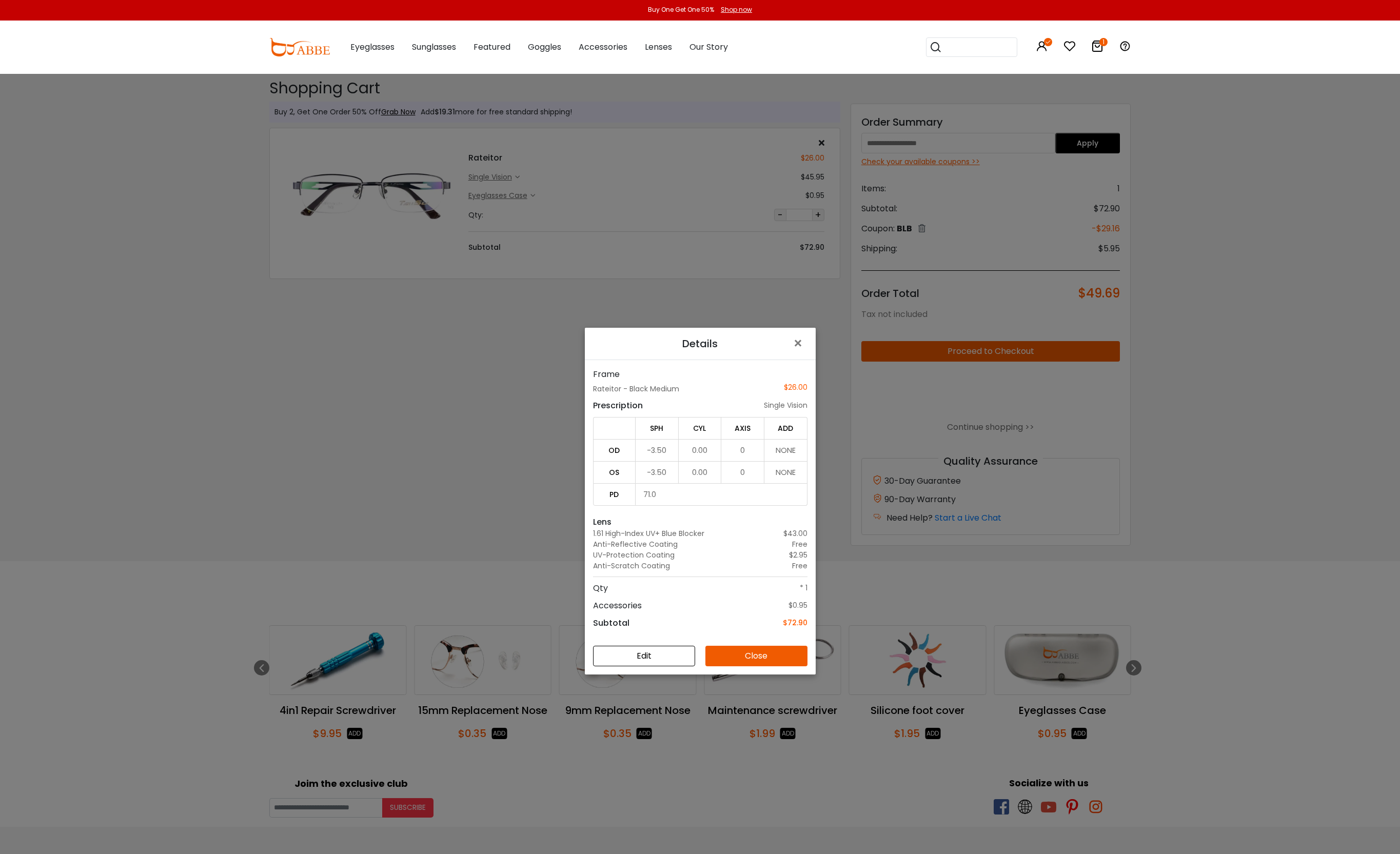
click at [735, 656] on button "Close" at bounding box center [756, 655] width 102 height 20
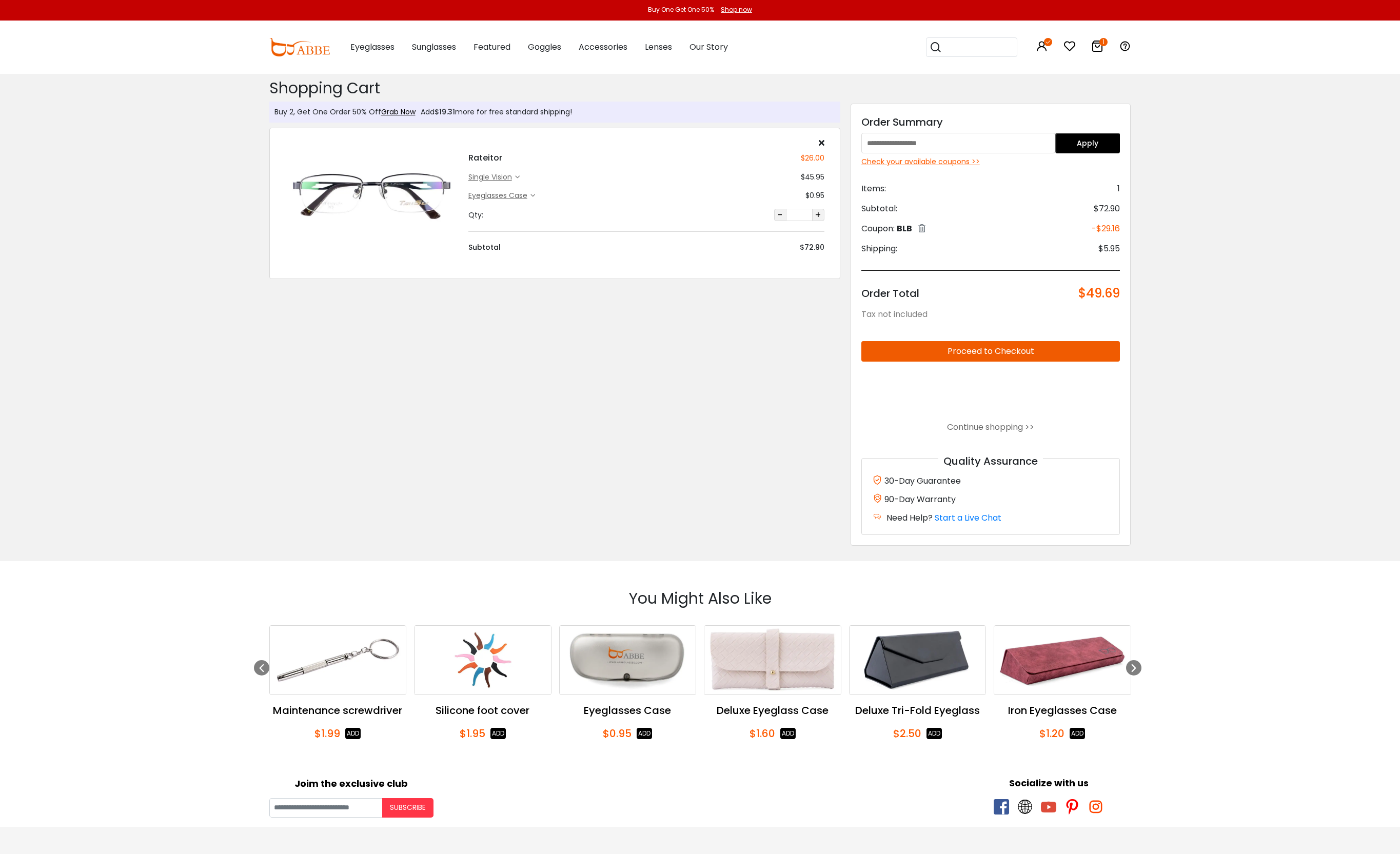
click at [189, 354] on div "Buy 2, Get One Order 50% Off Grab Now Add $19.31 more for free standard shippin…" at bounding box center [700, 420] width 1400 height 693
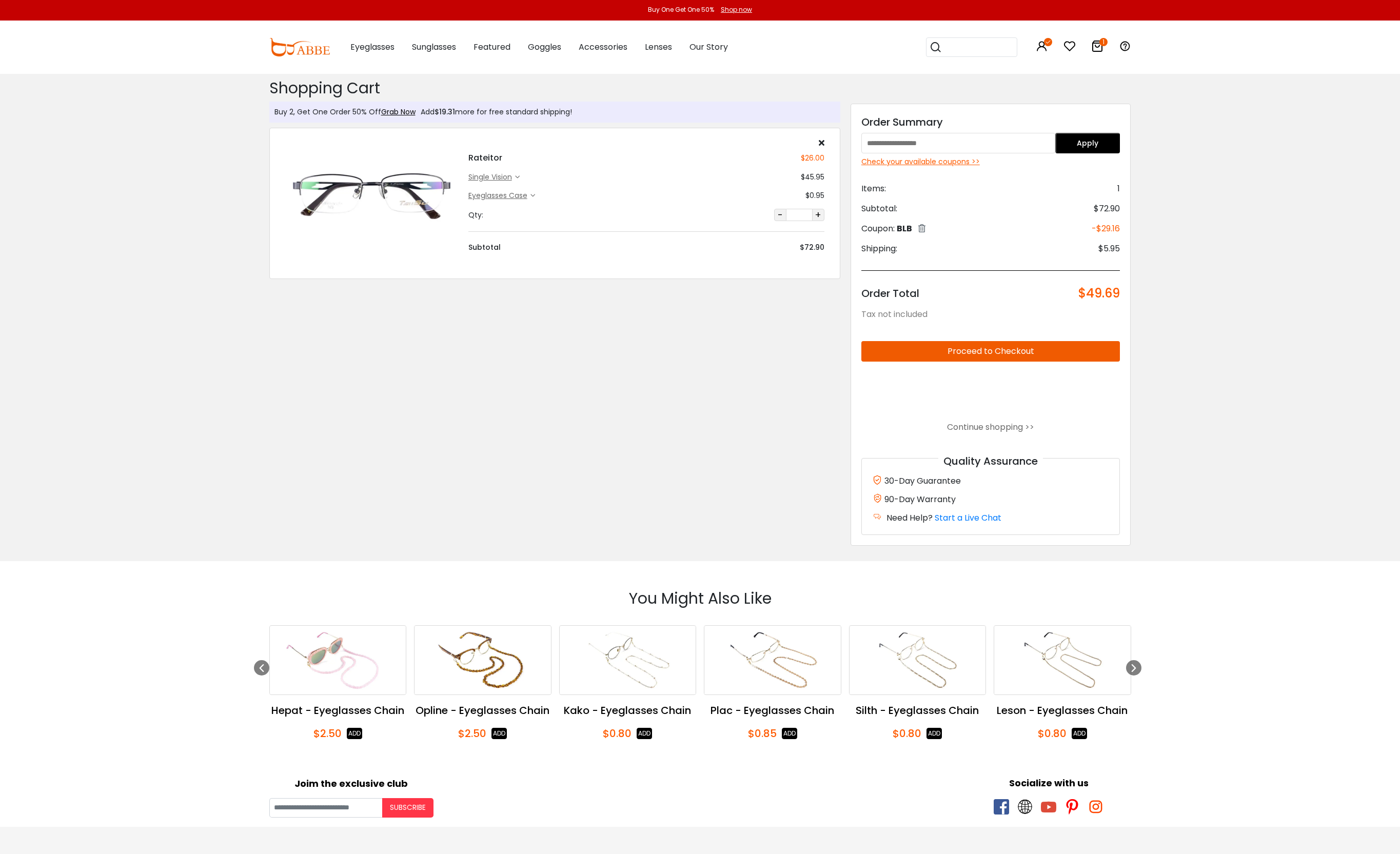
click at [744, 489] on div "Shopping Cart ( 1 ): $49.69 Shopping Cart Buy 2, Get One Order 50% Off Grab Now…" at bounding box center [554, 318] width 581 height 488
click at [1002, 351] on button "Proceed to Checkout" at bounding box center [990, 351] width 259 height 20
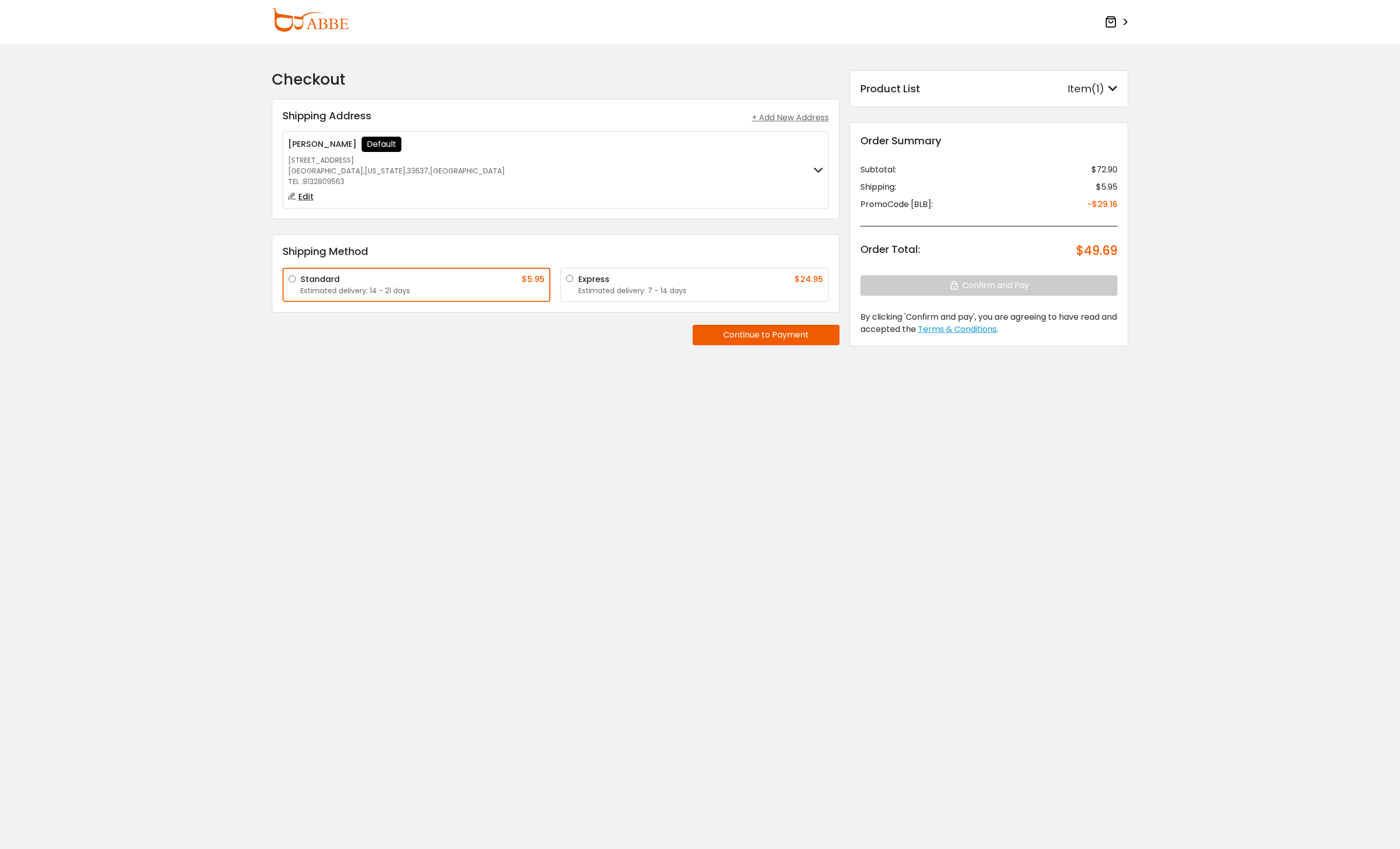
click at [782, 334] on button "Continue to Payment" at bounding box center [765, 335] width 147 height 20
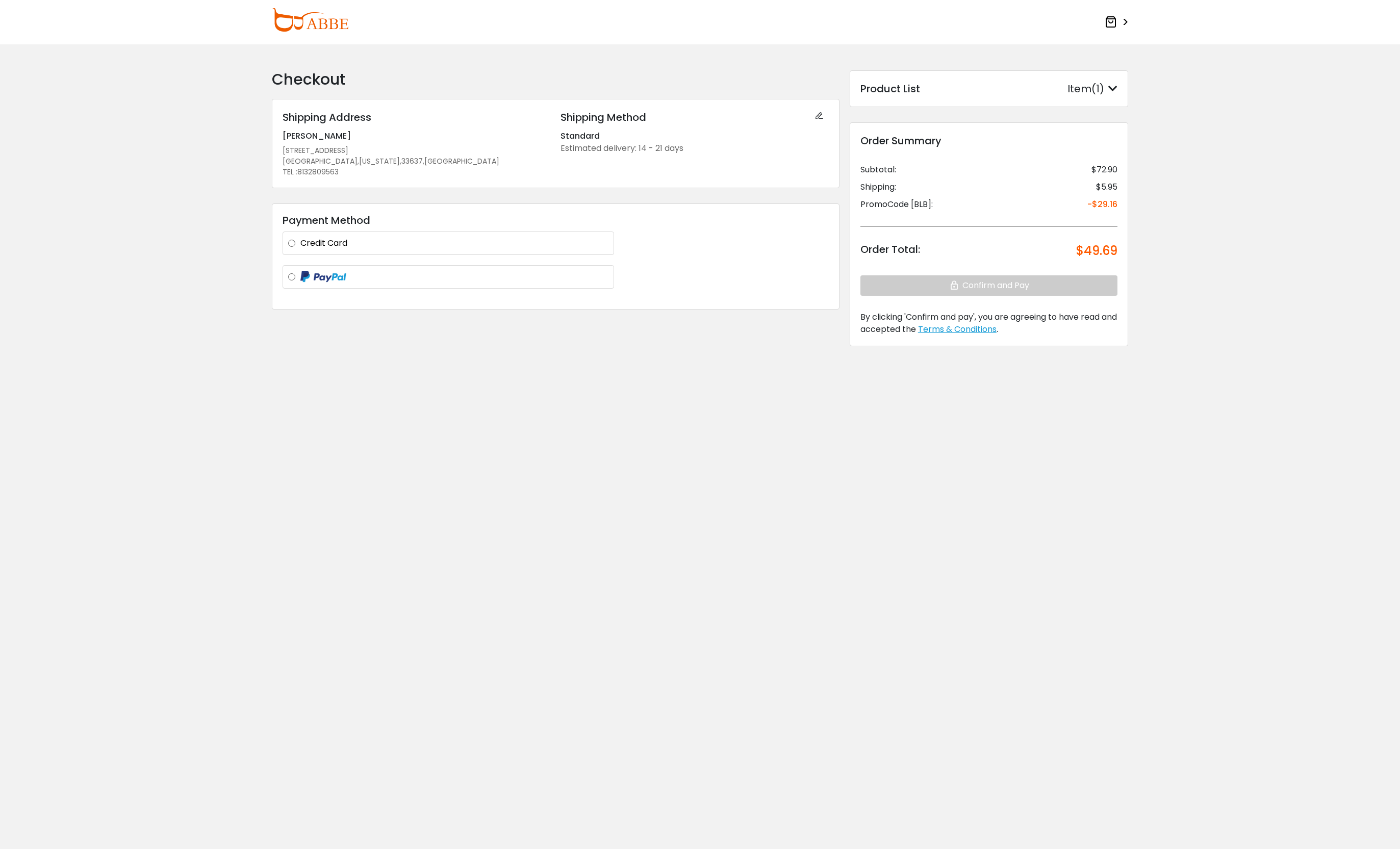
click at [300, 243] on label "Credit Card" at bounding box center [454, 243] width 308 height 12
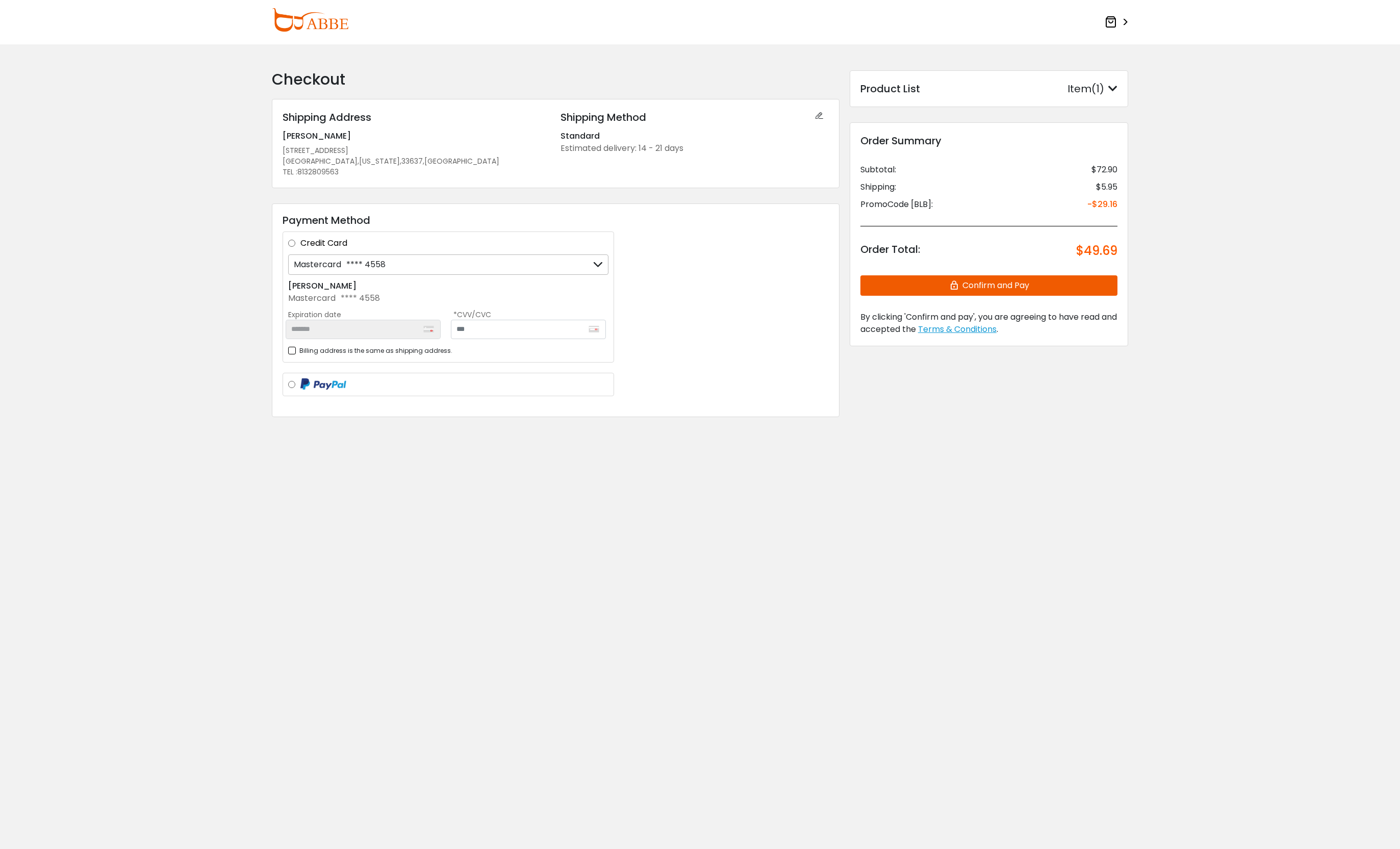
click at [599, 265] on icon at bounding box center [597, 265] width 10 height 20
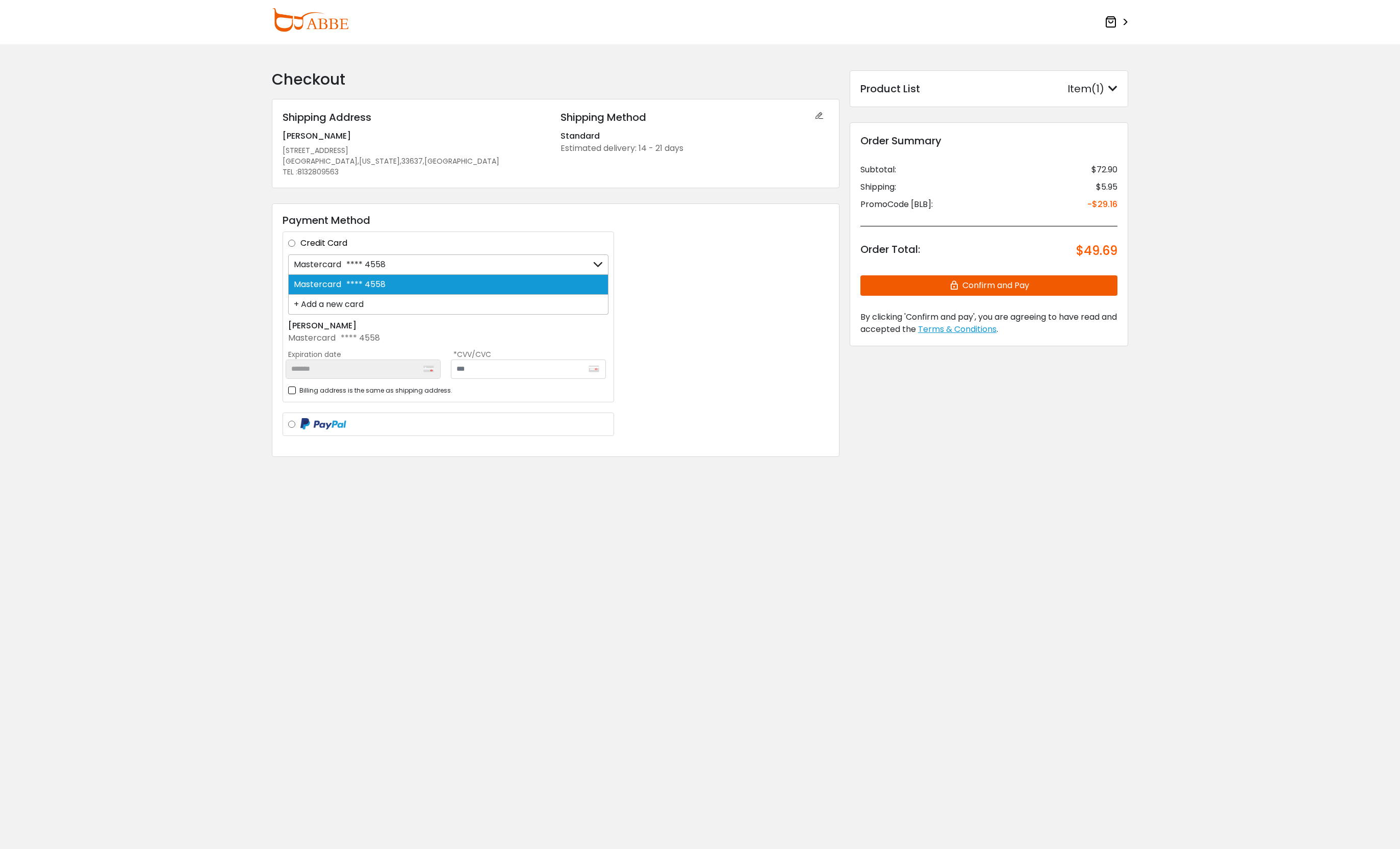
click at [784, 532] on html "Eyeglasses Thanks for your subscription Please use coupon code " NEWCOMER " to …" at bounding box center [700, 266] width 1400 height 532
click at [294, 517] on form "Checkout Shipping Address Shipping Address + Add New Address John Johnson Defau…" at bounding box center [700, 289] width 1400 height 488
click at [597, 264] on icon at bounding box center [597, 265] width 10 height 20
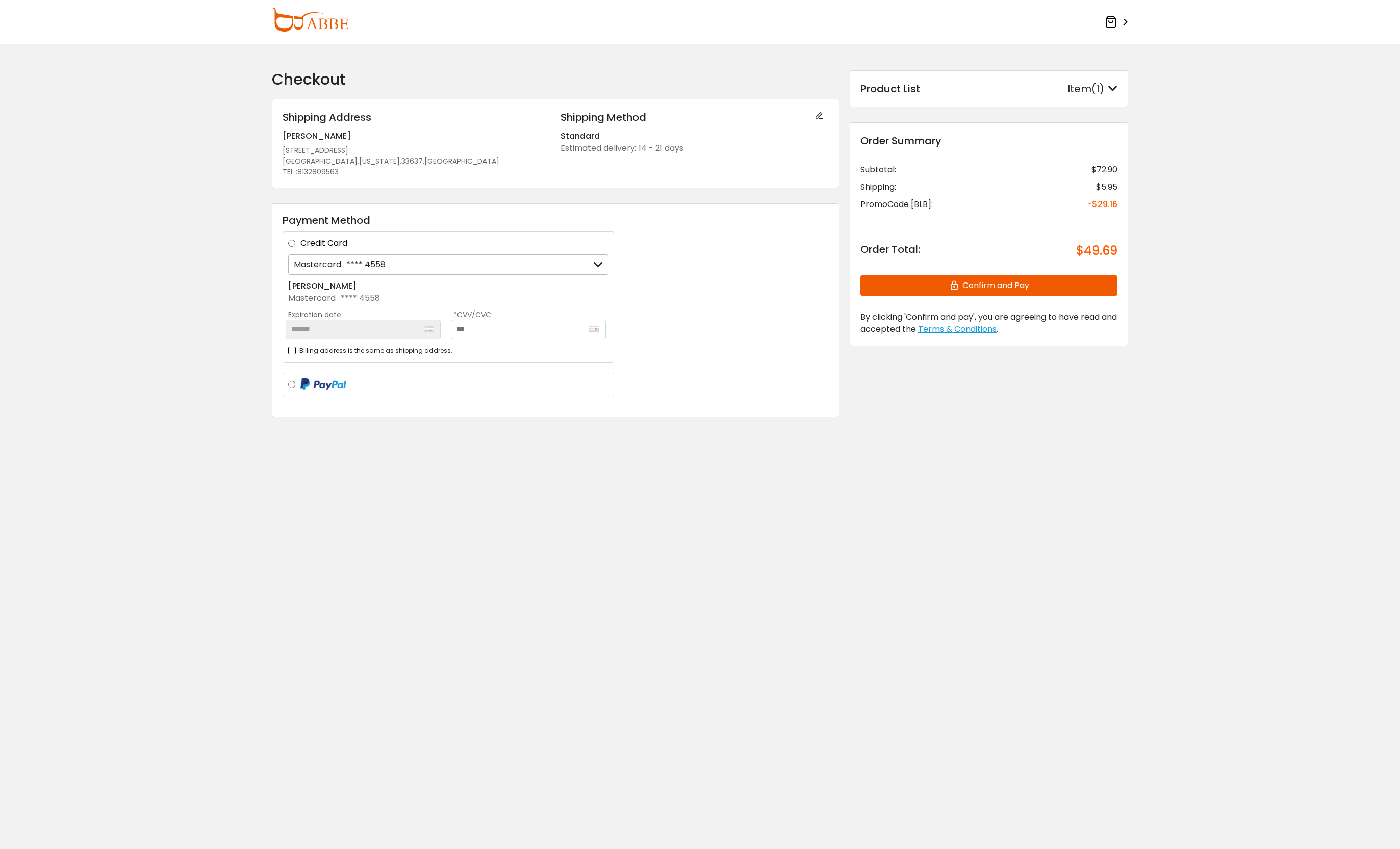
click at [597, 264] on icon at bounding box center [597, 265] width 10 height 20
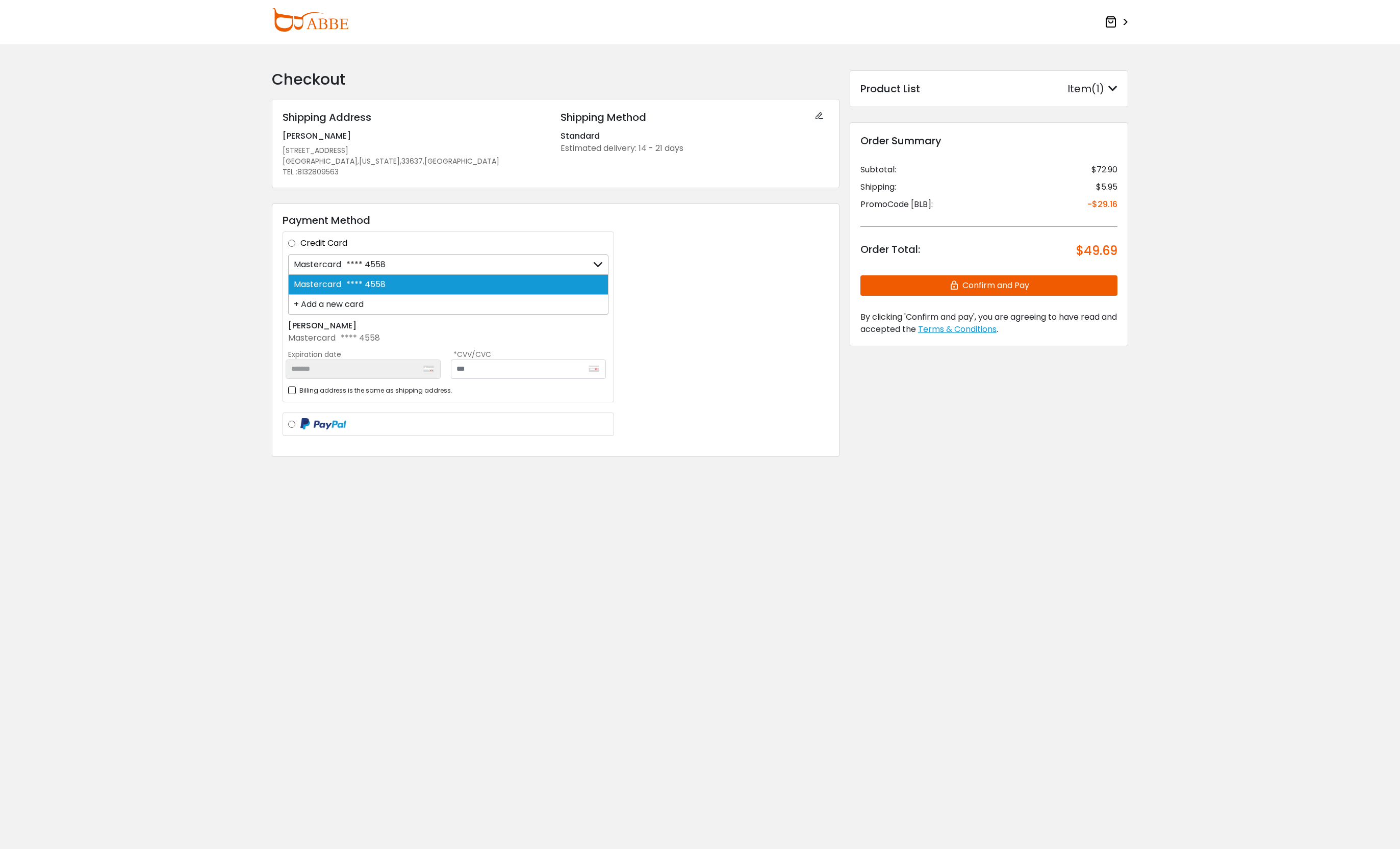
click at [229, 381] on form "Checkout Shipping Address Shipping Address + Add New Address John Johnson Defau…" at bounding box center [700, 289] width 1400 height 488
click at [240, 353] on form "Checkout Shipping Address Shipping Address + Add New Address John Johnson Defau…" at bounding box center [700, 289] width 1400 height 488
click at [249, 362] on form "Checkout Shipping Address Shipping Address + Add New Address John Johnson Defau…" at bounding box center [700, 289] width 1400 height 488
click at [294, 302] on div "+ Add a new card" at bounding box center [448, 304] width 321 height 20
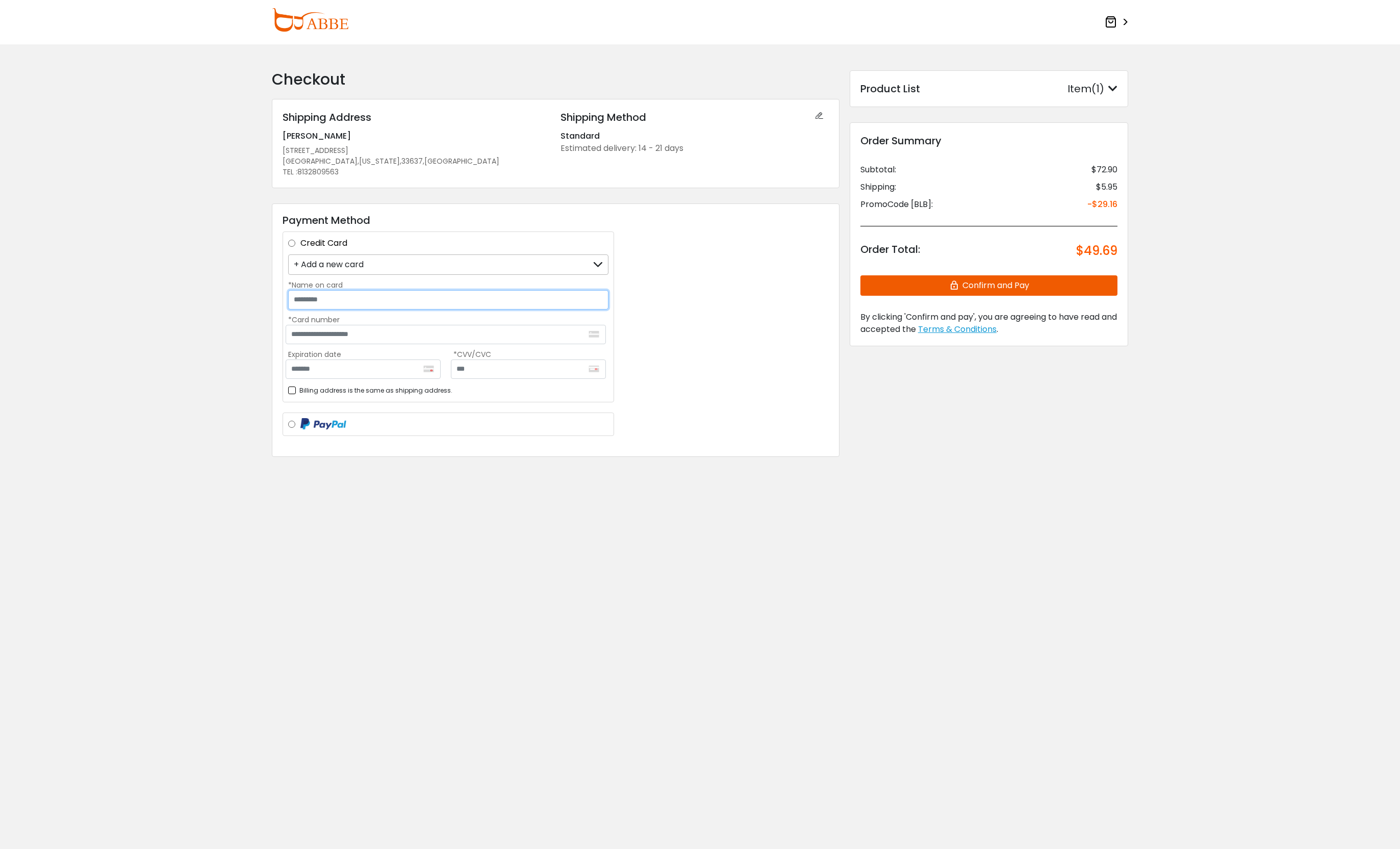
click at [336, 306] on input "*Name on card" at bounding box center [448, 300] width 321 height 20
click at [336, 532] on html "Eyeglasses Thanks for your subscription Please use coupon code " NEWCOMER " to …" at bounding box center [700, 266] width 1400 height 532
click at [356, 306] on input "*Name on card" at bounding box center [448, 300] width 321 height 20
type input "**********"
click at [313, 337] on input "*Card number" at bounding box center [446, 335] width 321 height 20
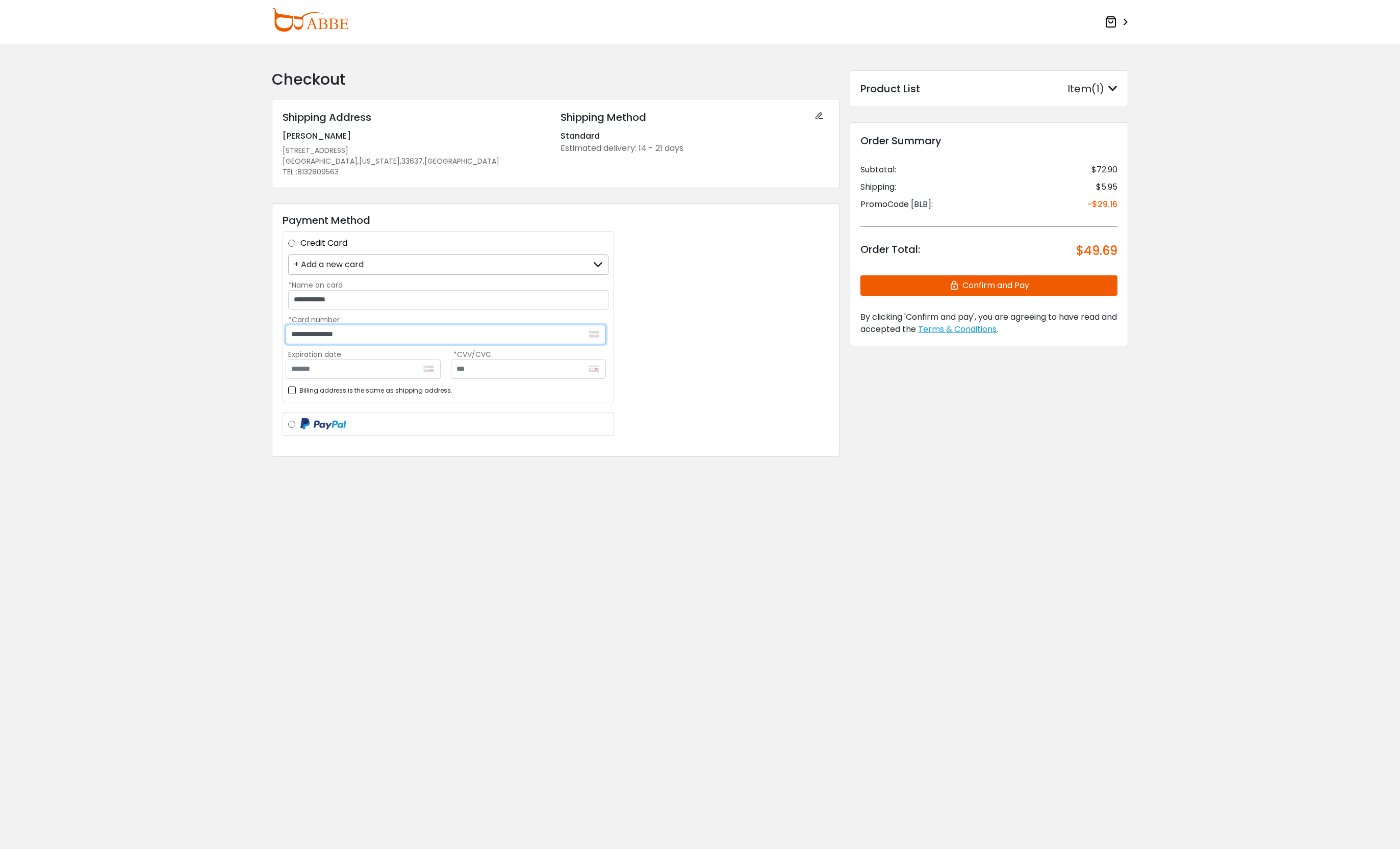
type input "**********"
type input "*******"
click at [365, 337] on input "**********" at bounding box center [446, 335] width 321 height 20
type input "**********"
drag, startPoint x: 319, startPoint y: 370, endPoint x: 285, endPoint y: 371, distance: 34.0
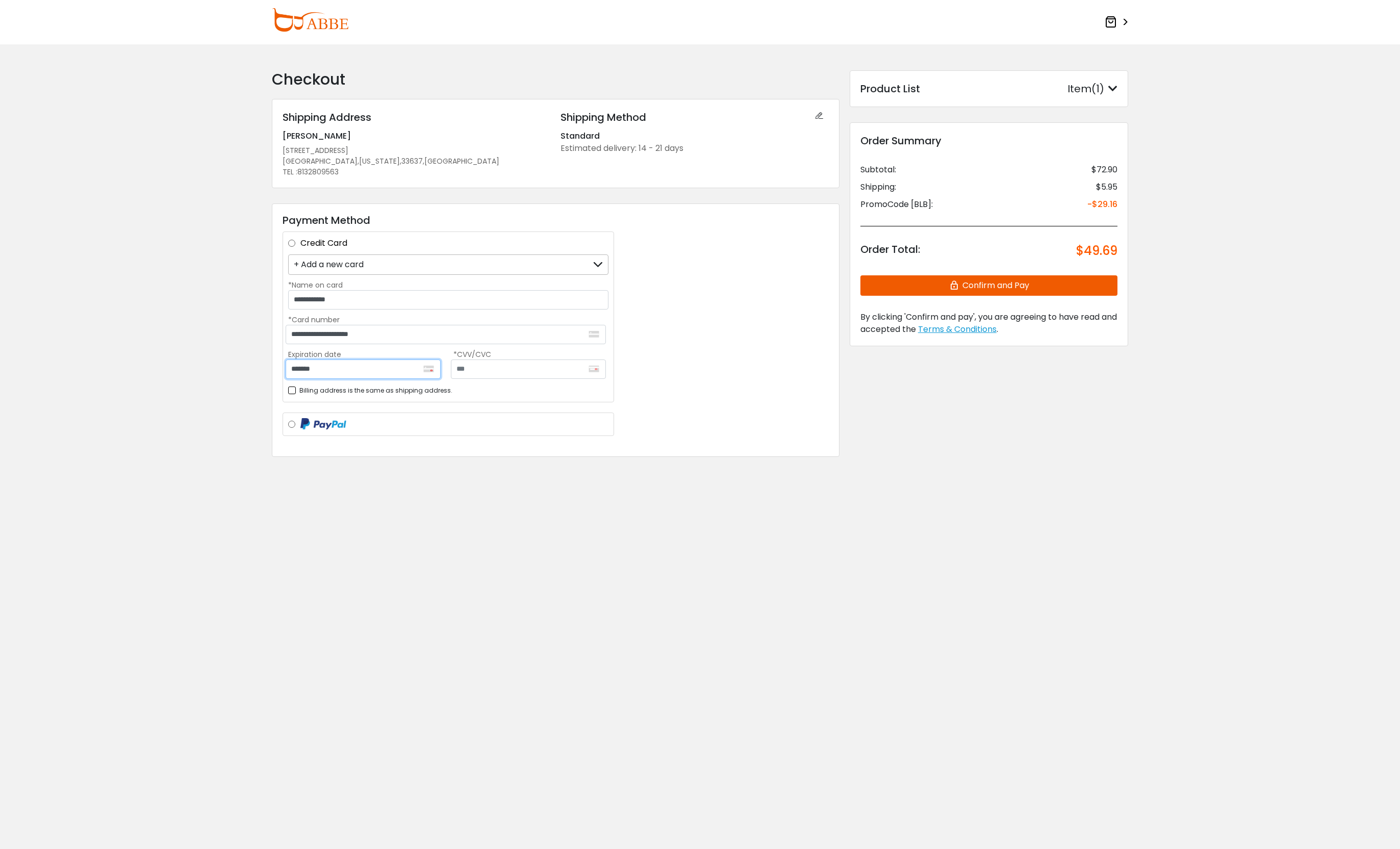
click at [285, 371] on div "Expiration date *******" at bounding box center [365, 364] width 165 height 29
type input "*******"
click at [476, 370] on input "text" at bounding box center [528, 369] width 155 height 20
type input "***"
click at [410, 532] on form "Checkout Shipping Address Shipping Address + Add New Address John Johnson Defau…" at bounding box center [700, 289] width 1400 height 488
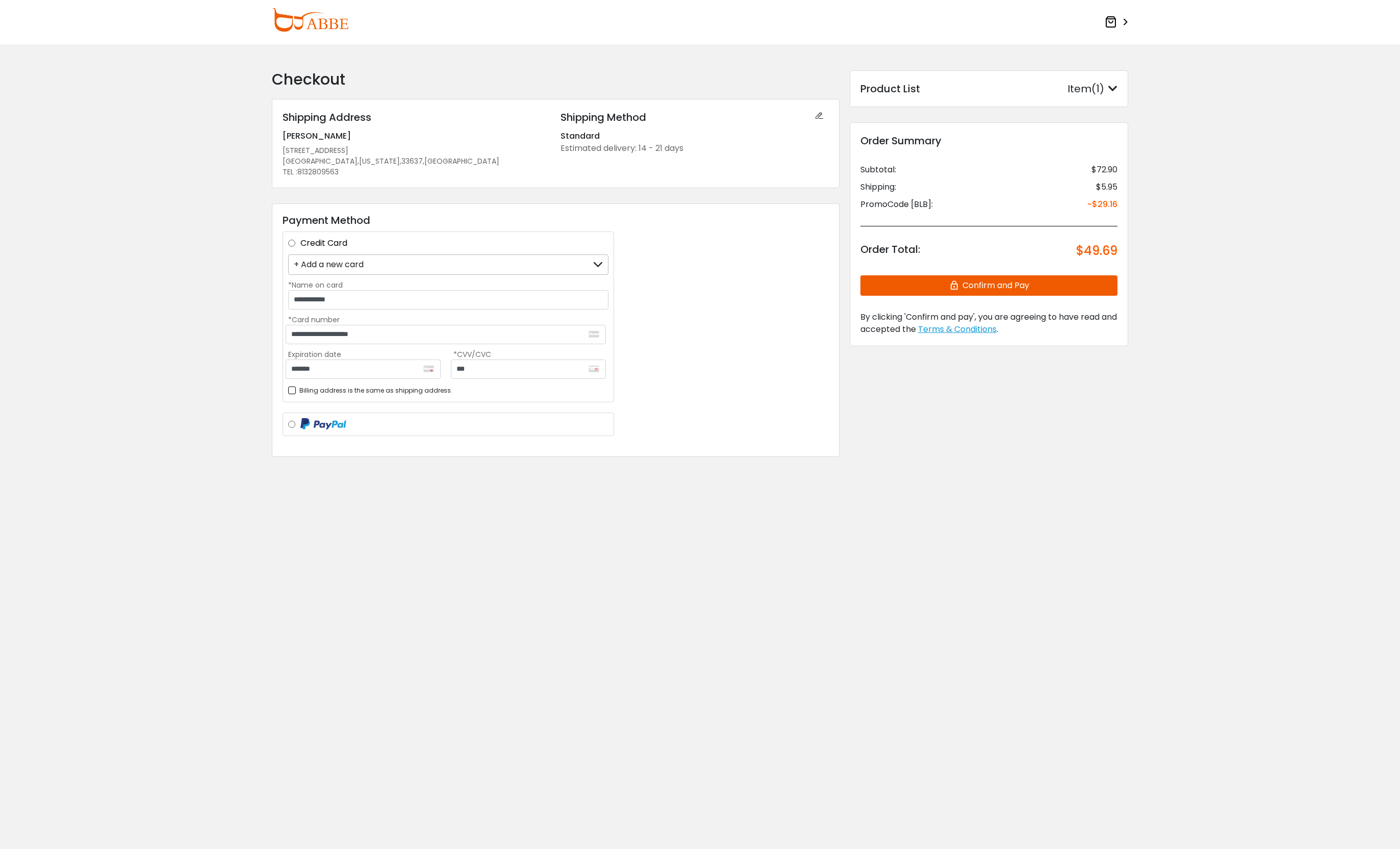
click at [881, 532] on html "Eyeglasses Thanks for your subscription Please use coupon code " NEWCOMER " to …" at bounding box center [700, 266] width 1400 height 532
click at [980, 284] on button "Confirm and Pay" at bounding box center [988, 285] width 257 height 20
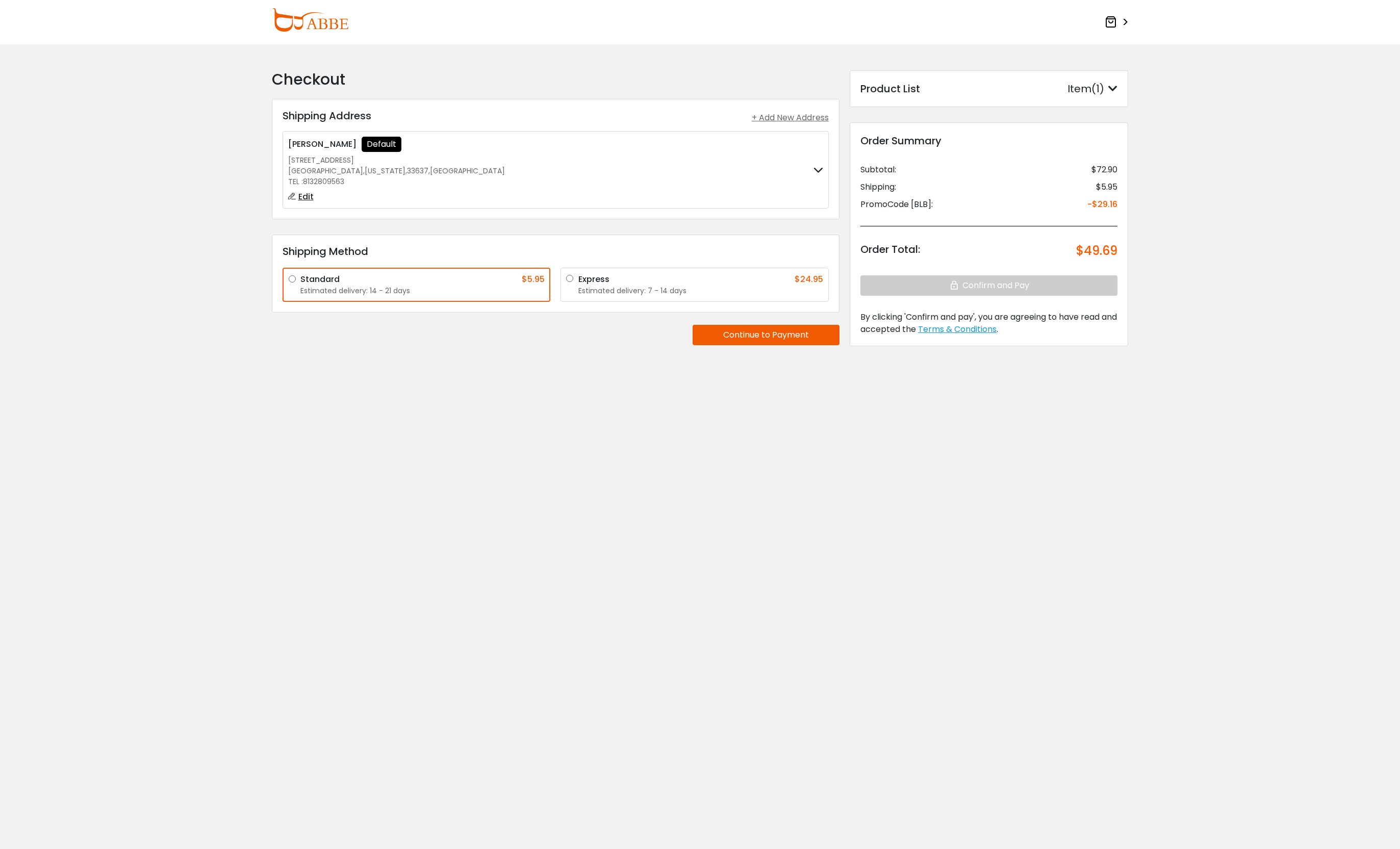
click at [752, 337] on button "Continue to Payment" at bounding box center [765, 335] width 147 height 20
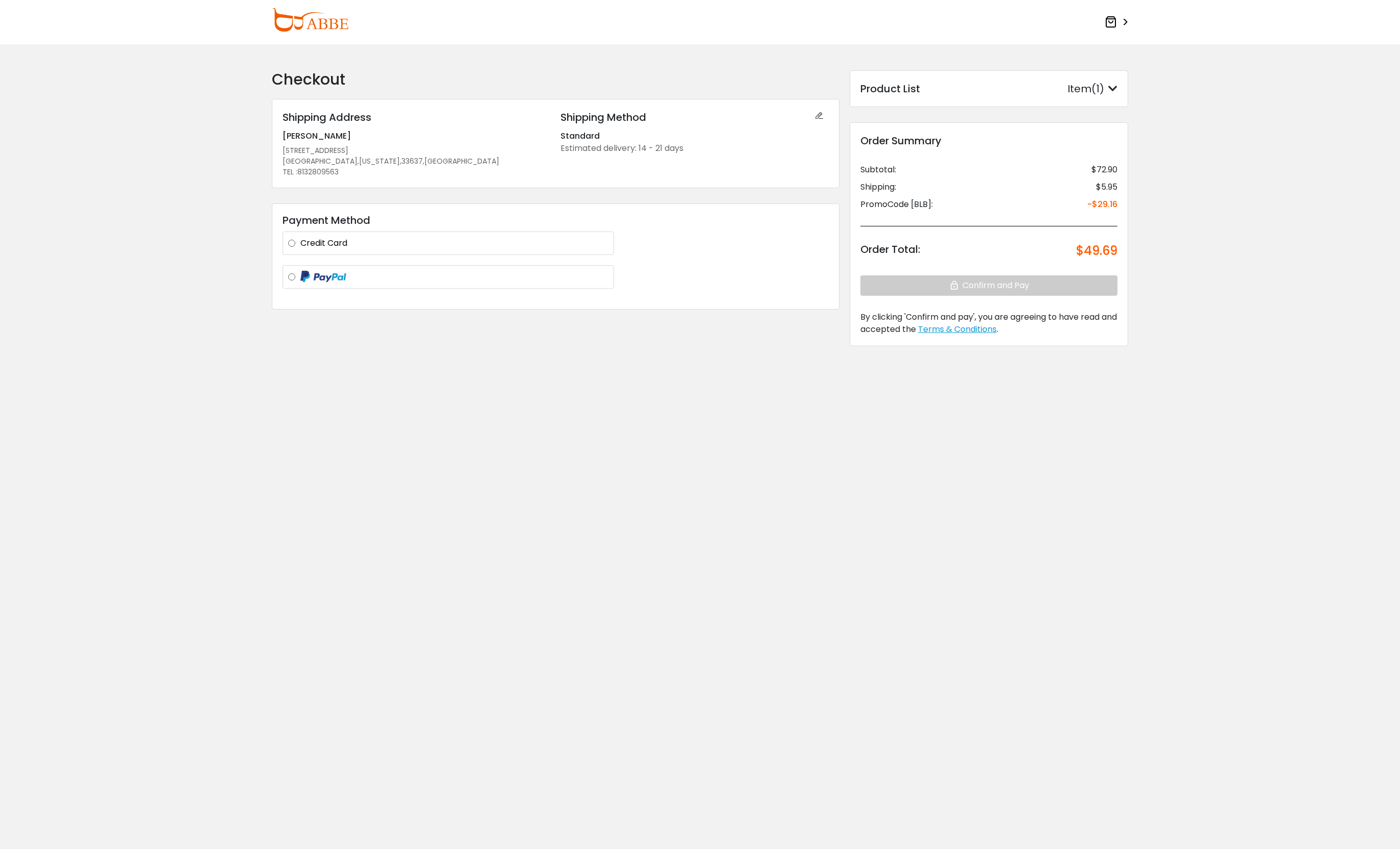
click at [300, 244] on label "Credit Card" at bounding box center [454, 243] width 308 height 12
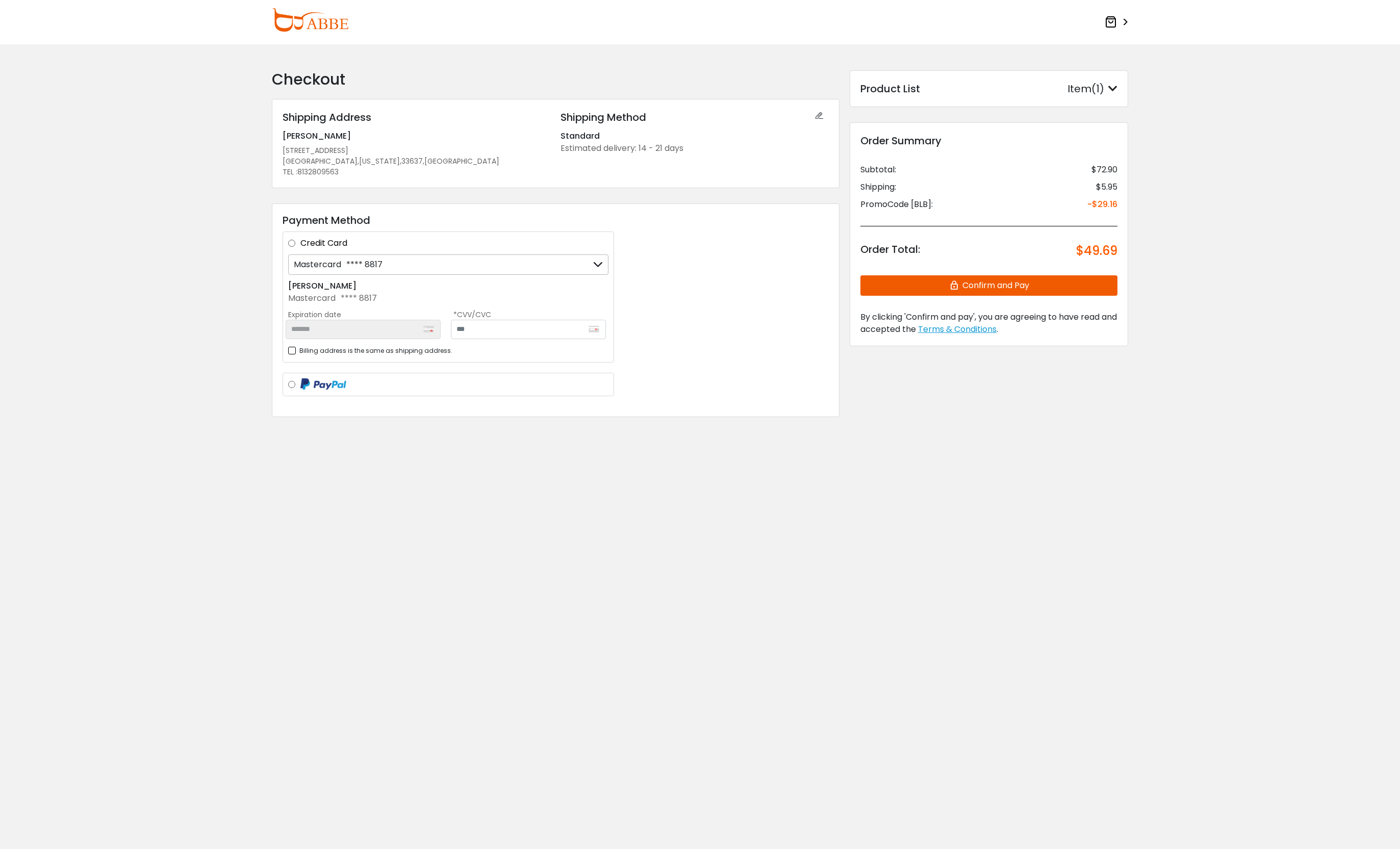
click at [599, 269] on icon at bounding box center [597, 265] width 10 height 20
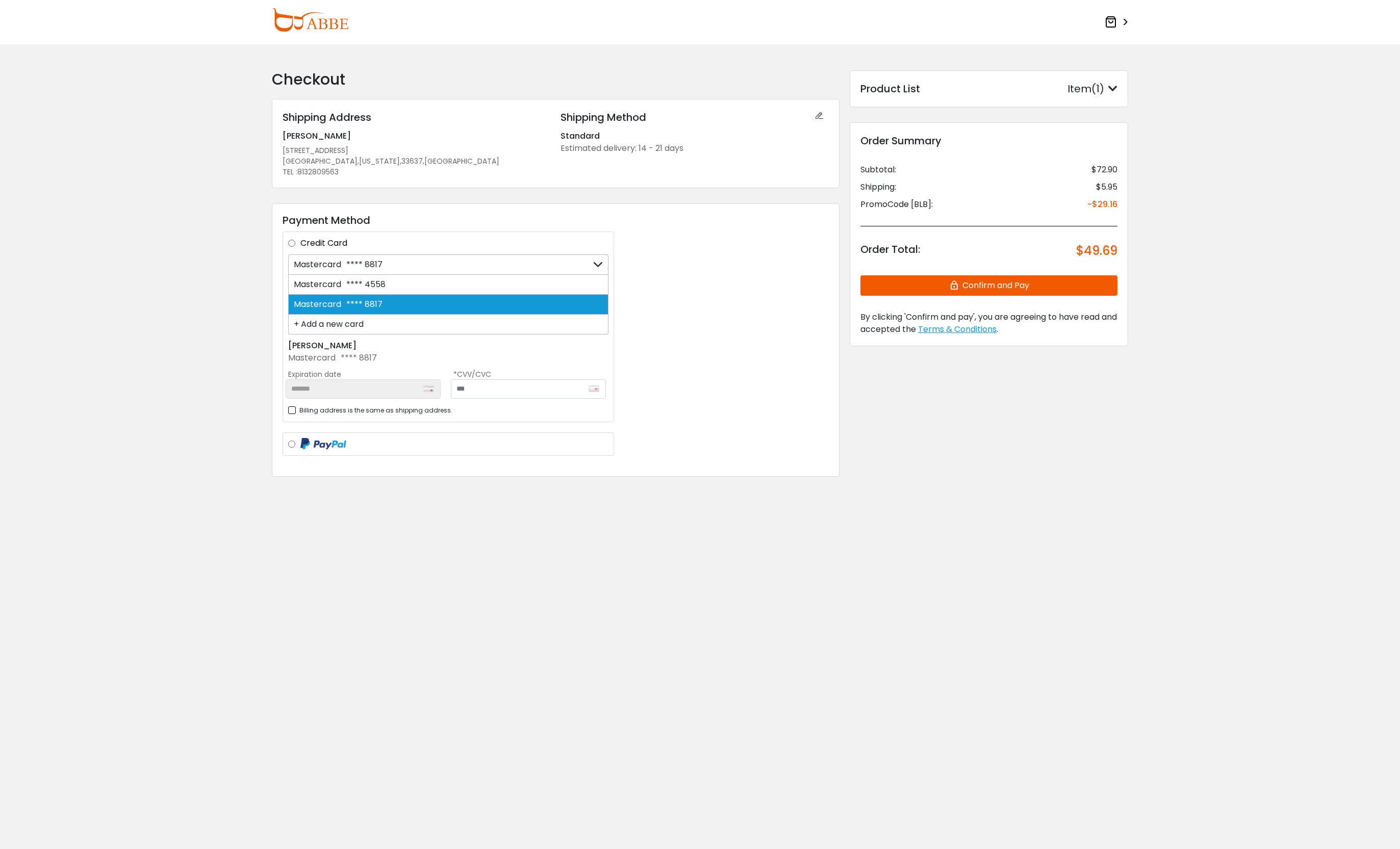
click at [668, 280] on div "Payment Method Credit Card Mastercard **** 8817 Mastercard **** 4558 Mastercard…" at bounding box center [555, 340] width 567 height 274
click at [405, 303] on div "Mastercard **** 8817" at bounding box center [448, 304] width 321 height 20
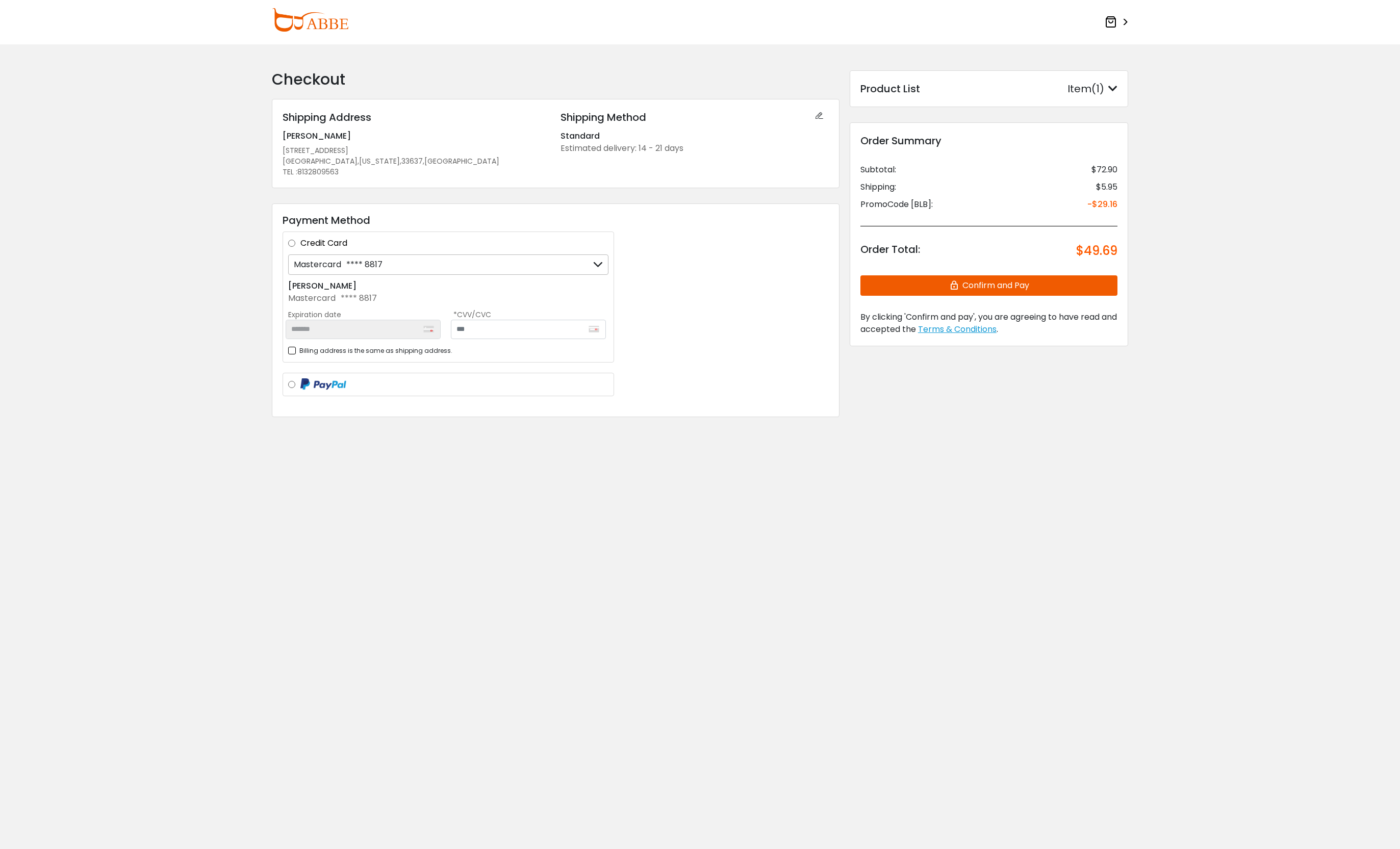
click at [410, 493] on html "Eyeglasses Thanks for your subscription Please use coupon code " NEWCOMER " to …" at bounding box center [700, 246] width 1400 height 493
click at [1014, 283] on button "Confirm and Pay" at bounding box center [988, 285] width 257 height 20
click at [496, 330] on input "text" at bounding box center [528, 330] width 155 height 20
type input "***"
click at [1010, 284] on button "Confirm and Pay" at bounding box center [988, 285] width 257 height 20
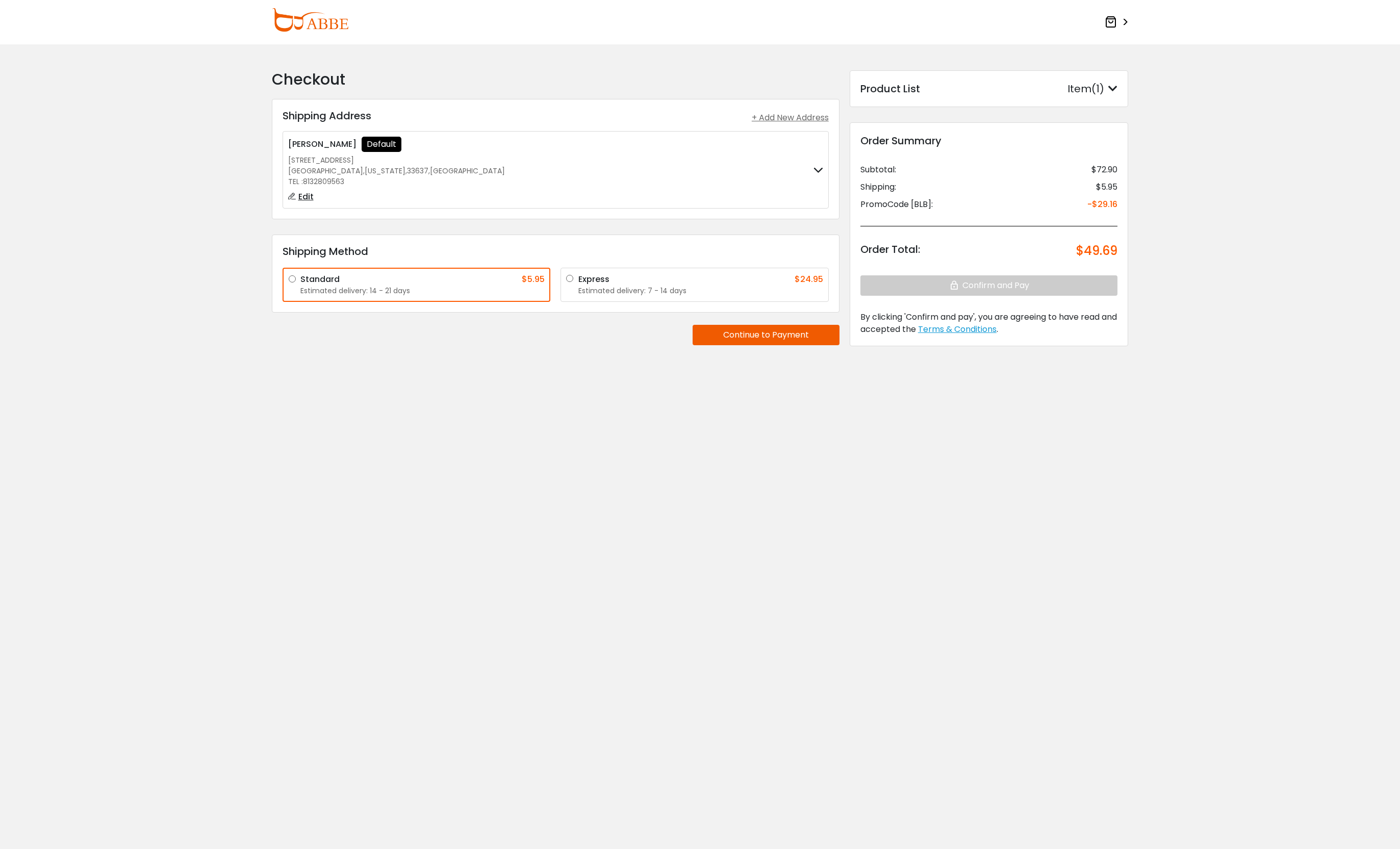
click at [465, 389] on div "**********" at bounding box center [700, 241] width 867 height 342
click at [781, 332] on button "Continue to Payment" at bounding box center [765, 335] width 147 height 20
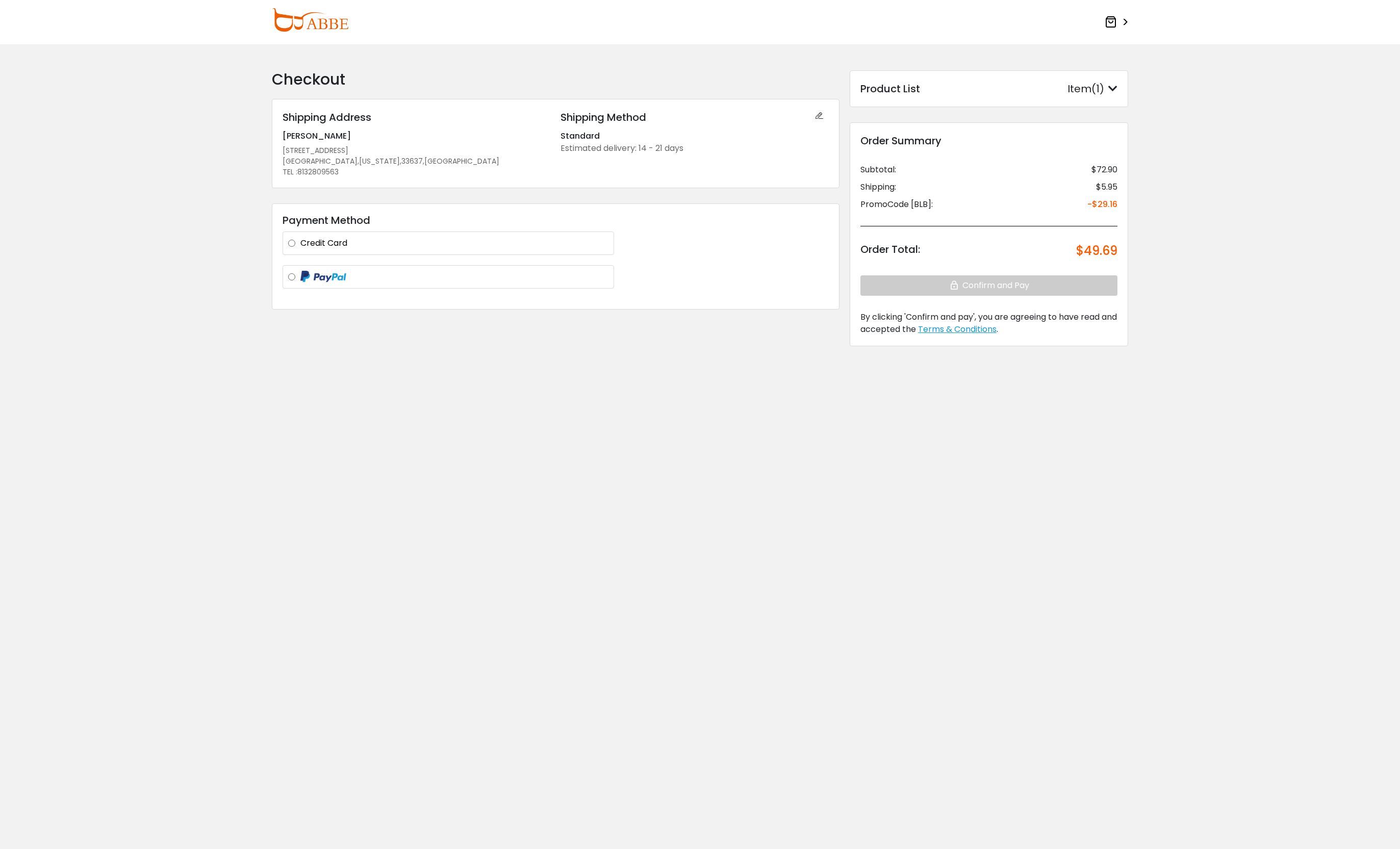
click at [300, 242] on label "Credit Card" at bounding box center [454, 243] width 308 height 12
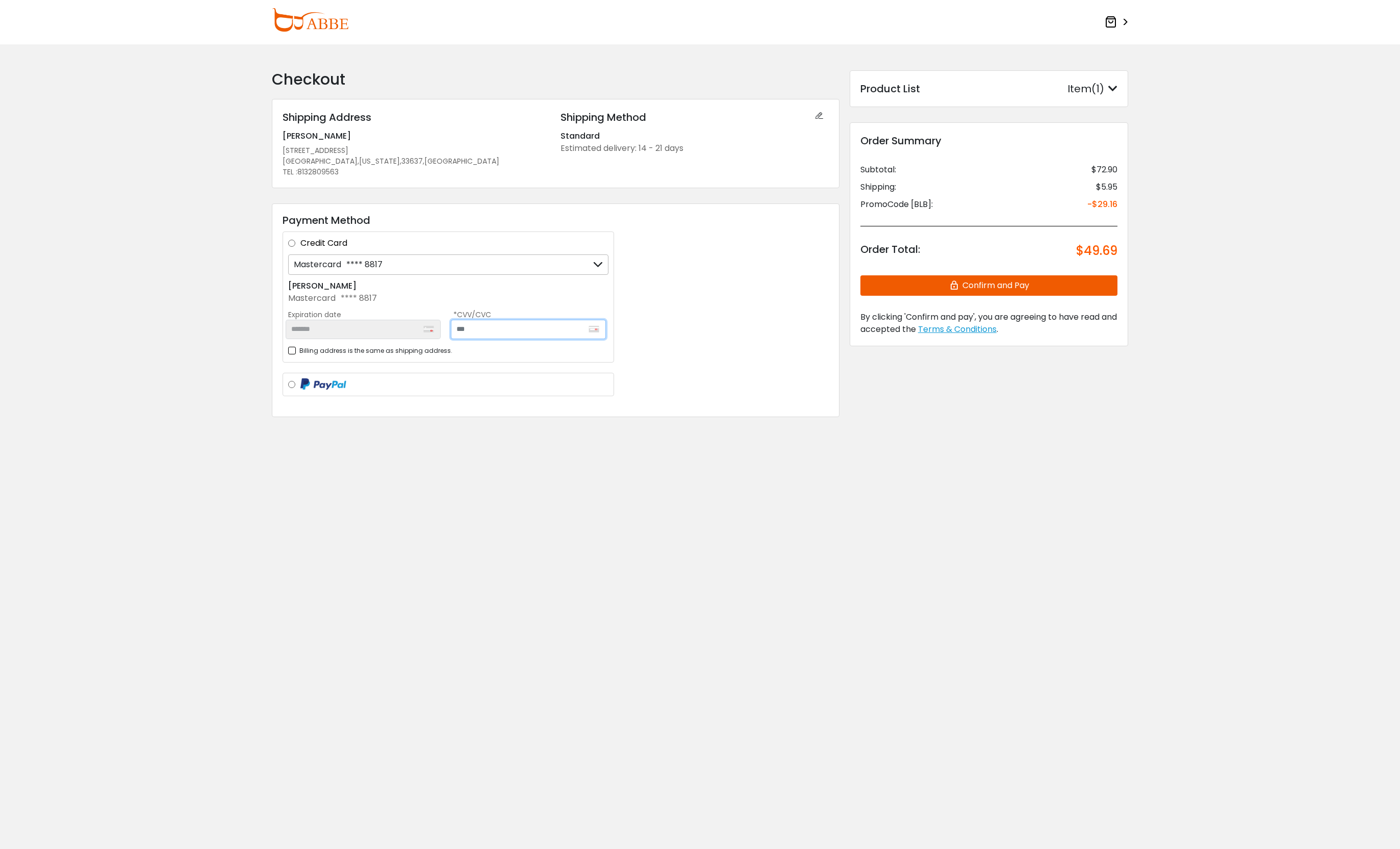
click at [504, 334] on input "text" at bounding box center [528, 330] width 155 height 20
type input "***"
click at [996, 285] on button "Confirm and Pay" at bounding box center [988, 285] width 257 height 20
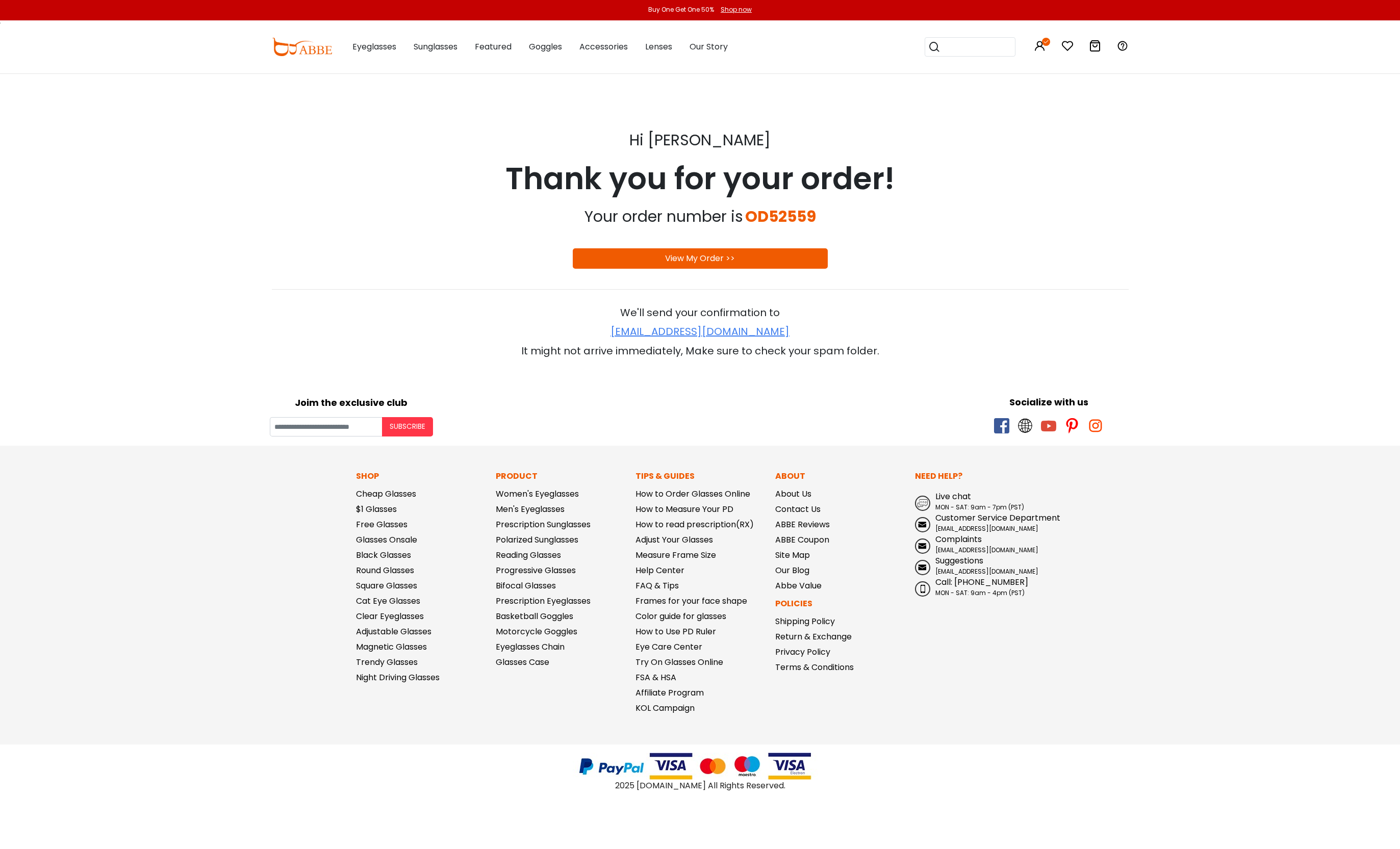
click at [703, 262] on link "View My Order >>" at bounding box center [700, 258] width 70 height 12
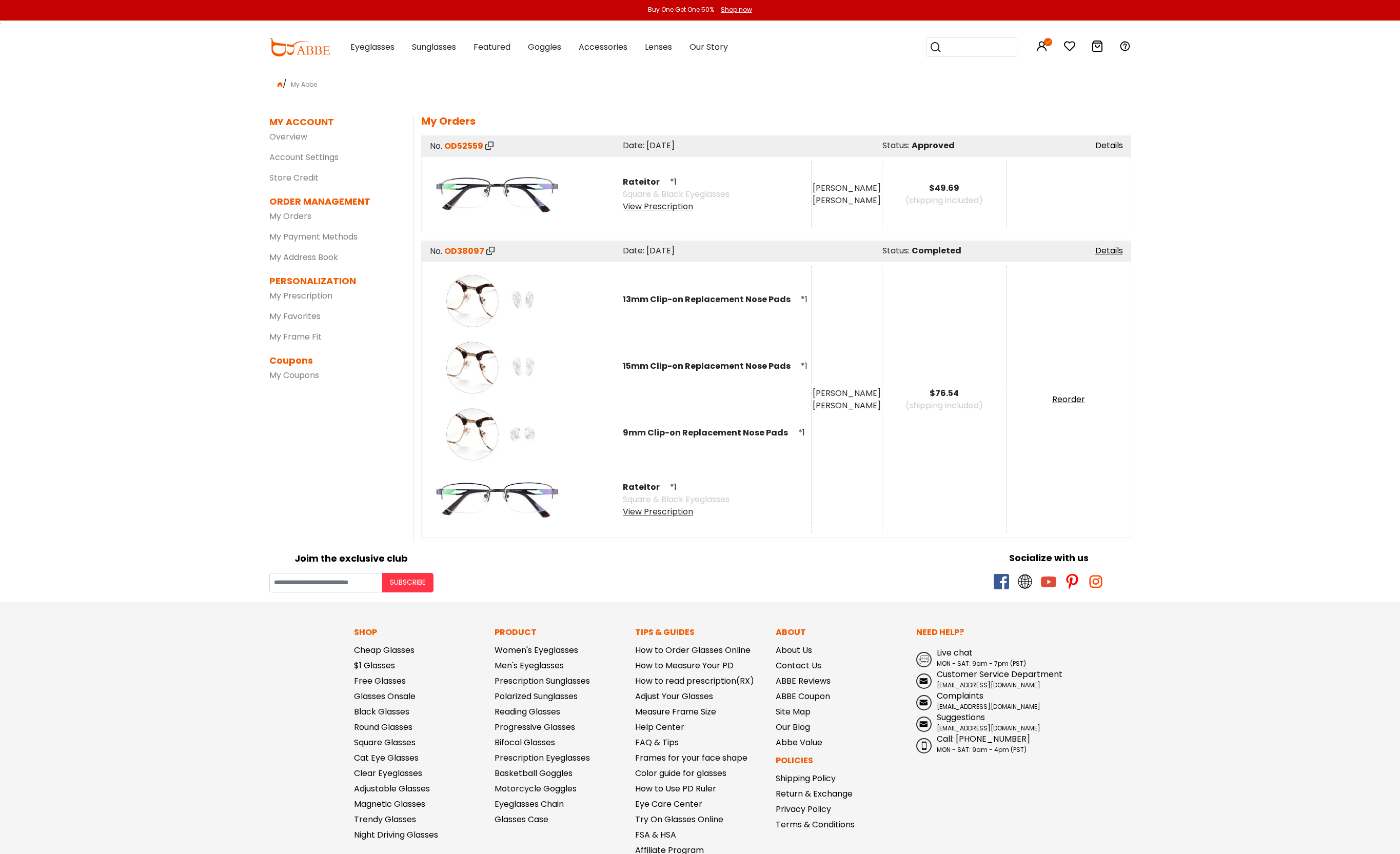
click at [1111, 148] on link "Details" at bounding box center [1109, 146] width 28 height 12
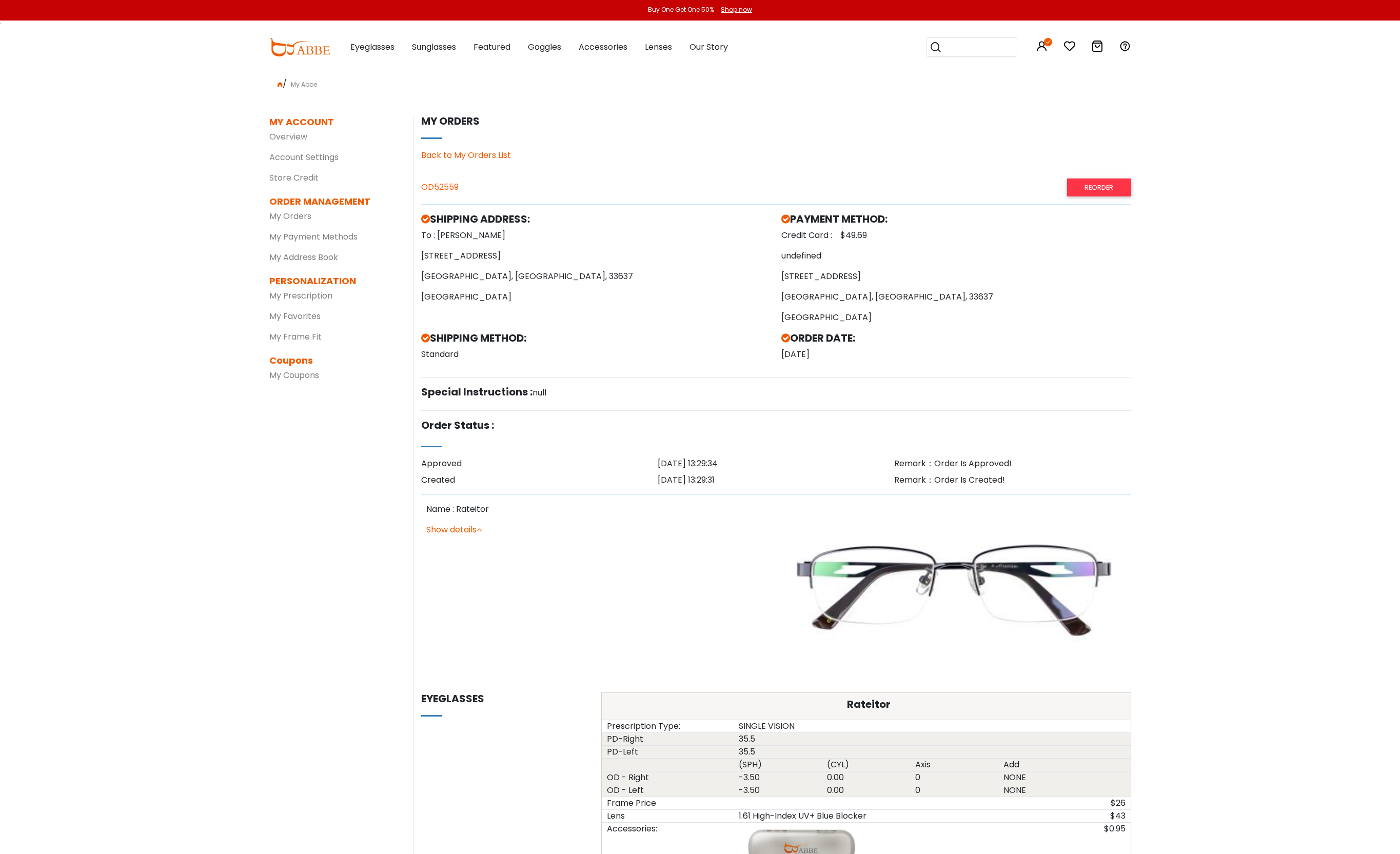
click at [1154, 316] on body "Eyeglasses Thanks for your subscription Please use coupon code " NEWCOMER " to …" at bounding box center [700, 784] width 1400 height 1420
click at [454, 154] on link "Back to My Orders List" at bounding box center [466, 155] width 90 height 12
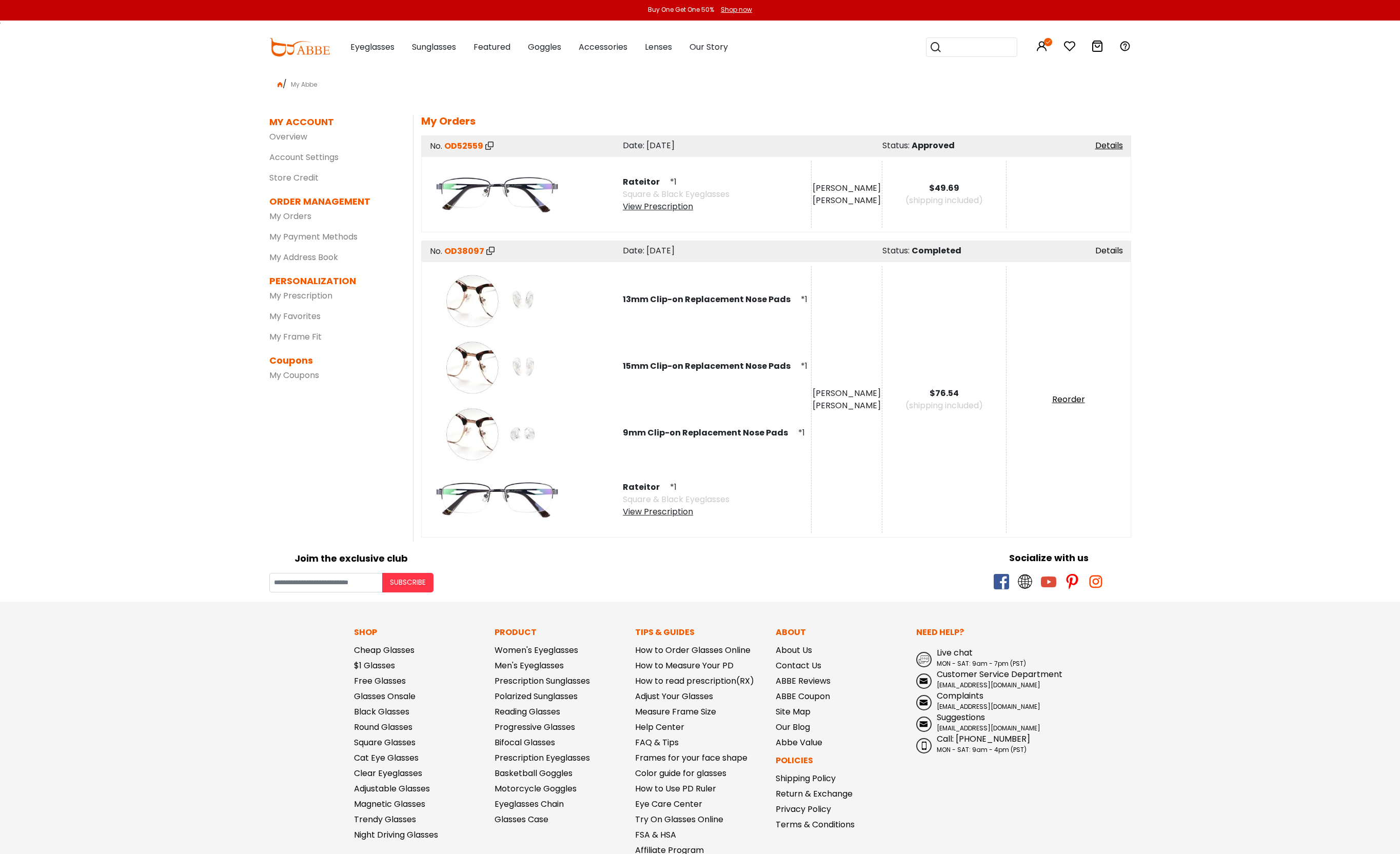
click at [1108, 253] on link "Details" at bounding box center [1109, 250] width 28 height 12
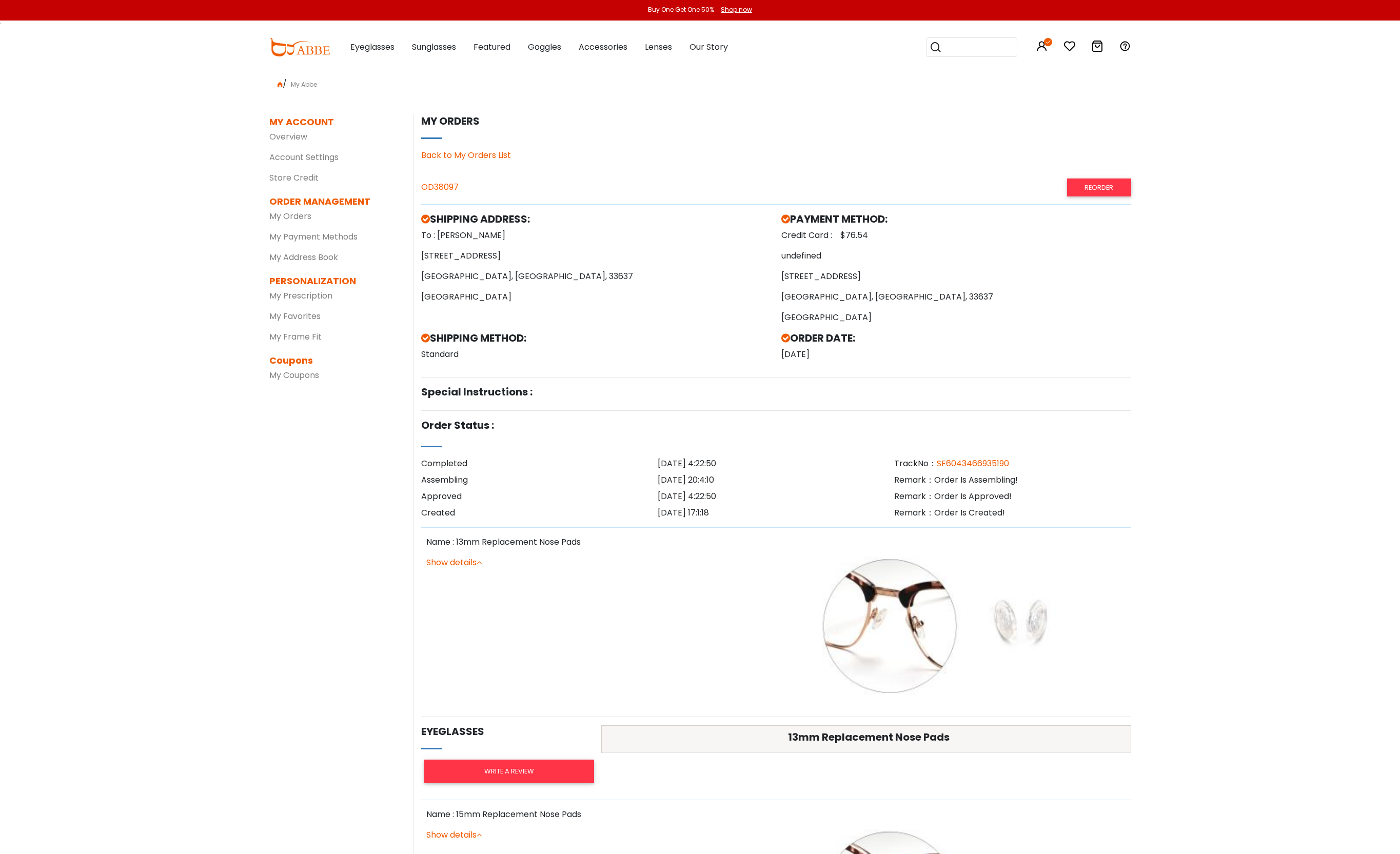
click at [475, 159] on link "Back to My Orders List" at bounding box center [466, 155] width 90 height 12
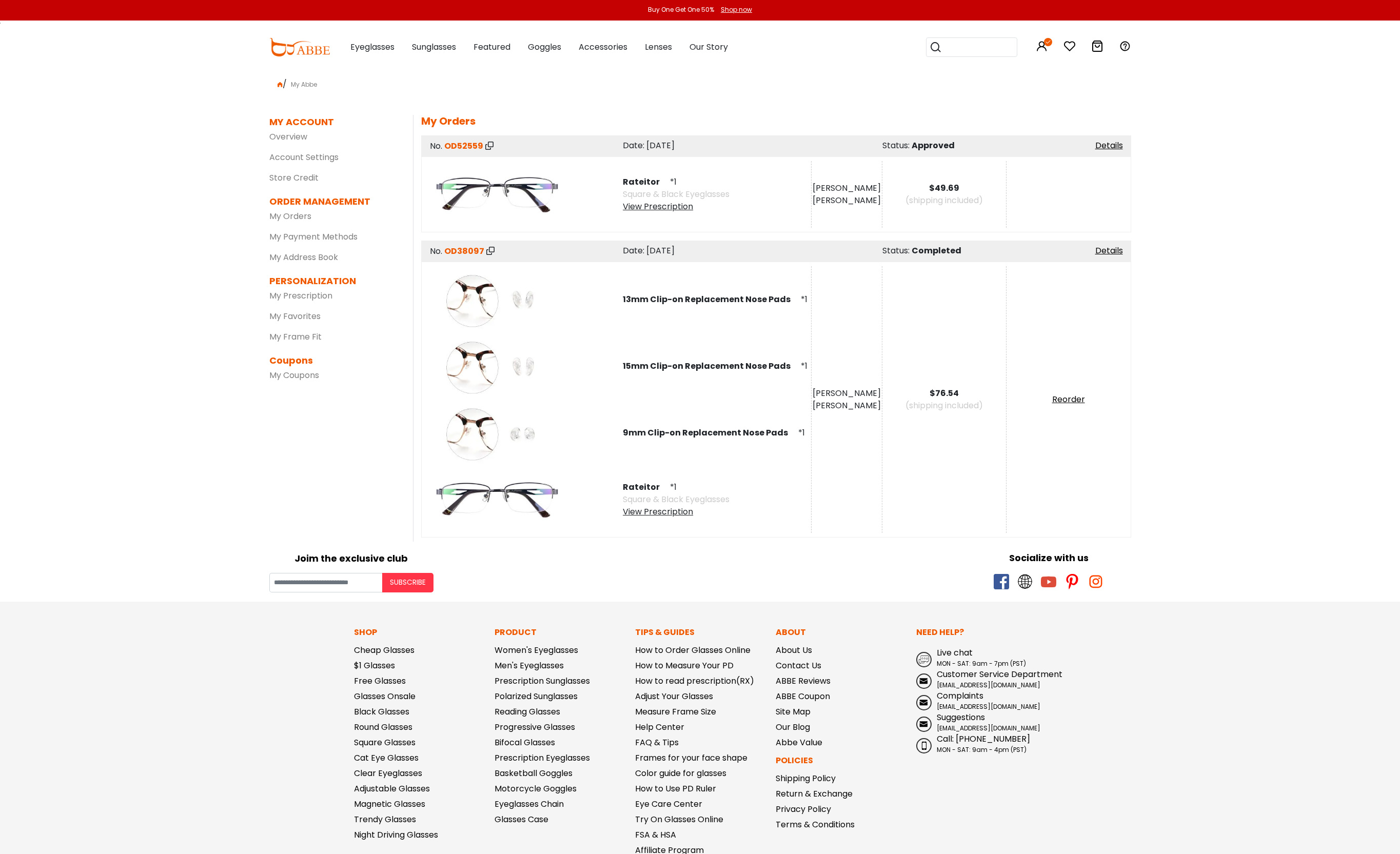
click at [676, 206] on div "View Prescription" at bounding box center [676, 206] width 107 height 12
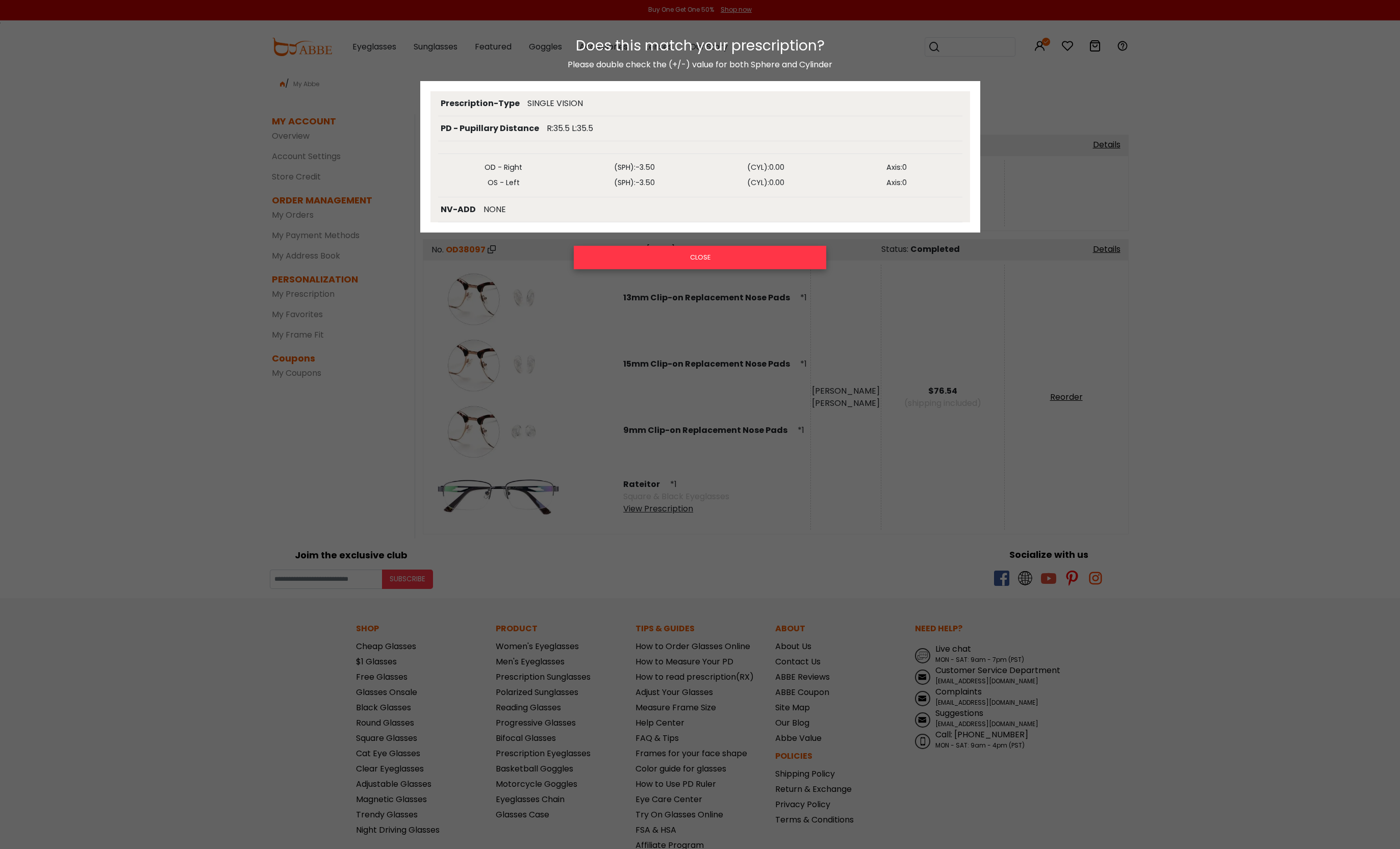
click at [703, 259] on button "CLOSE" at bounding box center [700, 257] width 252 height 23
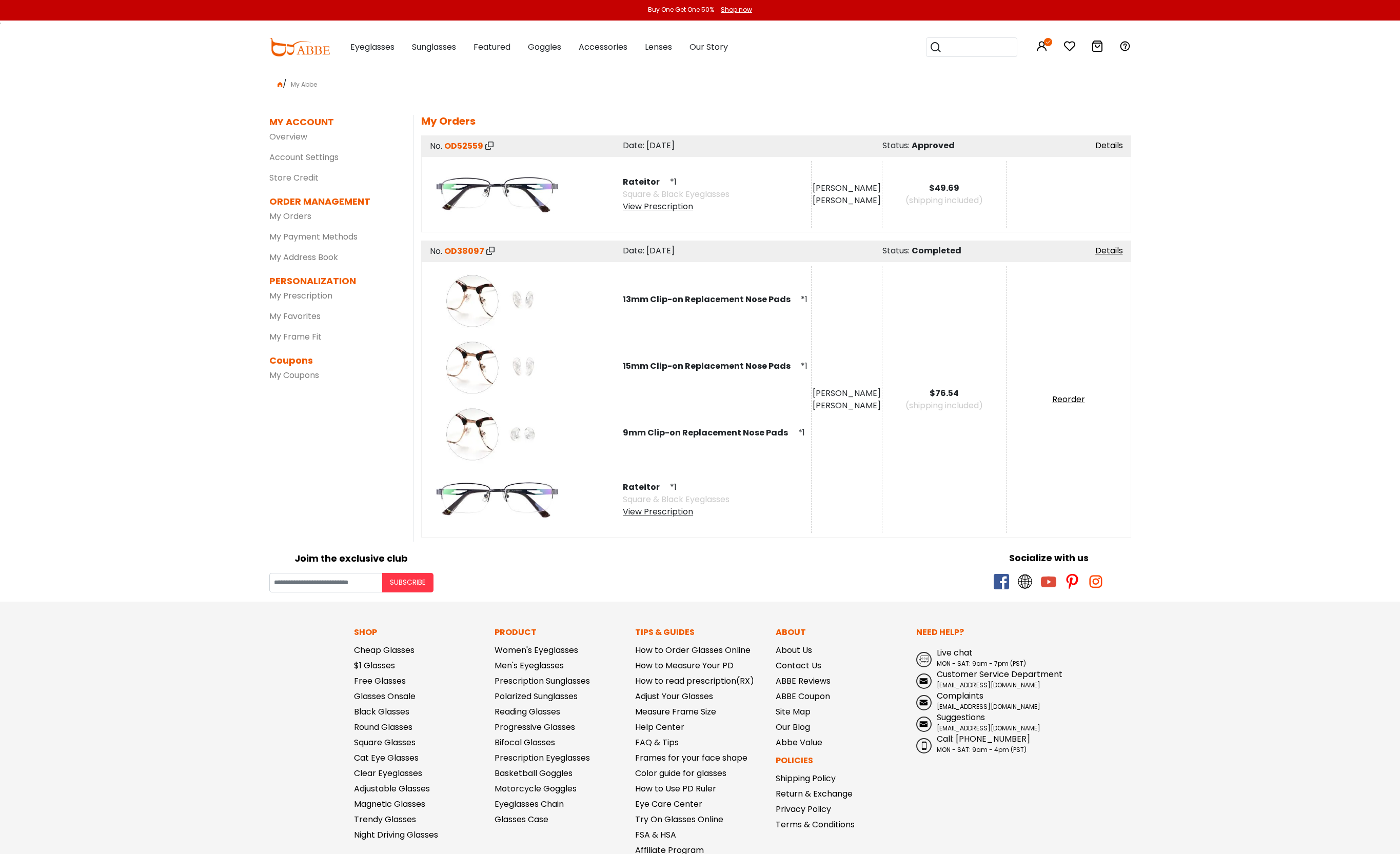
click at [311, 684] on footer "Joim the exclusive club Subscribe Socialize with us Shop Cheap Glasses $1 Glass…" at bounding box center [700, 754] width 1400 height 425
